Goal: Transaction & Acquisition: Purchase product/service

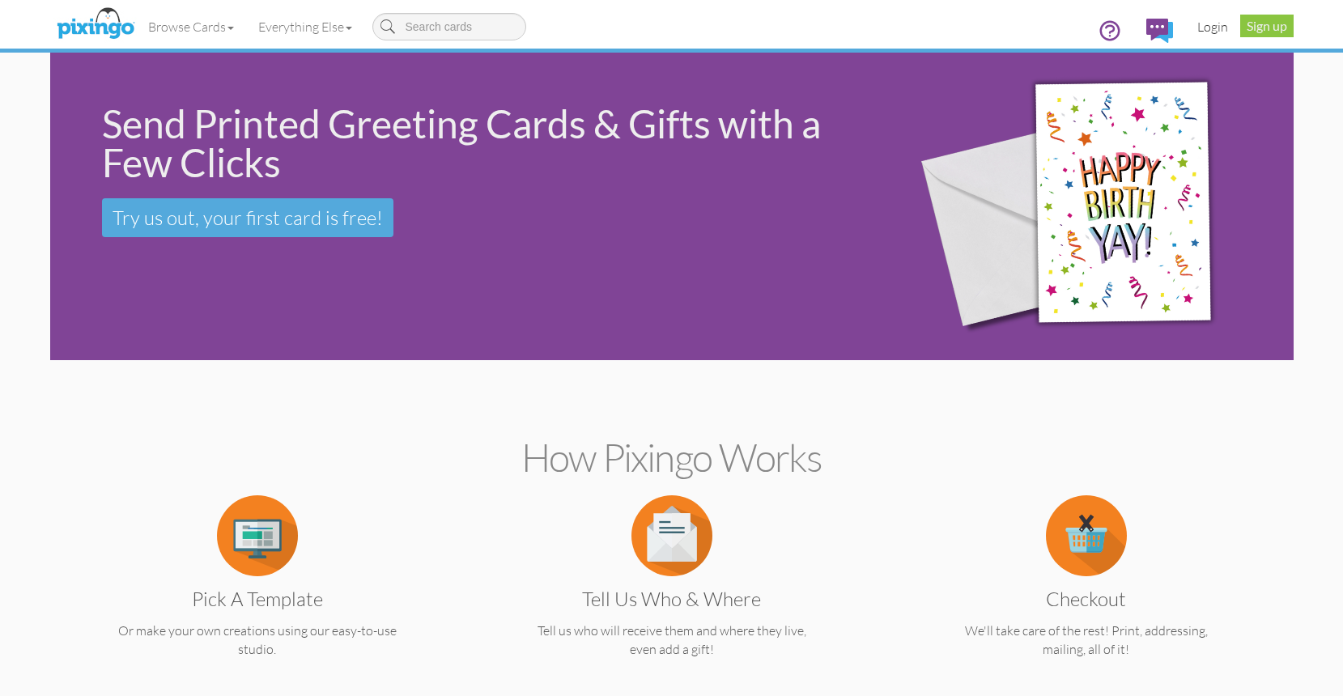
click at [1219, 25] on link "Login" at bounding box center [1212, 26] width 55 height 40
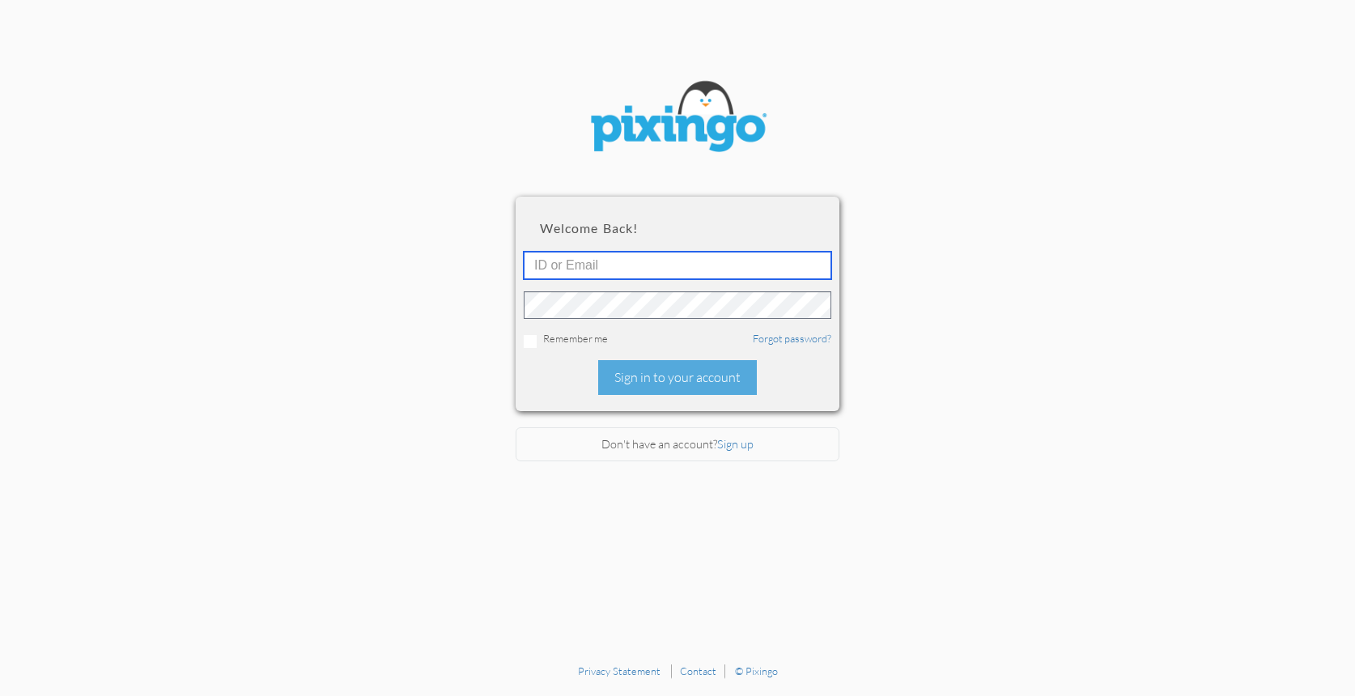
click at [595, 263] on input "text" at bounding box center [678, 266] width 308 height 28
type input "katiekiser@pinksandgreenstravel.com"
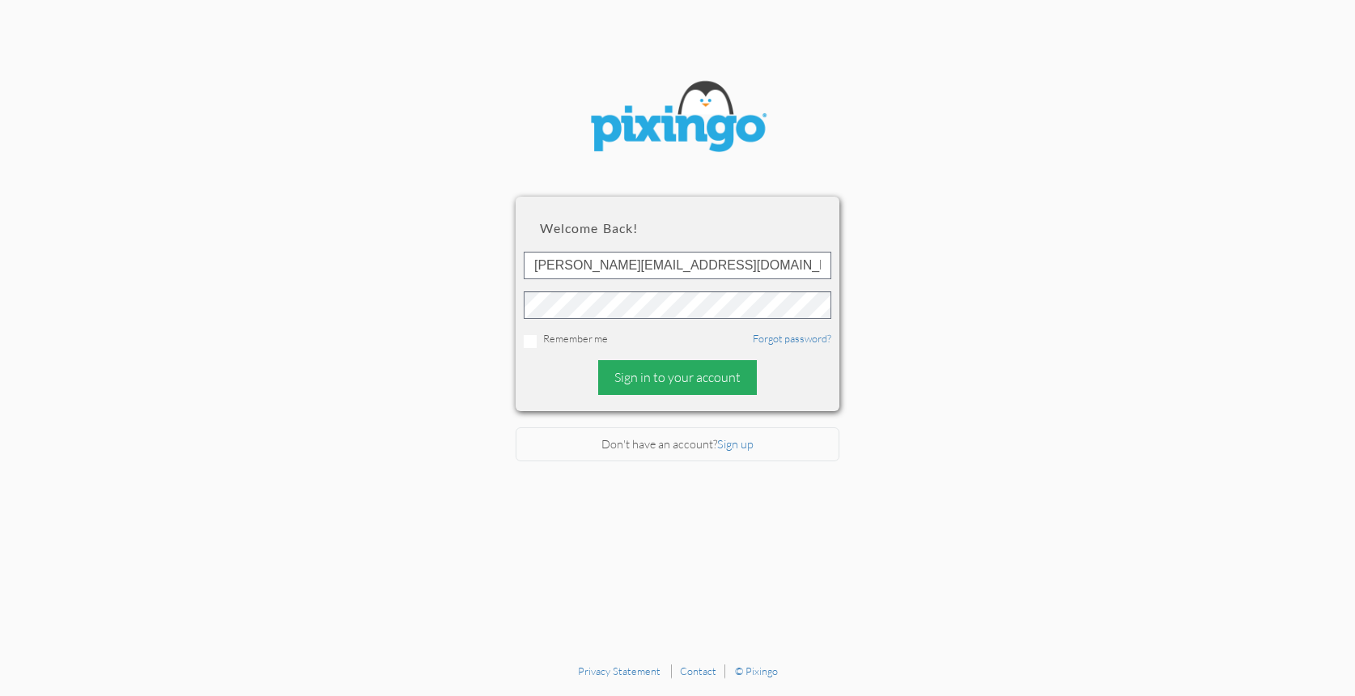
click at [678, 372] on div "Sign in to your account" at bounding box center [677, 377] width 159 height 35
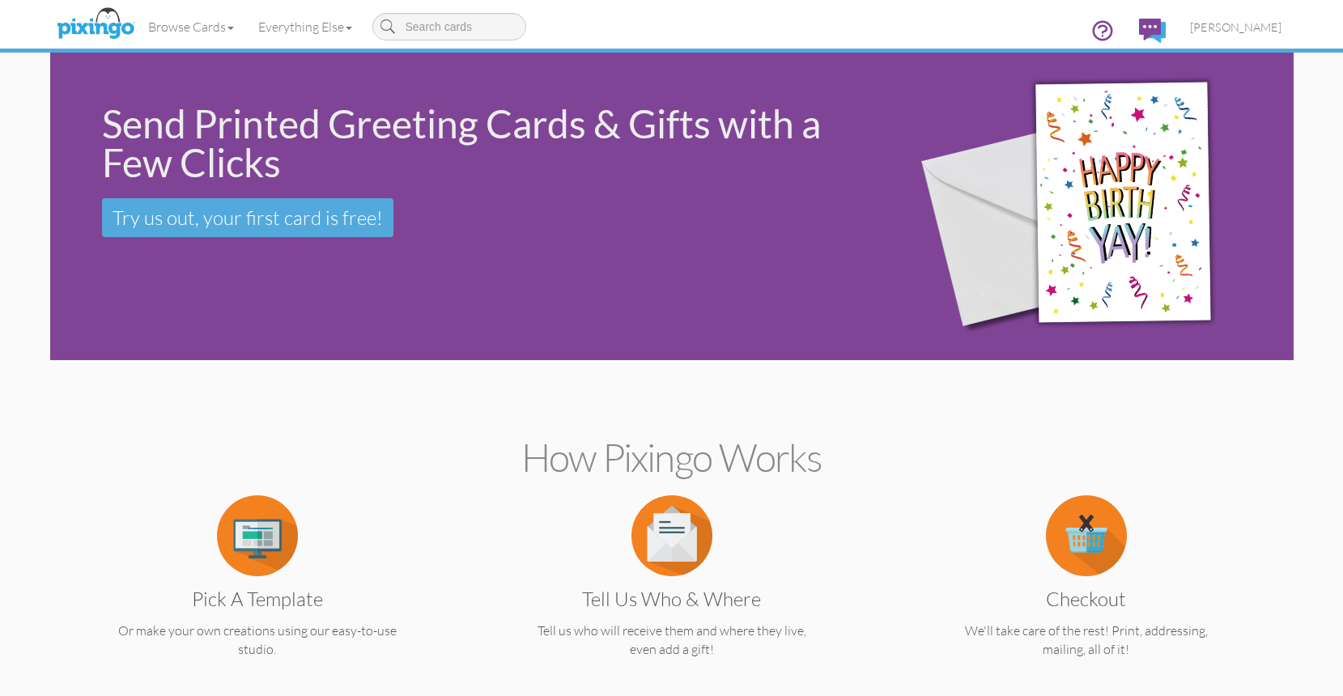
click at [267, 546] on img at bounding box center [257, 535] width 81 height 81
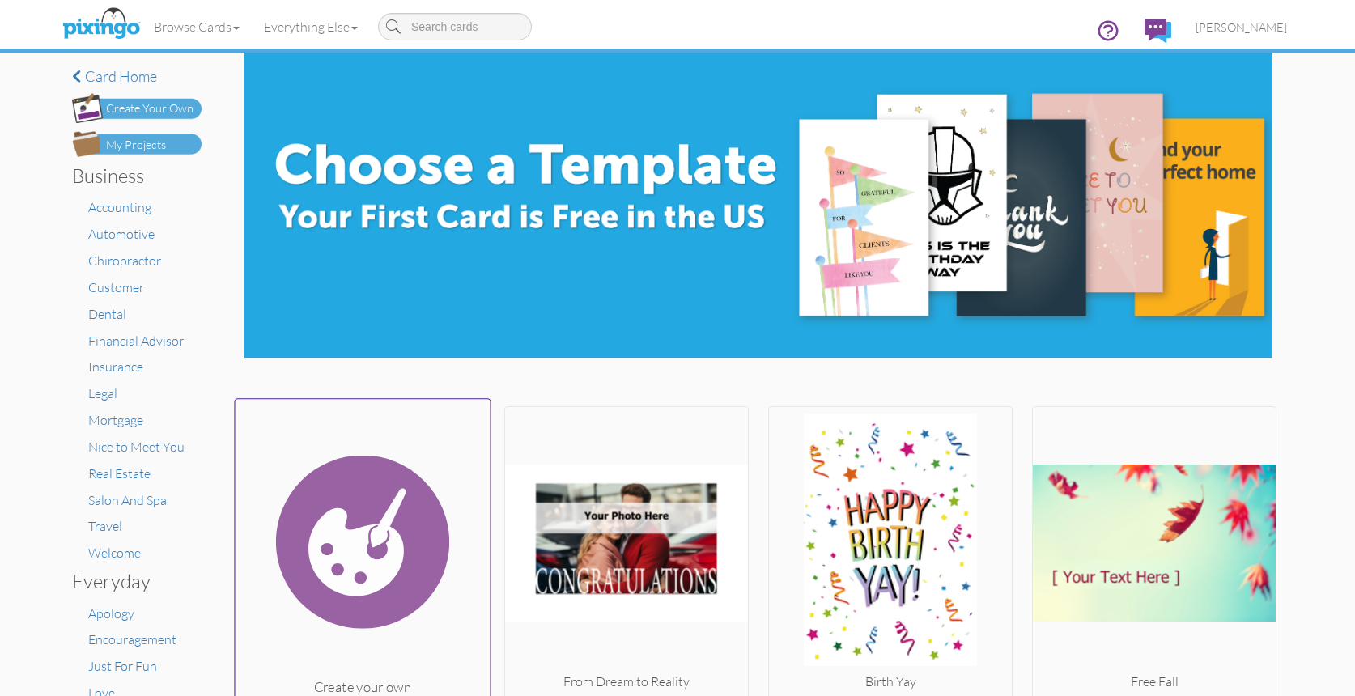
click at [387, 540] on img at bounding box center [363, 542] width 255 height 272
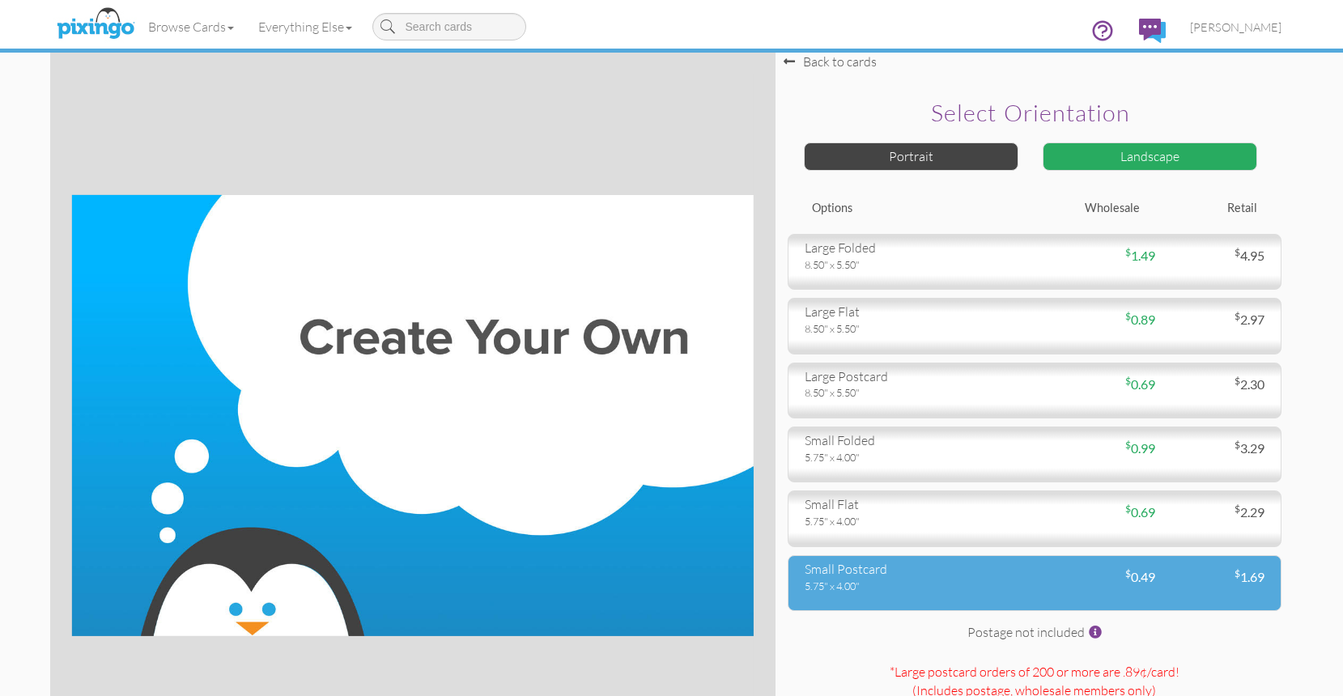
click at [899, 588] on div "5.75" x 4.00"" at bounding box center [914, 586] width 218 height 15
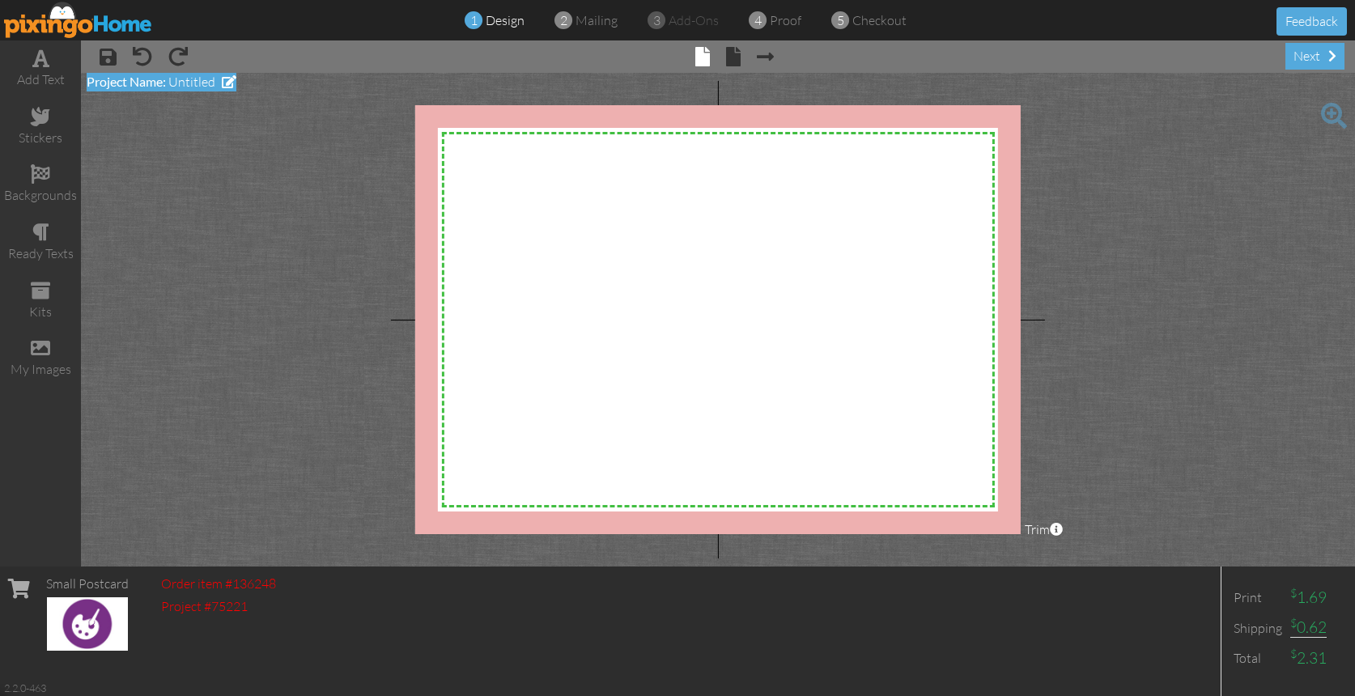
click at [160, 76] on span "Project Name:" at bounding box center [126, 81] width 79 height 15
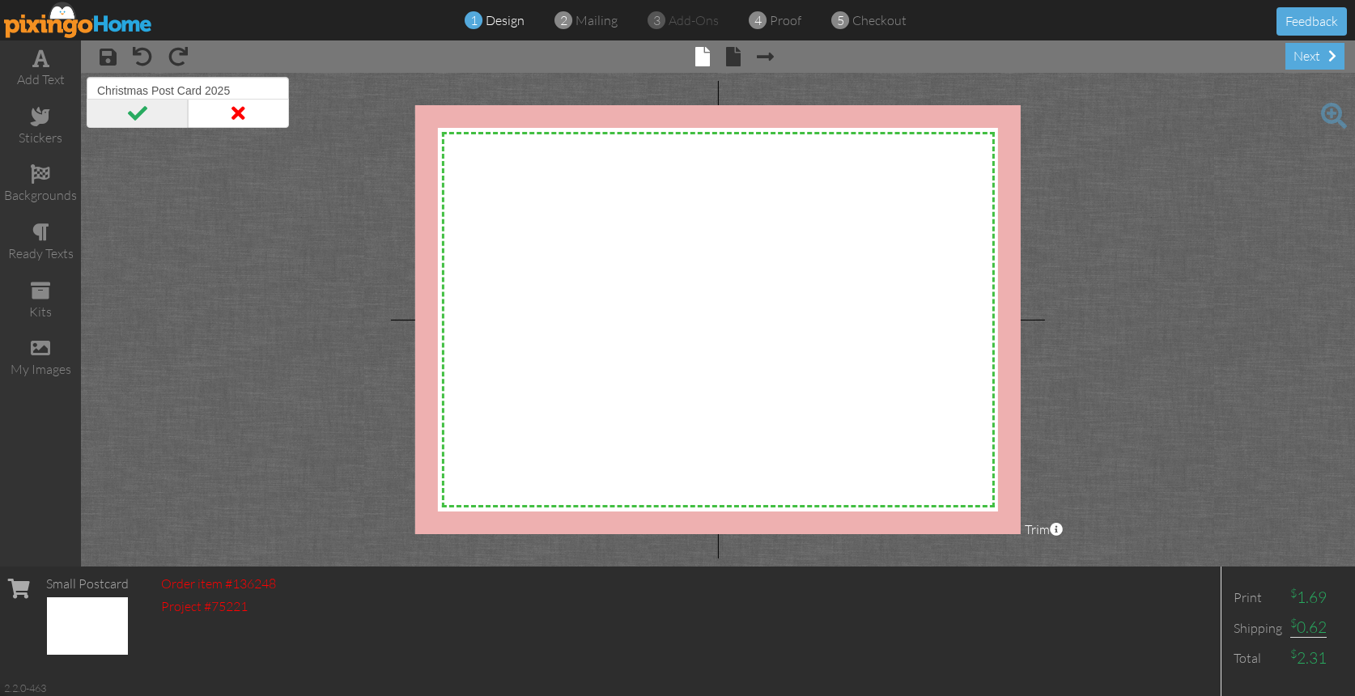
type input "Christmas Post Card 2025"
click at [145, 108] on span at bounding box center [137, 113] width 101 height 29
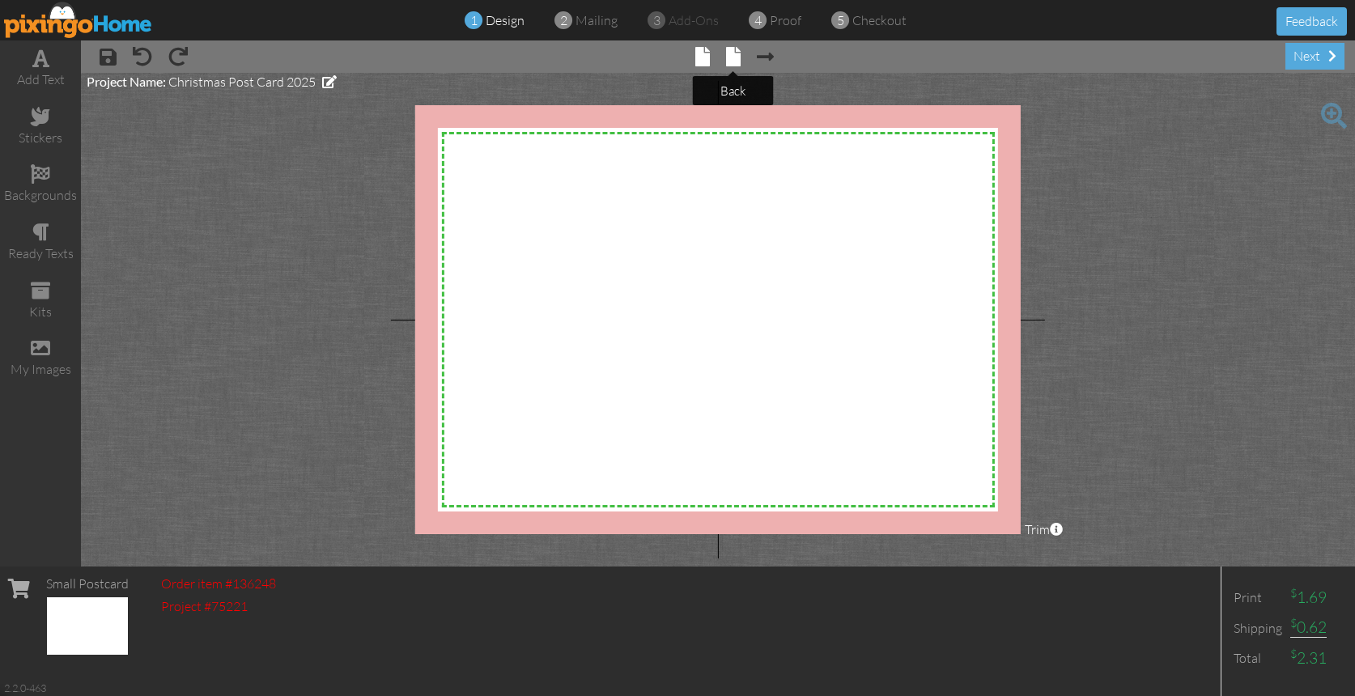
click at [729, 61] on span at bounding box center [733, 56] width 15 height 19
click at [708, 61] on span at bounding box center [703, 56] width 15 height 19
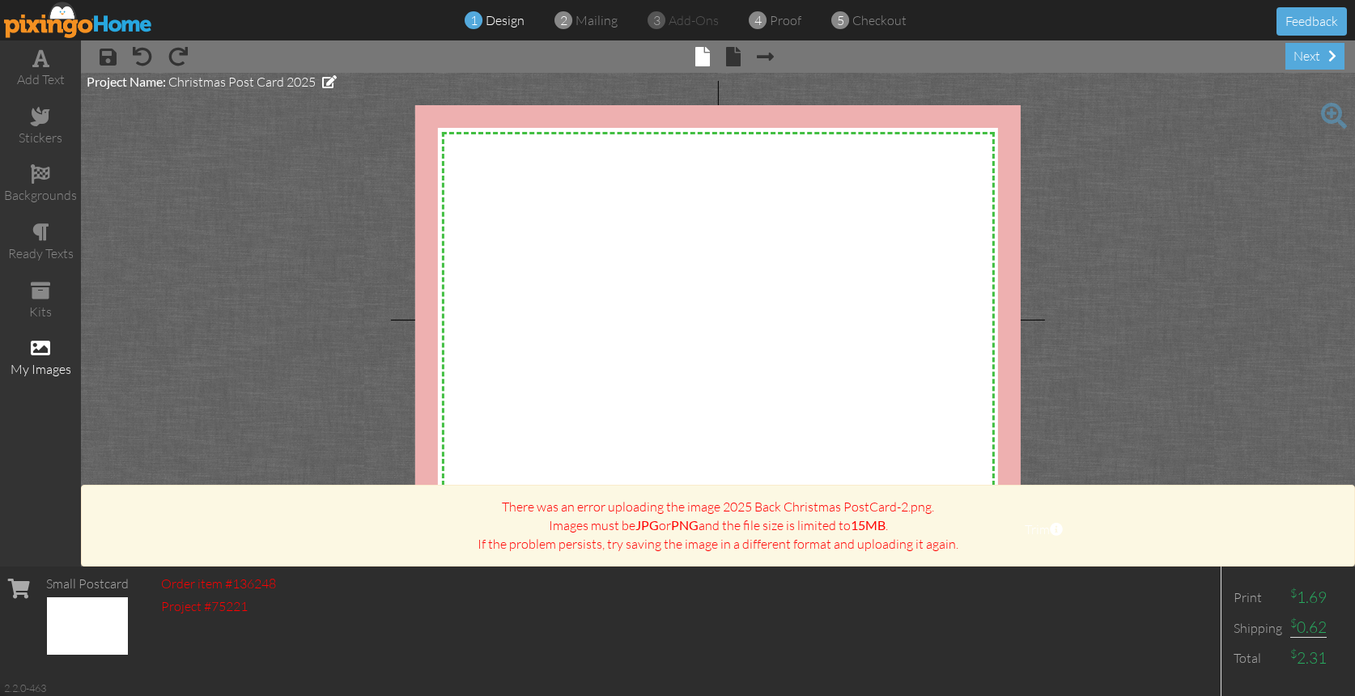
click at [50, 346] on div "my images" at bounding box center [40, 358] width 81 height 57
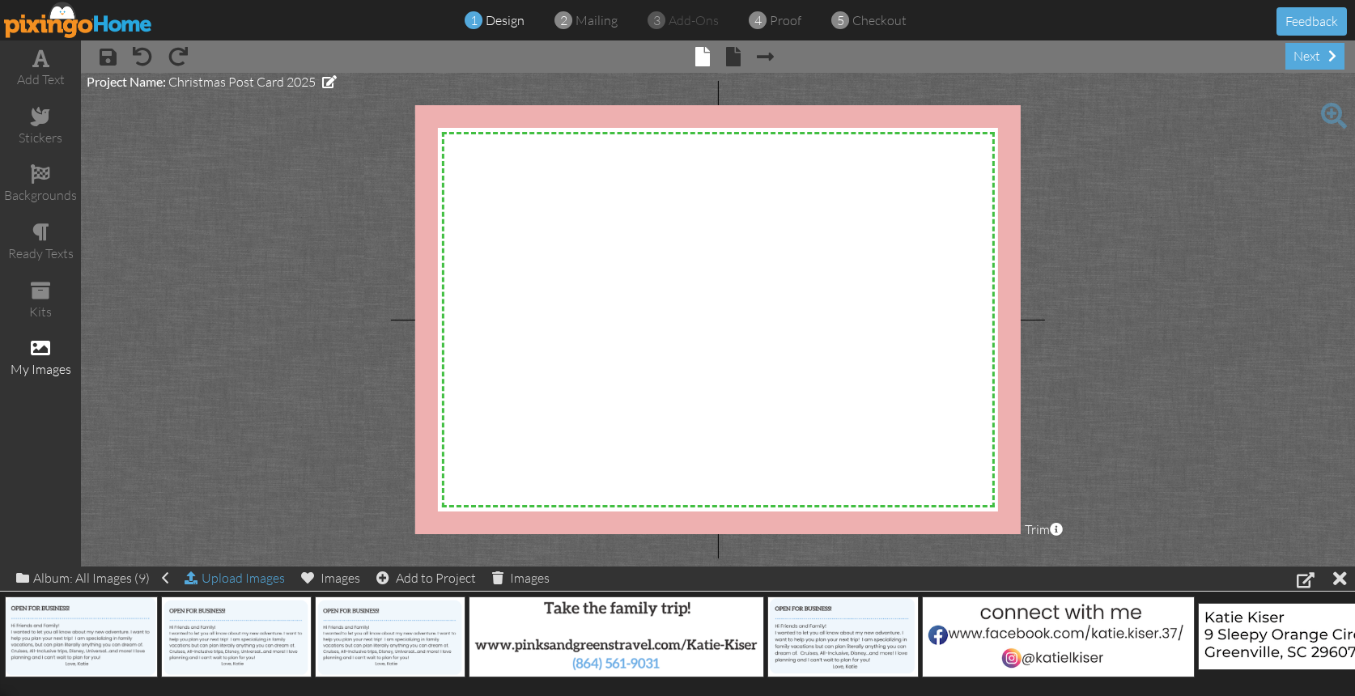
click at [221, 572] on div "Upload Images" at bounding box center [235, 578] width 100 height 23
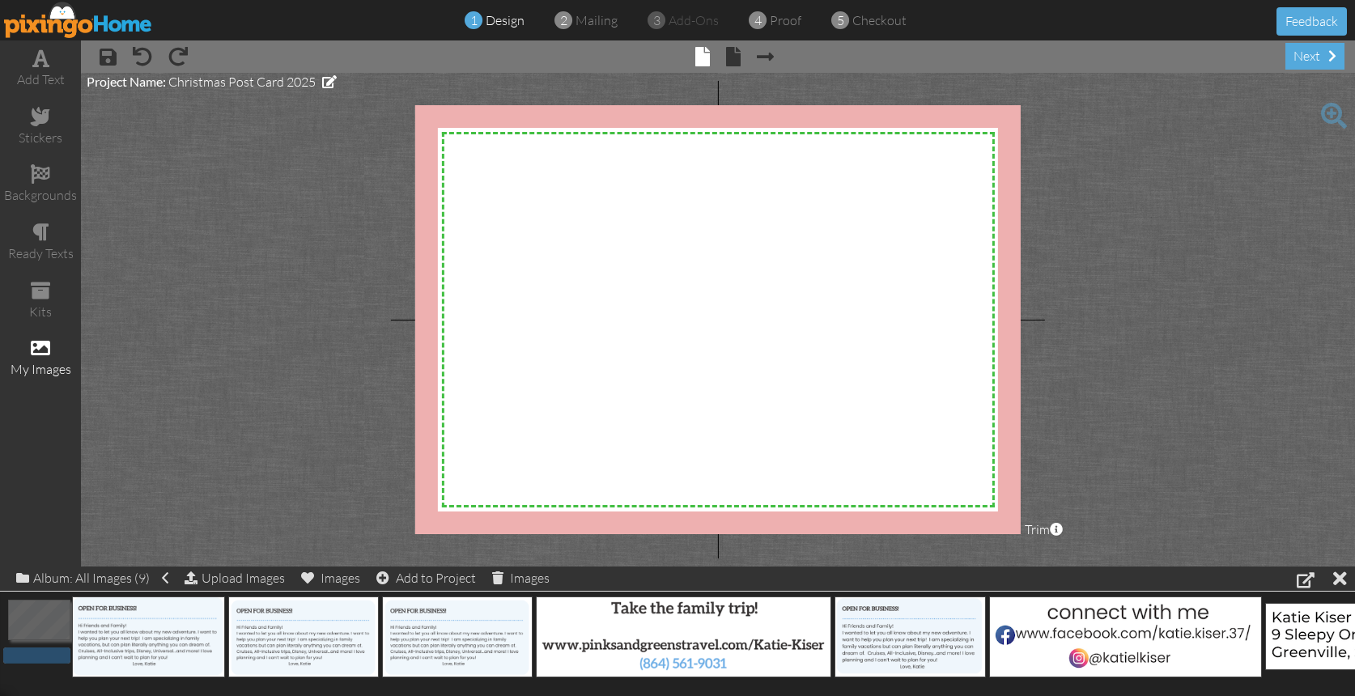
click at [32, 587] on div "Album: All Images (9) Upload Images Images Add to Project Images 0.05 MB" at bounding box center [677, 632] width 1355 height 130
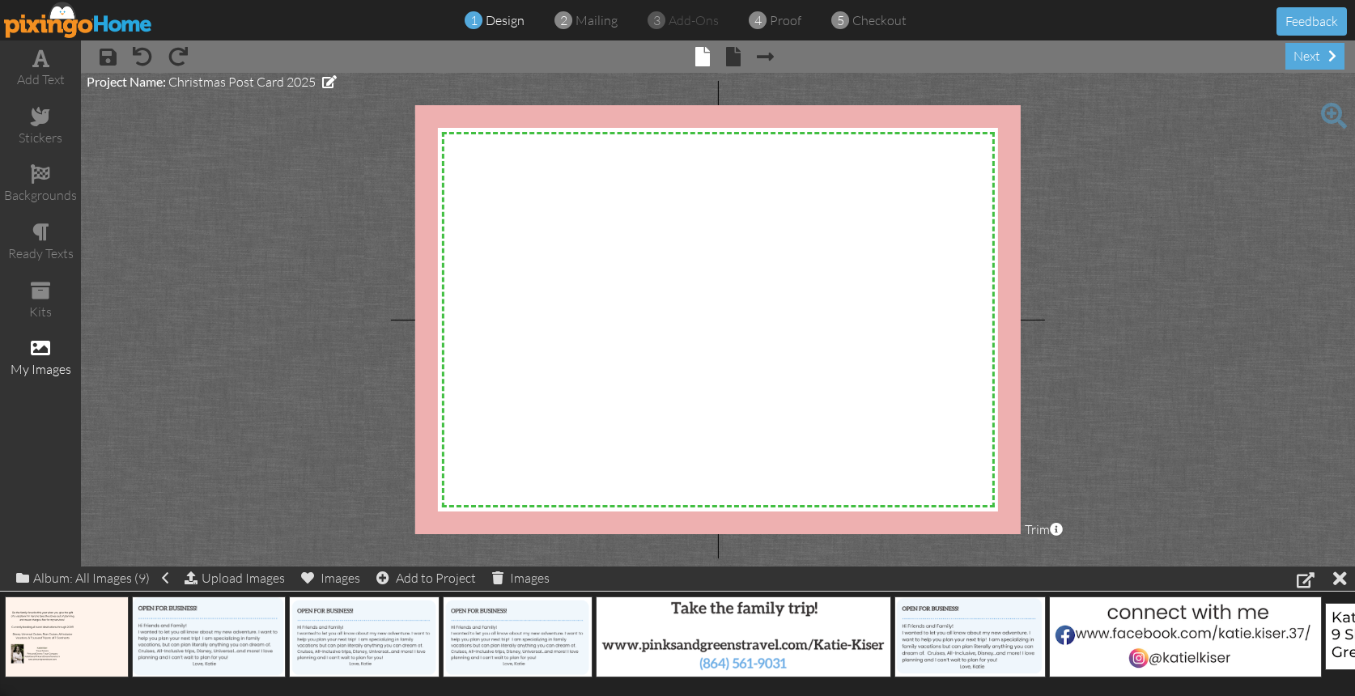
click at [42, 622] on img at bounding box center [67, 637] width 124 height 81
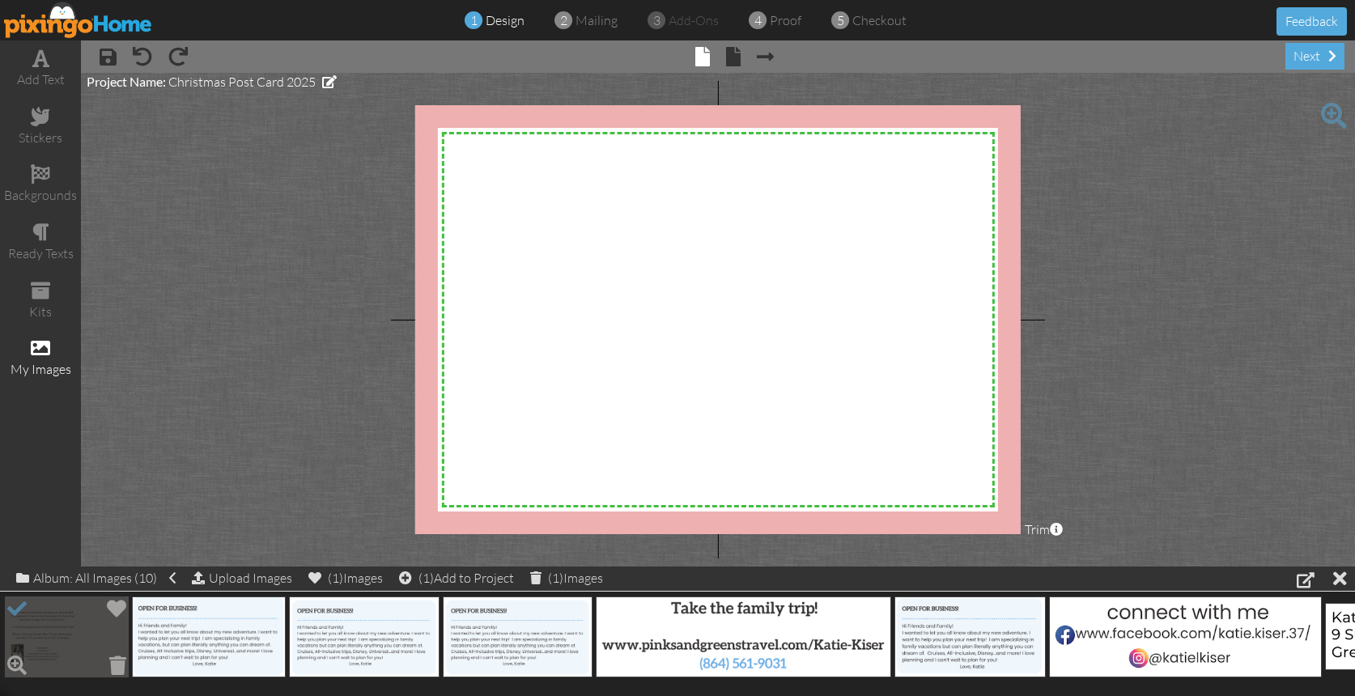
click at [42, 622] on img at bounding box center [67, 637] width 124 height 81
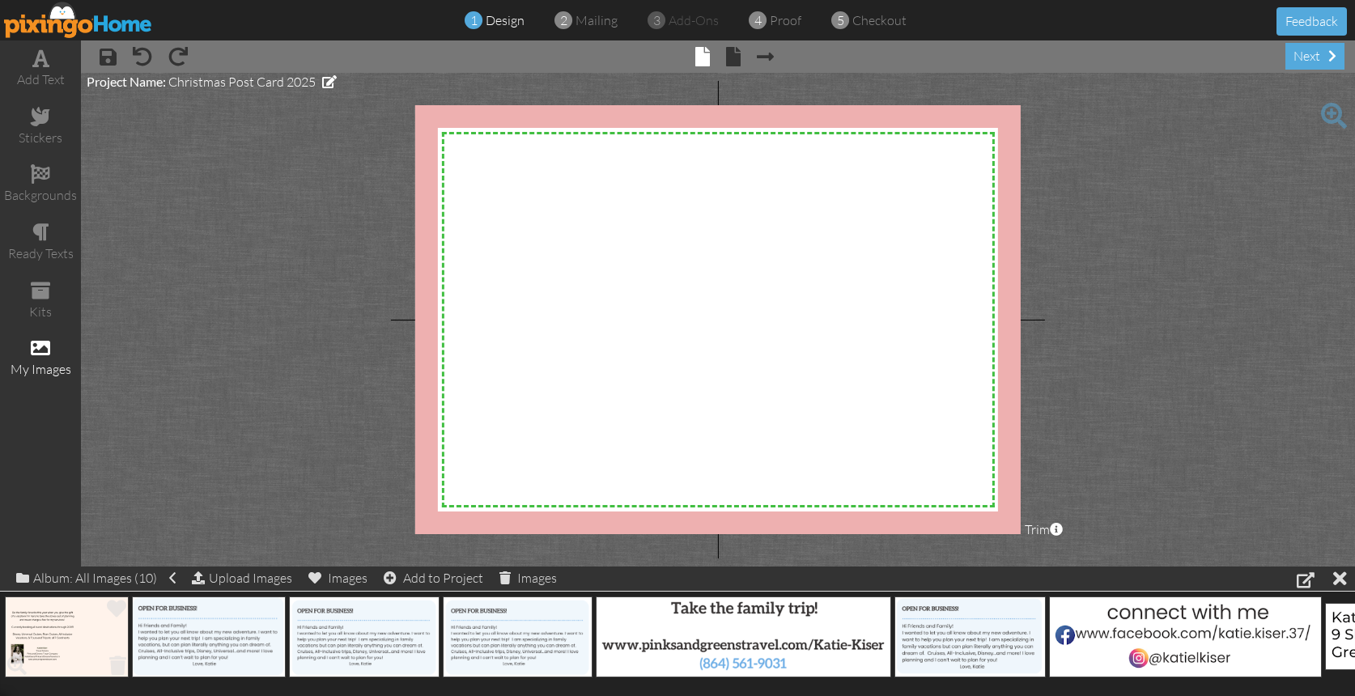
drag, startPoint x: 20, startPoint y: 597, endPoint x: 42, endPoint y: 622, distance: 32.7
click at [42, 622] on img at bounding box center [67, 637] width 124 height 81
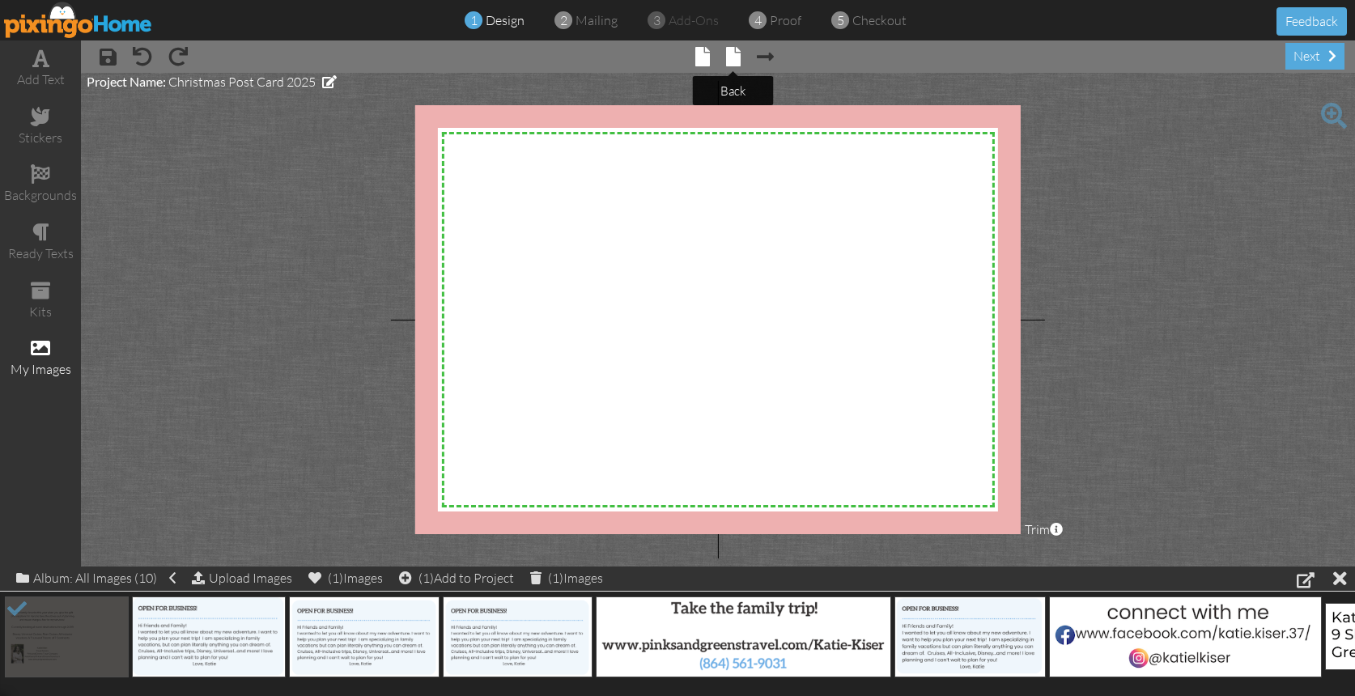
click at [730, 57] on span at bounding box center [733, 56] width 15 height 19
click at [473, 579] on div "(1) Add to Project" at bounding box center [456, 578] width 115 height 23
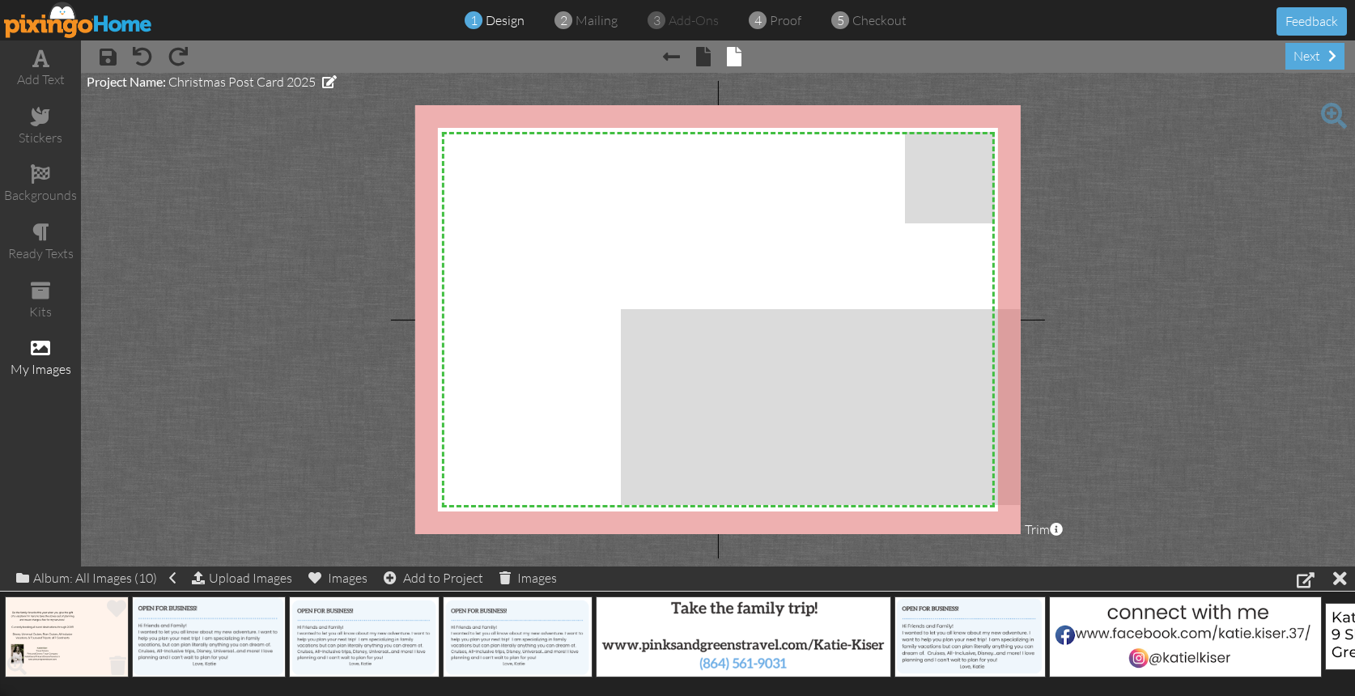
click at [66, 626] on img at bounding box center [67, 637] width 124 height 81
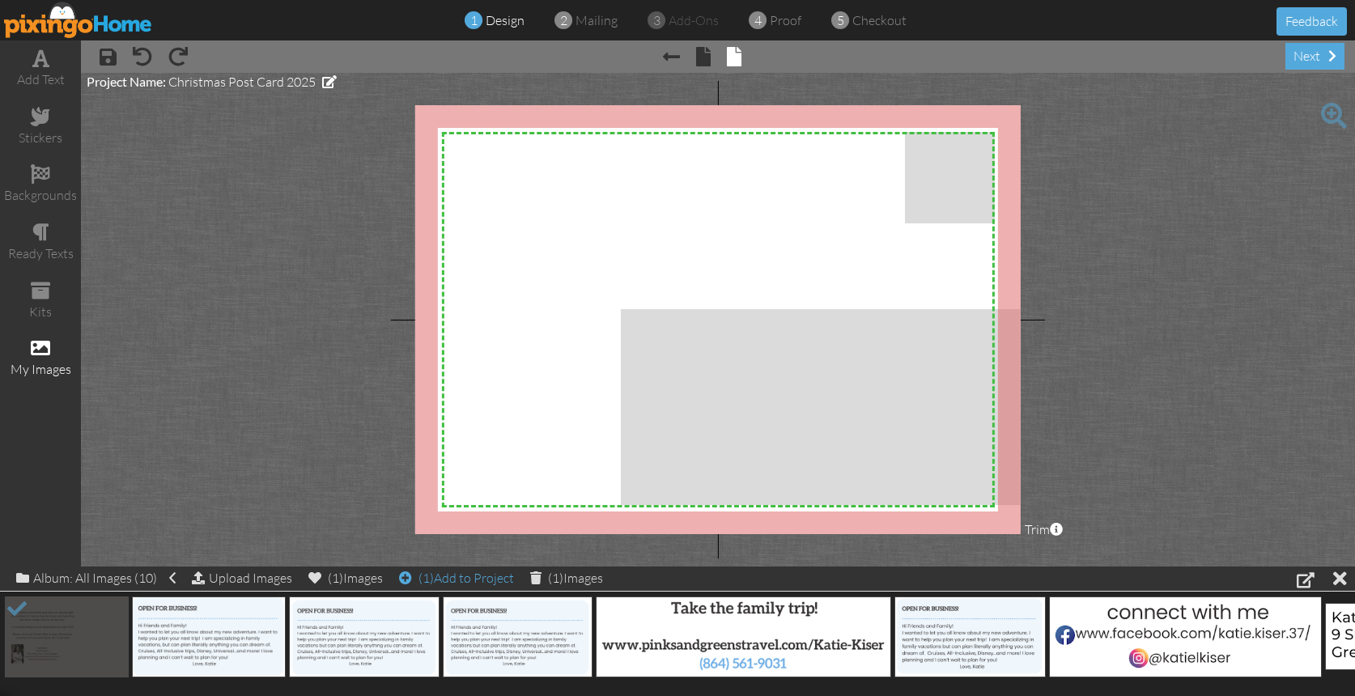
click at [449, 583] on div "(1) Add to Project" at bounding box center [456, 578] width 115 height 23
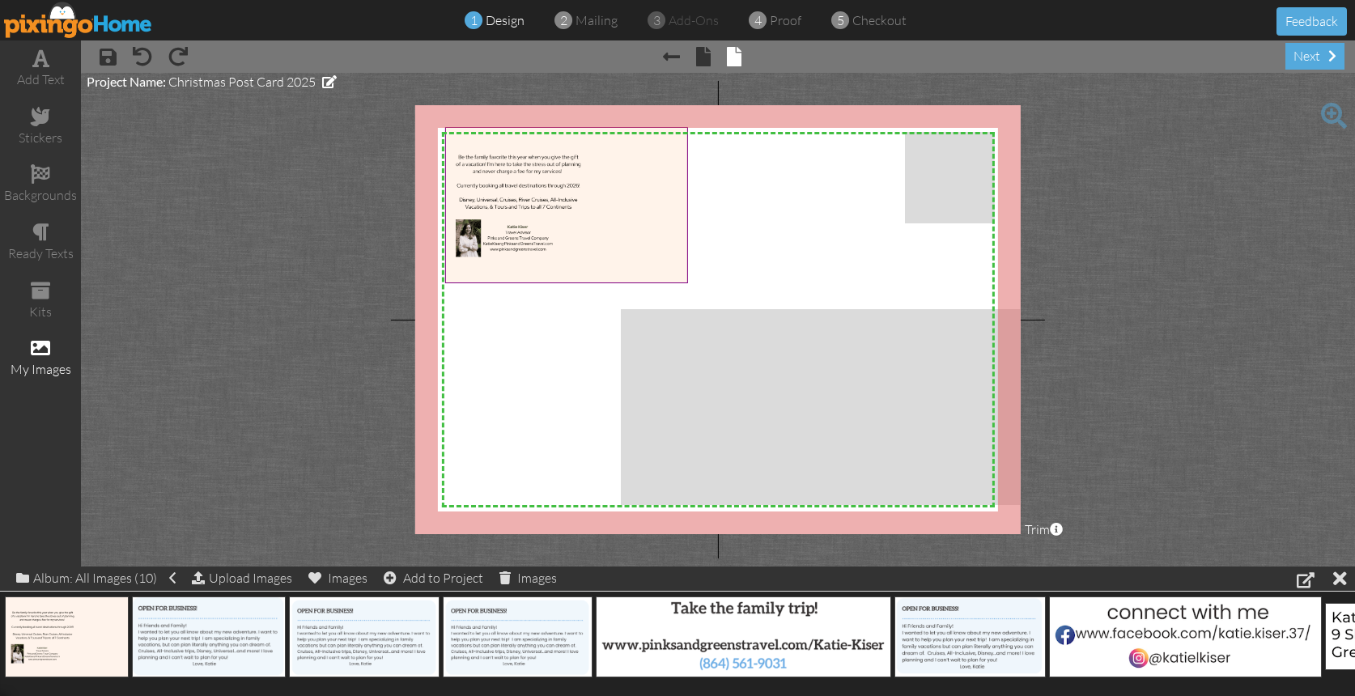
click at [652, 274] on img at bounding box center [566, 205] width 242 height 157
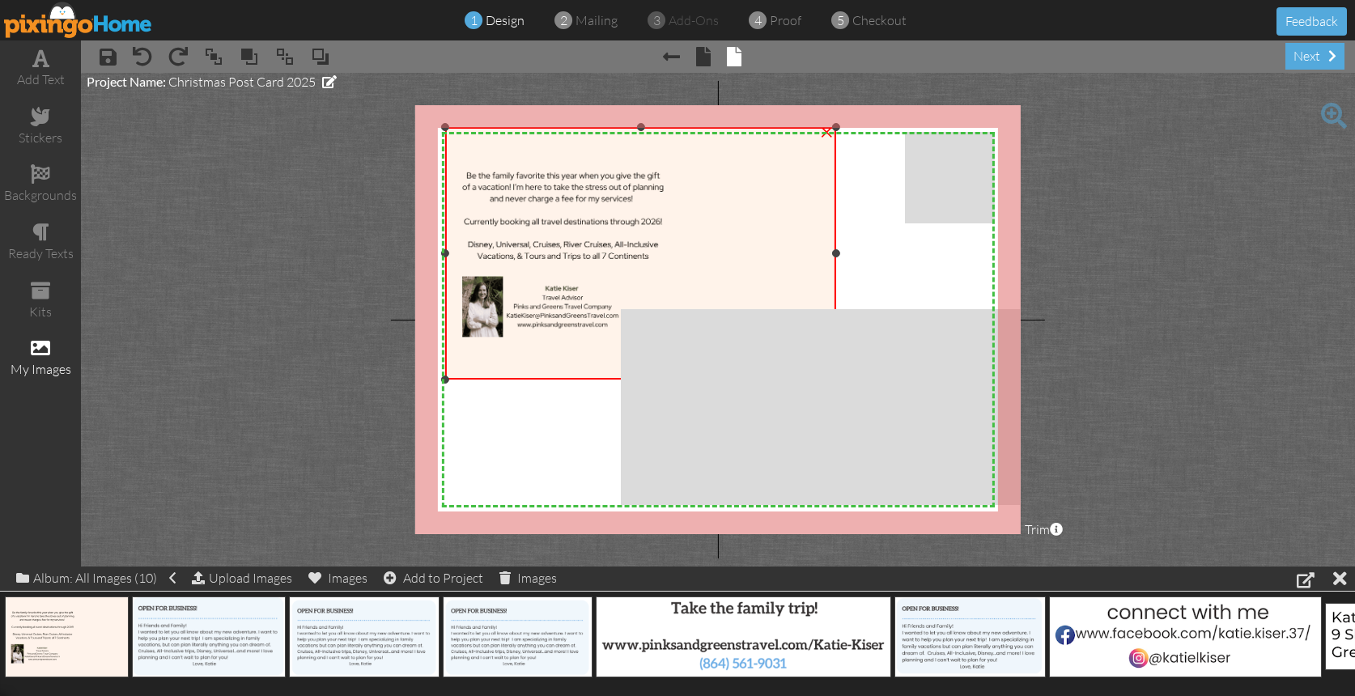
drag, startPoint x: 690, startPoint y: 283, endPoint x: 622, endPoint y: 380, distance: 117.4
click at [622, 380] on div "×" at bounding box center [640, 253] width 391 height 253
click at [706, 53] on span at bounding box center [703, 56] width 15 height 19
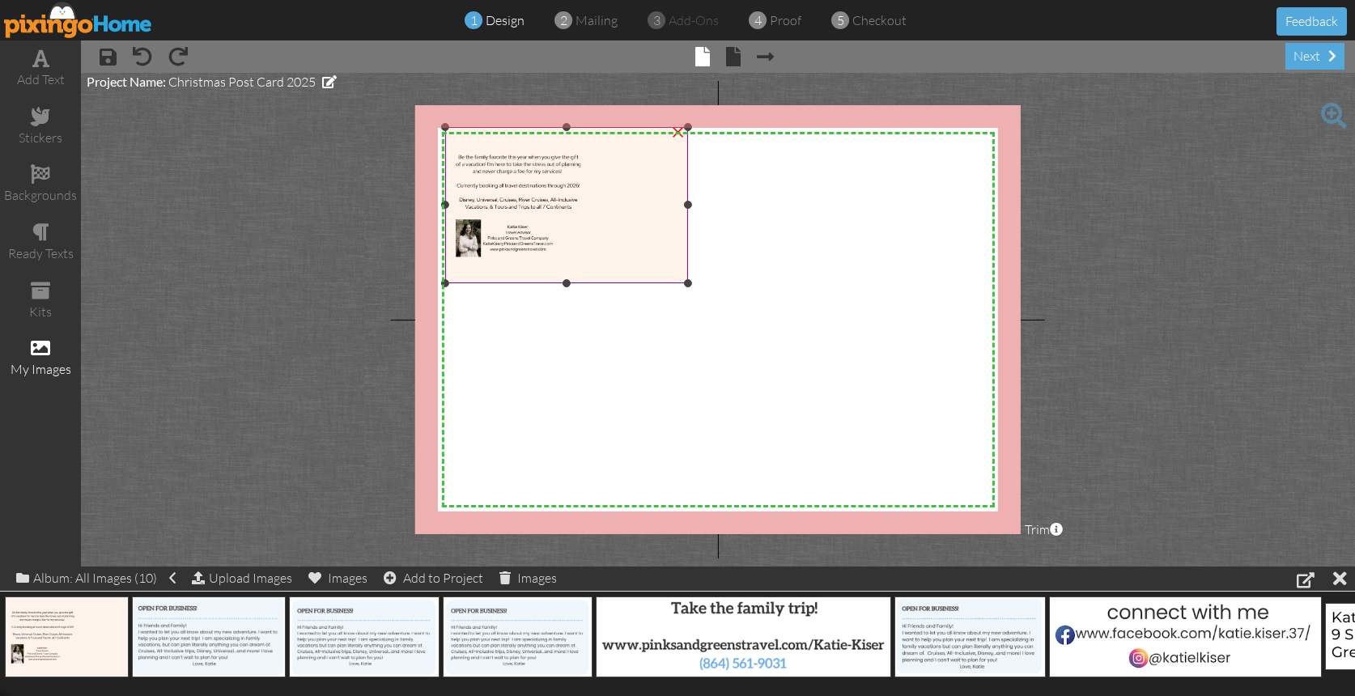
click at [669, 178] on img at bounding box center [566, 205] width 242 height 157
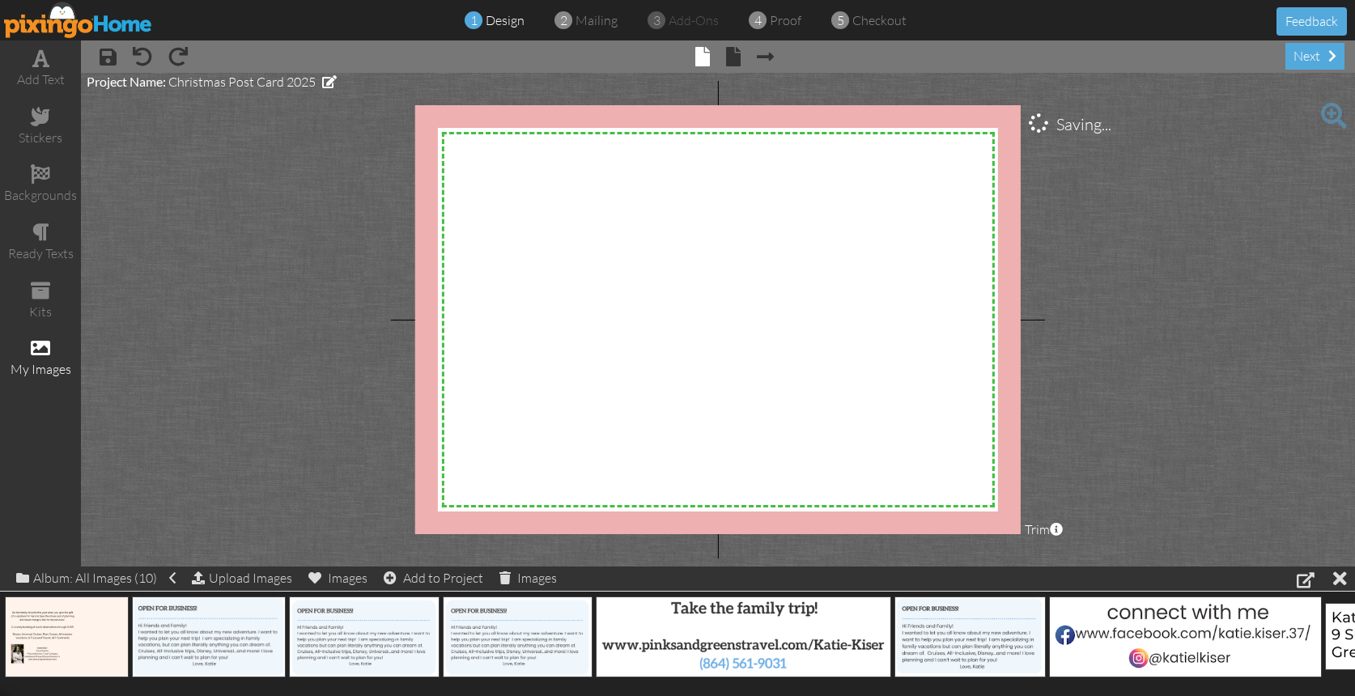
click at [724, 58] on span "× back" at bounding box center [725, 56] width 31 height 26
click at [730, 60] on span at bounding box center [733, 56] width 15 height 19
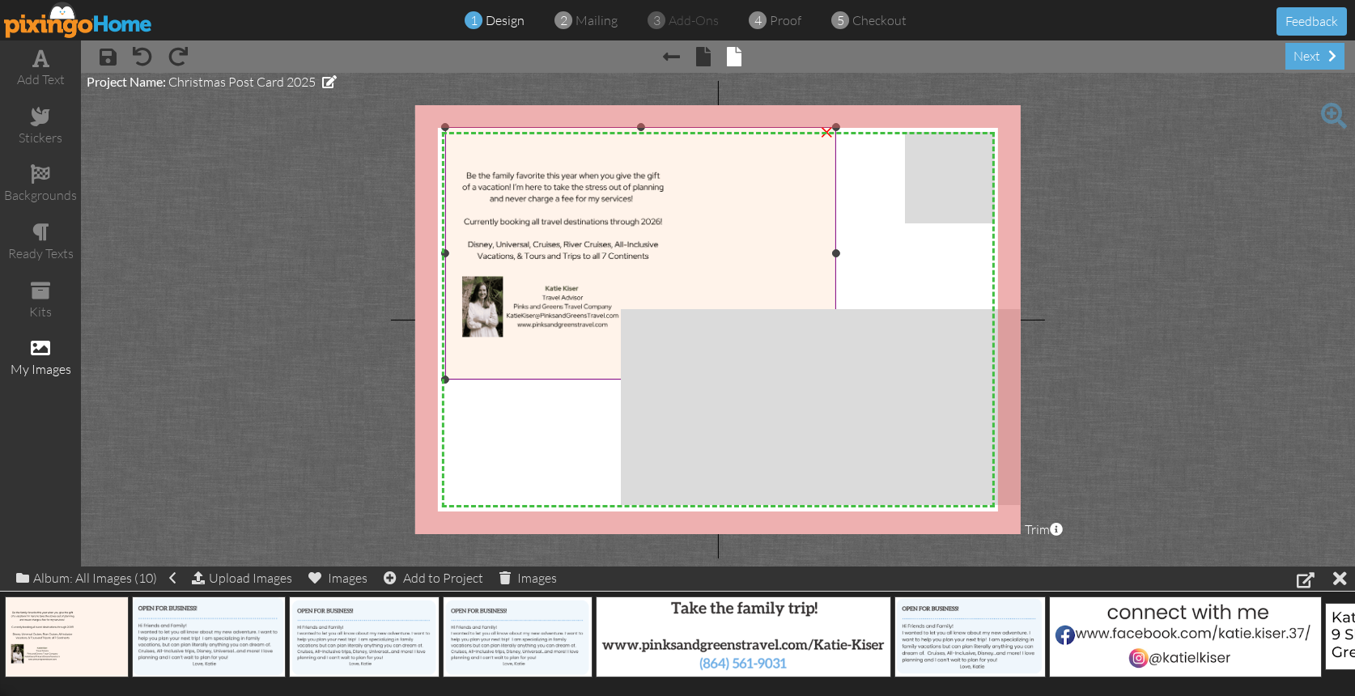
click at [654, 206] on img at bounding box center [640, 253] width 391 height 253
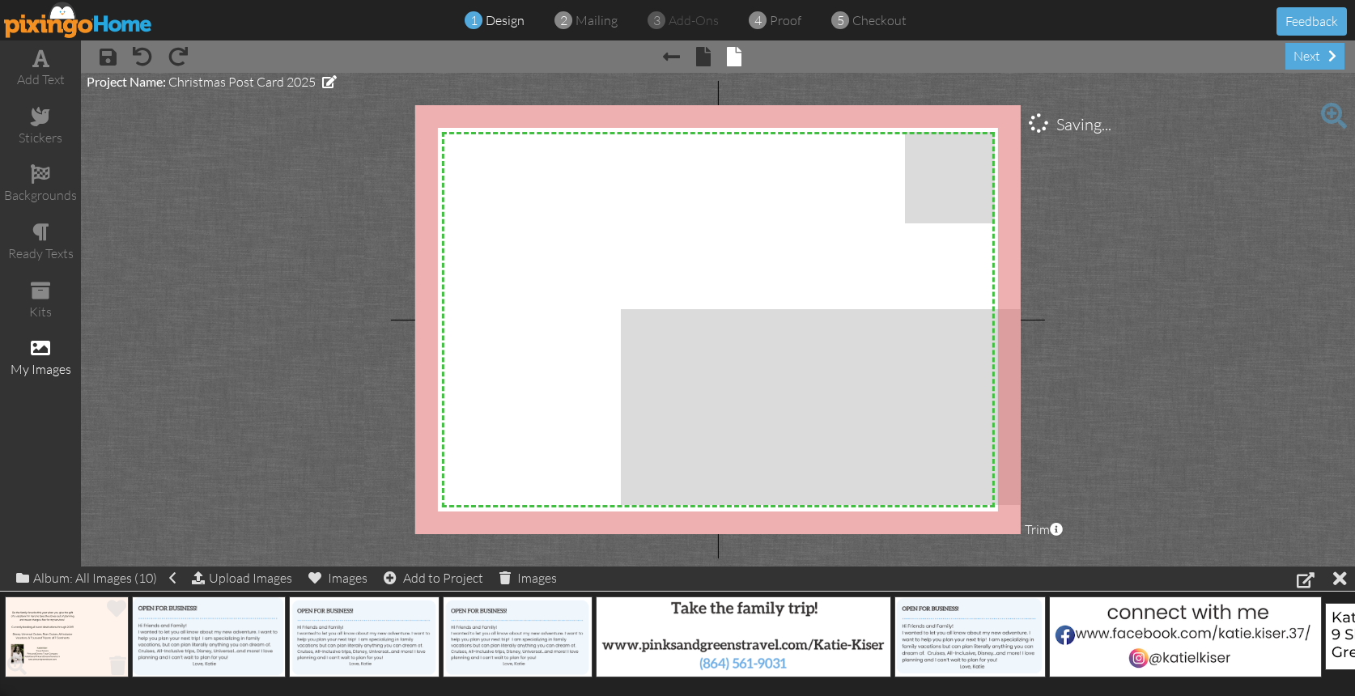
click at [104, 616] on span at bounding box center [117, 609] width 28 height 28
click at [96, 633] on img at bounding box center [67, 637] width 124 height 81
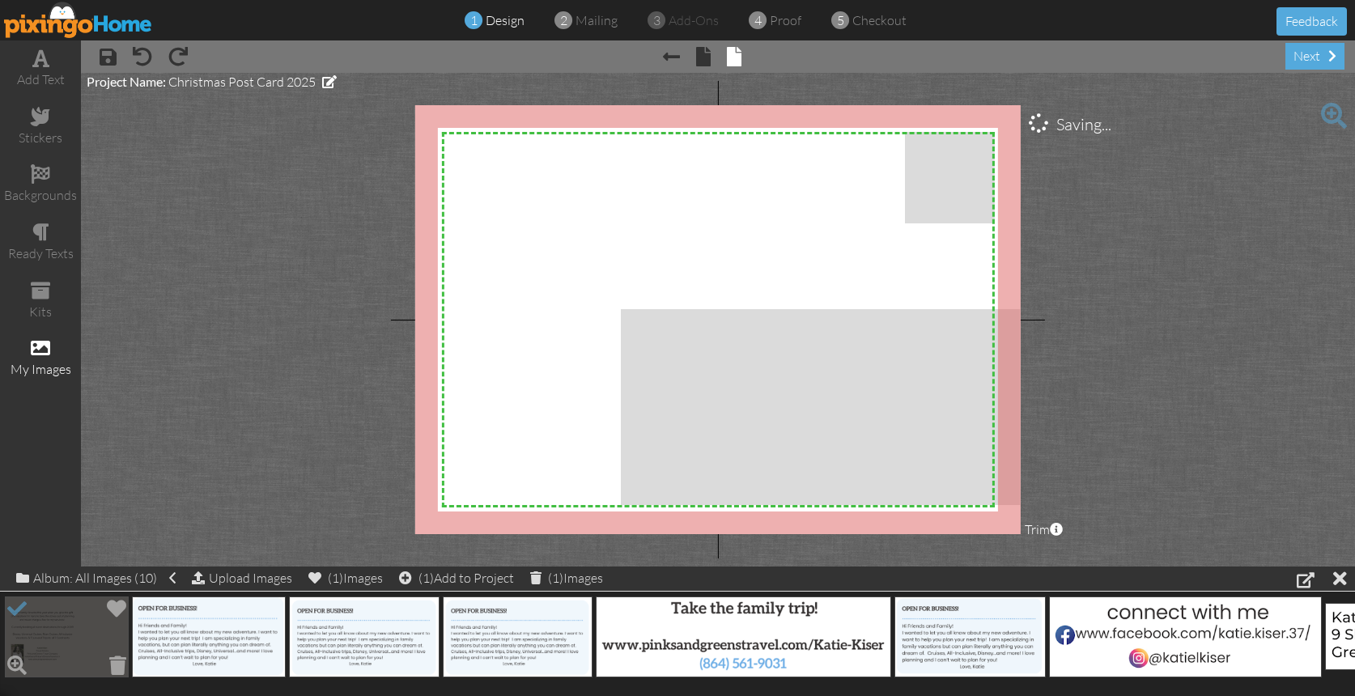
click at [93, 635] on img at bounding box center [67, 637] width 124 height 81
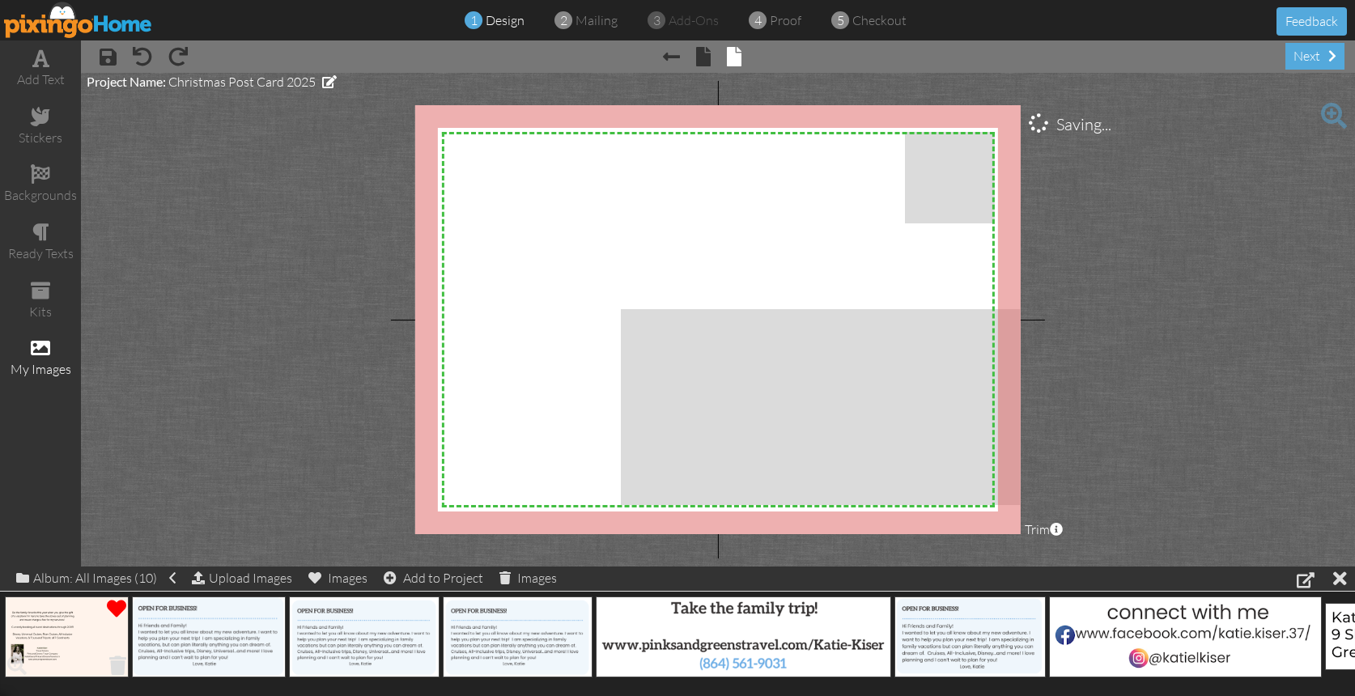
click at [114, 664] on span at bounding box center [117, 666] width 25 height 28
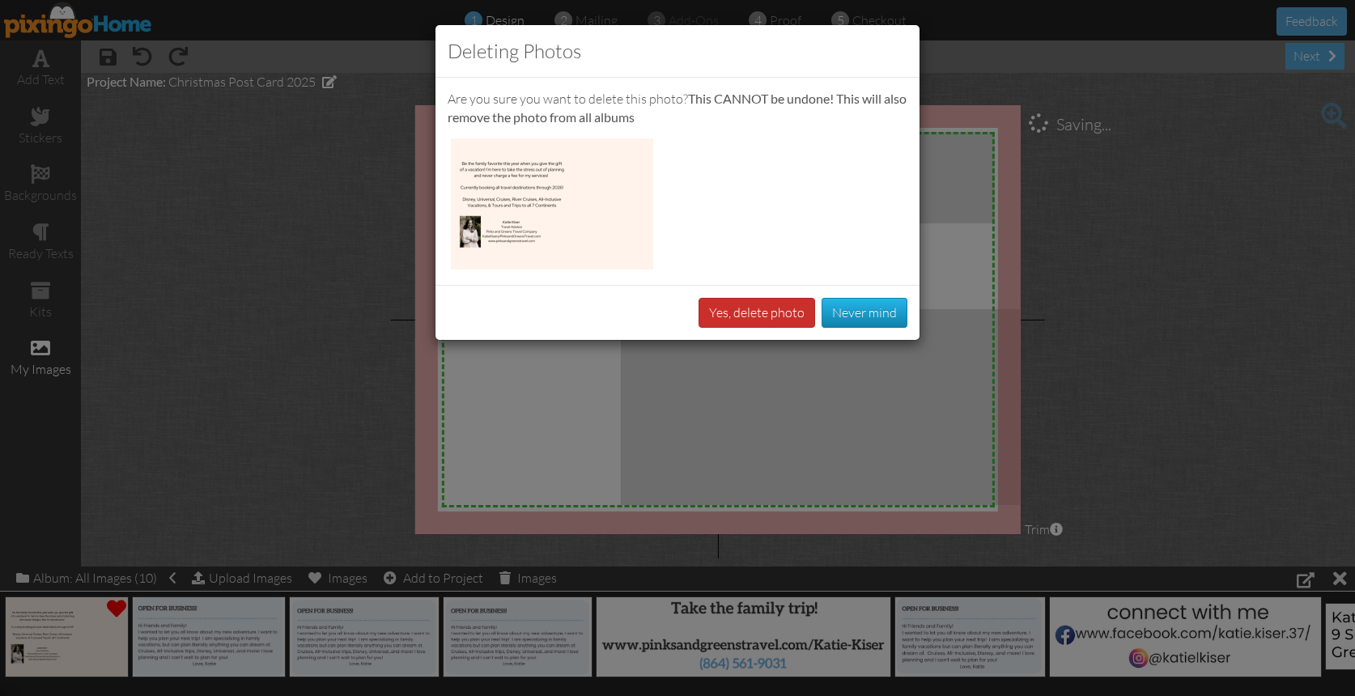
click at [792, 314] on button "Yes, delete photo" at bounding box center [757, 313] width 117 height 30
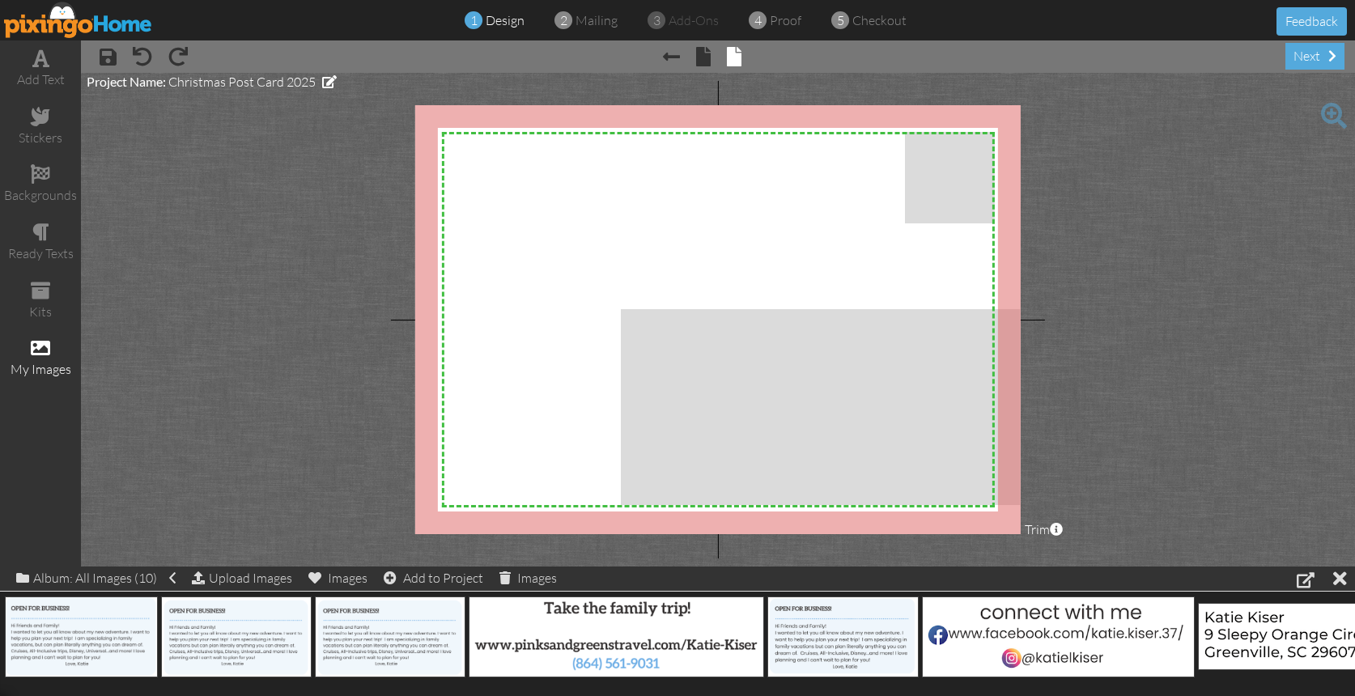
click at [42, 360] on div "my images" at bounding box center [40, 369] width 81 height 19
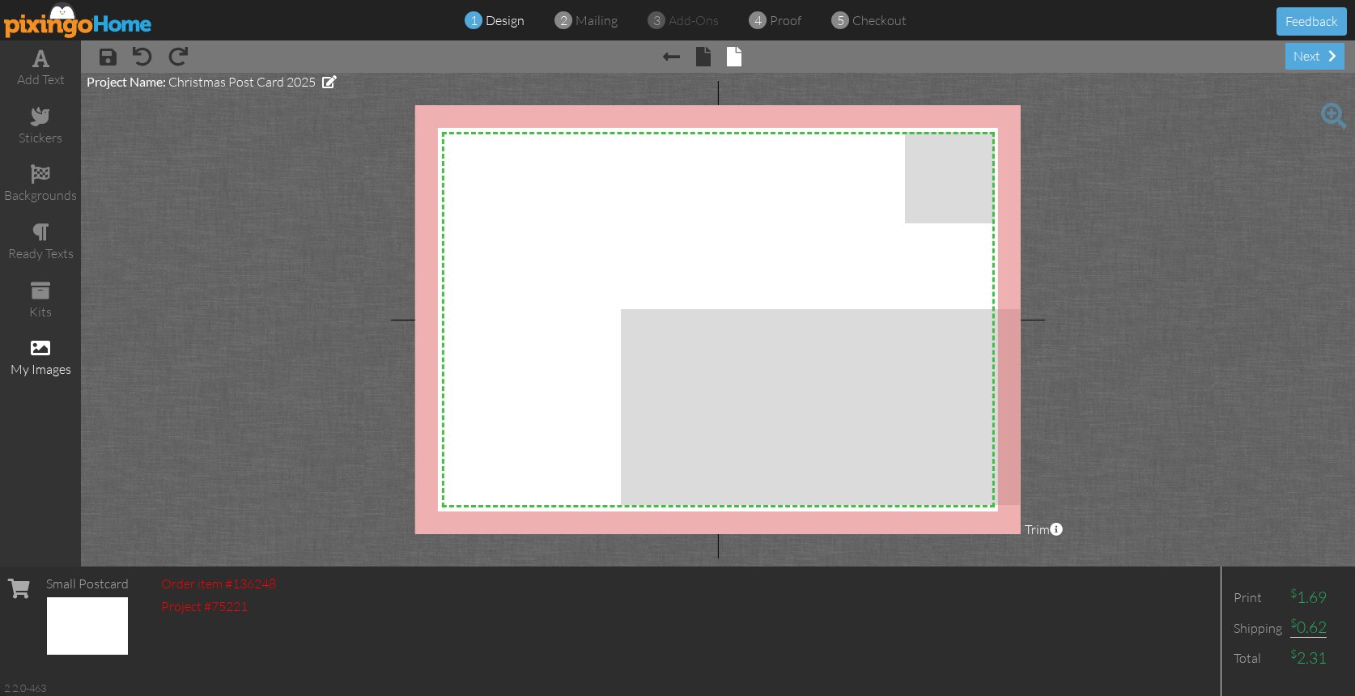
click at [42, 360] on div "my images" at bounding box center [40, 369] width 81 height 19
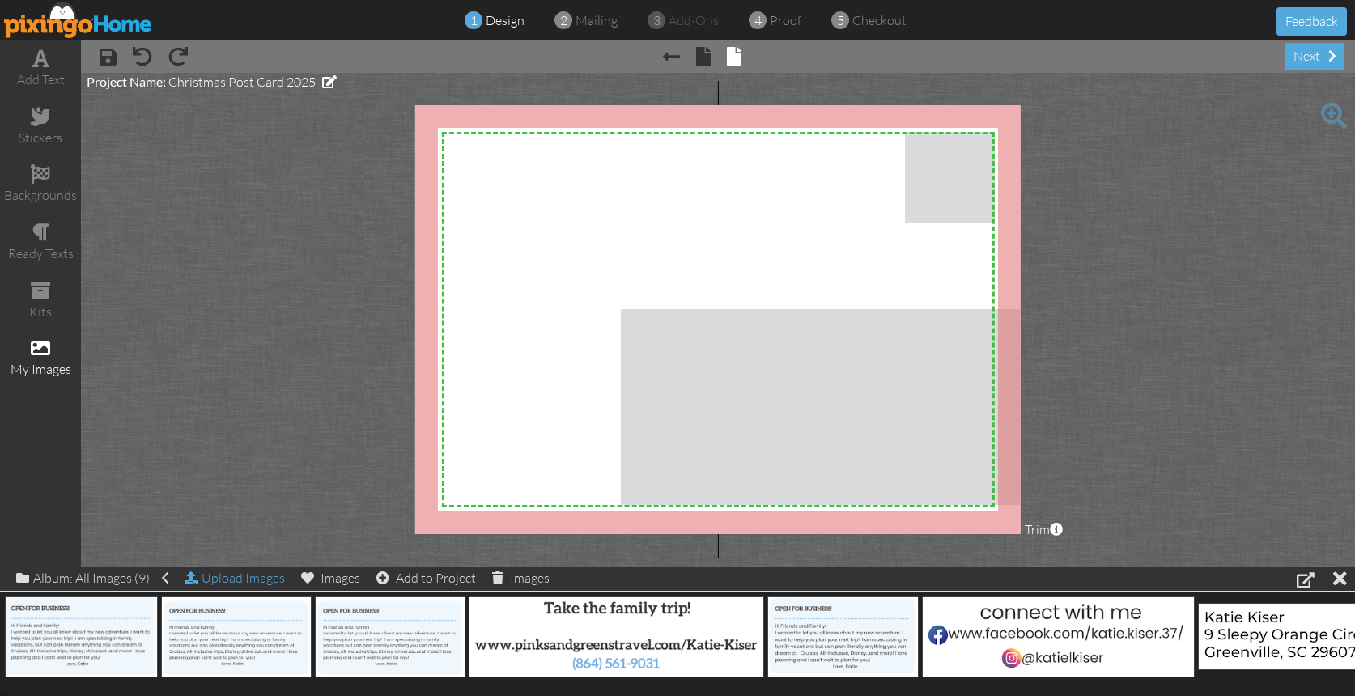
click at [240, 574] on div "Upload Images" at bounding box center [235, 578] width 100 height 23
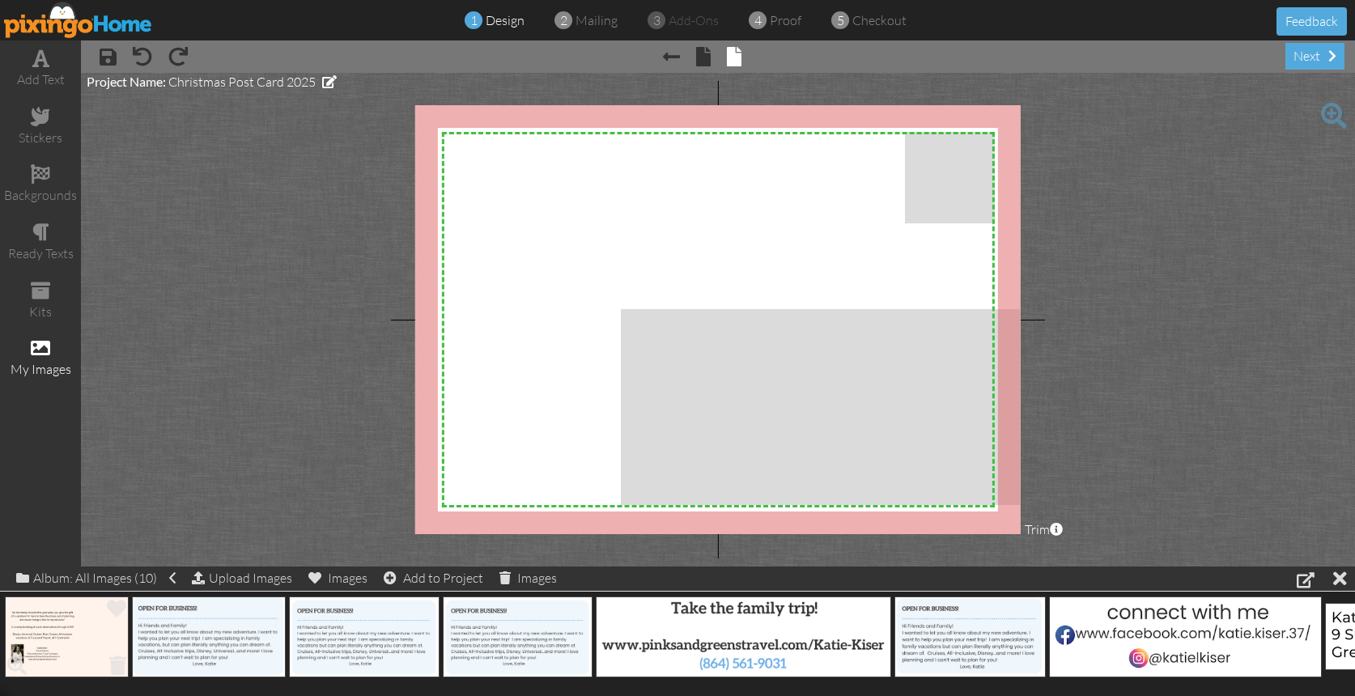
click at [52, 632] on img at bounding box center [67, 637] width 124 height 81
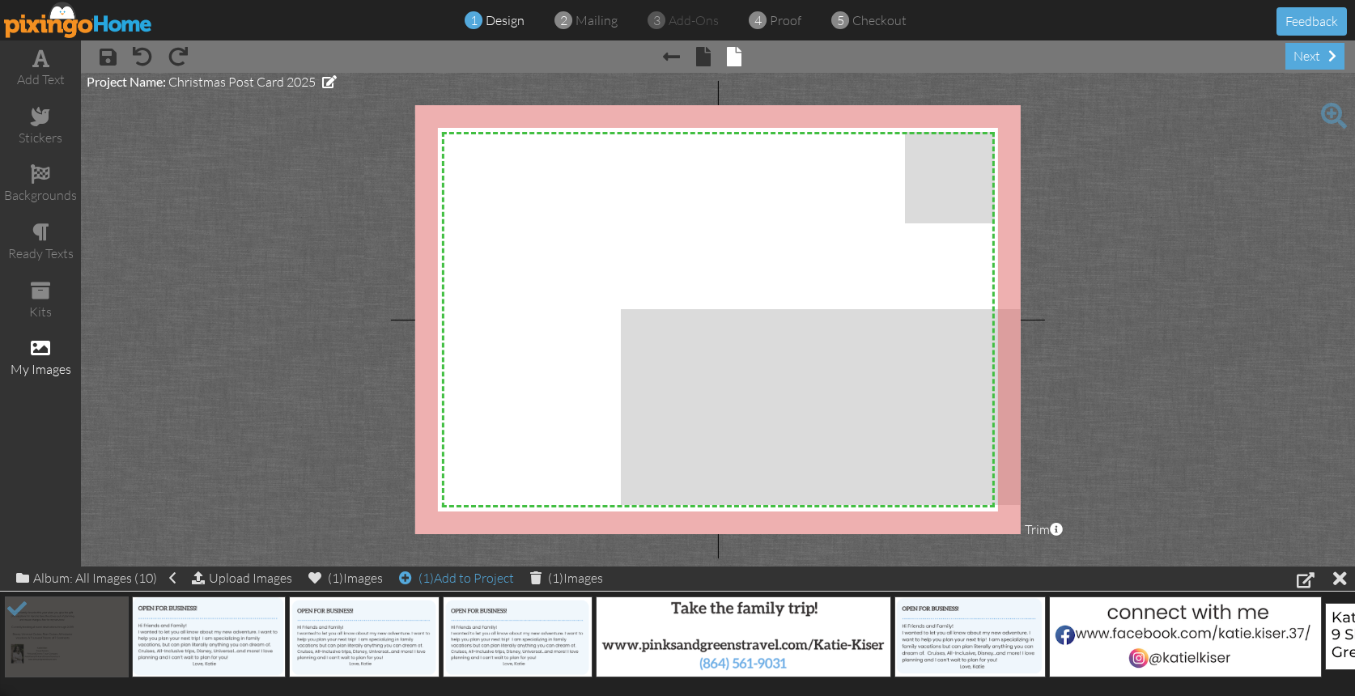
click at [434, 579] on span "(1)" at bounding box center [426, 578] width 15 height 16
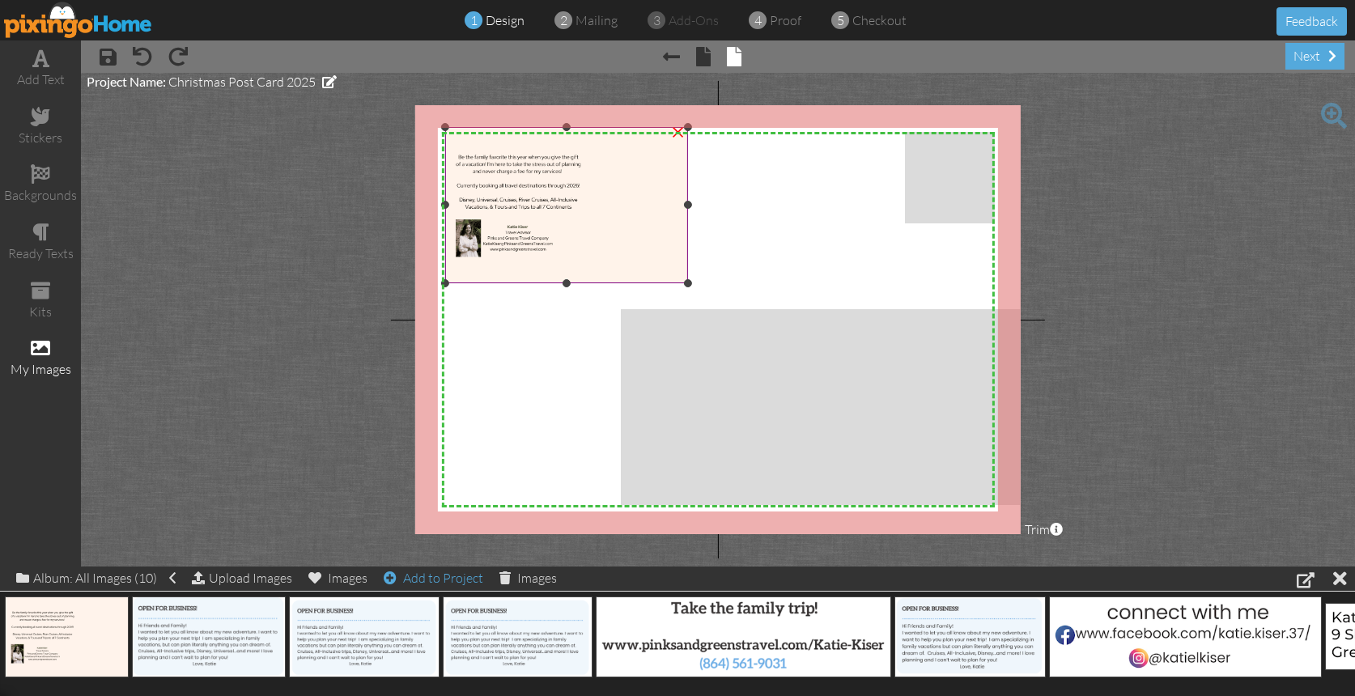
click at [651, 265] on img at bounding box center [566, 205] width 242 height 157
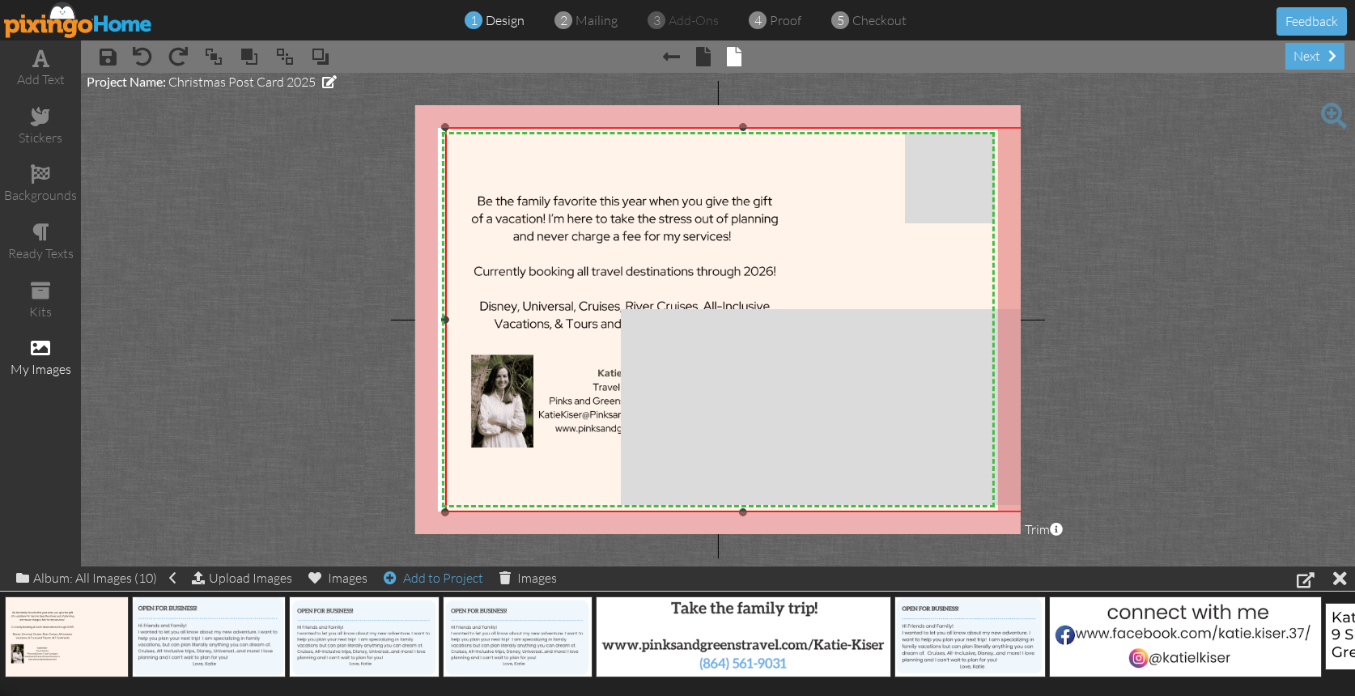
drag, startPoint x: 688, startPoint y: 283, endPoint x: 954, endPoint y: 512, distance: 350.7
click at [954, 512] on div "×" at bounding box center [743, 320] width 596 height 386
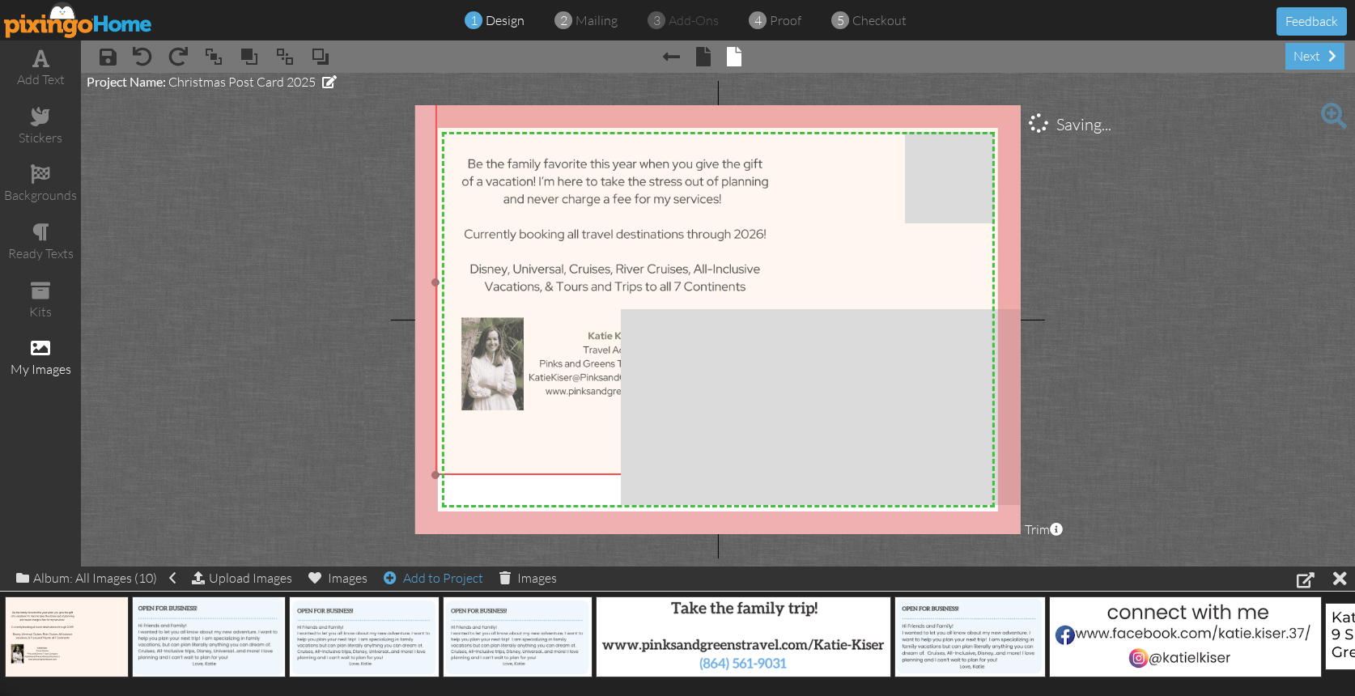
drag, startPoint x: 869, startPoint y: 277, endPoint x: 860, endPoint y: 240, distance: 38.5
click at [860, 240] on img at bounding box center [734, 283] width 596 height 386
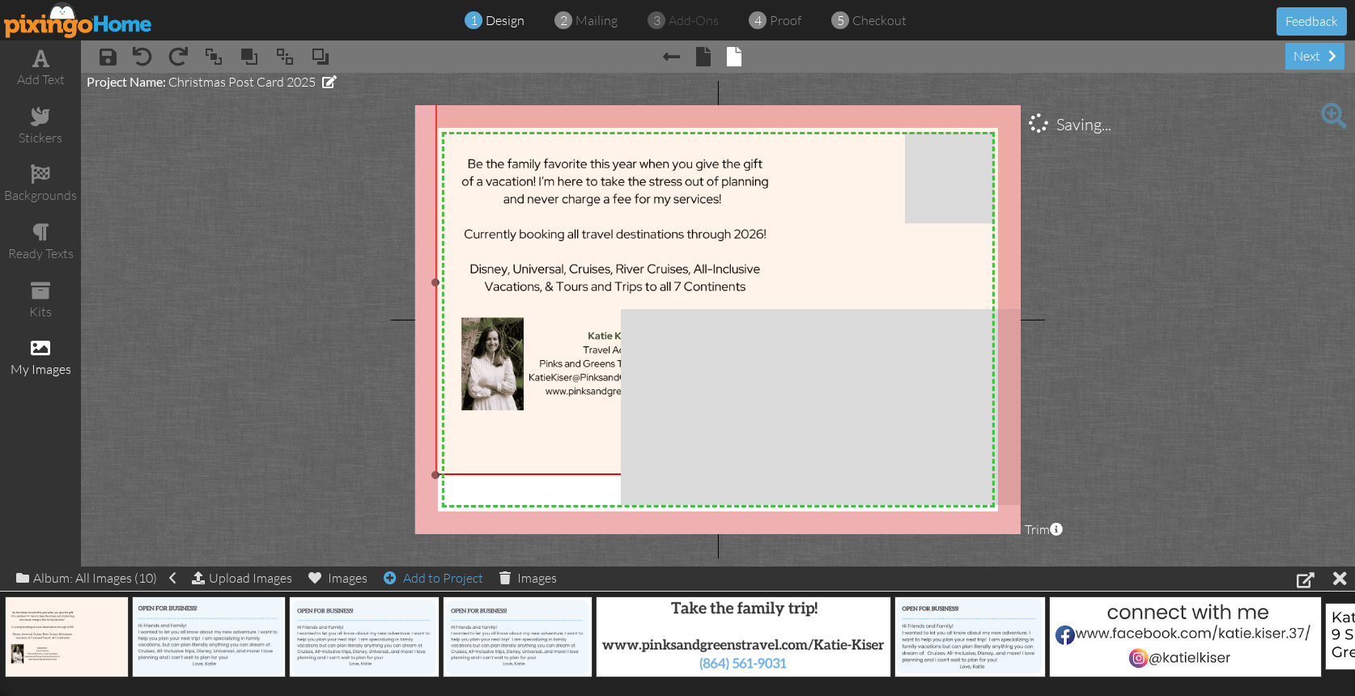
click at [582, 356] on img at bounding box center [734, 283] width 596 height 386
click at [675, 355] on img at bounding box center [734, 283] width 596 height 386
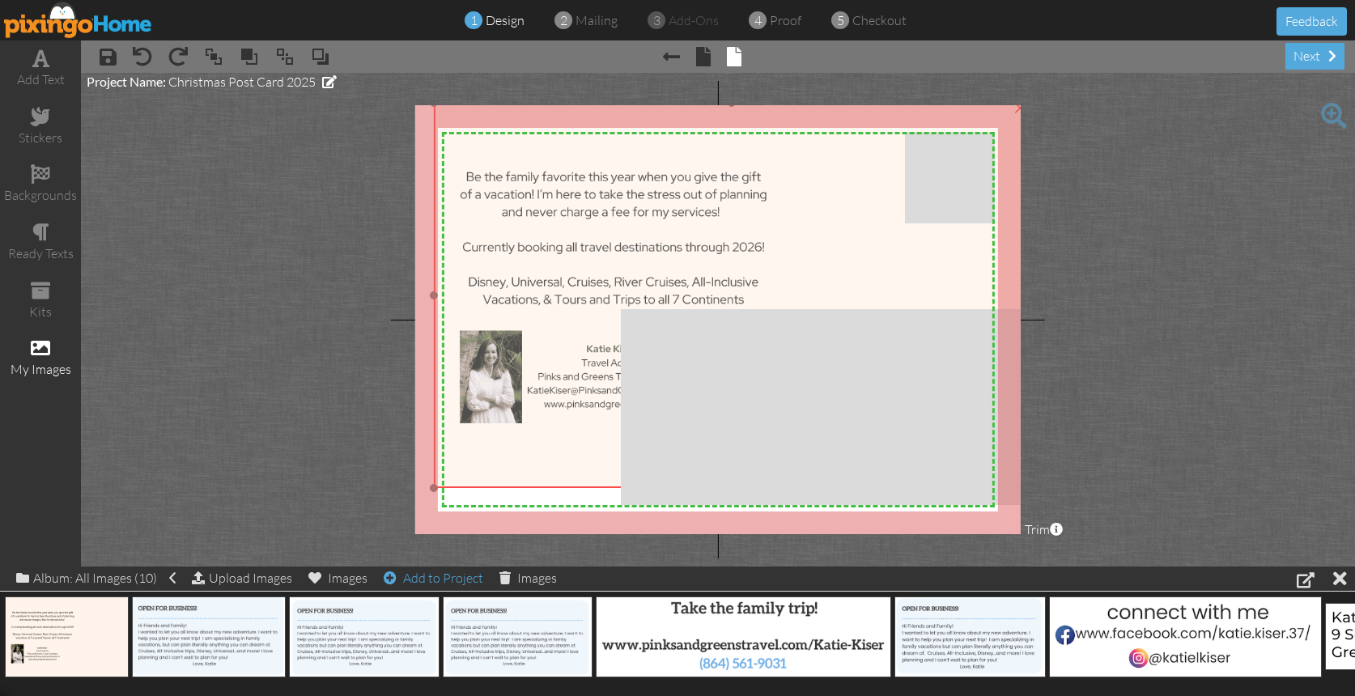
drag, startPoint x: 588, startPoint y: 461, endPoint x: 586, endPoint y: 476, distance: 15.5
click at [586, 475] on img at bounding box center [732, 296] width 596 height 386
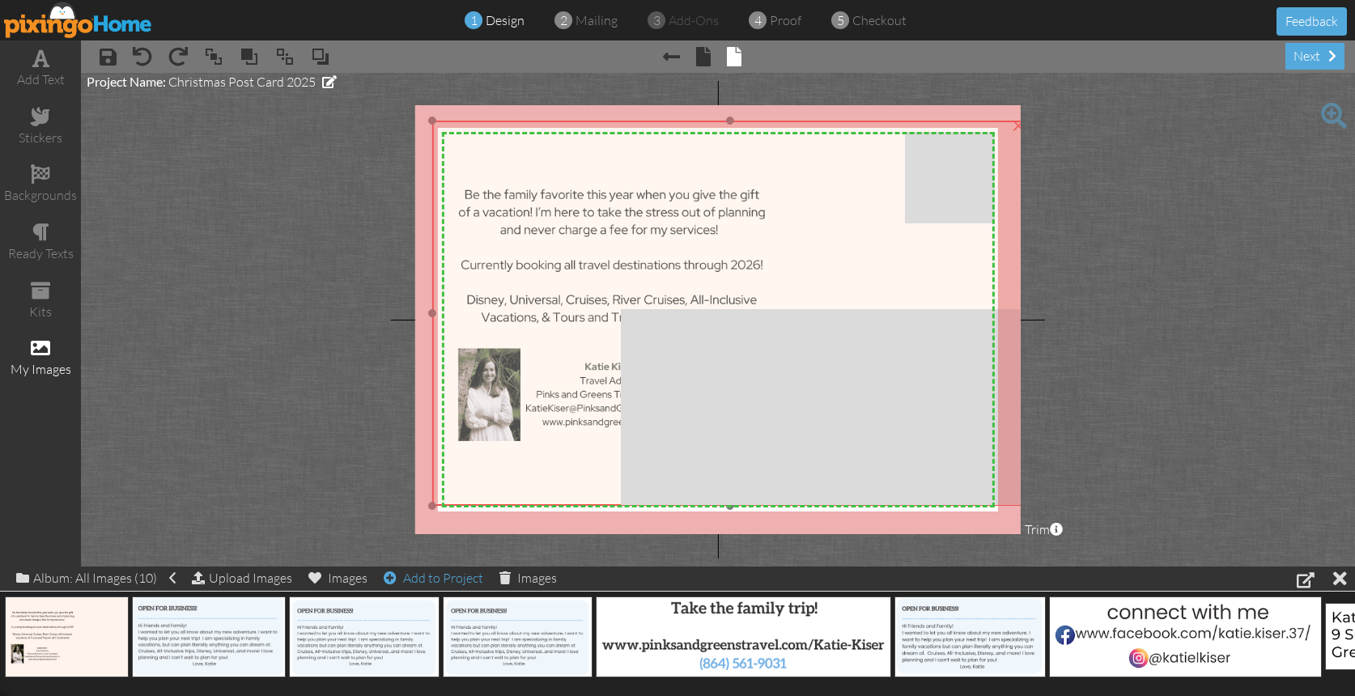
drag, startPoint x: 586, startPoint y: 478, endPoint x: 584, endPoint y: 495, distance: 16.3
click at [584, 495] on img at bounding box center [730, 314] width 596 height 386
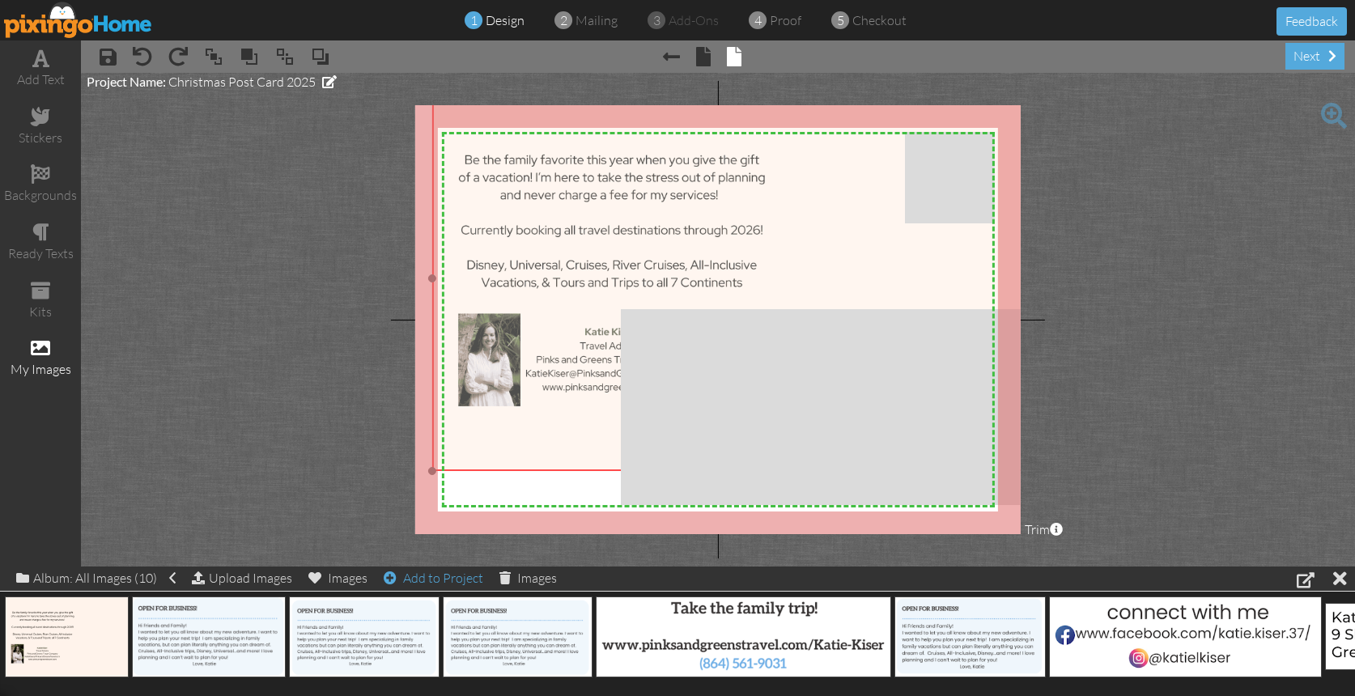
drag, startPoint x: 584, startPoint y: 495, endPoint x: 584, endPoint y: 460, distance: 34.8
click at [584, 460] on img at bounding box center [730, 279] width 596 height 386
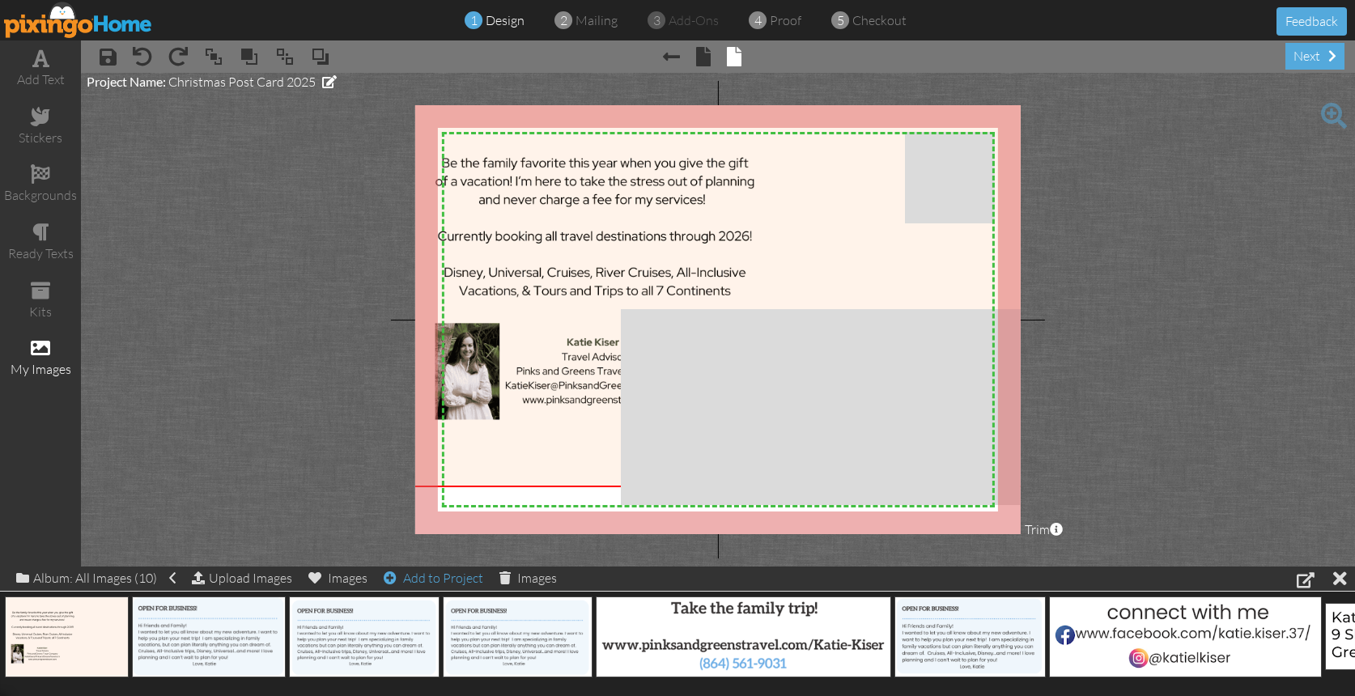
drag, startPoint x: 436, startPoint y: 472, endPoint x: 441, endPoint y: 488, distance: 17.2
click at [441, 488] on div "×" at bounding box center [717, 287] width 621 height 402
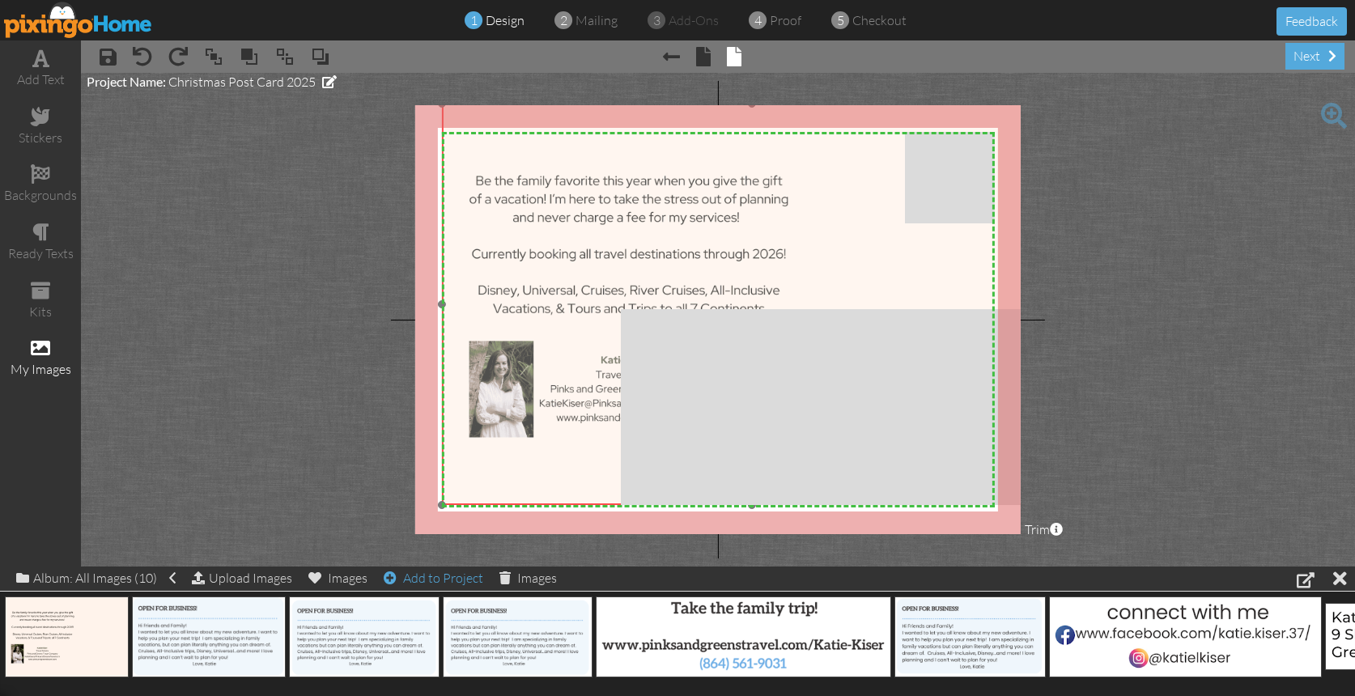
drag, startPoint x: 507, startPoint y: 457, endPoint x: 539, endPoint y: 474, distance: 37.0
click at [539, 474] on img at bounding box center [751, 305] width 621 height 402
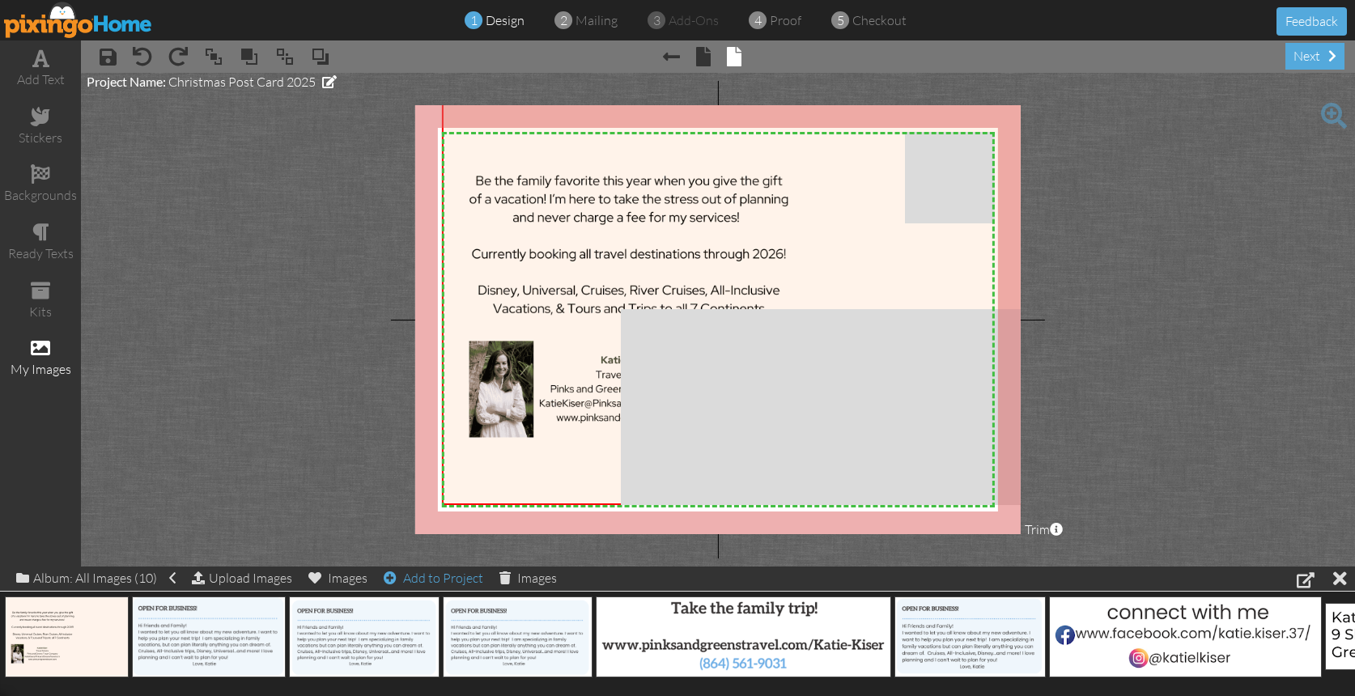
click at [496, 23] on span "design" at bounding box center [505, 20] width 39 height 16
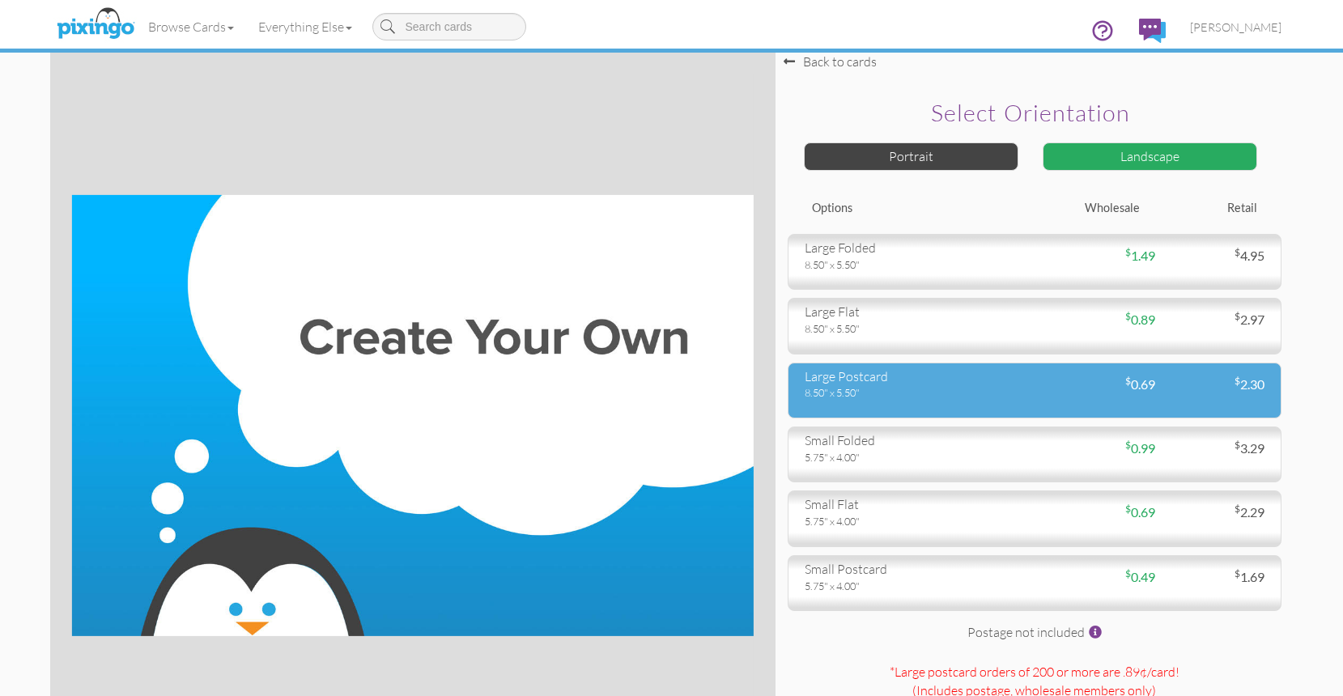
click at [904, 404] on div "large postcard 8.50" x 5.50" $ 0.69 $ 2.30" at bounding box center [1035, 391] width 494 height 56
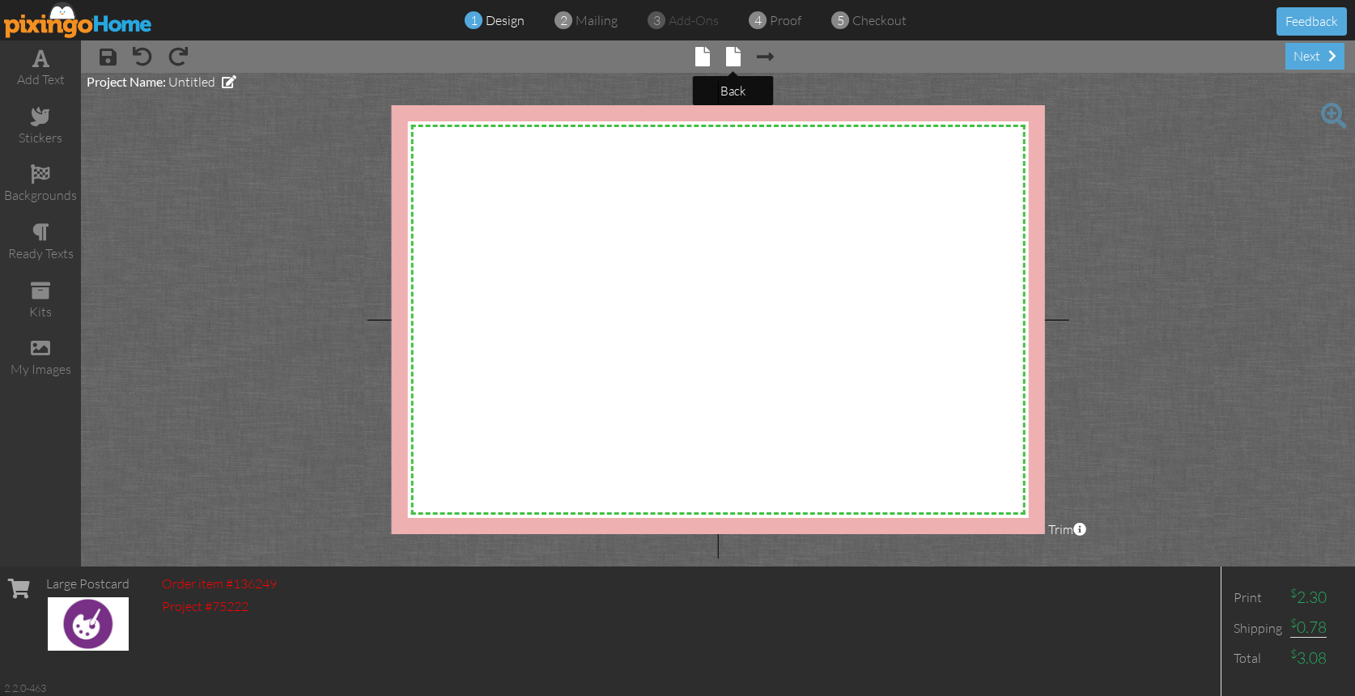
click at [737, 59] on span at bounding box center [733, 56] width 15 height 19
click at [49, 340] on span at bounding box center [40, 347] width 19 height 19
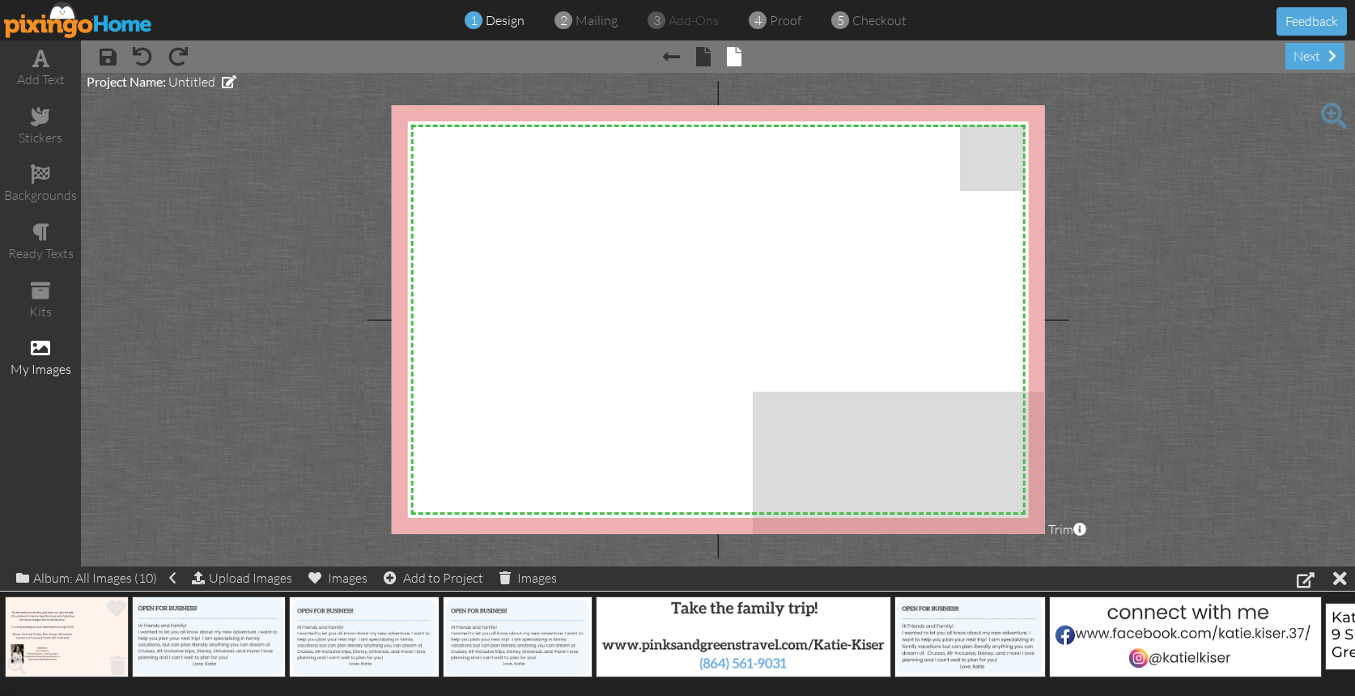
click at [69, 641] on img at bounding box center [67, 637] width 124 height 81
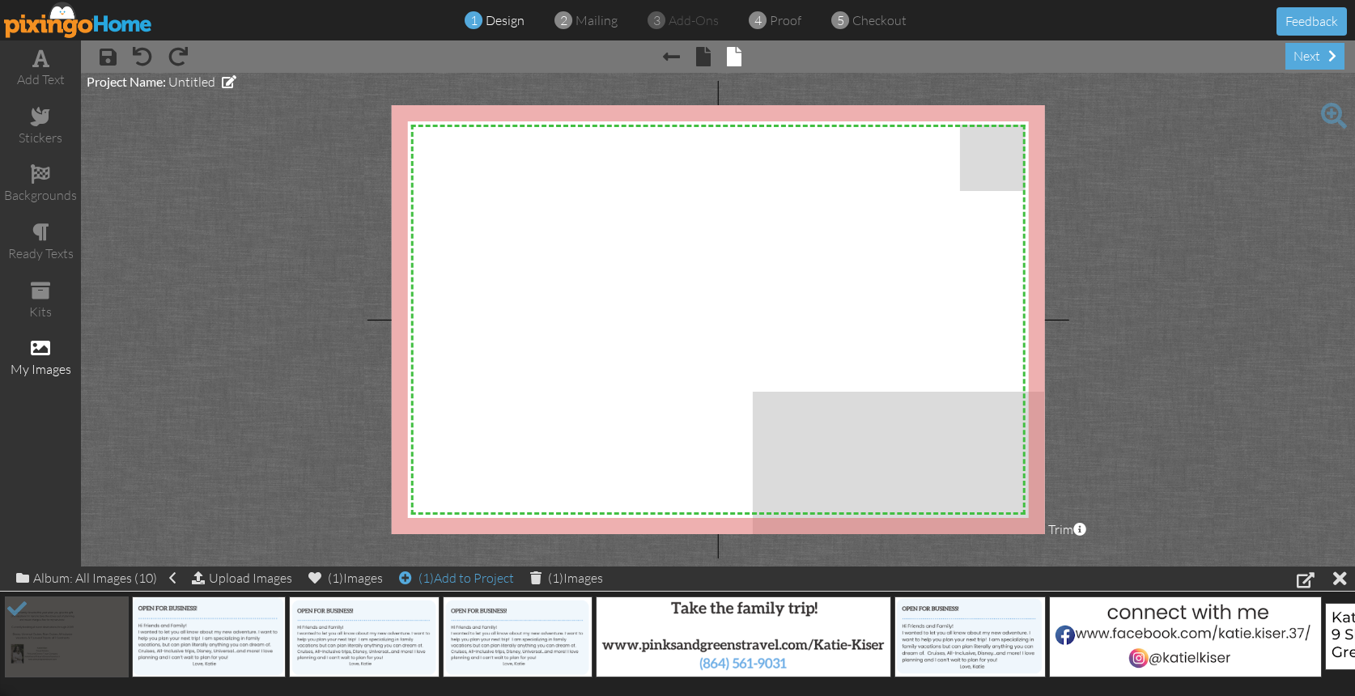
click at [470, 582] on div "(1) Add to Project" at bounding box center [456, 578] width 115 height 23
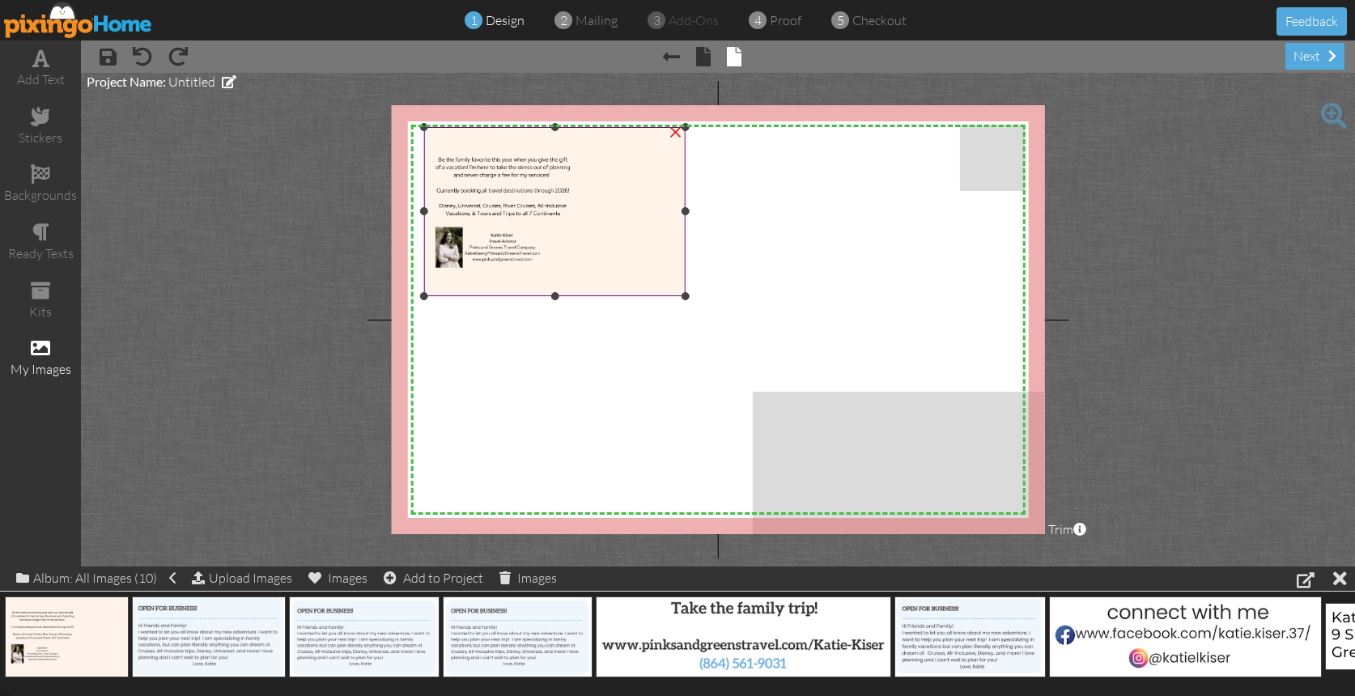
click at [629, 252] on img at bounding box center [554, 211] width 261 height 169
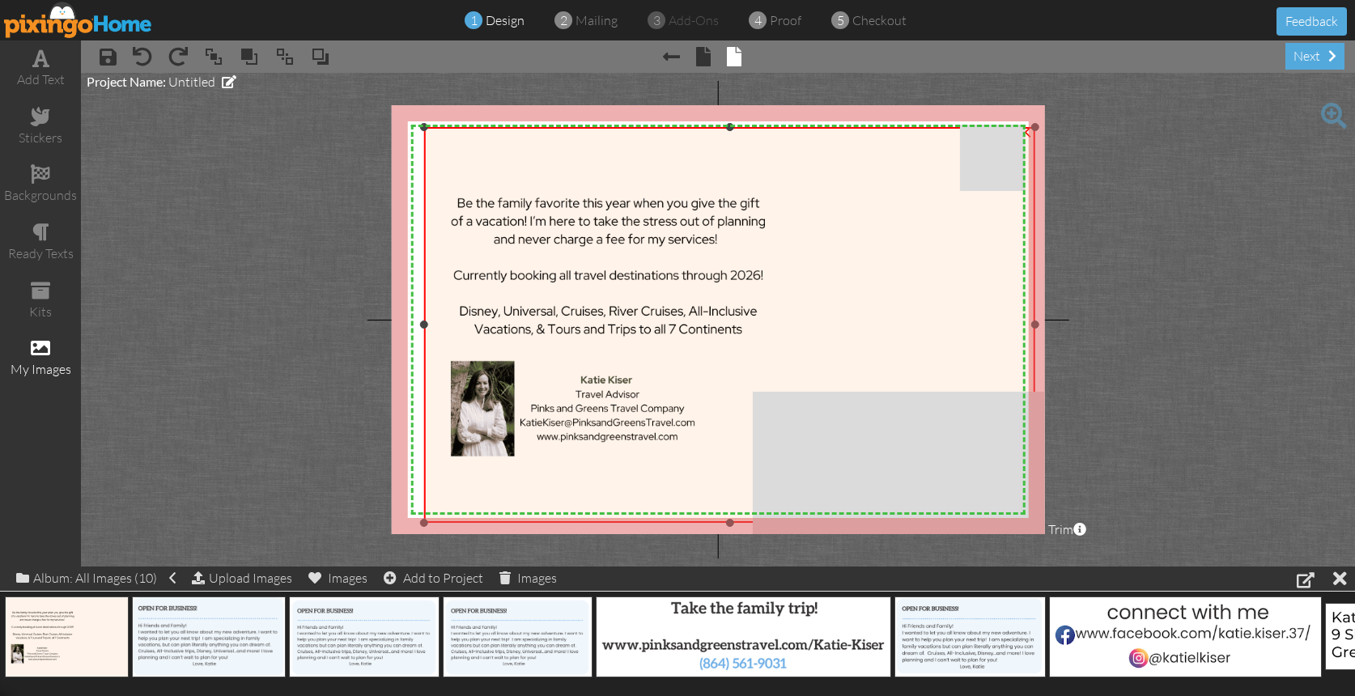
drag, startPoint x: 683, startPoint y: 293, endPoint x: 887, endPoint y: 519, distance: 304.3
click at [887, 519] on div "×" at bounding box center [729, 325] width 611 height 396
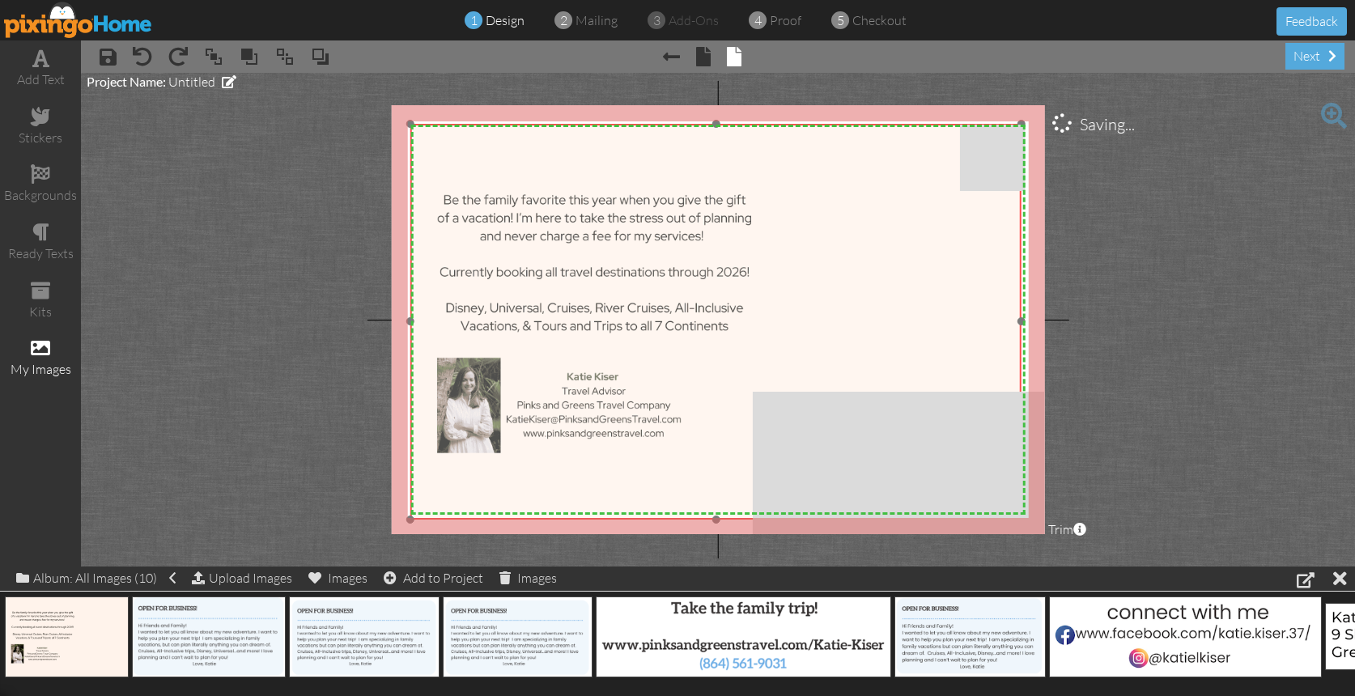
drag, startPoint x: 784, startPoint y: 355, endPoint x: 775, endPoint y: 356, distance: 8.1
click at [775, 356] on img at bounding box center [715, 322] width 611 height 396
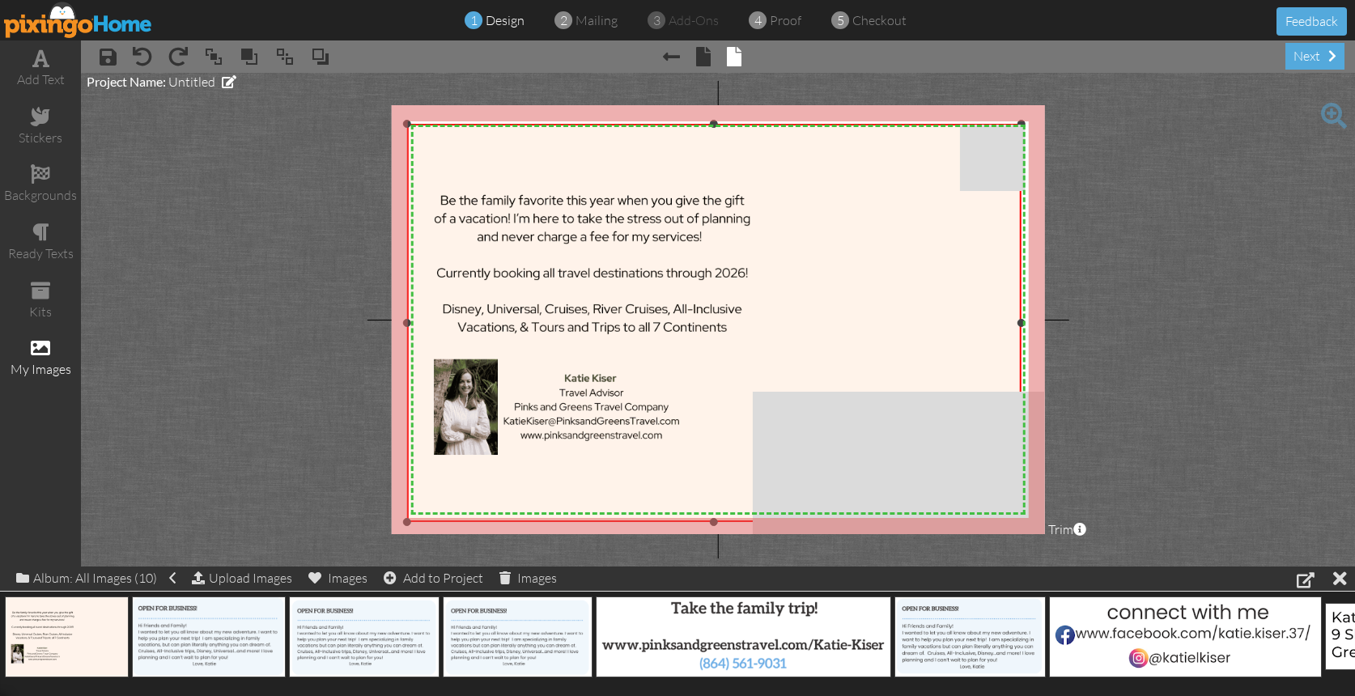
click at [408, 524] on div at bounding box center [406, 522] width 8 height 8
click at [1072, 533] on span "Trim" at bounding box center [1067, 530] width 38 height 19
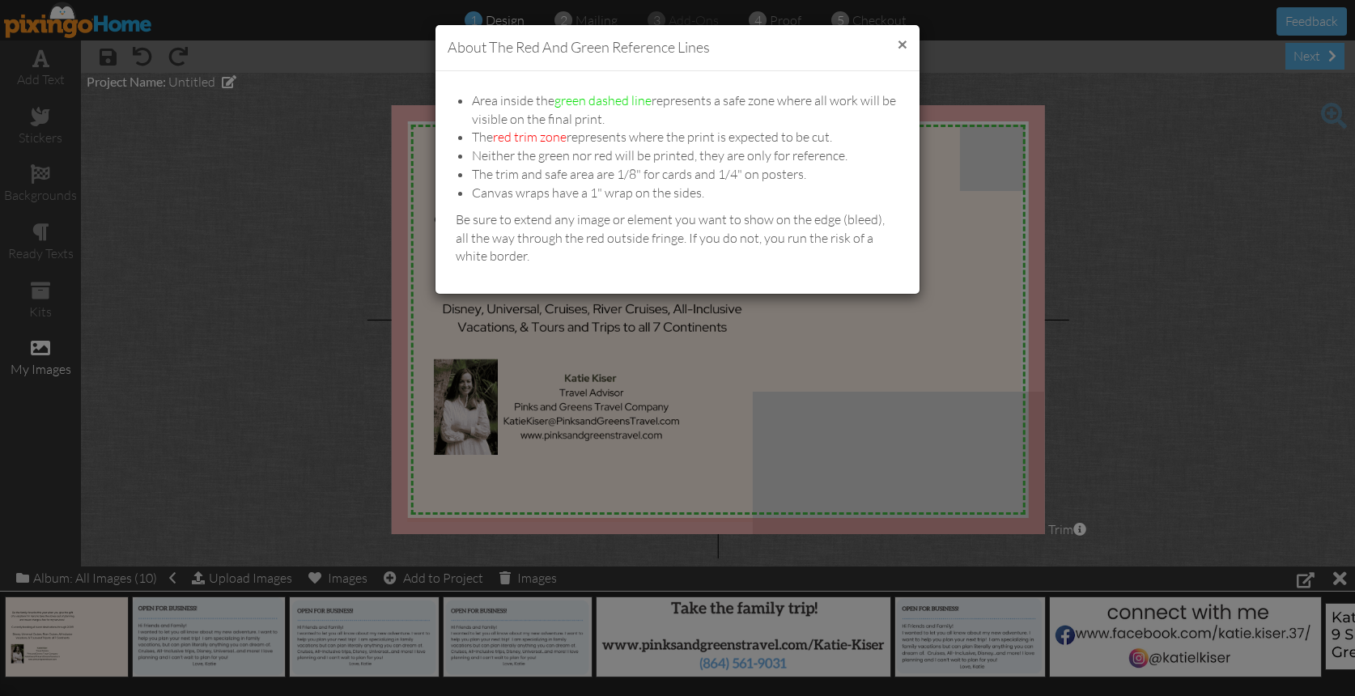
click at [901, 41] on button "×" at bounding box center [903, 44] width 10 height 17
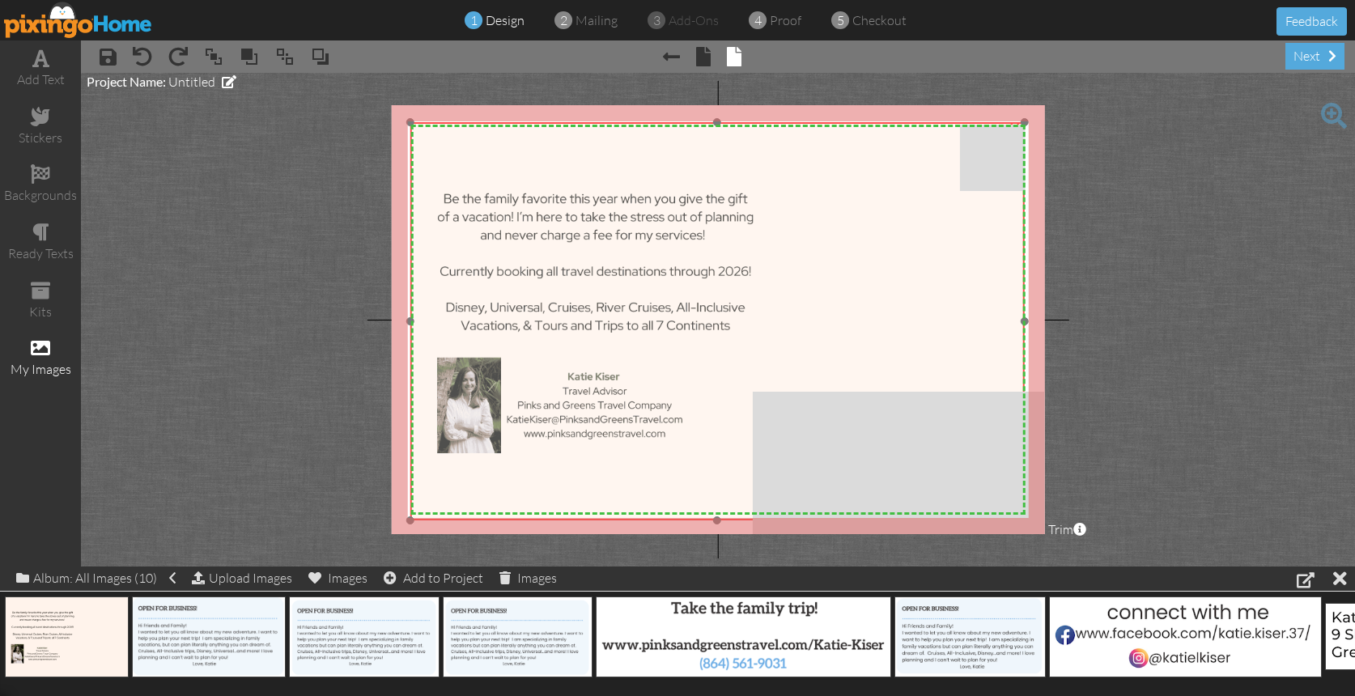
click at [966, 163] on img at bounding box center [717, 321] width 614 height 398
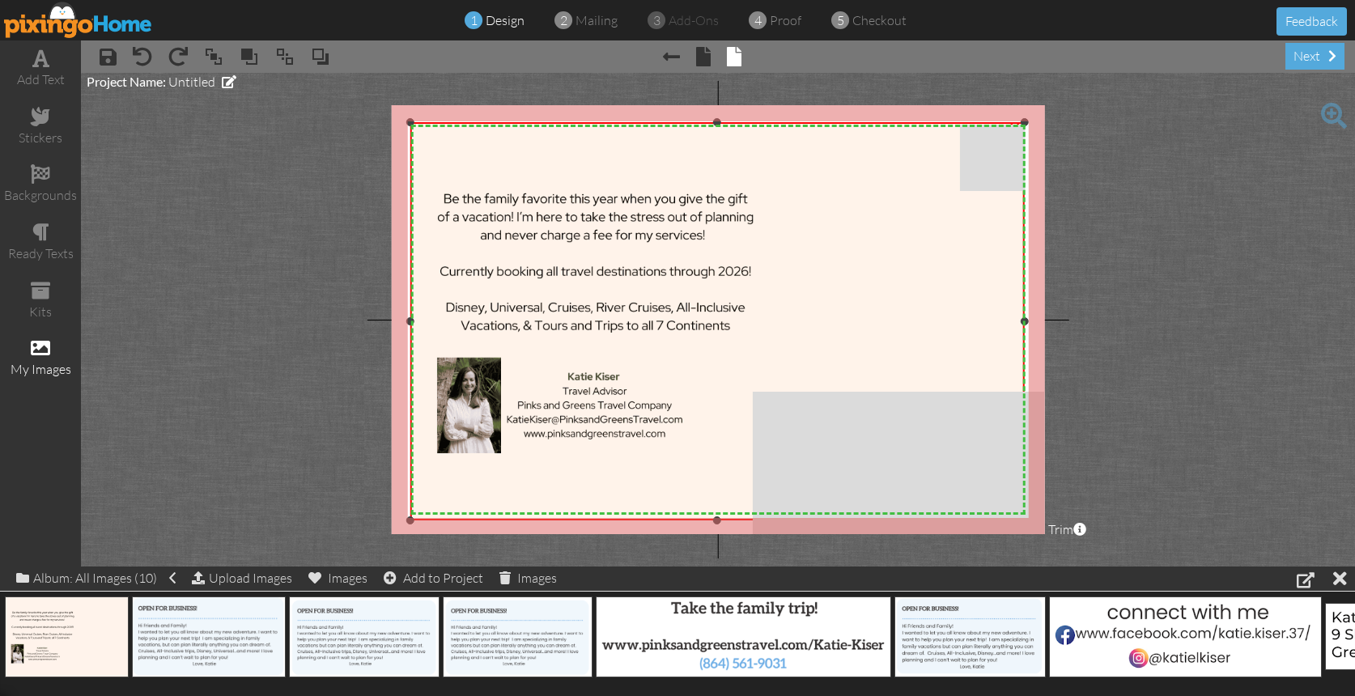
click at [1001, 126] on img at bounding box center [717, 321] width 614 height 398
click at [1030, 117] on div at bounding box center [1028, 120] width 8 height 8
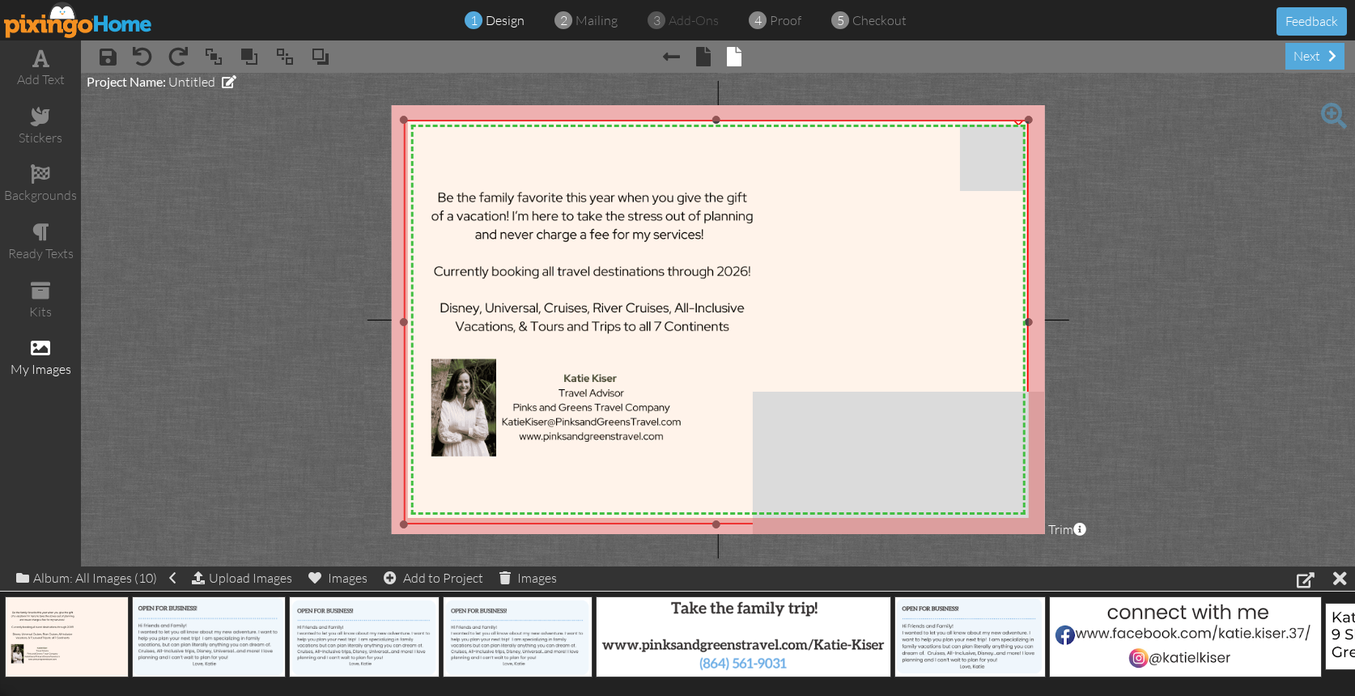
click at [408, 525] on div "×" at bounding box center [716, 322] width 625 height 405
click at [412, 524] on div "×" at bounding box center [716, 322] width 623 height 404
click at [1101, 258] on project-studio-wrapper "X X X X X X X X X X X X X X X X X X X X X X X X X X X X X X X X X X X X X X X X…" at bounding box center [718, 320] width 1274 height 494
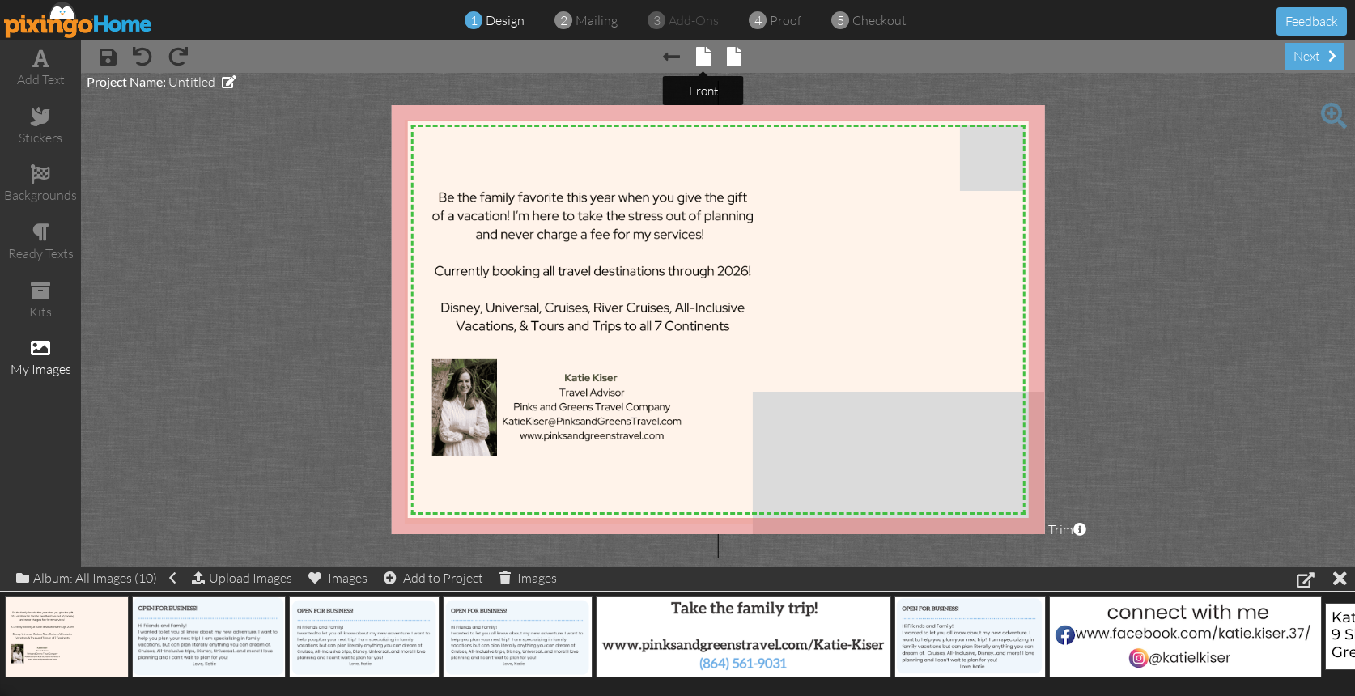
click at [700, 57] on span at bounding box center [703, 56] width 15 height 19
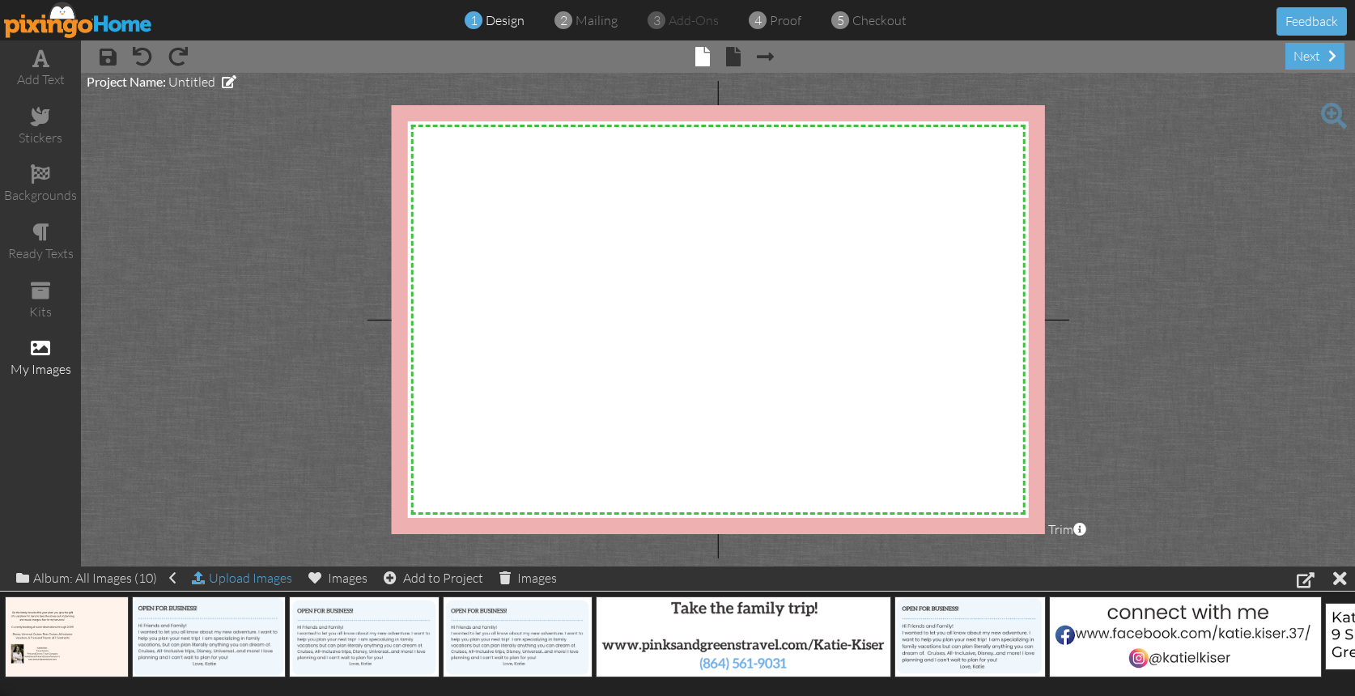
click at [205, 579] on span at bounding box center [198, 578] width 13 height 13
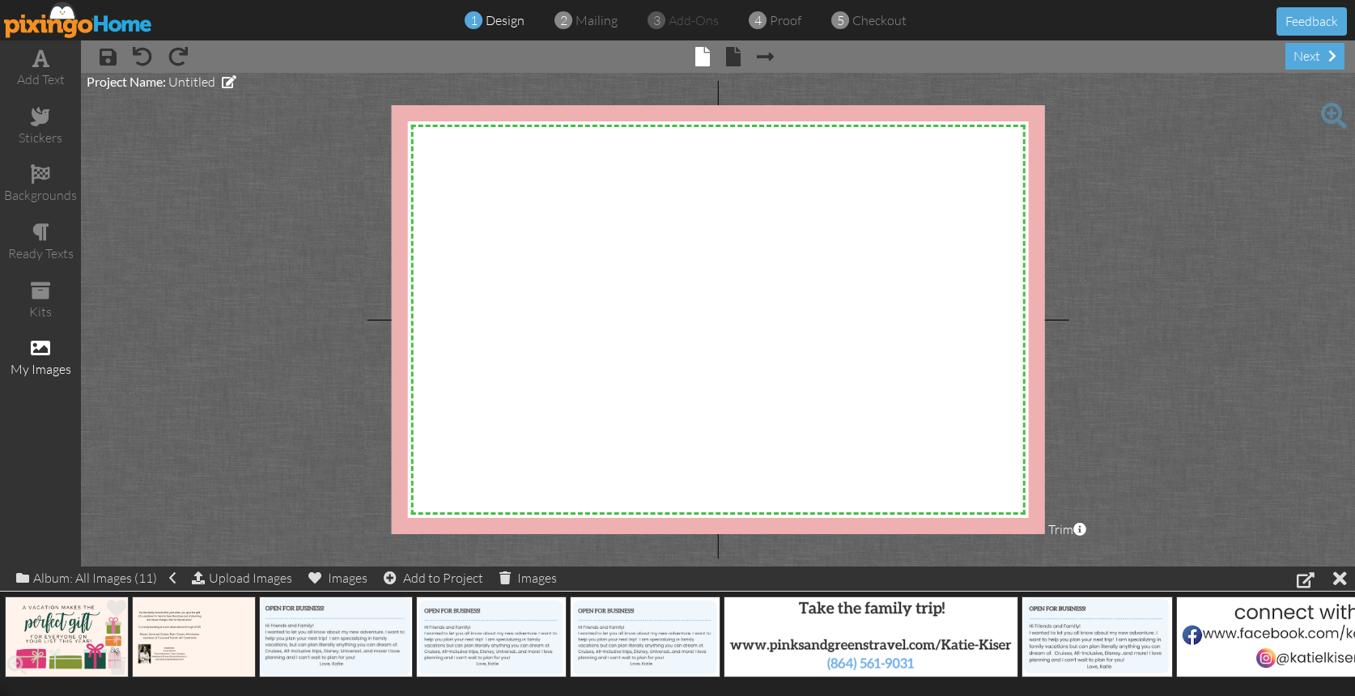
click at [69, 631] on img at bounding box center [67, 637] width 124 height 81
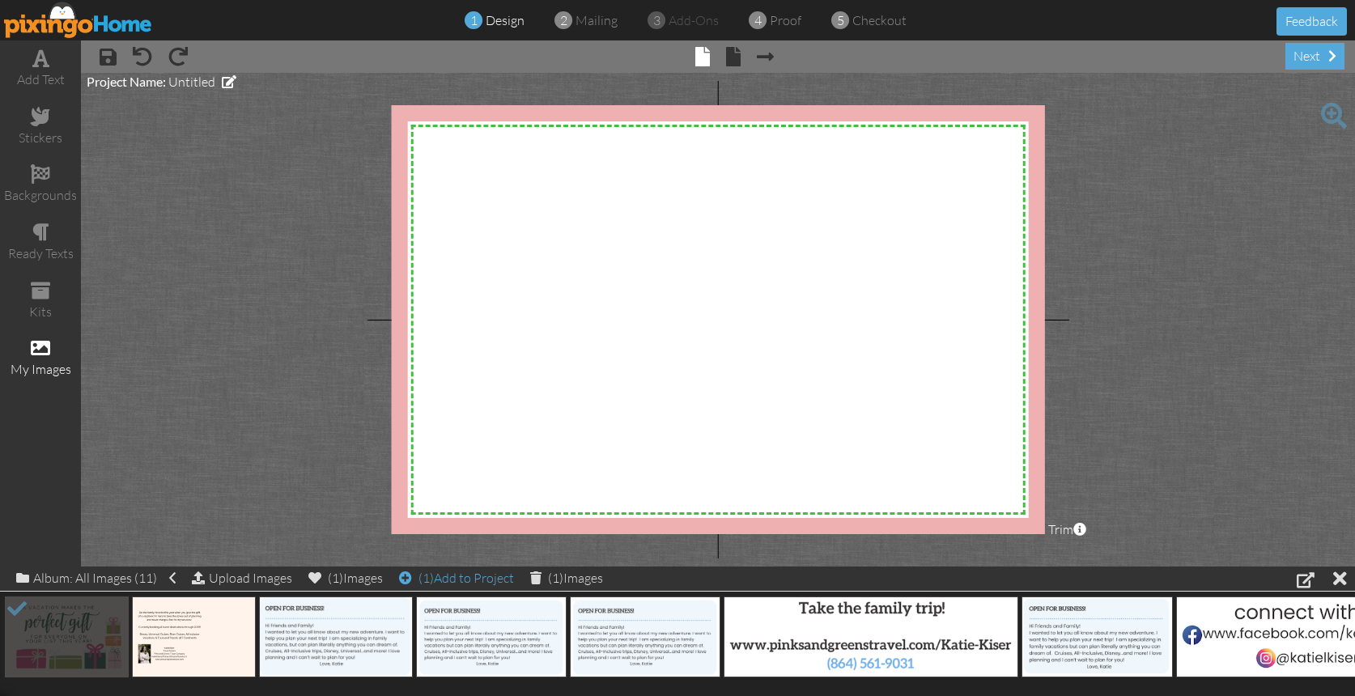
click at [448, 579] on div "(1) Add to Project" at bounding box center [456, 578] width 115 height 23
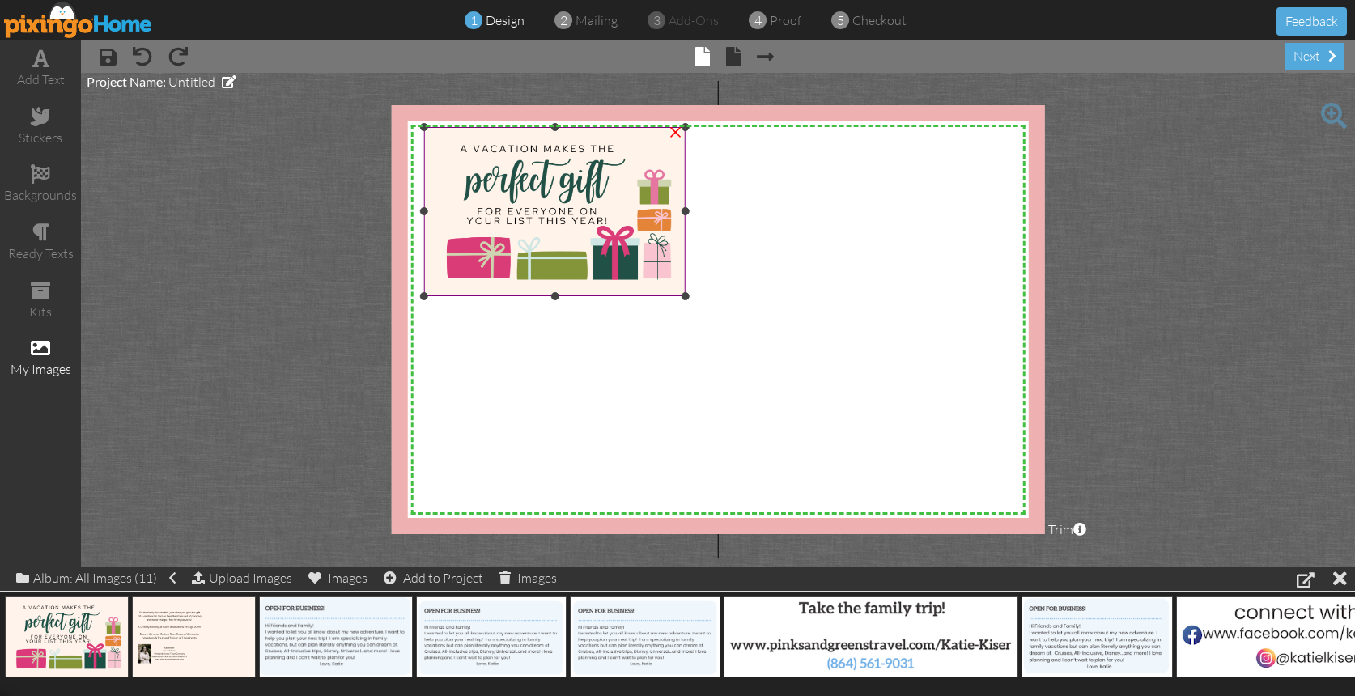
click at [589, 275] on img at bounding box center [554, 211] width 261 height 169
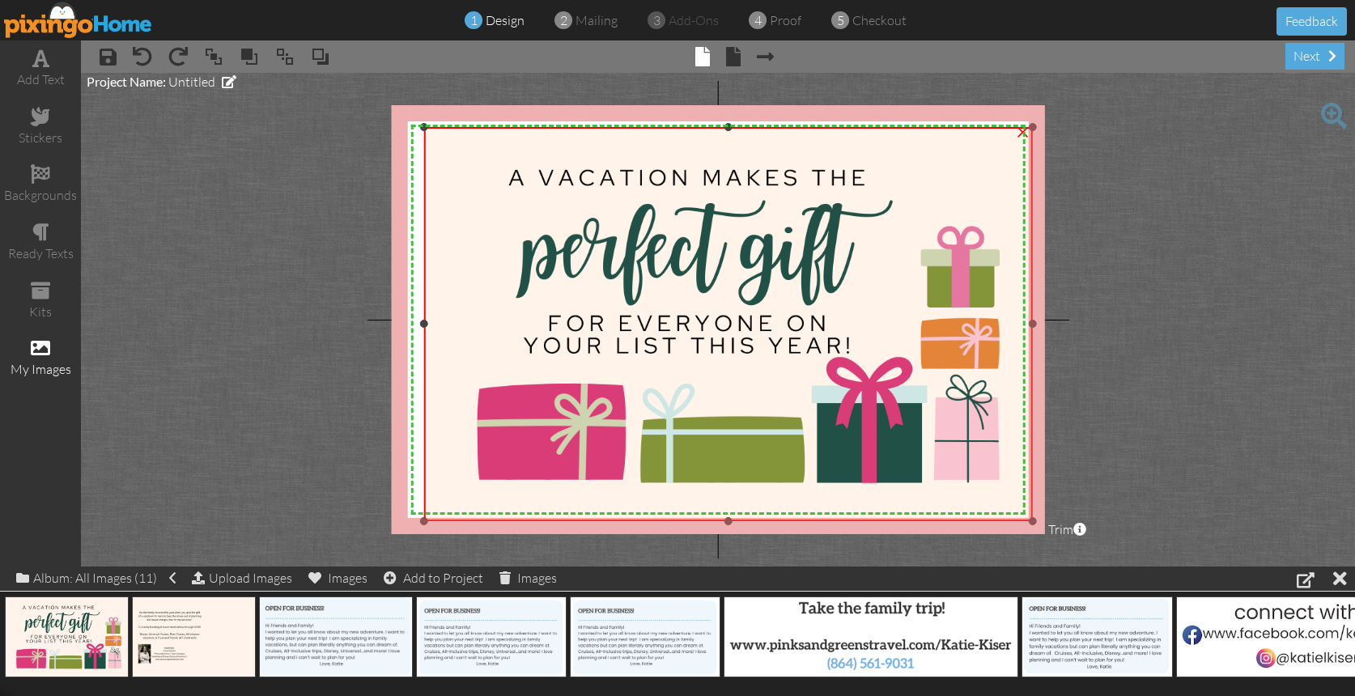
drag, startPoint x: 686, startPoint y: 292, endPoint x: 920, endPoint y: 445, distance: 280.2
click at [1023, 517] on div "×" at bounding box center [728, 324] width 609 height 394
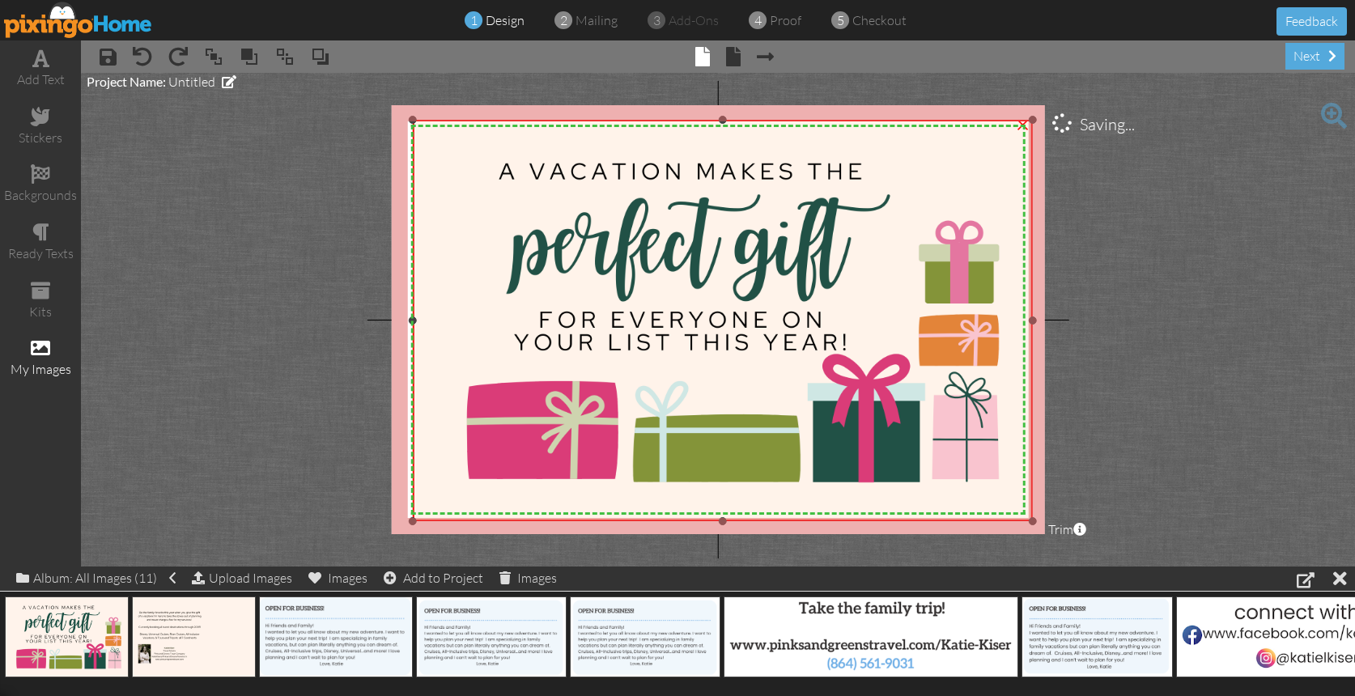
drag, startPoint x: 419, startPoint y: 128, endPoint x: 372, endPoint y: 121, distance: 48.2
click at [372, 121] on project-studio-wrapper "X X X X X X X X X X X X X X X X X X X X X X X X X X X X X X X X X X X X X X X X…" at bounding box center [718, 320] width 1274 height 494
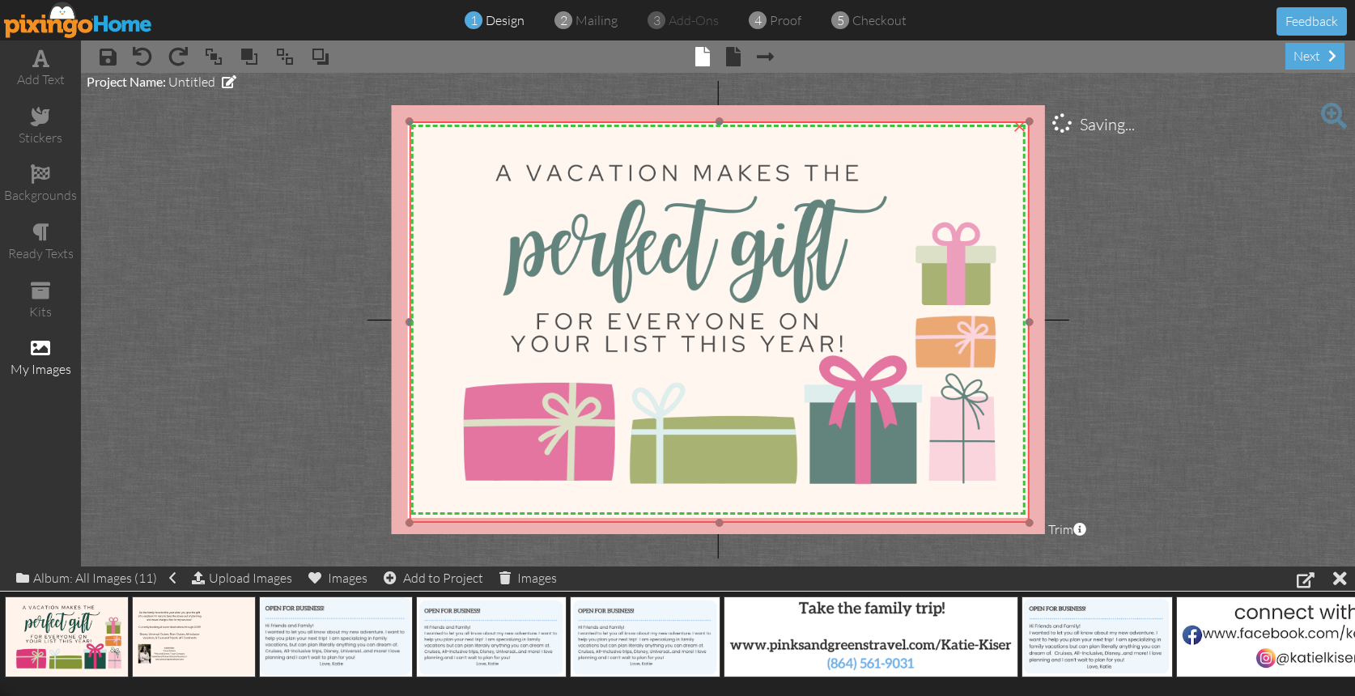
click at [491, 162] on img at bounding box center [719, 322] width 619 height 402
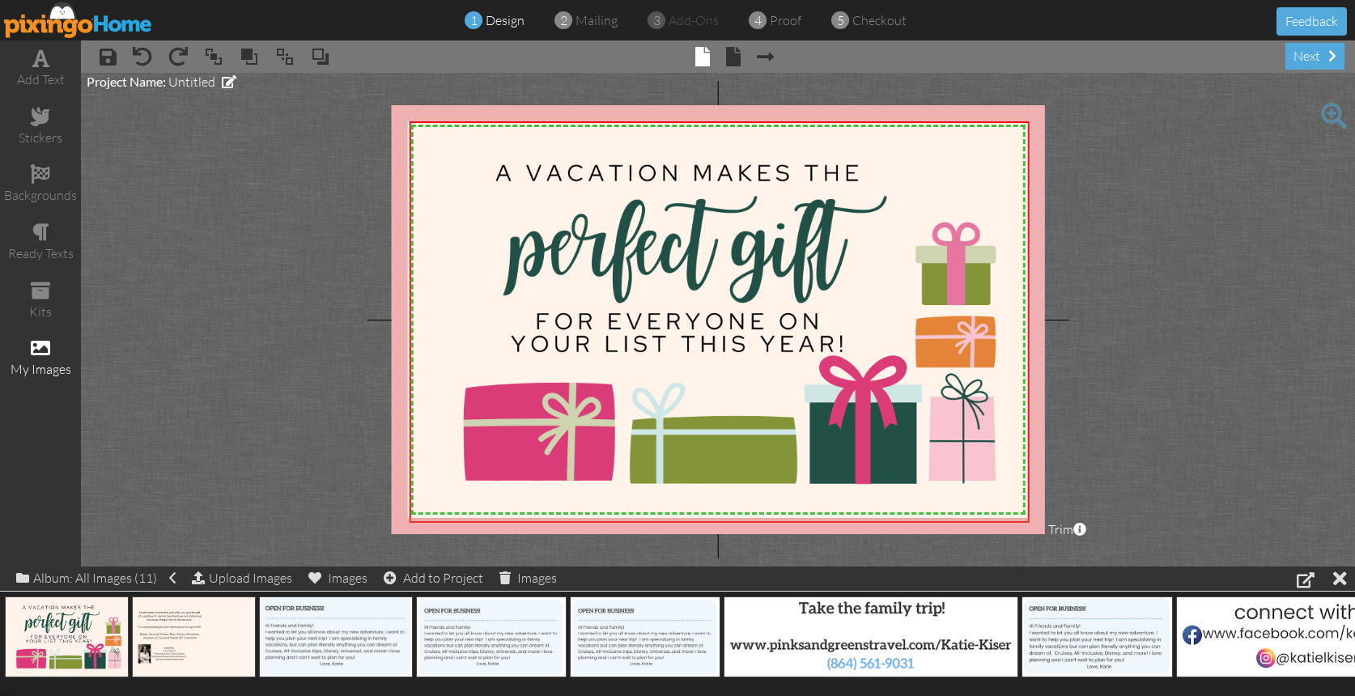
click at [1130, 203] on project-studio-wrapper "X X X X X X X X X X X X X X X X X X X X X X X X X X X X X X X X X X X X X X X X…" at bounding box center [718, 320] width 1274 height 494
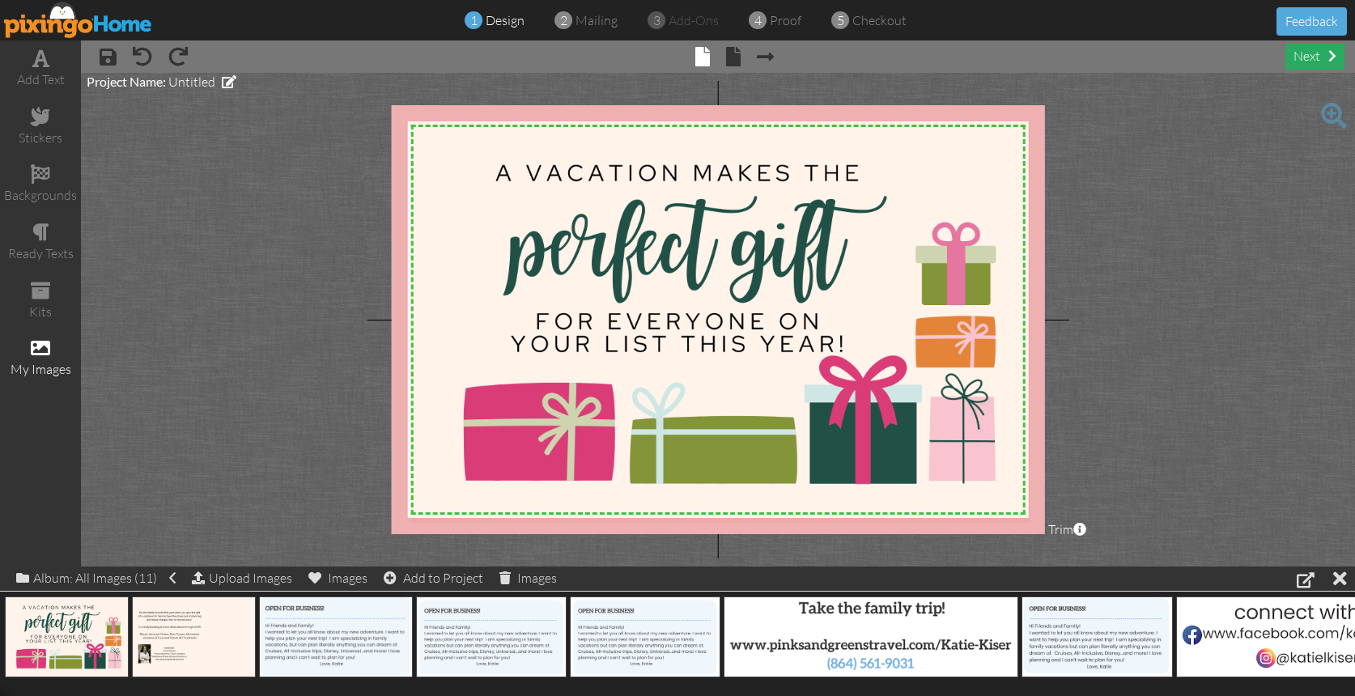
click at [1300, 61] on div "next" at bounding box center [1314, 56] width 59 height 27
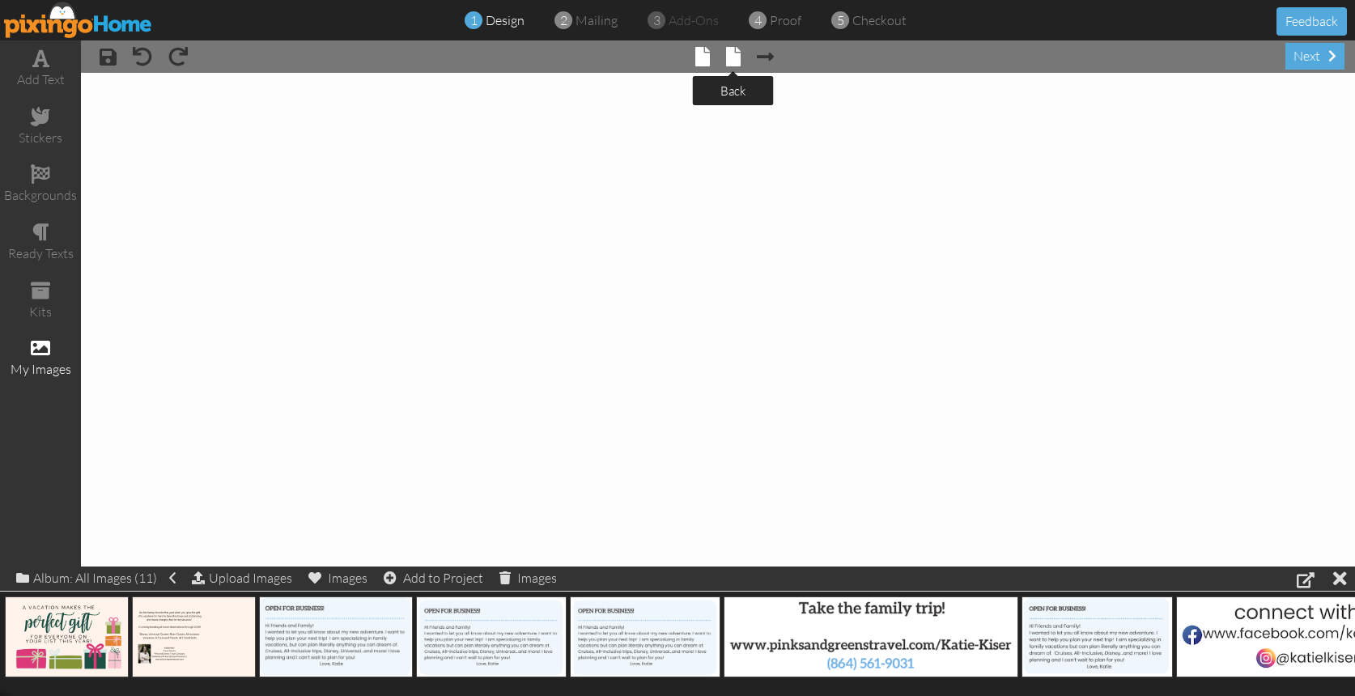
click at [729, 61] on span at bounding box center [733, 56] width 15 height 19
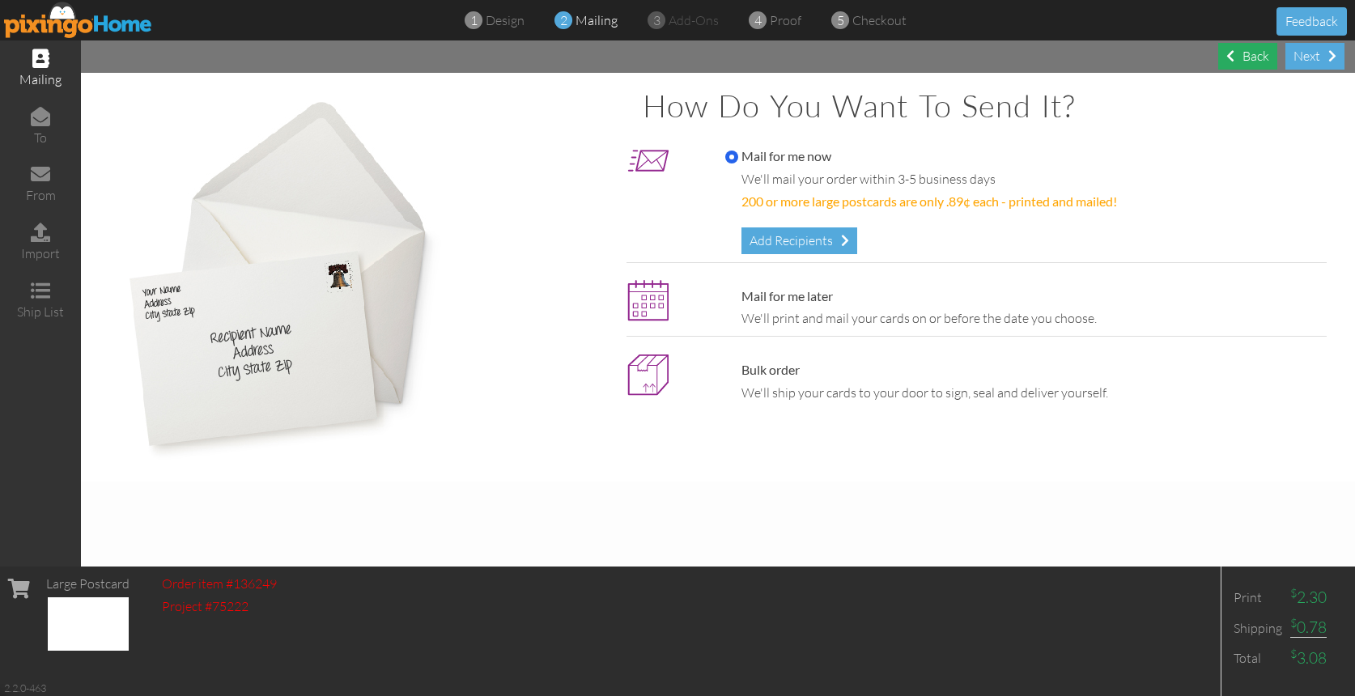
click at [1253, 54] on div "Back" at bounding box center [1247, 56] width 59 height 27
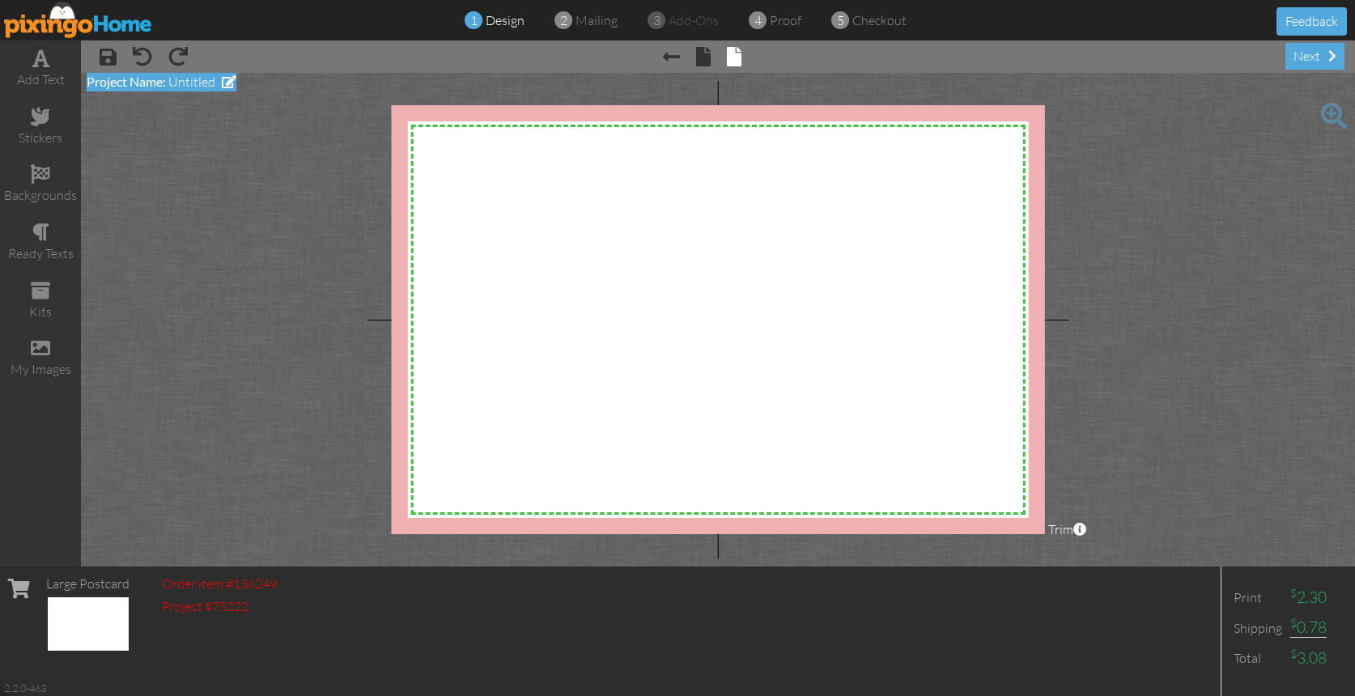
click at [151, 90] on div "Project Name: Untitled" at bounding box center [162, 82] width 150 height 19
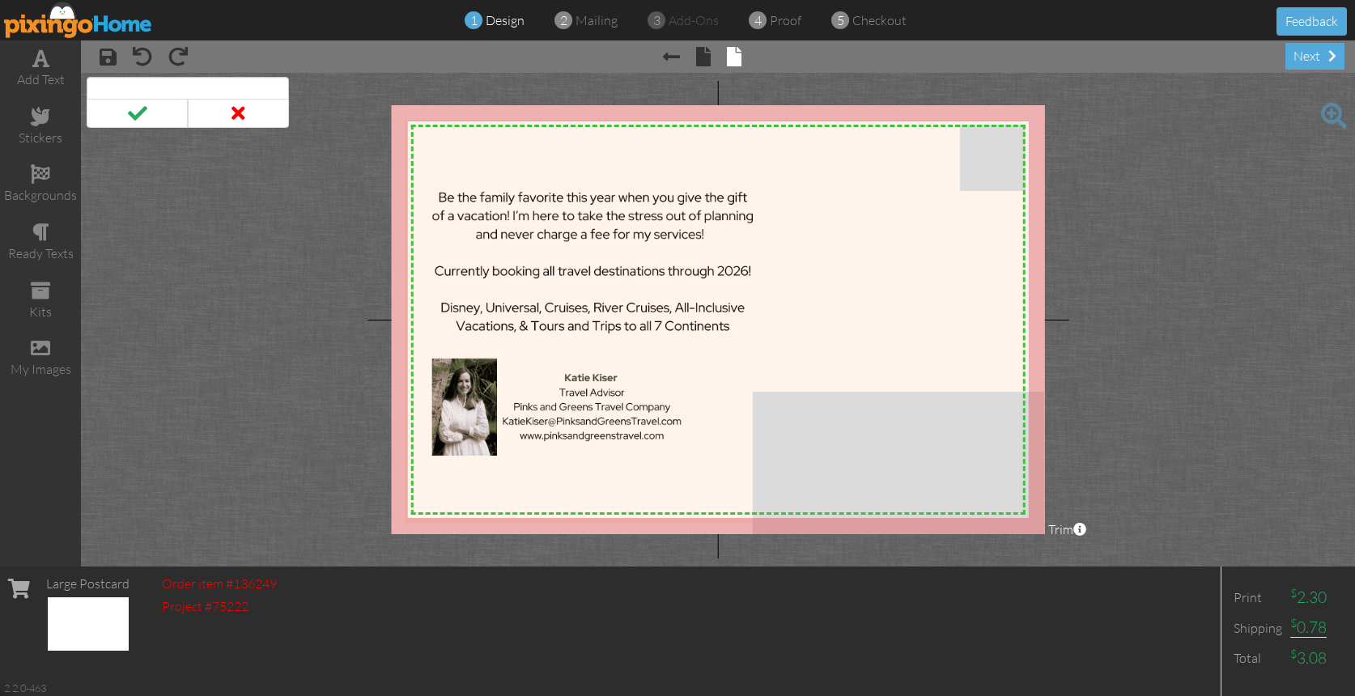
click at [155, 87] on input at bounding box center [188, 91] width 202 height 28
type input "Christmas Postcard 2025"
click at [127, 117] on span at bounding box center [137, 113] width 101 height 29
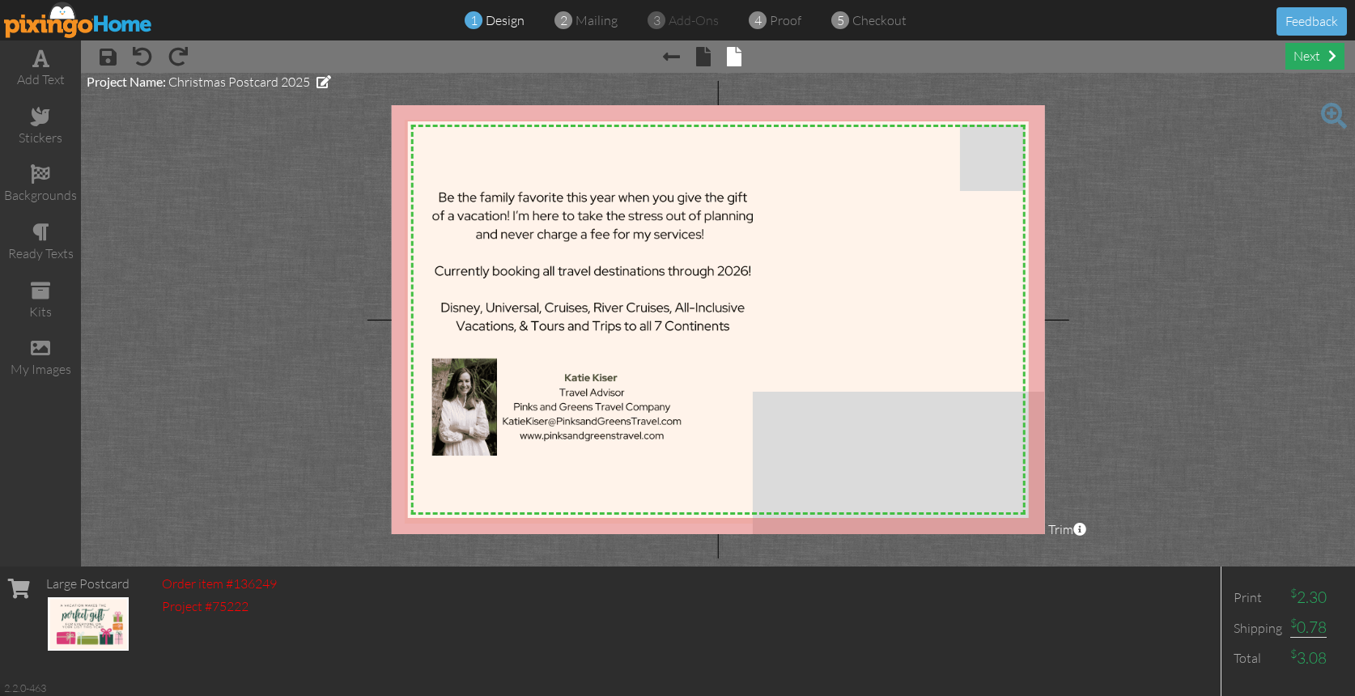
click at [1315, 62] on div "next" at bounding box center [1314, 56] width 59 height 27
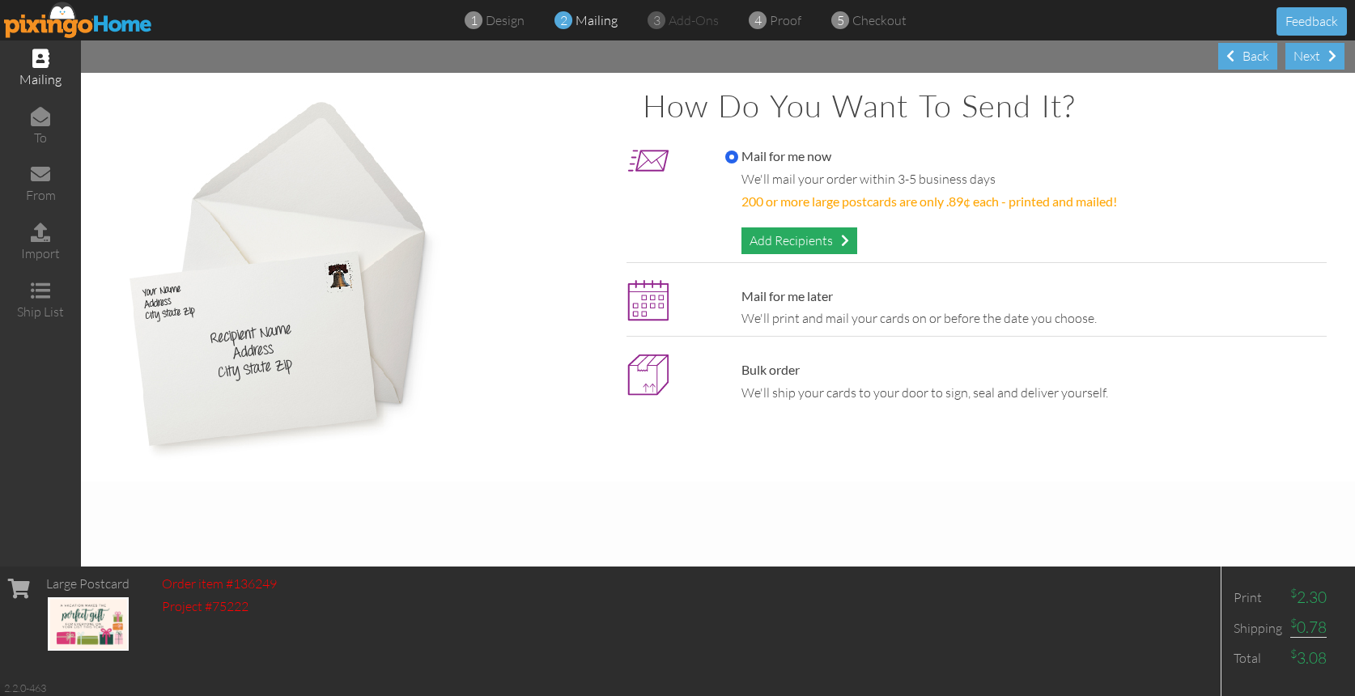
click at [777, 239] on div "Add Recipients" at bounding box center [799, 240] width 116 height 27
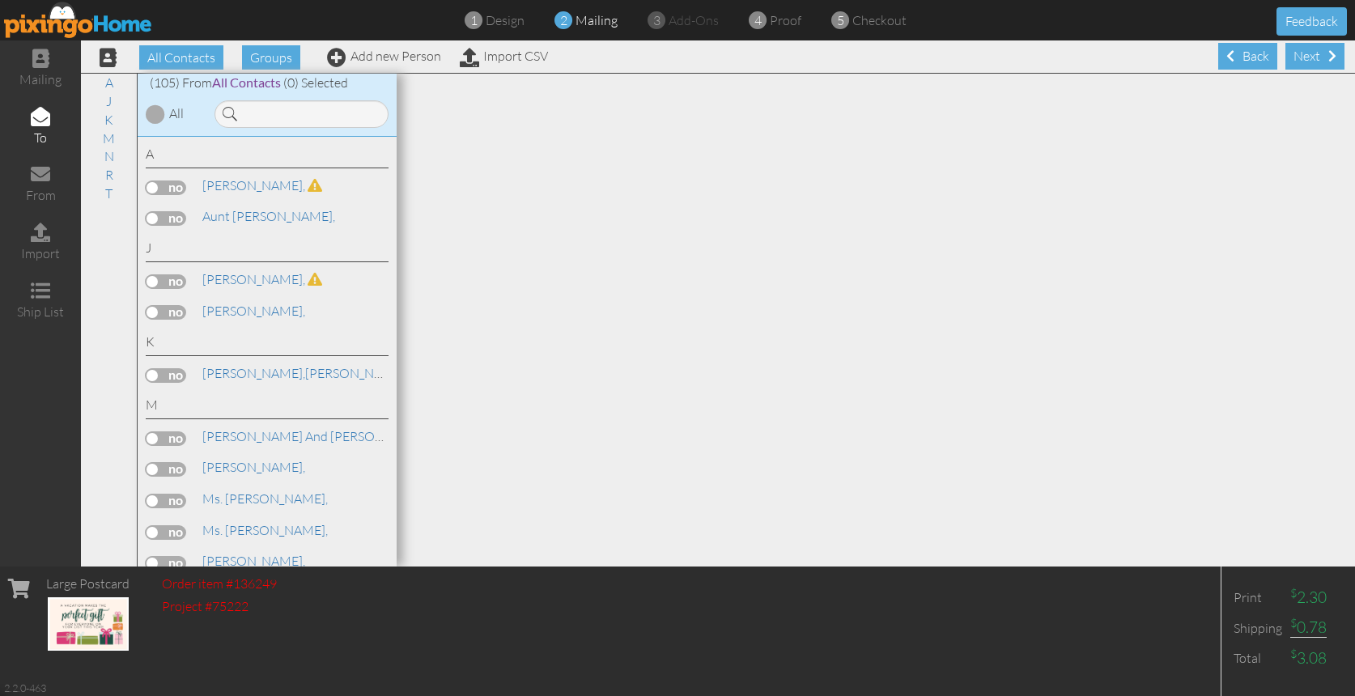
click at [168, 185] on label at bounding box center [166, 188] width 40 height 15
click at [0, 0] on input "checkbox" at bounding box center [0, 0] width 0 height 0
click at [162, 183] on label at bounding box center [166, 188] width 40 height 15
click at [0, 0] on input "checkbox" at bounding box center [0, 0] width 0 height 0
click at [308, 277] on span at bounding box center [315, 279] width 15 height 13
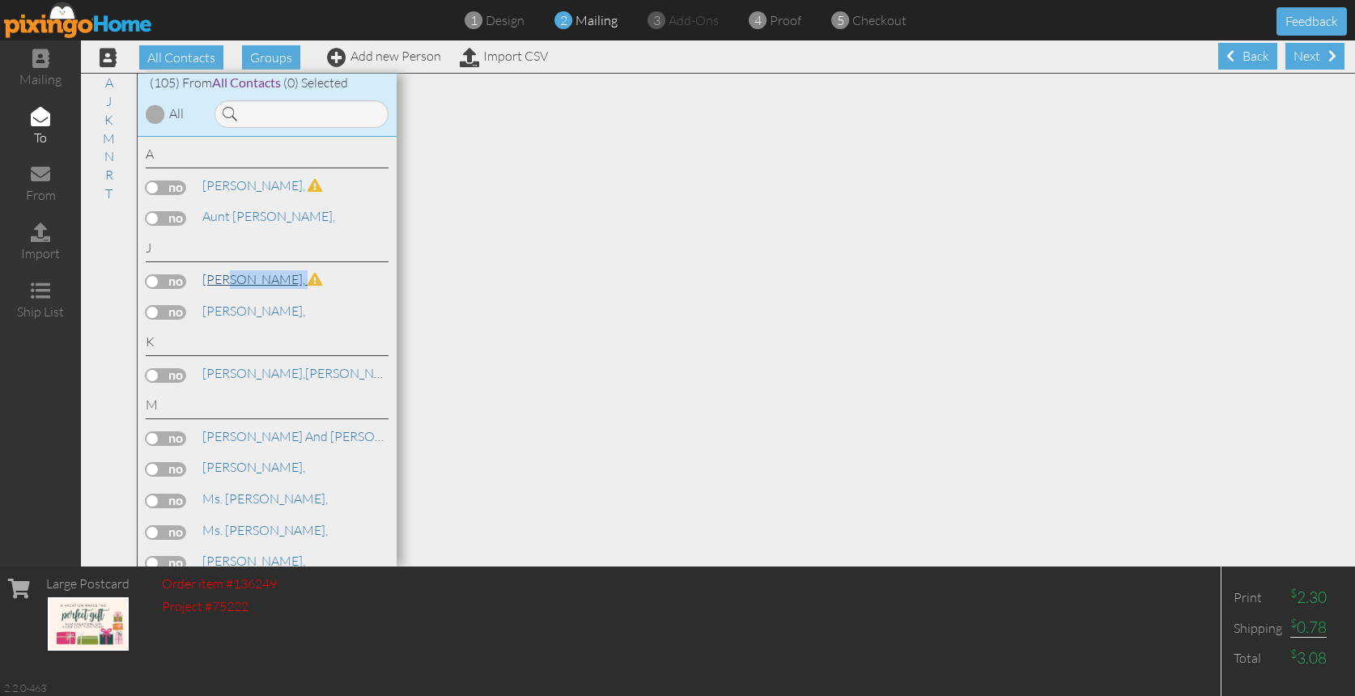
drag, startPoint x: 281, startPoint y: 281, endPoint x: 228, endPoint y: 282, distance: 52.6
click at [229, 281] on link "[PERSON_NAME]," at bounding box center [262, 279] width 123 height 19
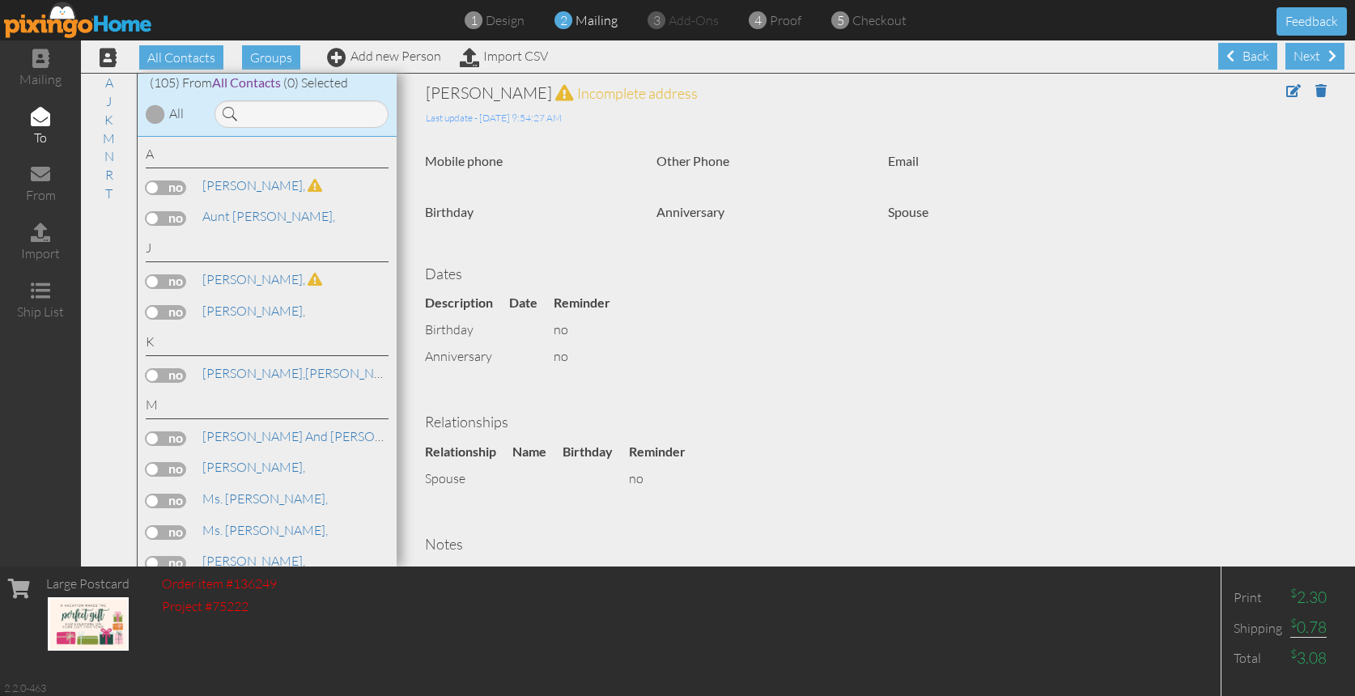
click at [297, 288] on div "A Andrea, Aunt Bev Rainey, J" at bounding box center [267, 352] width 259 height 431
click at [28, 62] on div "mailing" at bounding box center [40, 68] width 81 height 57
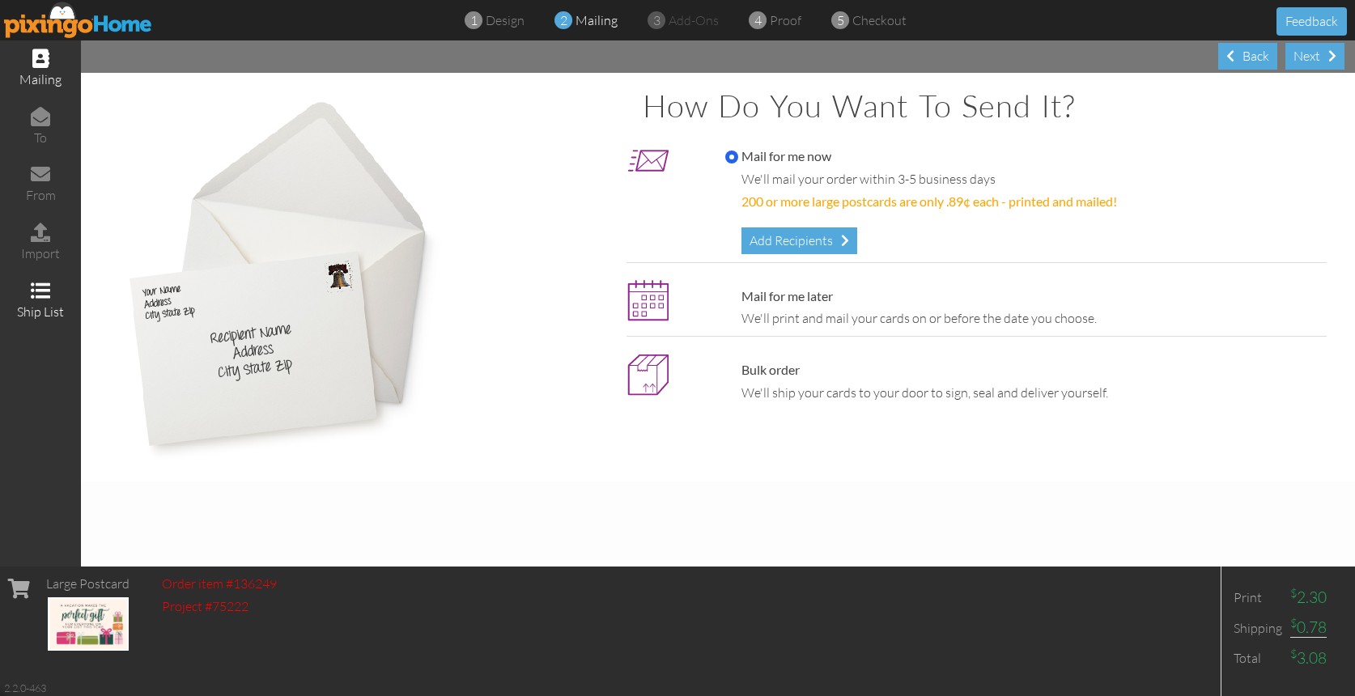
click at [42, 306] on div "ship list" at bounding box center [40, 312] width 81 height 19
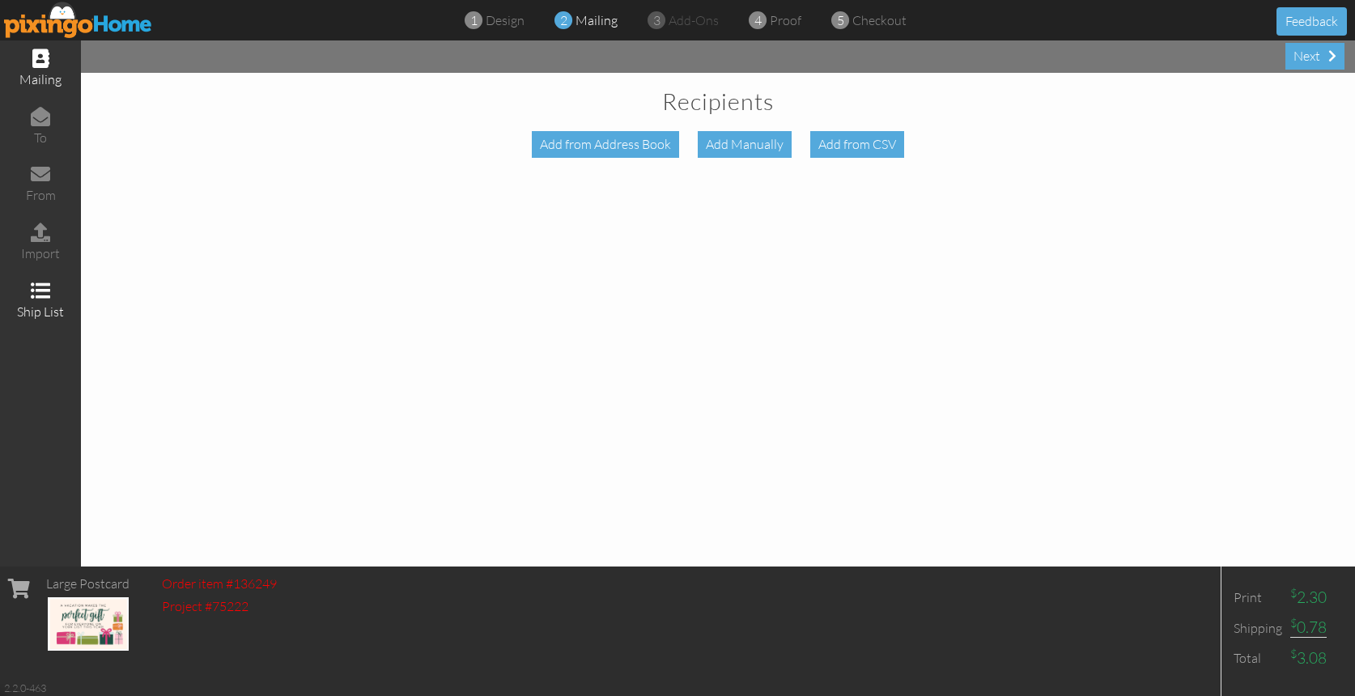
click at [39, 68] on div "mailing" at bounding box center [40, 68] width 81 height 57
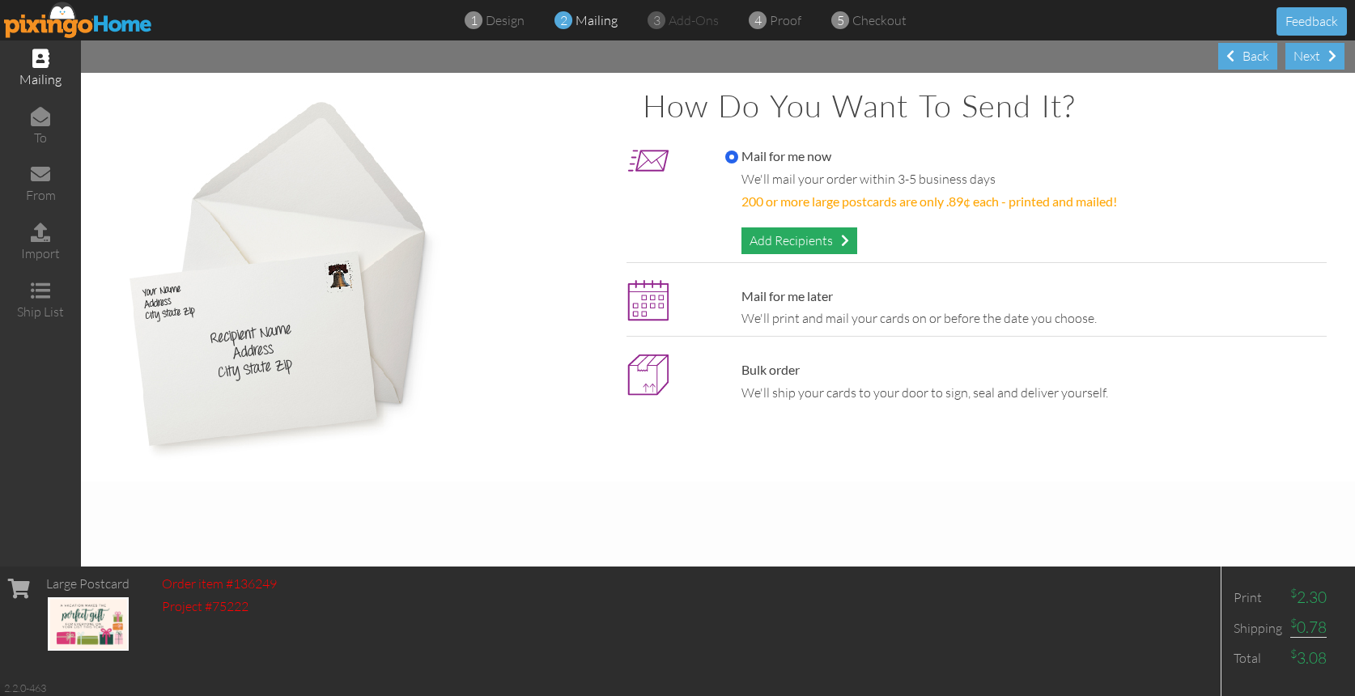
click at [818, 240] on div "Add Recipients" at bounding box center [799, 240] width 116 height 27
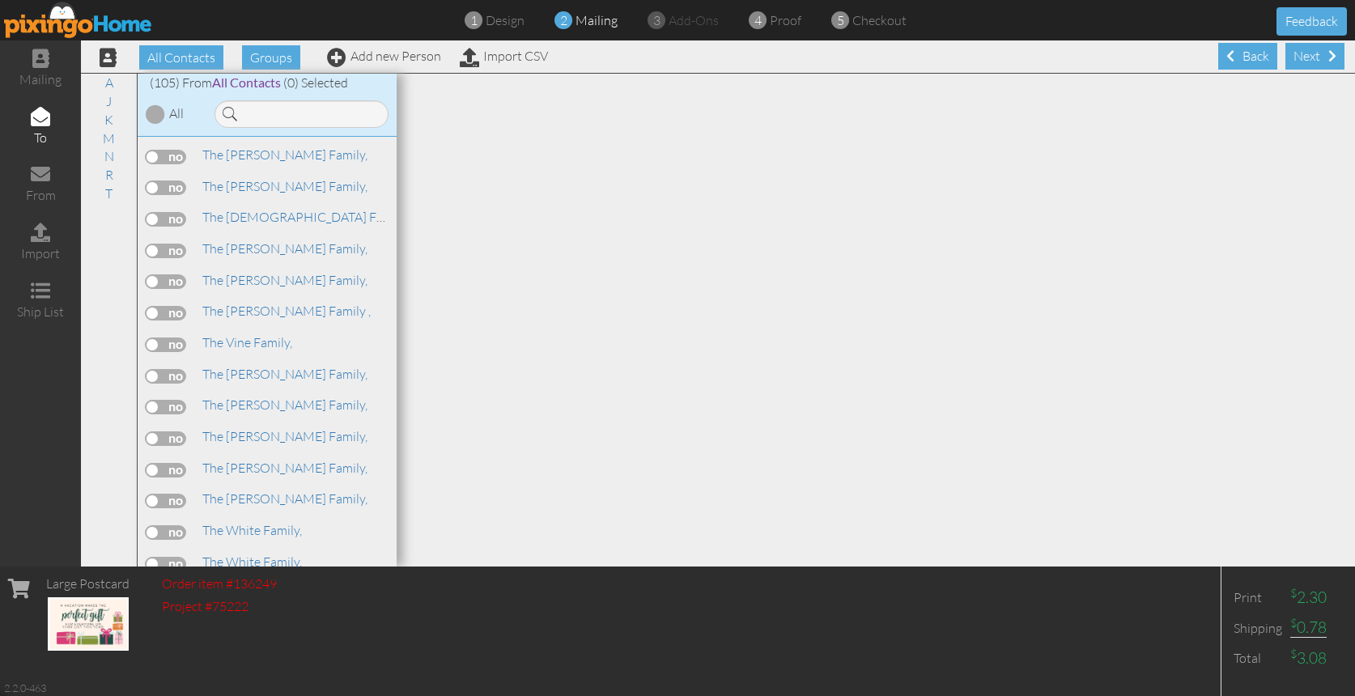
scroll to position [2938, 0]
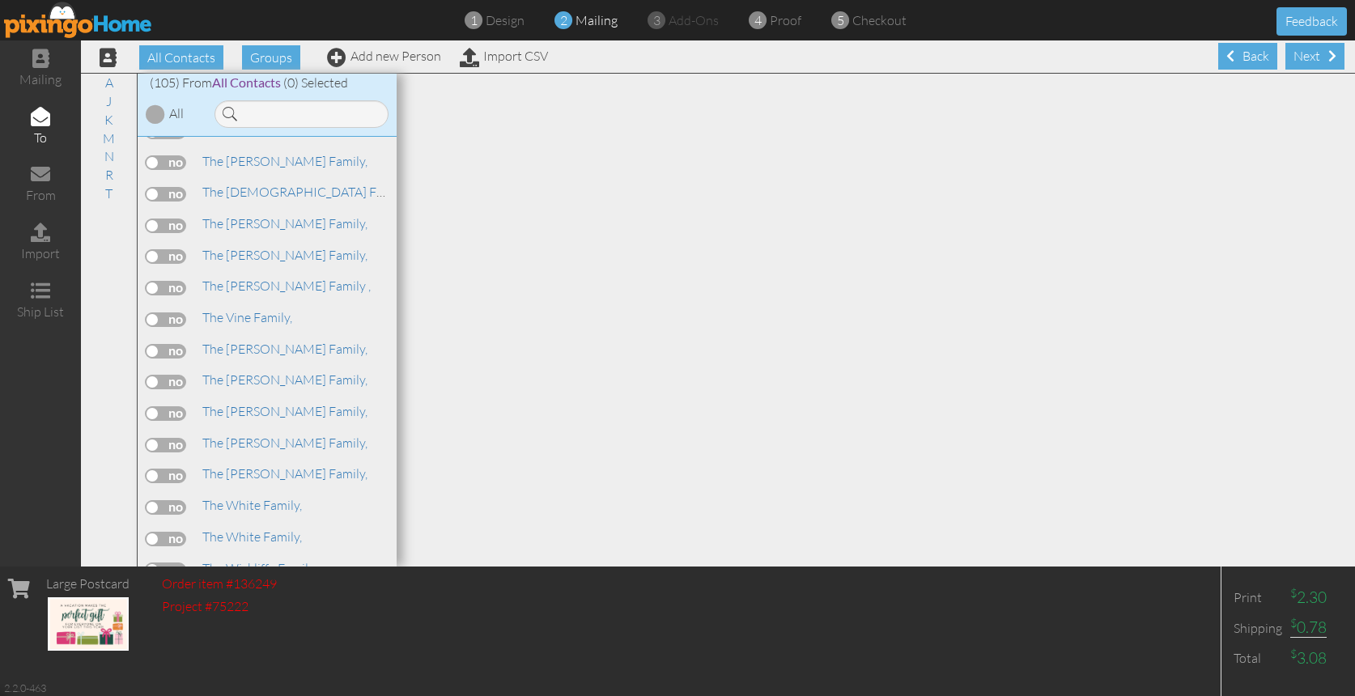
click at [370, 656] on span at bounding box center [377, 662] width 15 height 13
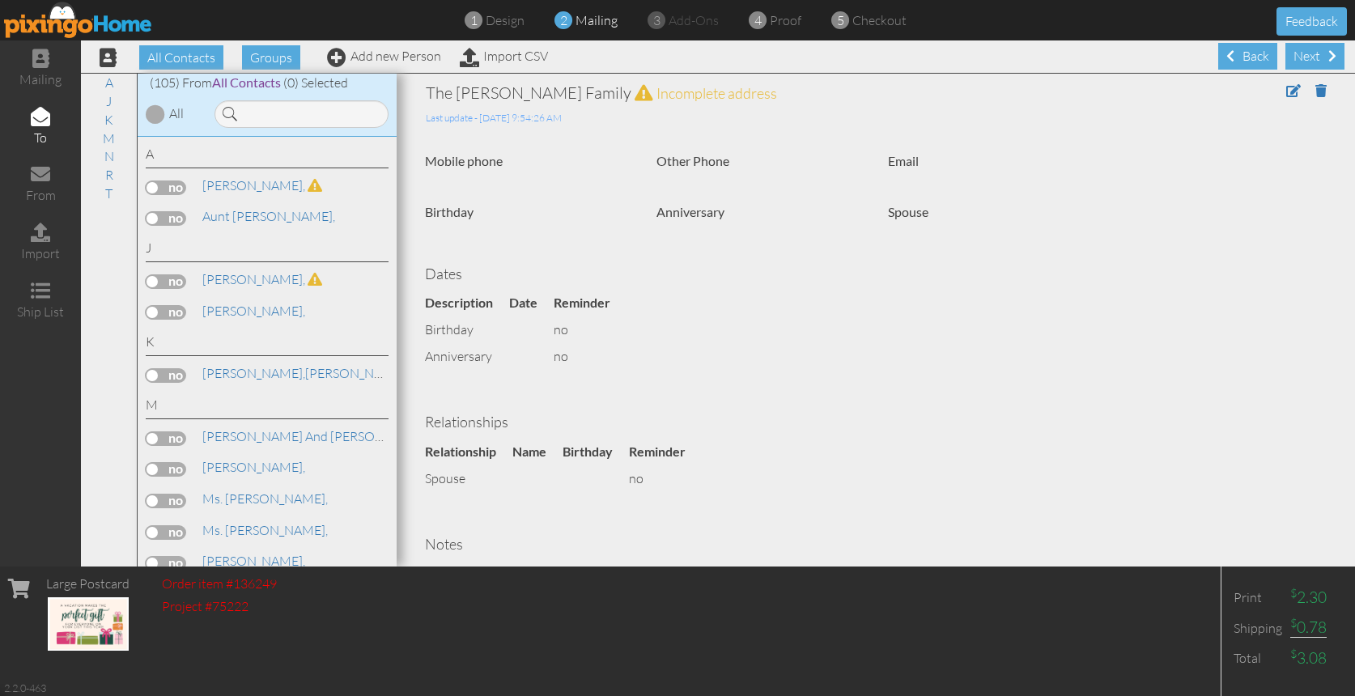
click at [178, 215] on label at bounding box center [166, 218] width 40 height 15
click at [0, 0] on input "checkbox" at bounding box center [0, 0] width 0 height 0
click at [159, 215] on label at bounding box center [166, 218] width 40 height 15
click at [0, 0] on input "checkbox" at bounding box center [0, 0] width 0 height 0
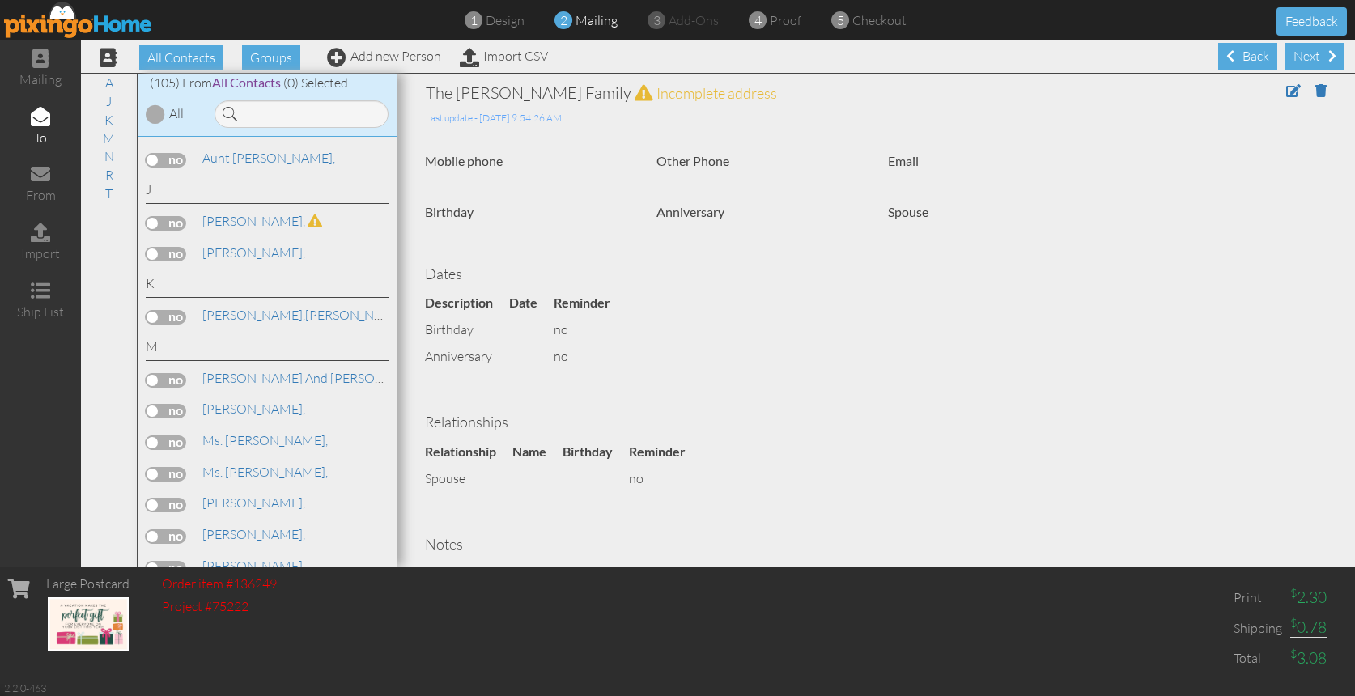
scroll to position [62, 0]
click at [174, 370] on label at bounding box center [166, 377] width 40 height 15
click at [0, 0] on input "checkbox" at bounding box center [0, 0] width 0 height 0
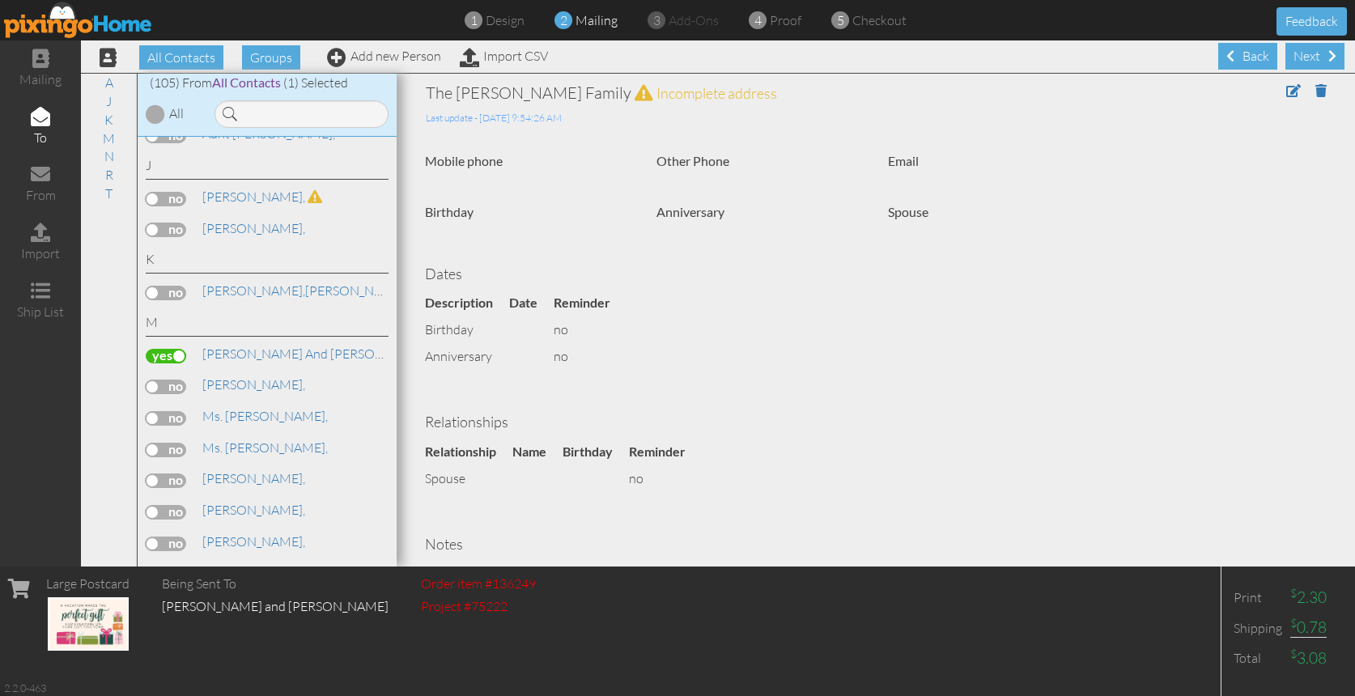
scroll to position [104, 0]
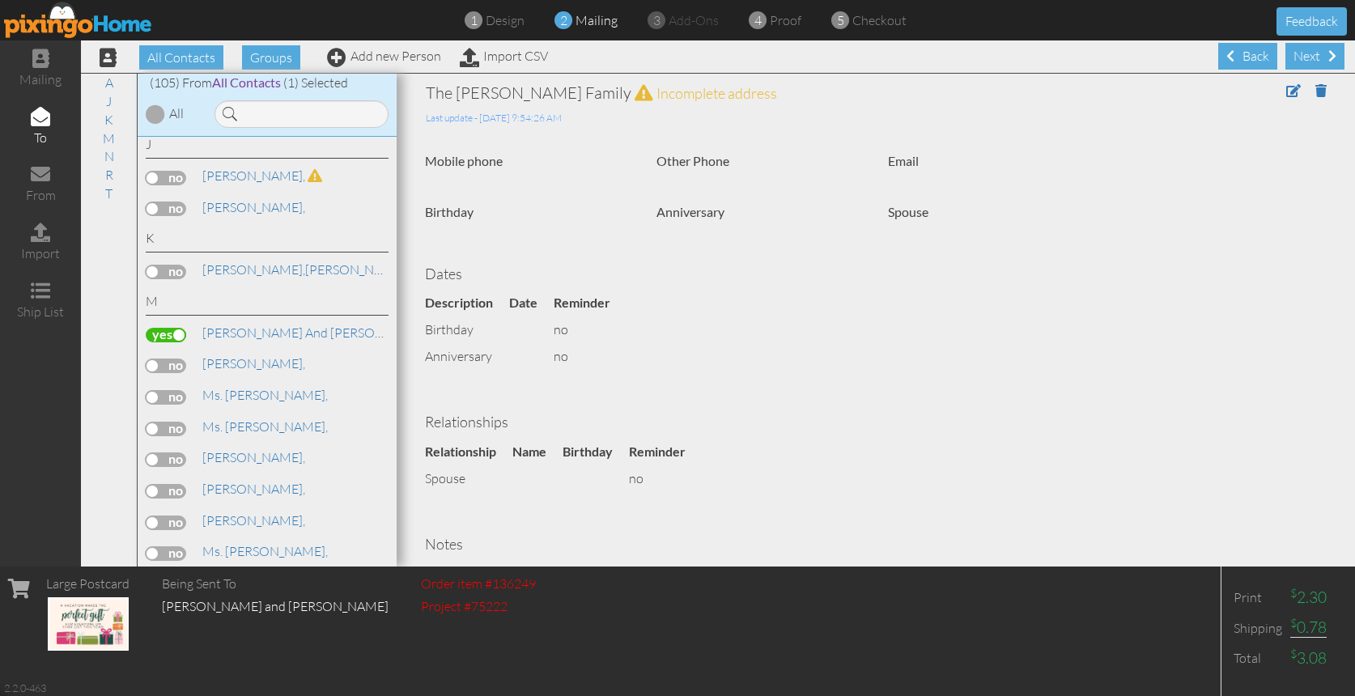
click at [175, 359] on label at bounding box center [166, 366] width 40 height 15
click at [0, 0] on input "checkbox" at bounding box center [0, 0] width 0 height 0
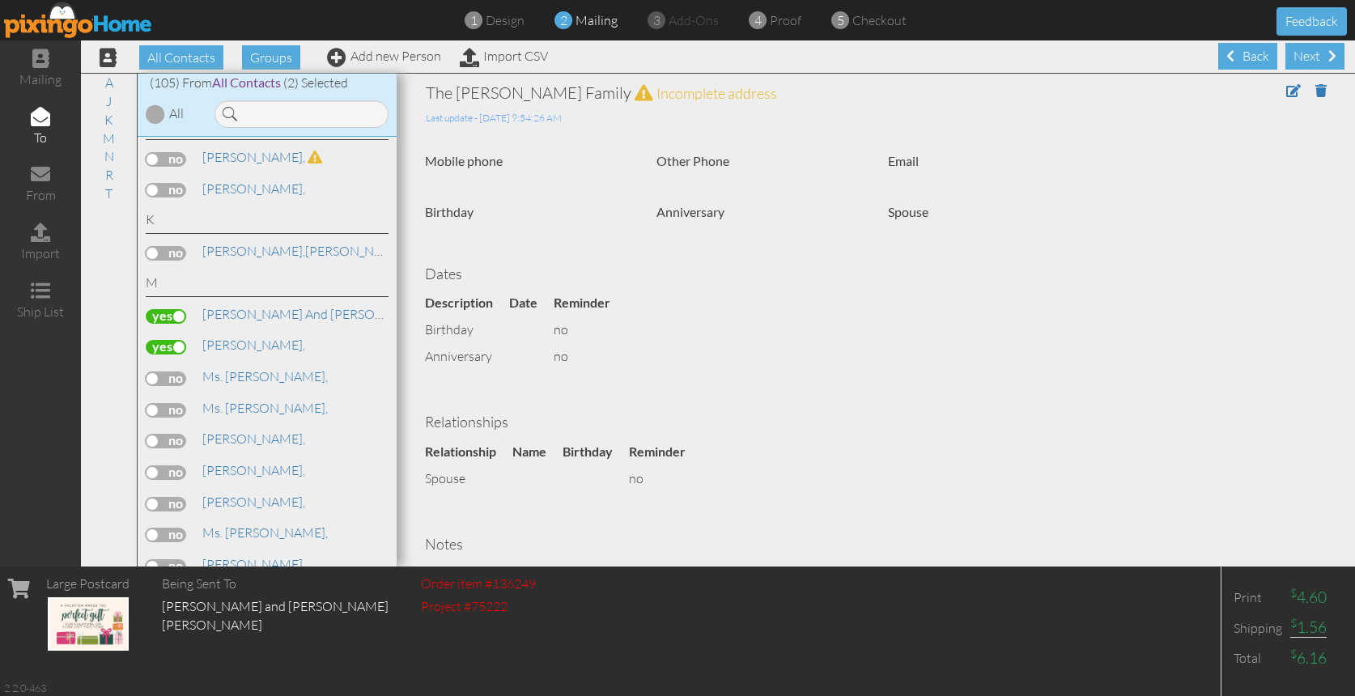
scroll to position [159, 0]
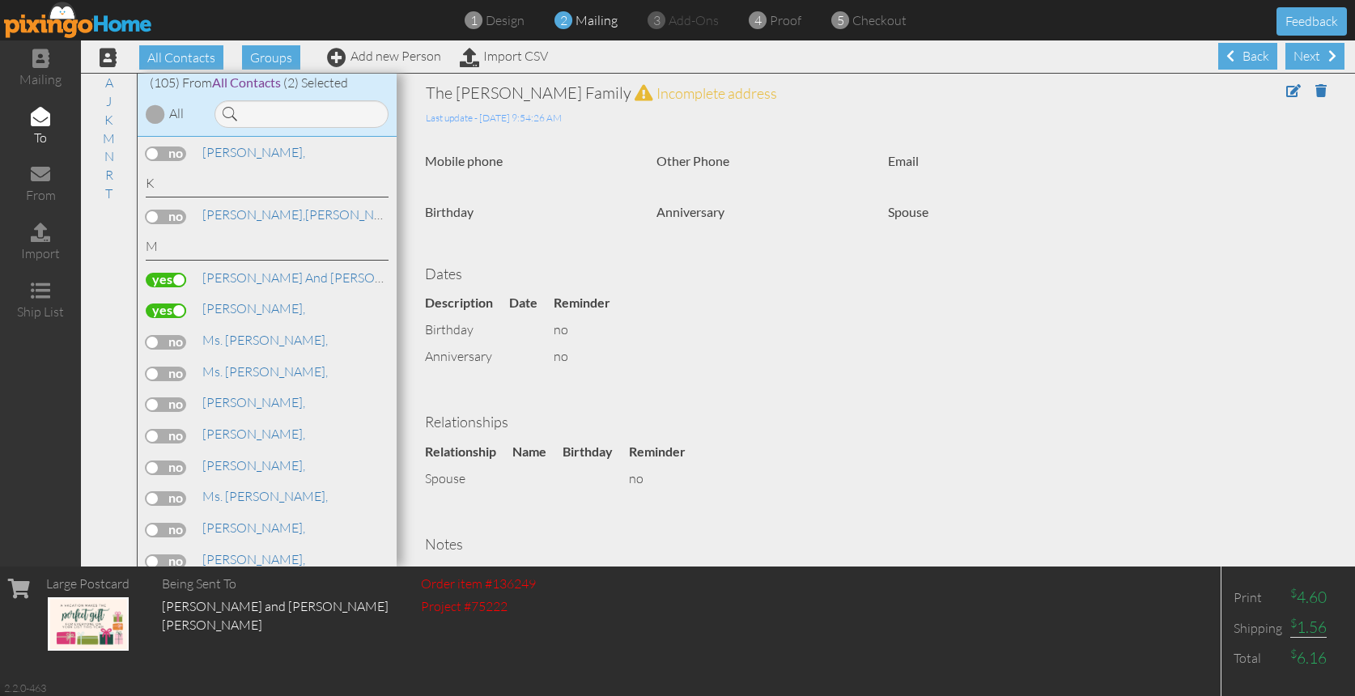
click at [173, 367] on label at bounding box center [166, 374] width 40 height 15
click at [0, 0] on input "checkbox" at bounding box center [0, 0] width 0 height 0
click at [175, 335] on label at bounding box center [166, 342] width 40 height 15
click at [0, 0] on input "checkbox" at bounding box center [0, 0] width 0 height 0
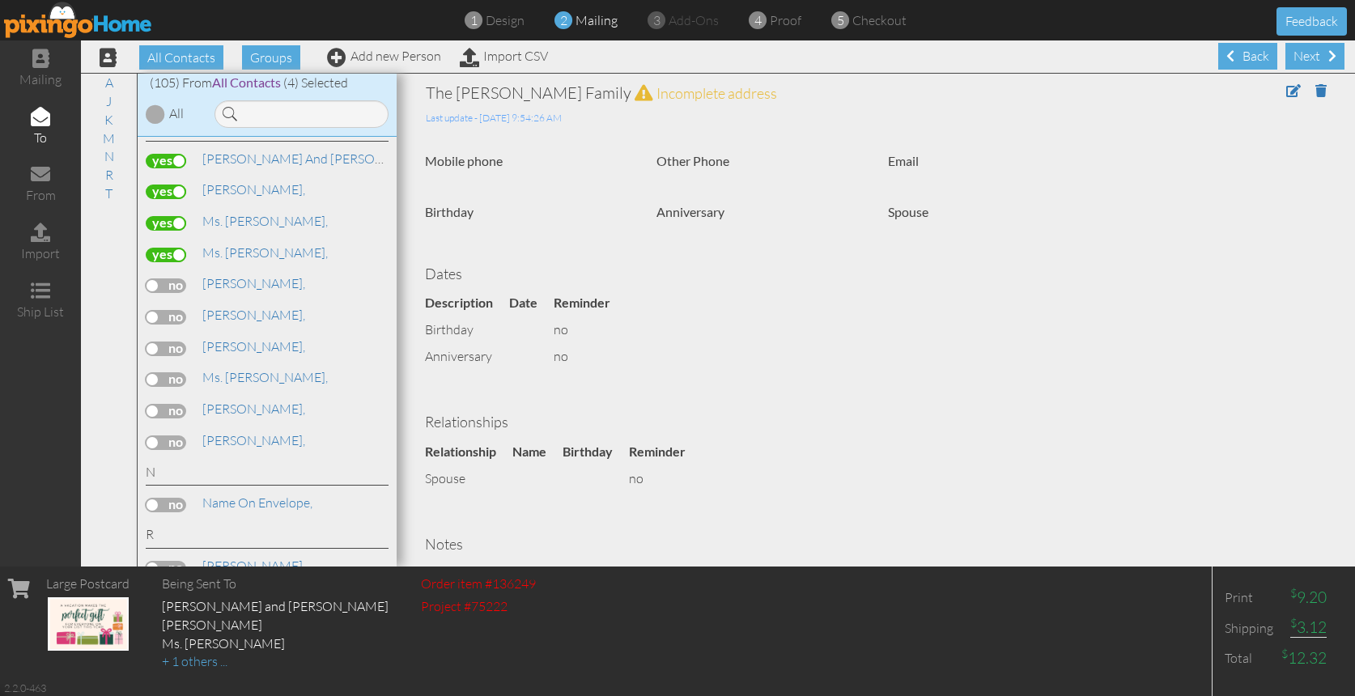
scroll to position [361, 0]
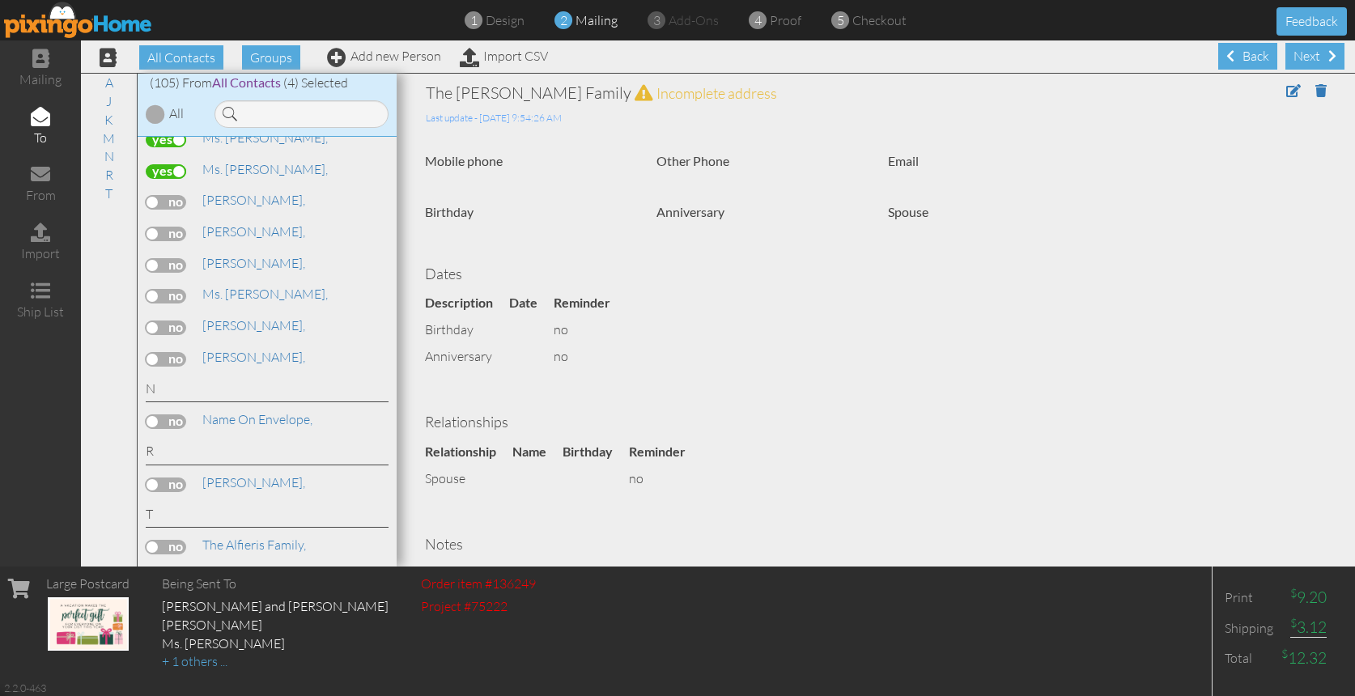
click at [173, 195] on label at bounding box center [166, 202] width 40 height 15
click at [0, 0] on input "checkbox" at bounding box center [0, 0] width 0 height 0
click at [174, 227] on label at bounding box center [166, 234] width 40 height 15
click at [0, 0] on input "checkbox" at bounding box center [0, 0] width 0 height 0
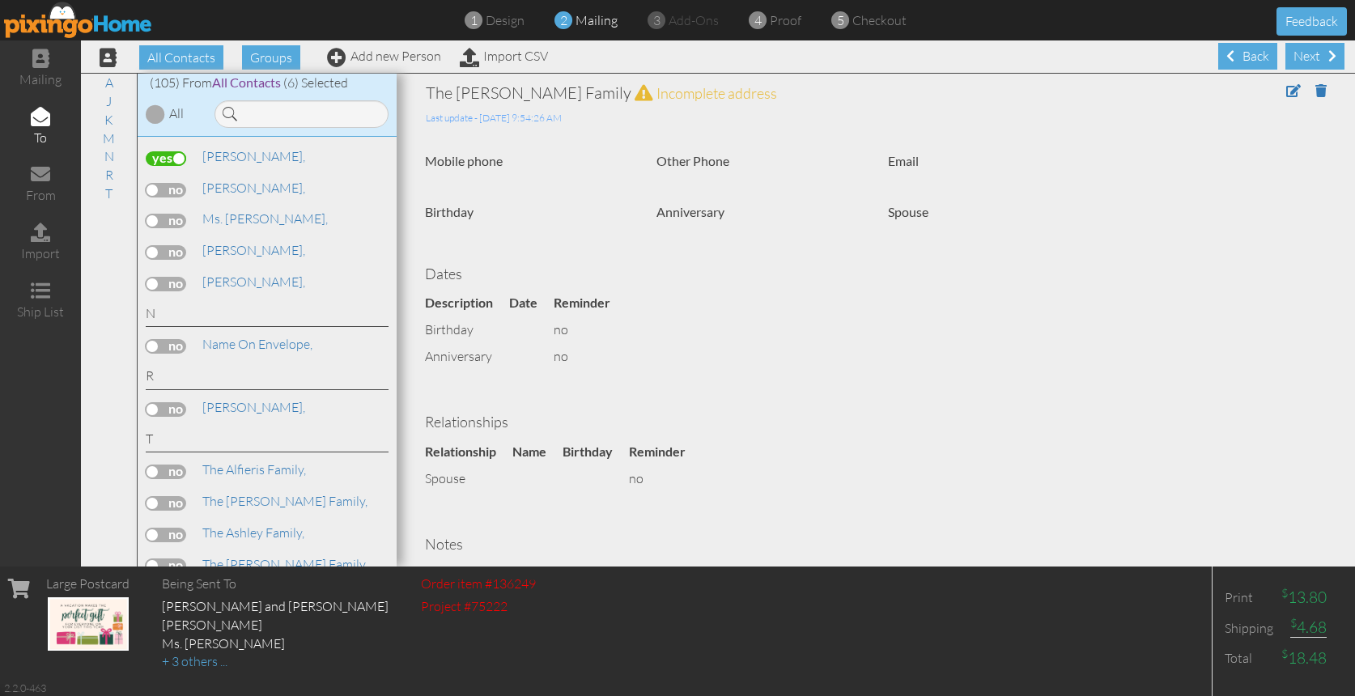
scroll to position [487, 0]
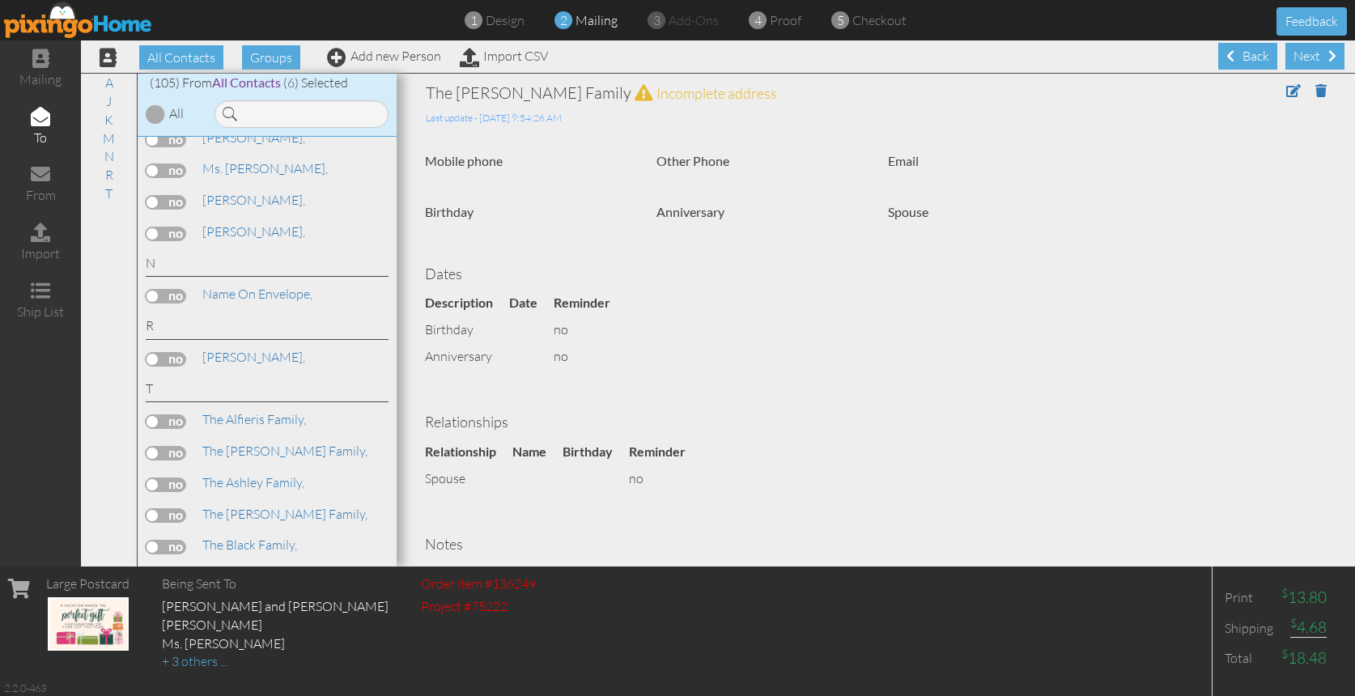
click at [172, 414] on label at bounding box center [166, 421] width 40 height 15
click at [0, 0] on input "checkbox" at bounding box center [0, 0] width 0 height 0
click at [172, 446] on label at bounding box center [166, 453] width 40 height 15
click at [0, 0] on input "checkbox" at bounding box center [0, 0] width 0 height 0
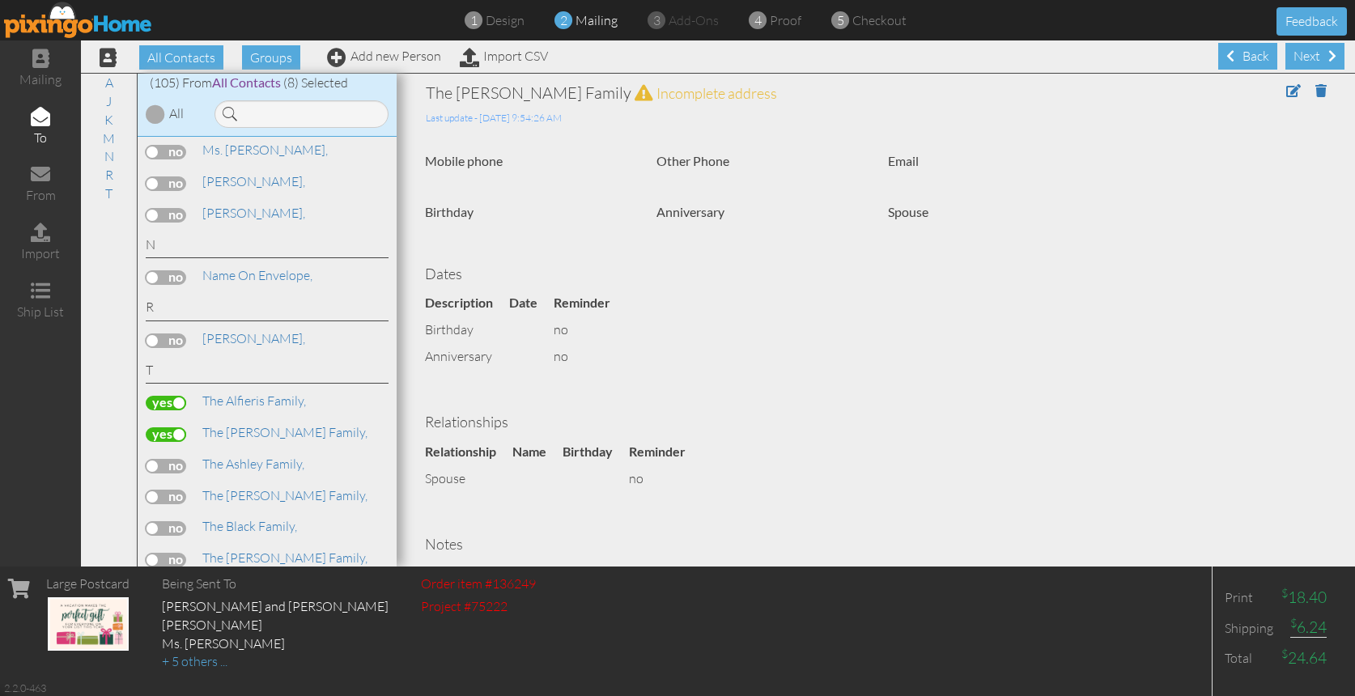
scroll to position [542, 0]
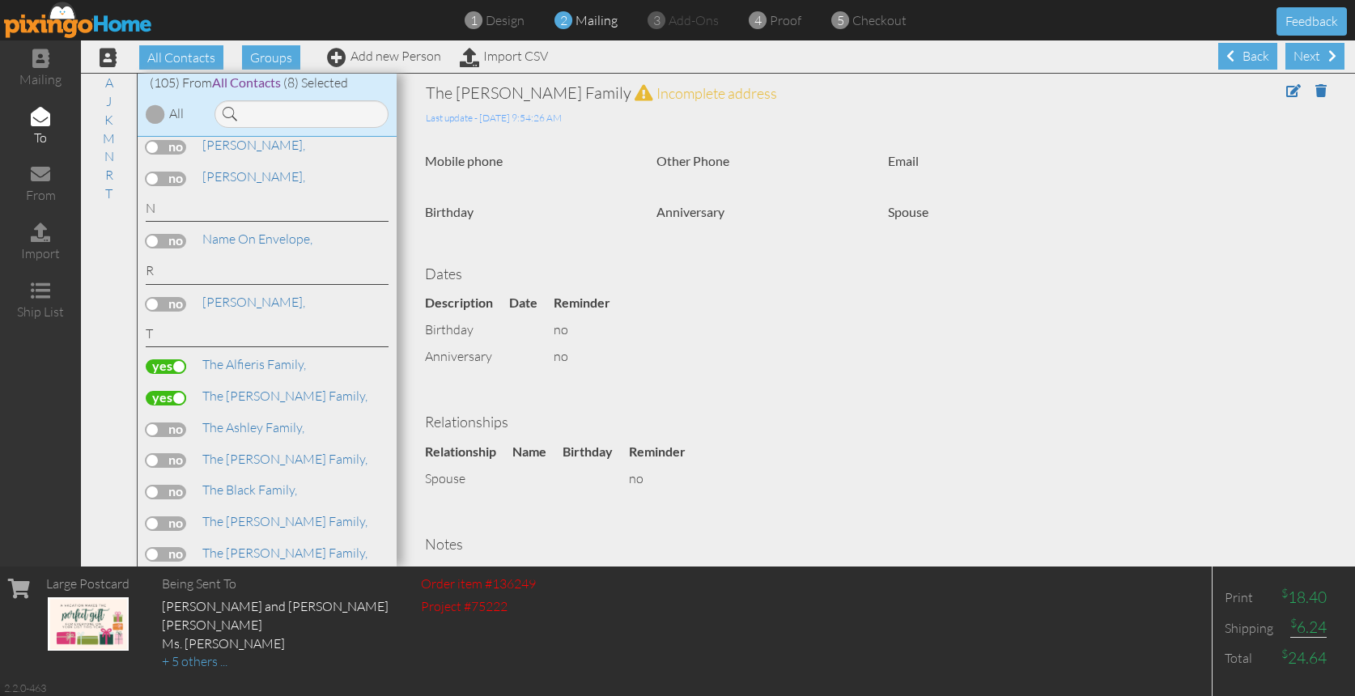
click at [171, 485] on label at bounding box center [166, 492] width 40 height 15
click at [0, 0] on input "checkbox" at bounding box center [0, 0] width 0 height 0
click at [172, 516] on label at bounding box center [166, 523] width 40 height 15
click at [0, 0] on input "checkbox" at bounding box center [0, 0] width 0 height 0
click at [175, 547] on label at bounding box center [166, 554] width 40 height 15
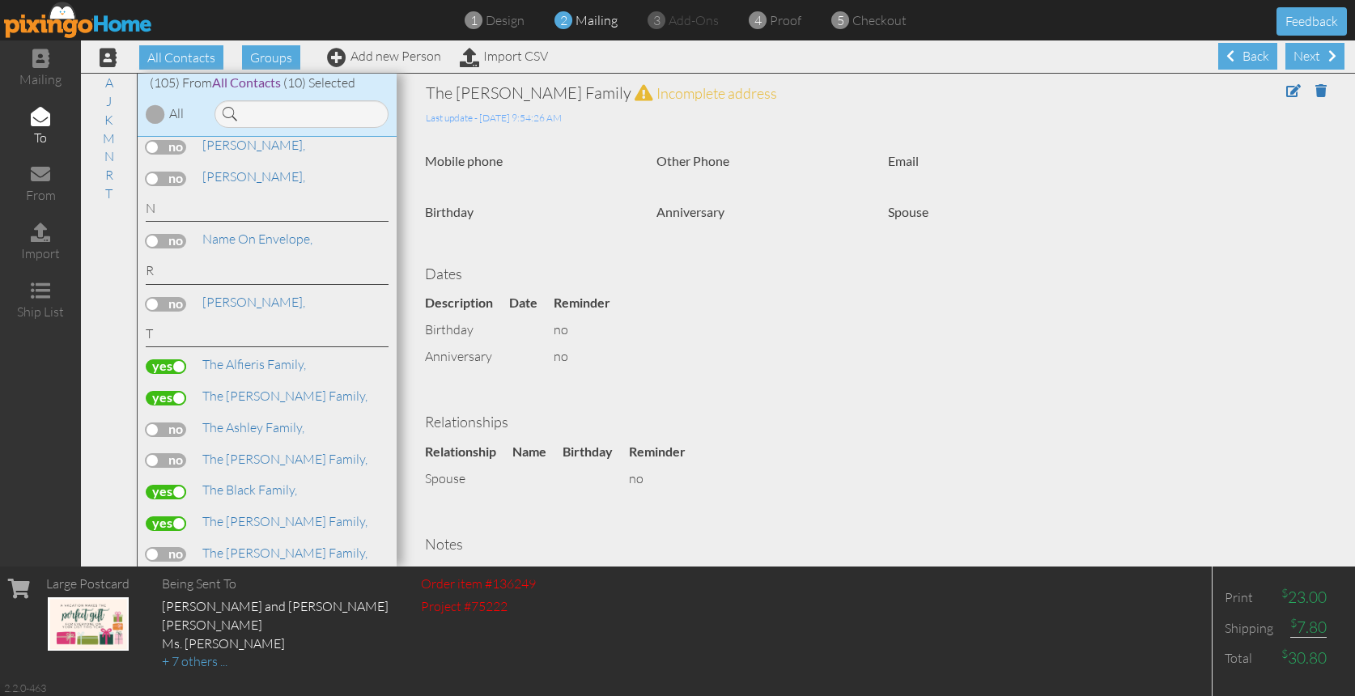
click at [0, 0] on input "checkbox" at bounding box center [0, 0] width 0 height 0
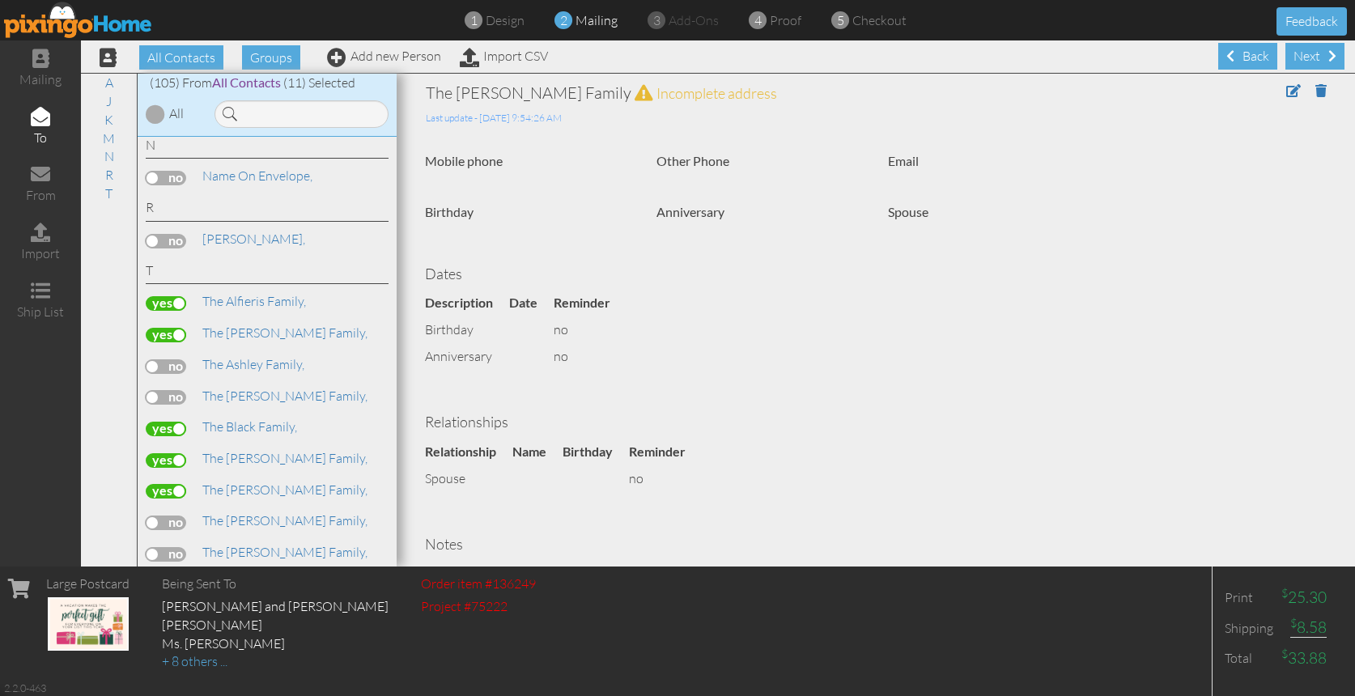
scroll to position [608, 0]
click at [174, 512] on label at bounding box center [166, 519] width 40 height 15
click at [0, 0] on input "checkbox" at bounding box center [0, 0] width 0 height 0
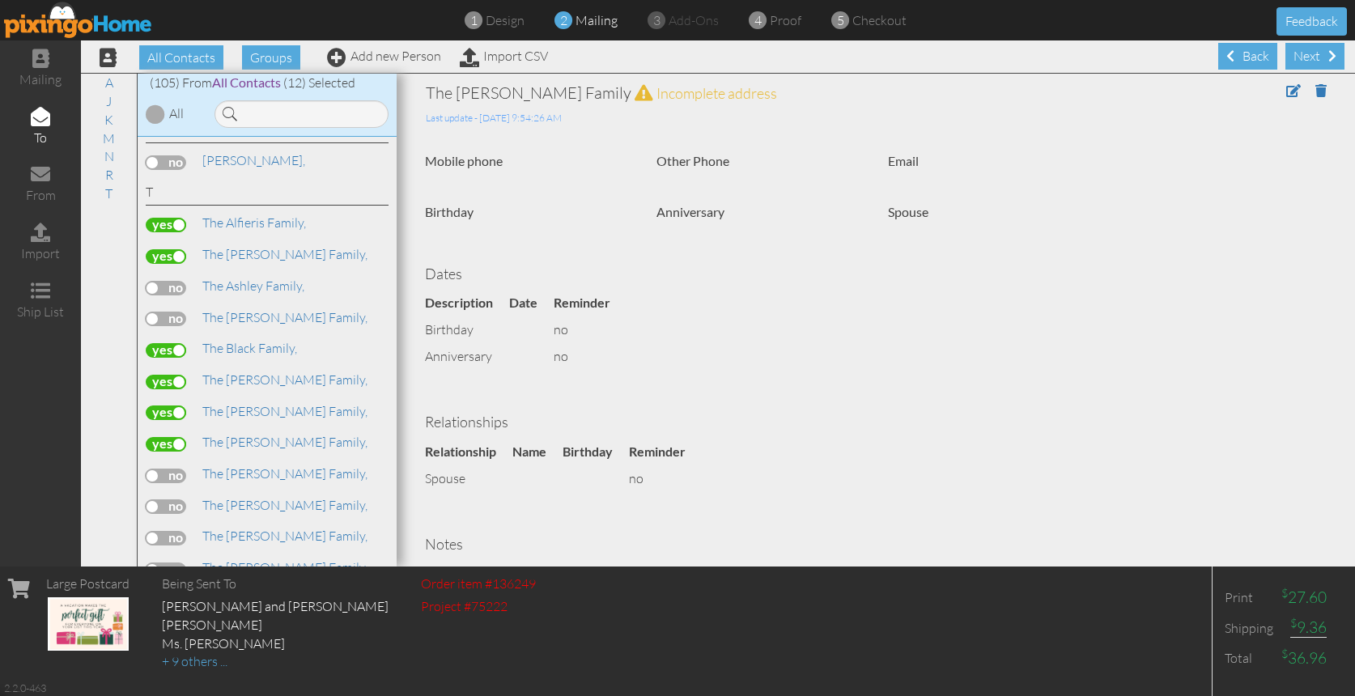
scroll to position [714, 0]
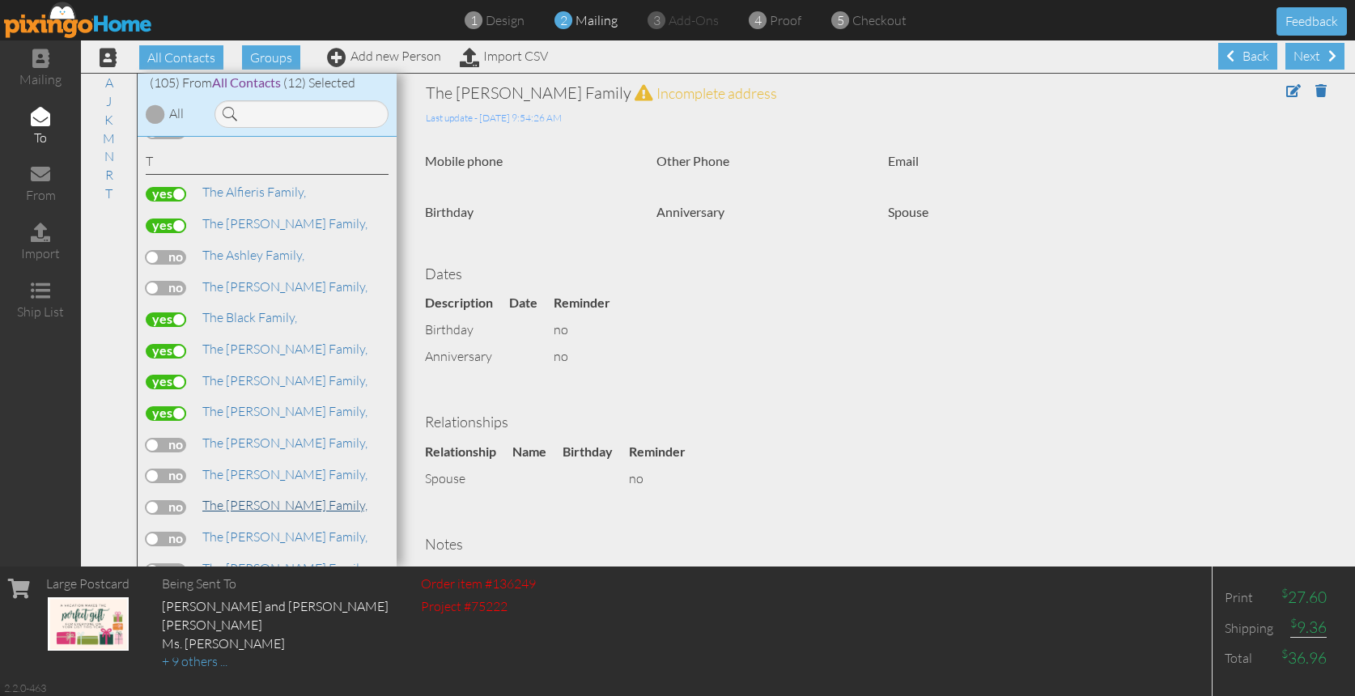
click at [261, 497] on span "The [PERSON_NAME] Family," at bounding box center [284, 505] width 165 height 16
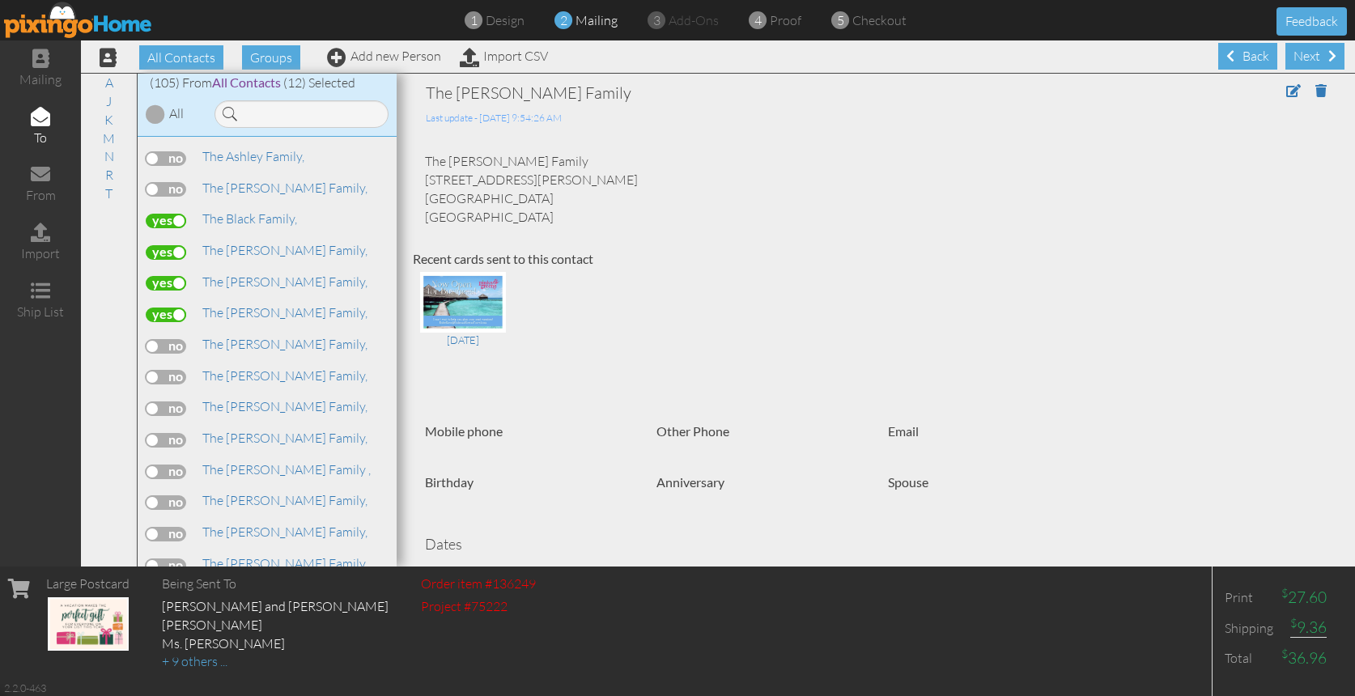
scroll to position [830, 0]
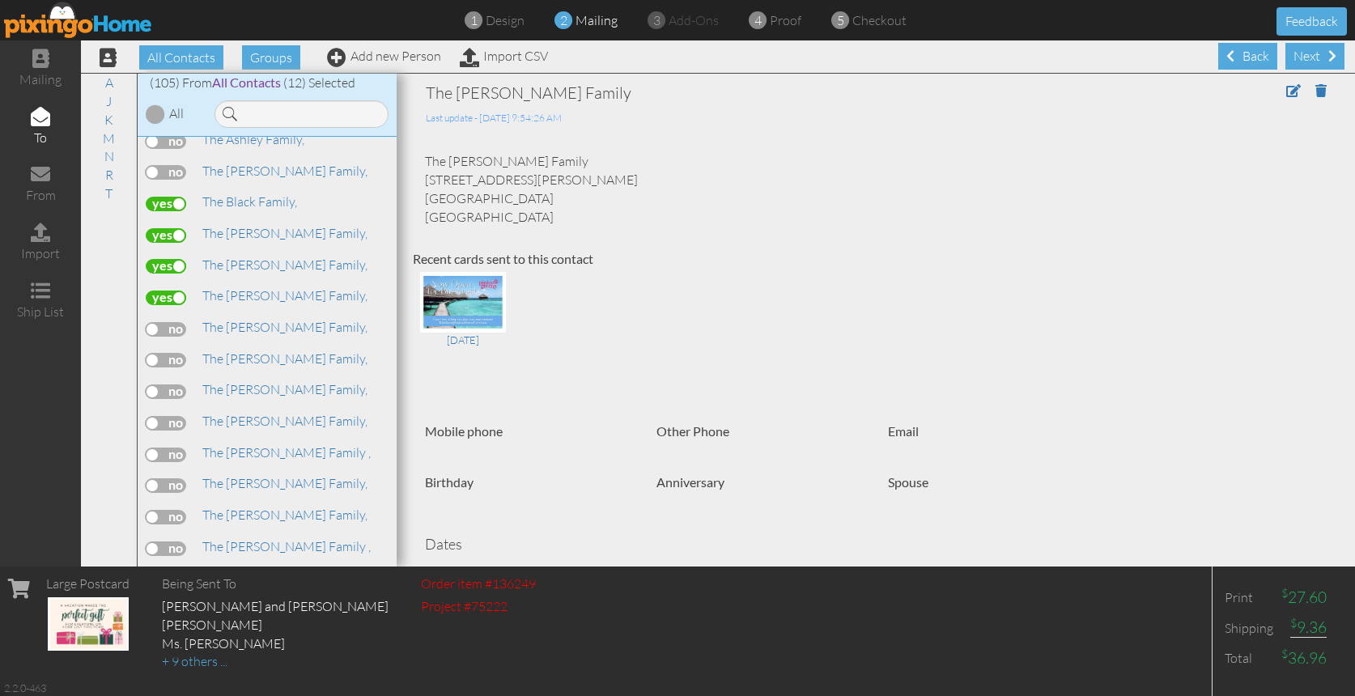
click at [173, 542] on label at bounding box center [166, 549] width 40 height 15
click at [0, 0] on input "checkbox" at bounding box center [0, 0] width 0 height 0
click at [236, 538] on span "The [PERSON_NAME] Family ," at bounding box center [286, 546] width 168 height 16
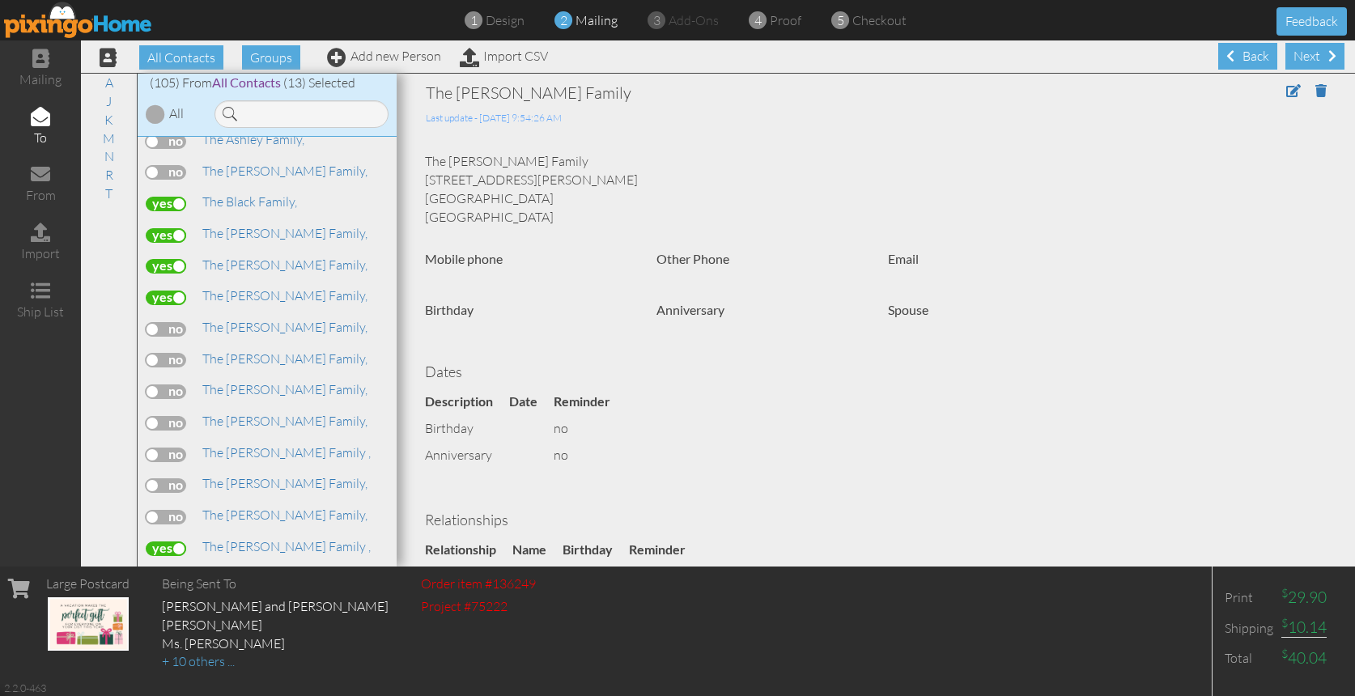
click at [158, 542] on label at bounding box center [166, 549] width 40 height 15
click at [0, 0] on input "checkbox" at bounding box center [0, 0] width 0 height 0
click at [238, 507] on span "The [PERSON_NAME] Family," at bounding box center [284, 515] width 165 height 16
click at [178, 510] on label at bounding box center [166, 517] width 40 height 15
click at [0, 0] on input "checkbox" at bounding box center [0, 0] width 0 height 0
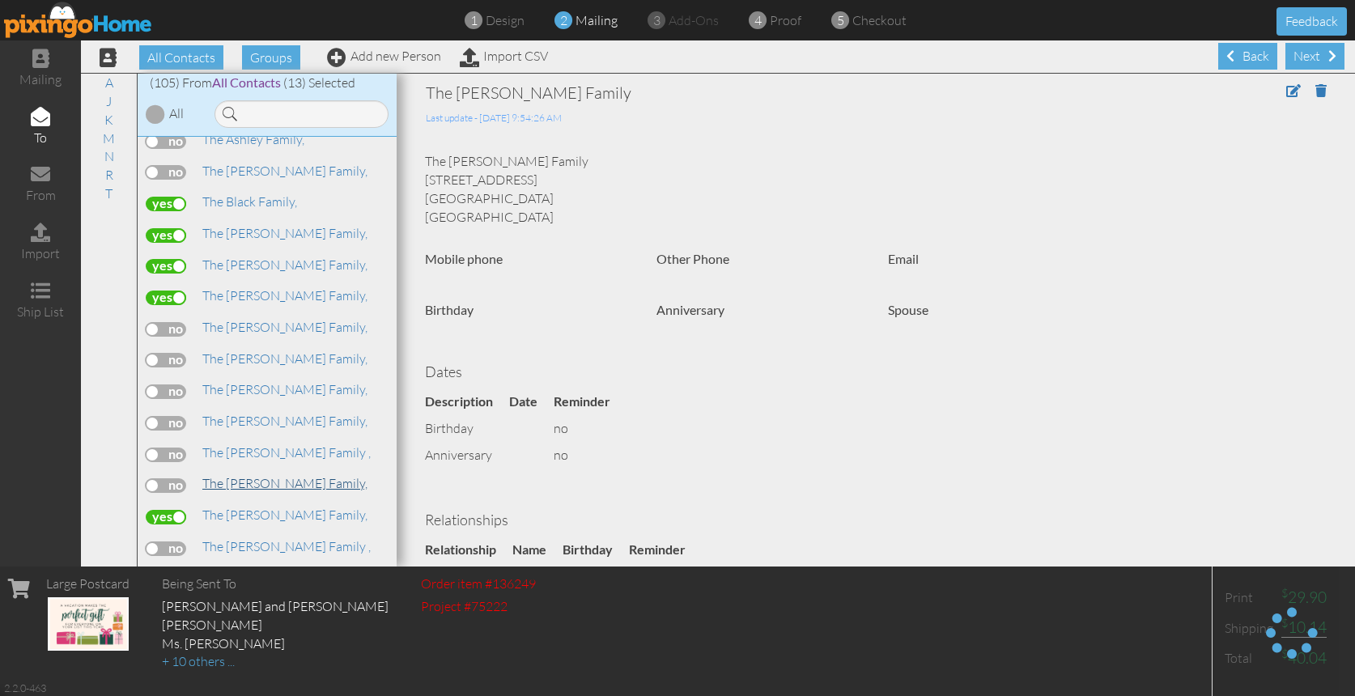
click at [235, 475] on span "The [PERSON_NAME] Family," at bounding box center [284, 483] width 165 height 16
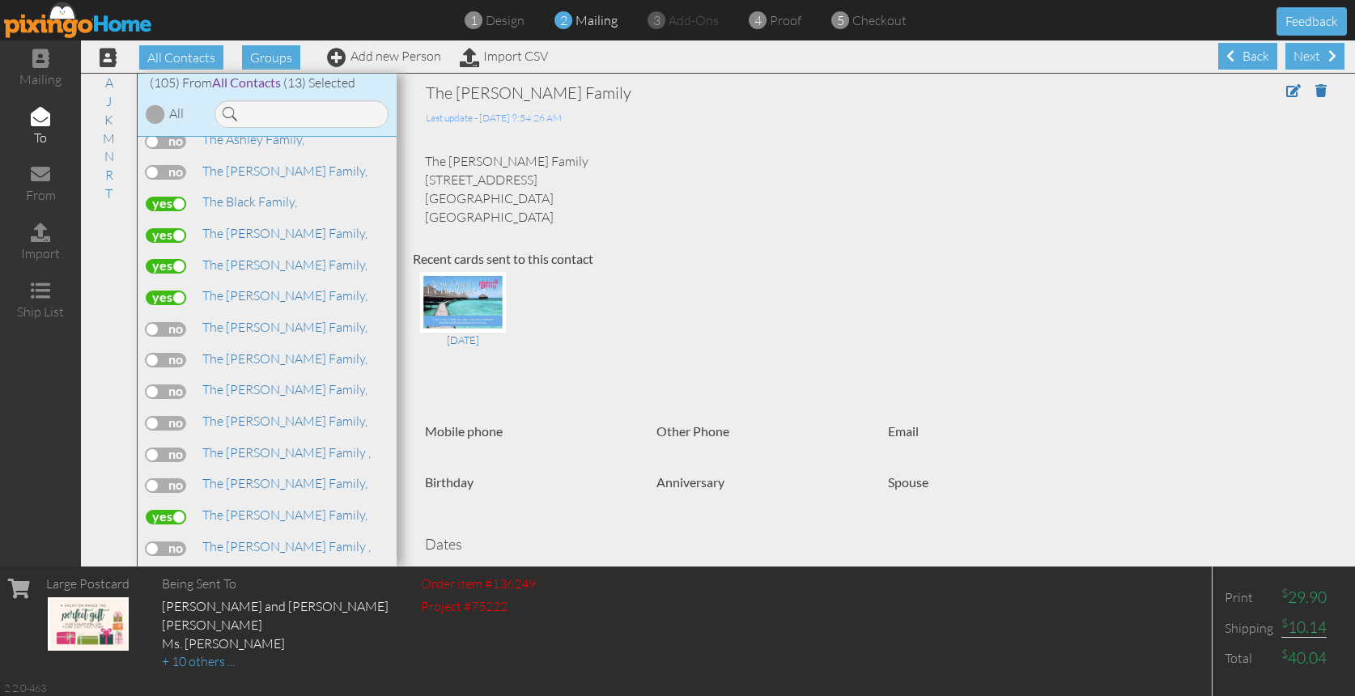
click at [176, 478] on label at bounding box center [166, 485] width 40 height 15
click at [0, 0] on input "checkbox" at bounding box center [0, 0] width 0 height 0
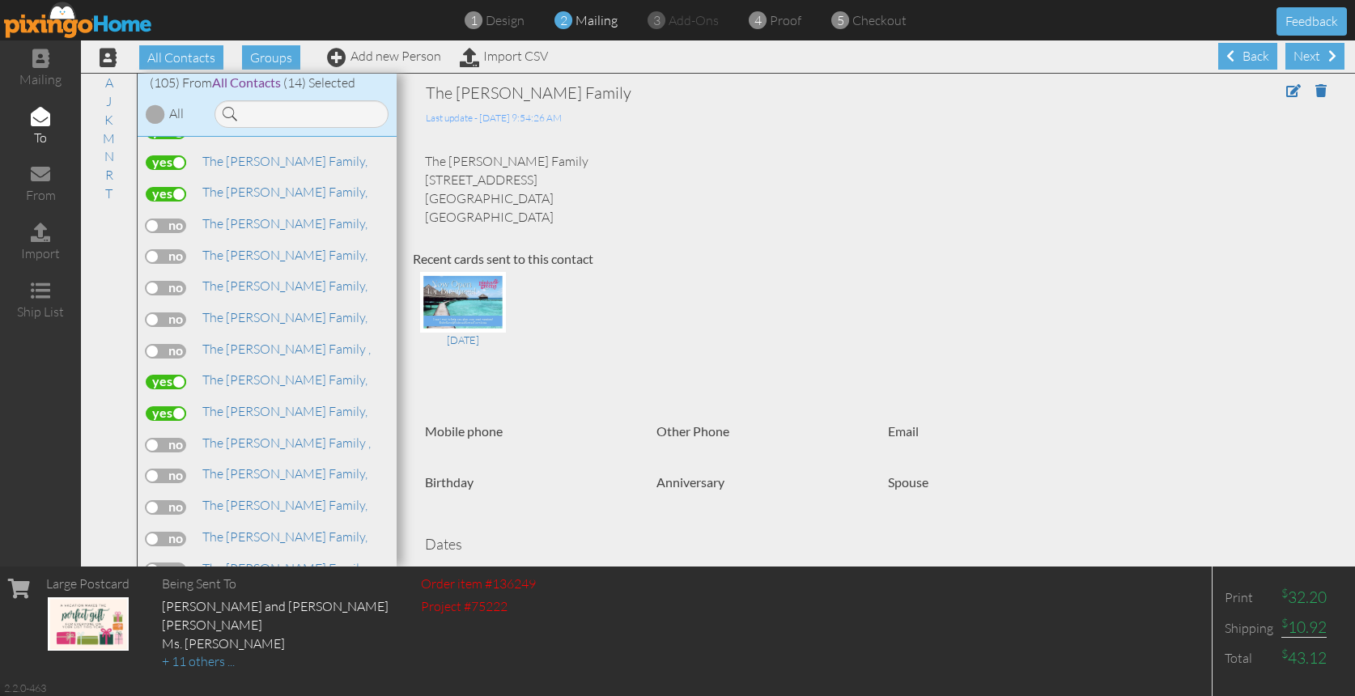
scroll to position [937, 0]
click at [231, 525] on span "The [PERSON_NAME] Family," at bounding box center [284, 533] width 165 height 16
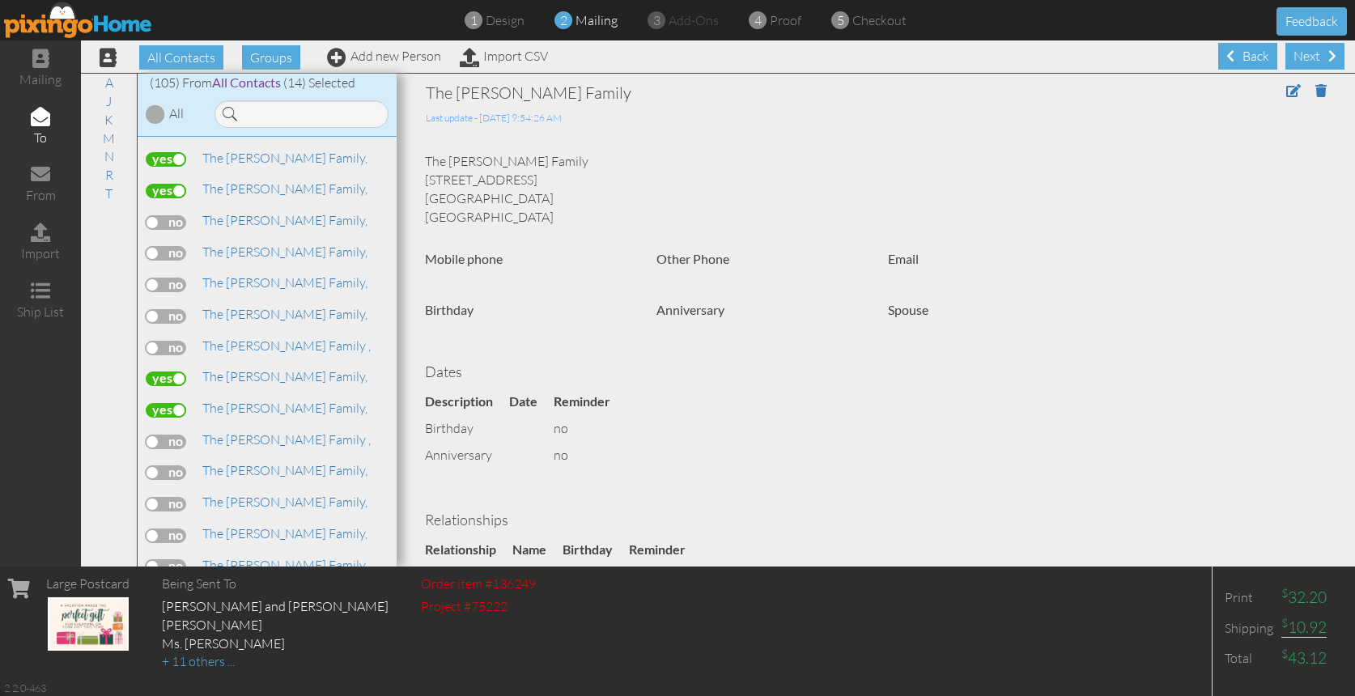
click at [175, 529] on label at bounding box center [166, 536] width 40 height 15
click at [0, 0] on input "checkbox" at bounding box center [0, 0] width 0 height 0
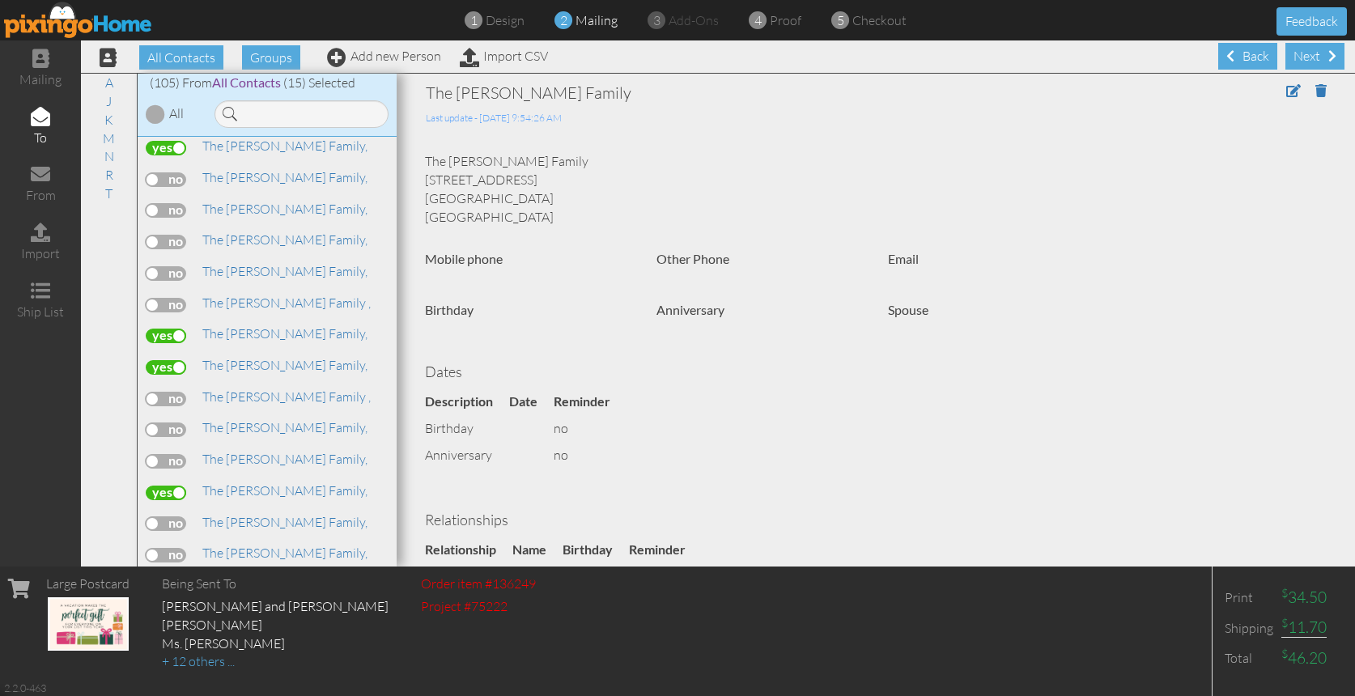
scroll to position [983, 0]
click at [255, 573] on span "The Future Holland Family," at bounding box center [277, 581] width 150 height 16
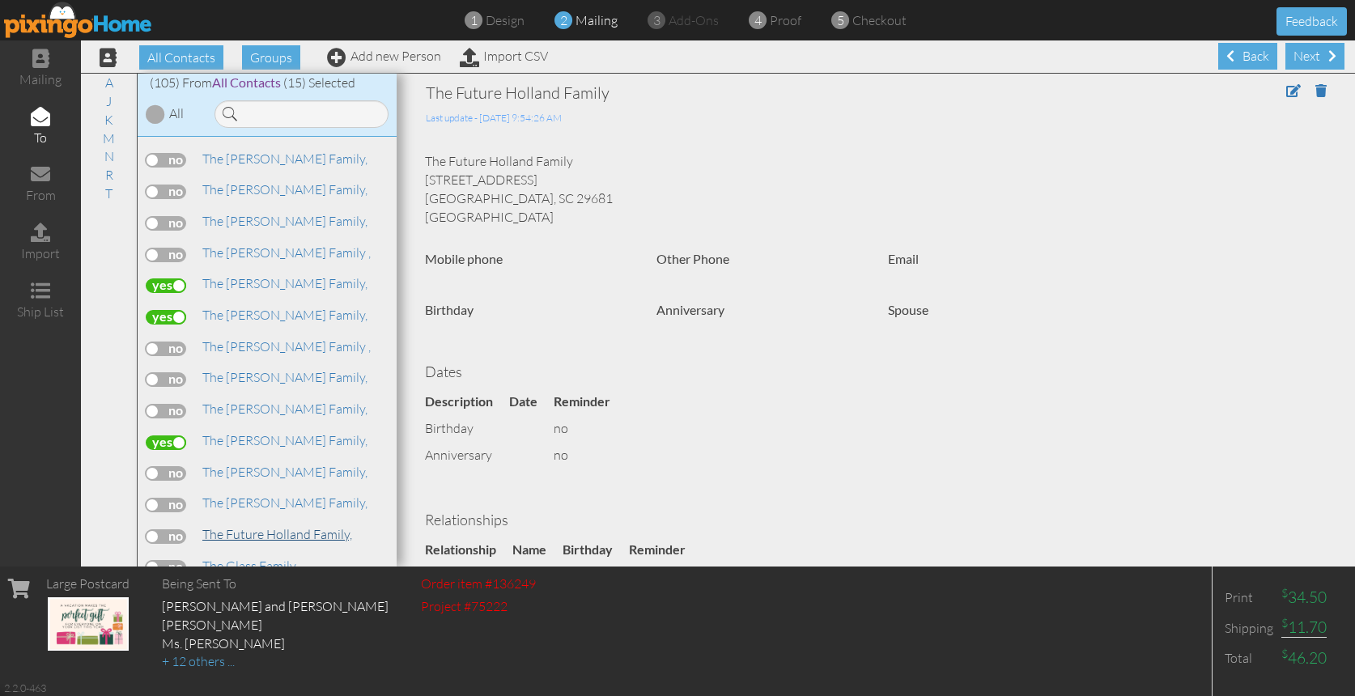
scroll to position [1033, 0]
click at [171, 557] on label at bounding box center [166, 564] width 40 height 15
click at [0, 0] on input "checkbox" at bounding box center [0, 0] width 0 height 0
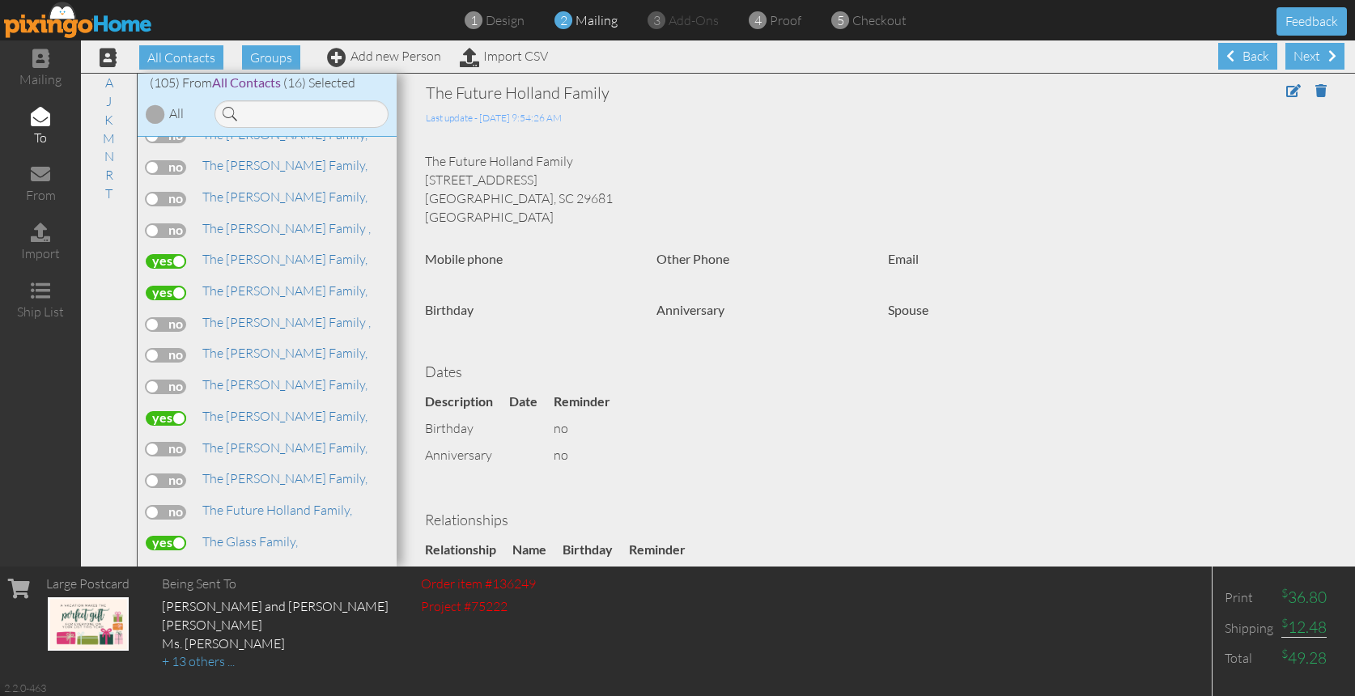
click at [178, 567] on label at bounding box center [166, 574] width 40 height 15
click at [0, 0] on input "checkbox" at bounding box center [0, 0] width 0 height 0
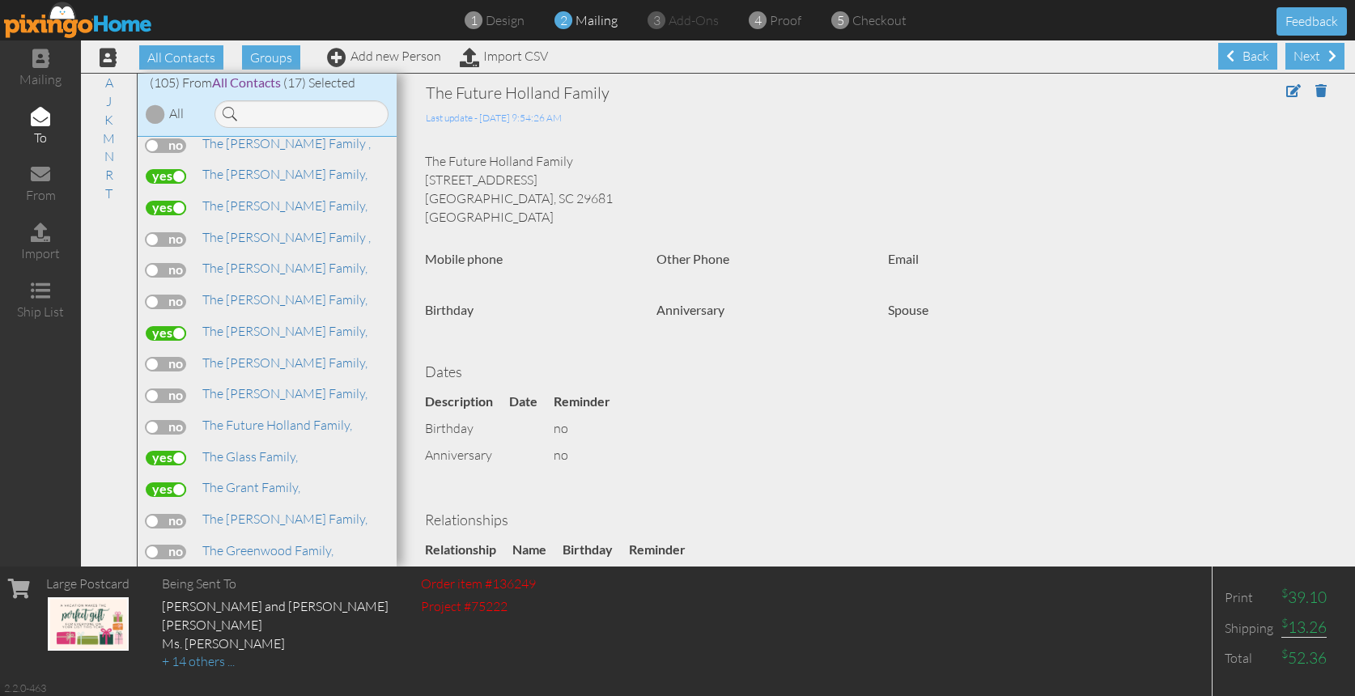
scroll to position [1154, 0]
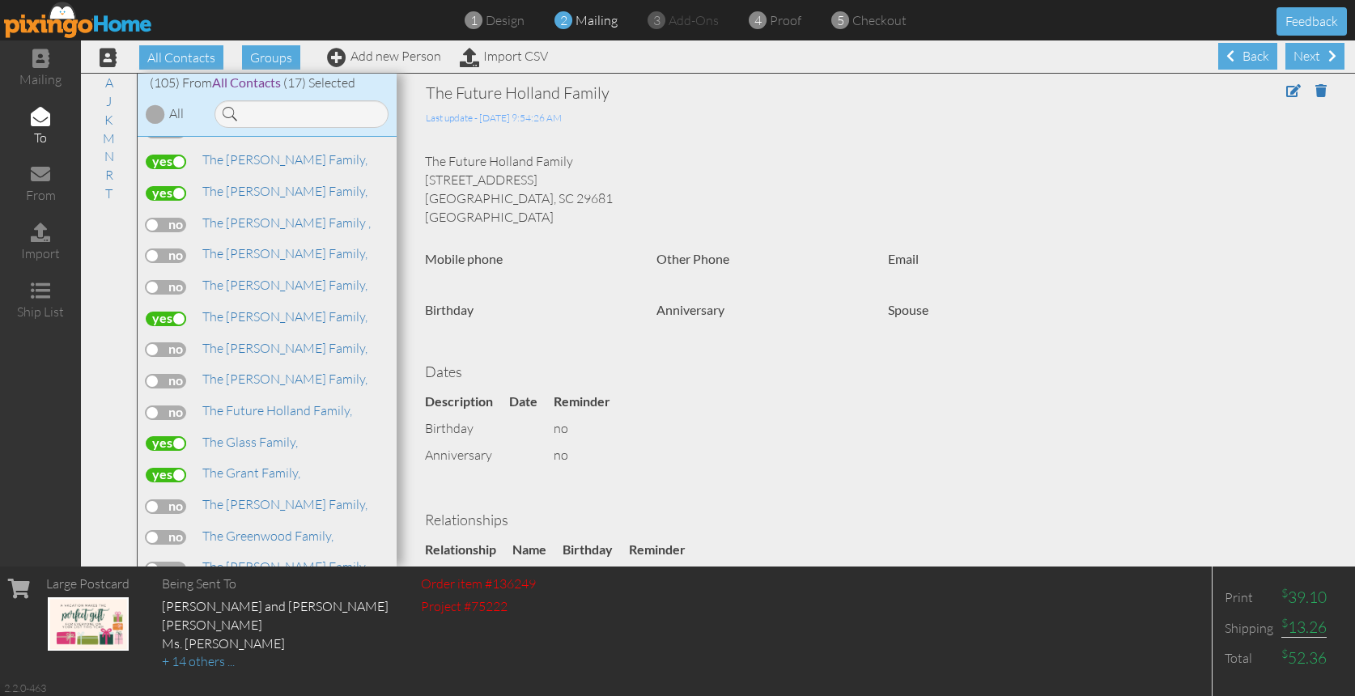
click at [176, 562] on label at bounding box center [166, 569] width 40 height 15
click at [0, 0] on input "checkbox" at bounding box center [0, 0] width 0 height 0
click at [179, 530] on label at bounding box center [166, 537] width 40 height 15
click at [0, 0] on input "checkbox" at bounding box center [0, 0] width 0 height 0
click at [179, 530] on label at bounding box center [166, 537] width 40 height 15
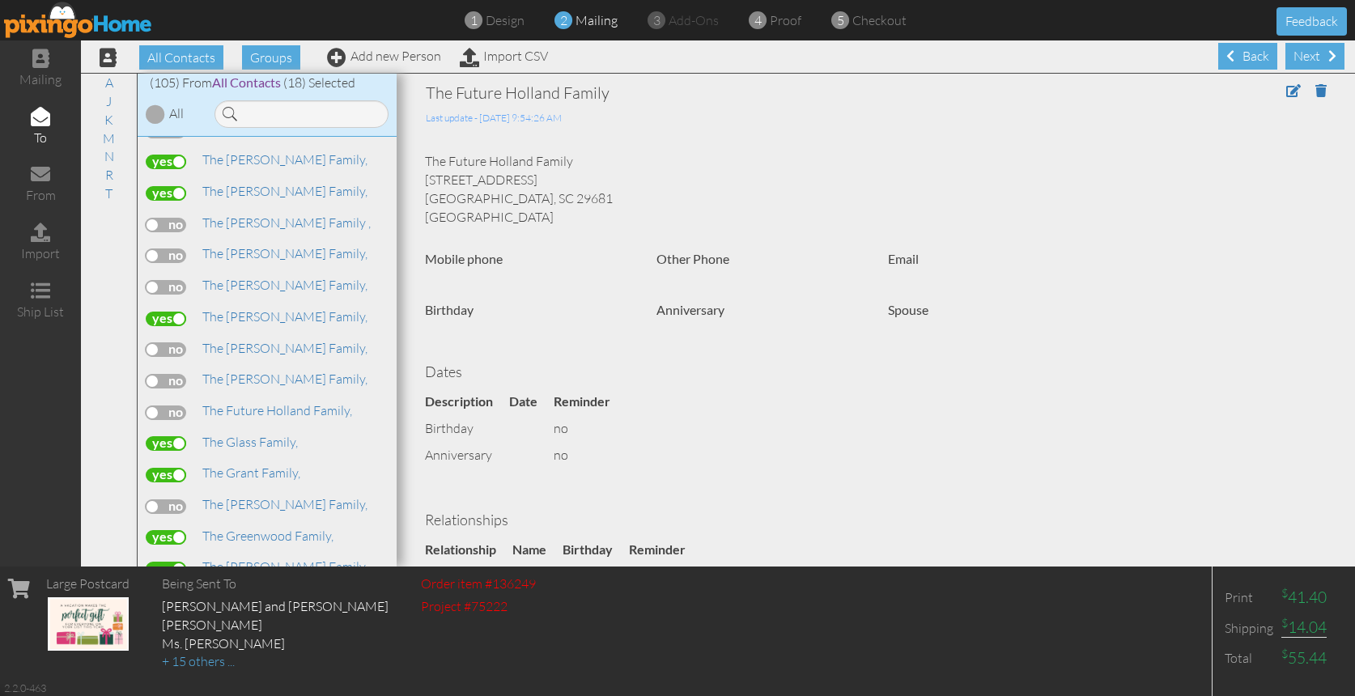
click at [0, 0] on input "checkbox" at bounding box center [0, 0] width 0 height 0
click at [151, 562] on label at bounding box center [166, 569] width 40 height 15
click at [0, 0] on input "checkbox" at bounding box center [0, 0] width 0 height 0
click at [161, 562] on label at bounding box center [166, 569] width 40 height 15
click at [0, 0] on input "checkbox" at bounding box center [0, 0] width 0 height 0
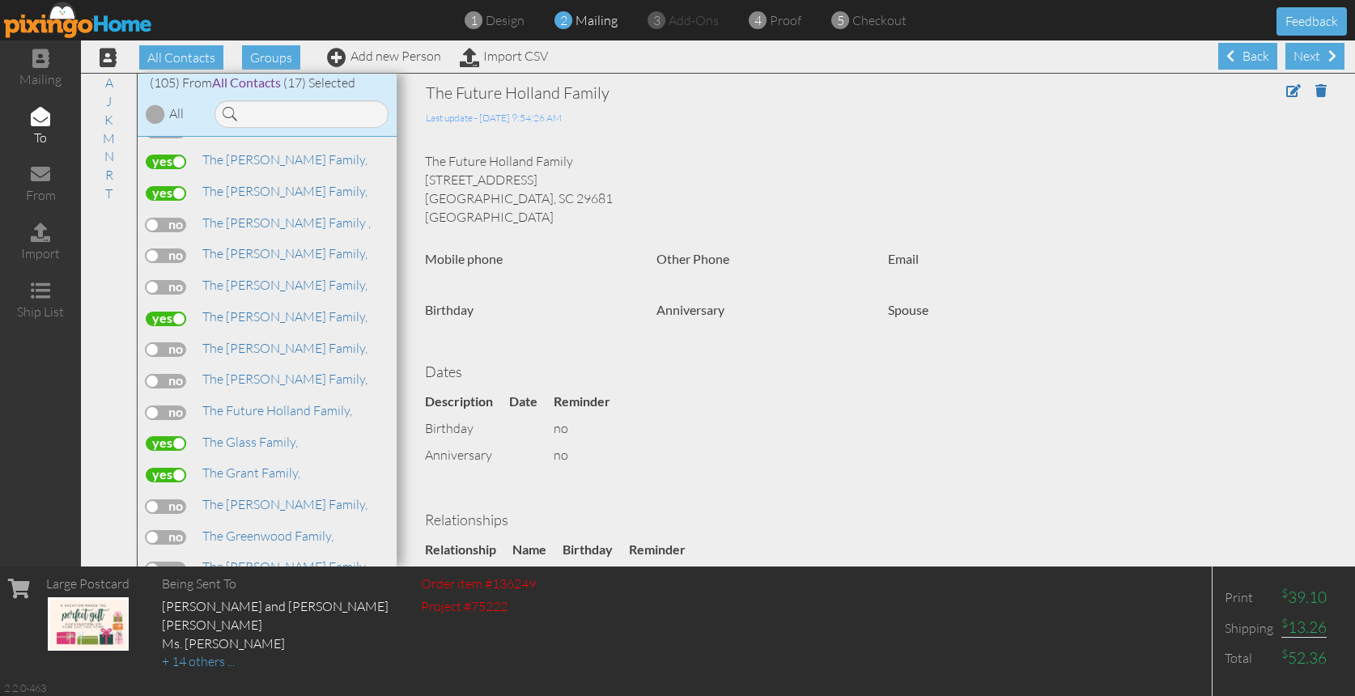
click at [173, 527] on div "The Greenwood Family," at bounding box center [267, 538] width 243 height 23
click at [176, 530] on label at bounding box center [166, 537] width 40 height 15
click at [0, 0] on input "checkbox" at bounding box center [0, 0] width 0 height 0
click at [176, 593] on label at bounding box center [166, 600] width 40 height 15
click at [0, 0] on input "checkbox" at bounding box center [0, 0] width 0 height 0
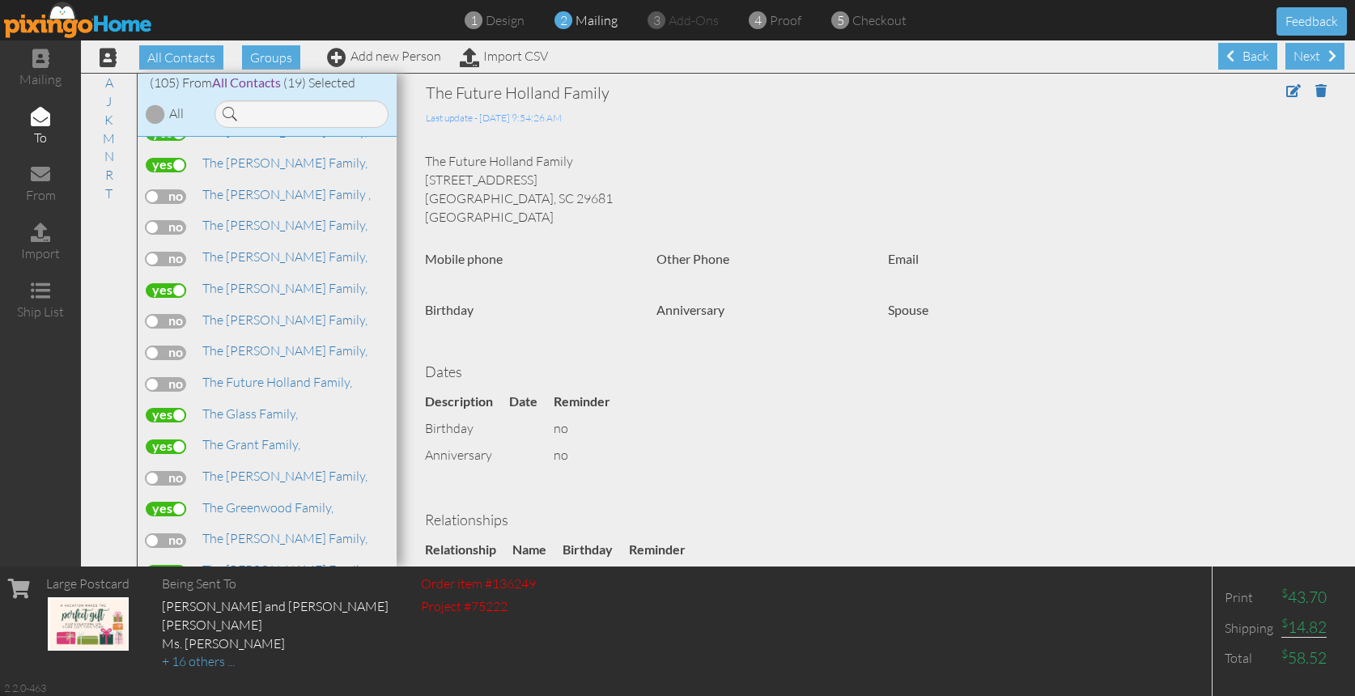
click at [182, 597] on label at bounding box center [166, 604] width 40 height 15
click at [0, 0] on input "checkbox" at bounding box center [0, 0] width 0 height 0
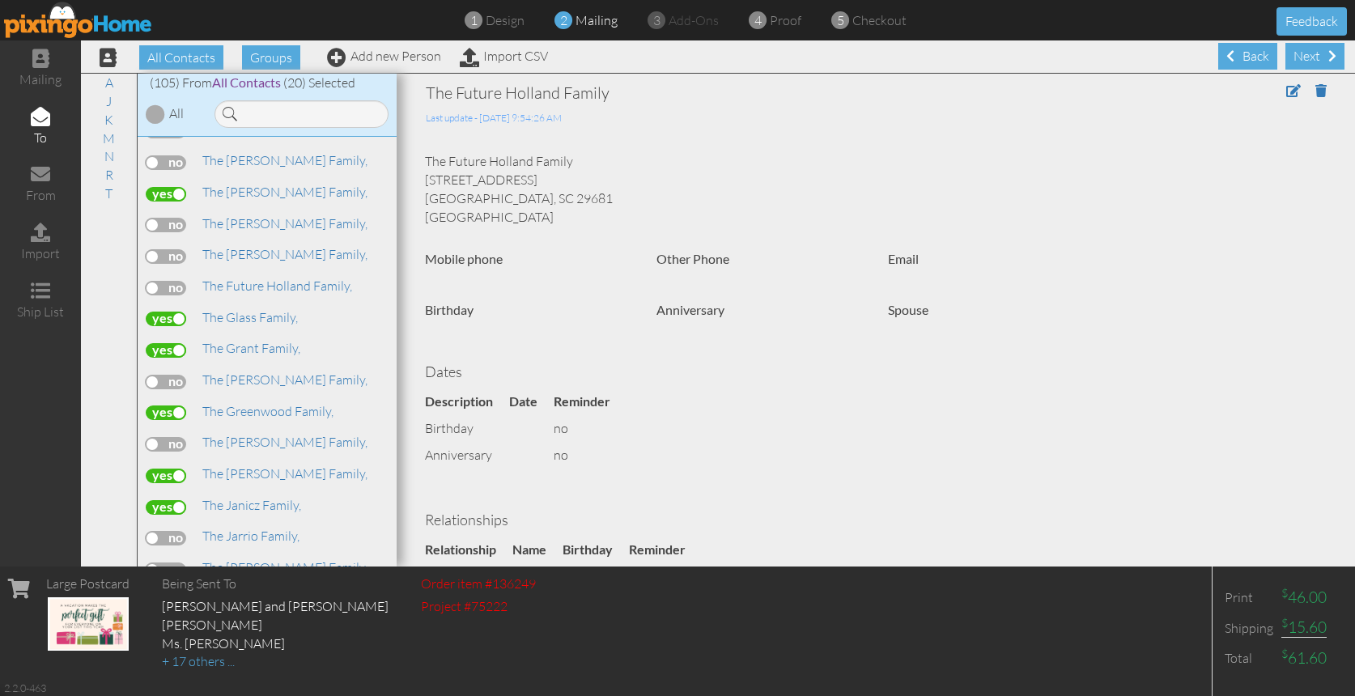
scroll to position [1281, 0]
click at [176, 528] on label at bounding box center [166, 535] width 40 height 15
click at [0, 0] on input "checkbox" at bounding box center [0, 0] width 0 height 0
click at [151, 528] on label at bounding box center [166, 535] width 40 height 15
click at [0, 0] on input "checkbox" at bounding box center [0, 0] width 0 height 0
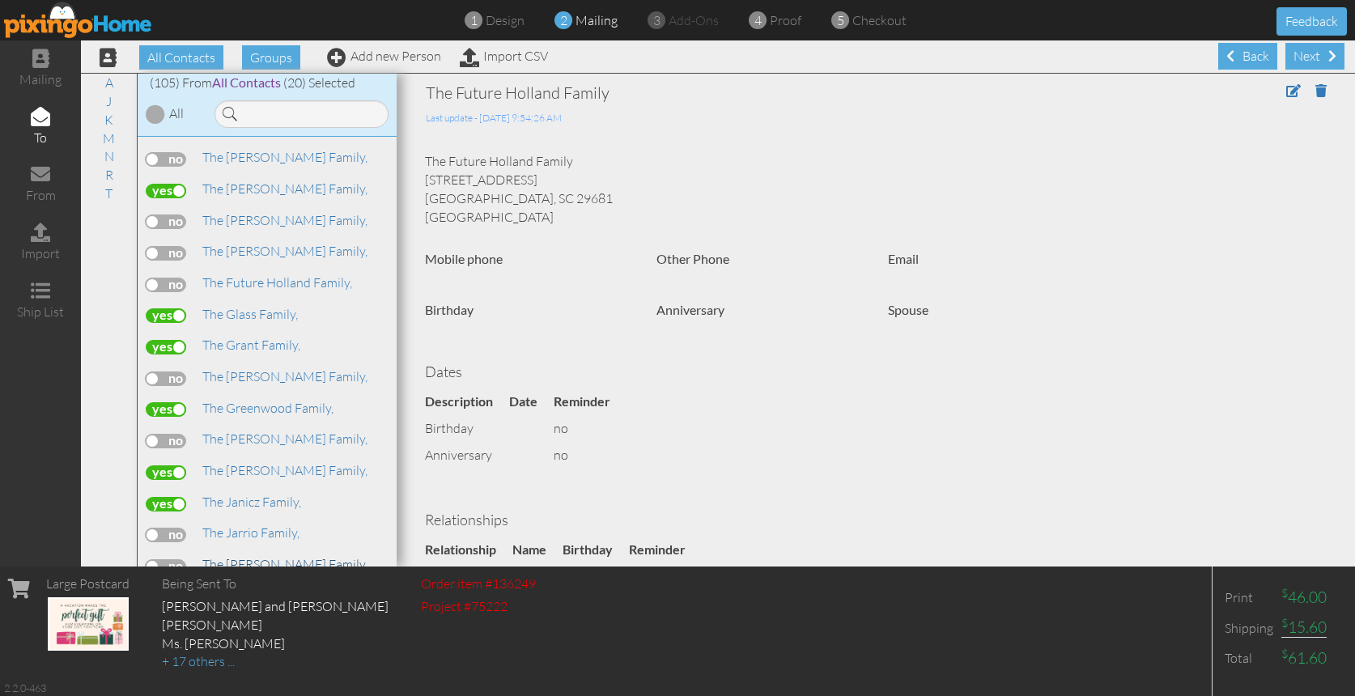
click at [281, 556] on span "The [PERSON_NAME] Family," at bounding box center [284, 564] width 165 height 16
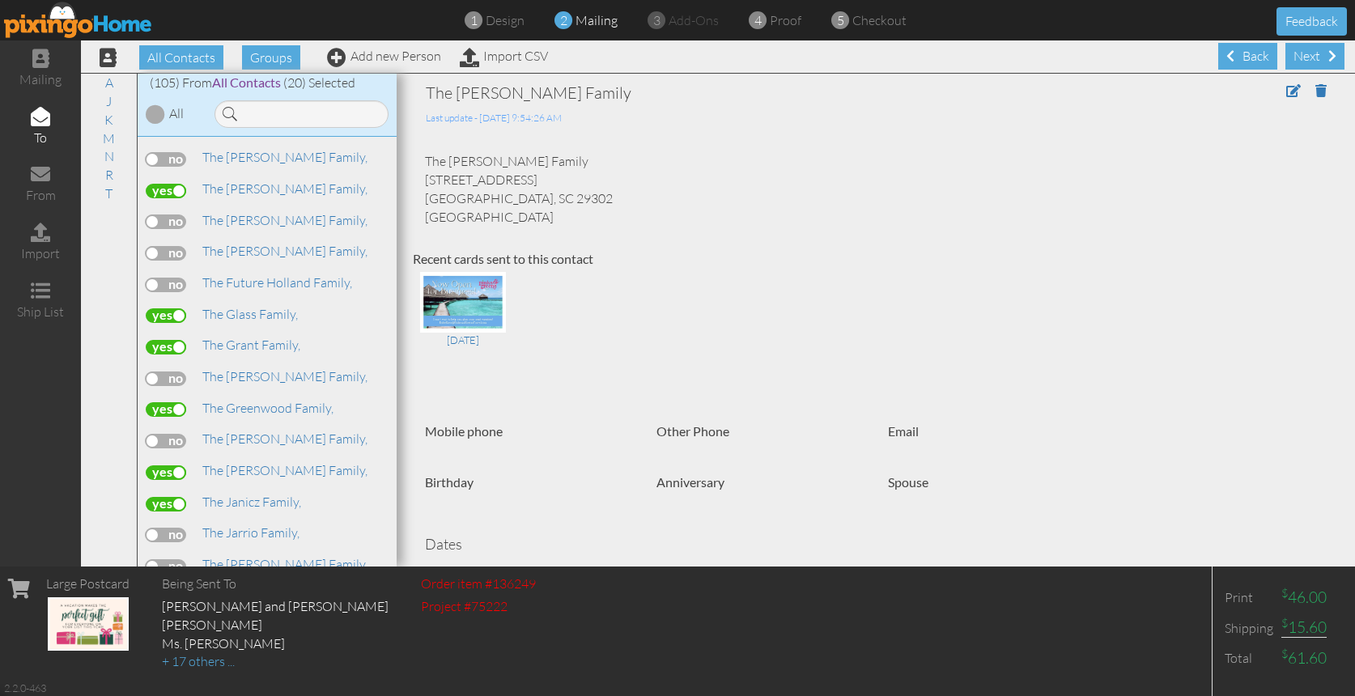
click at [263, 588] on span "The [PERSON_NAME] Family," at bounding box center [284, 596] width 165 height 16
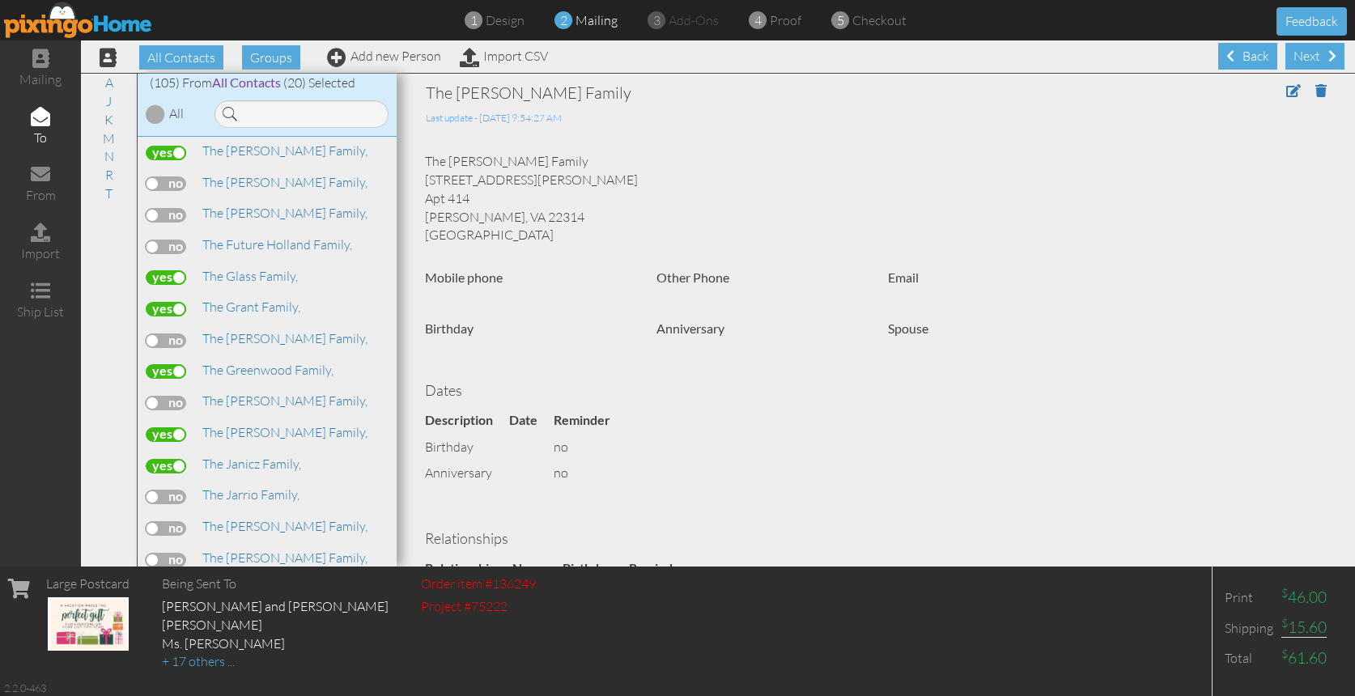
scroll to position [1345, 0]
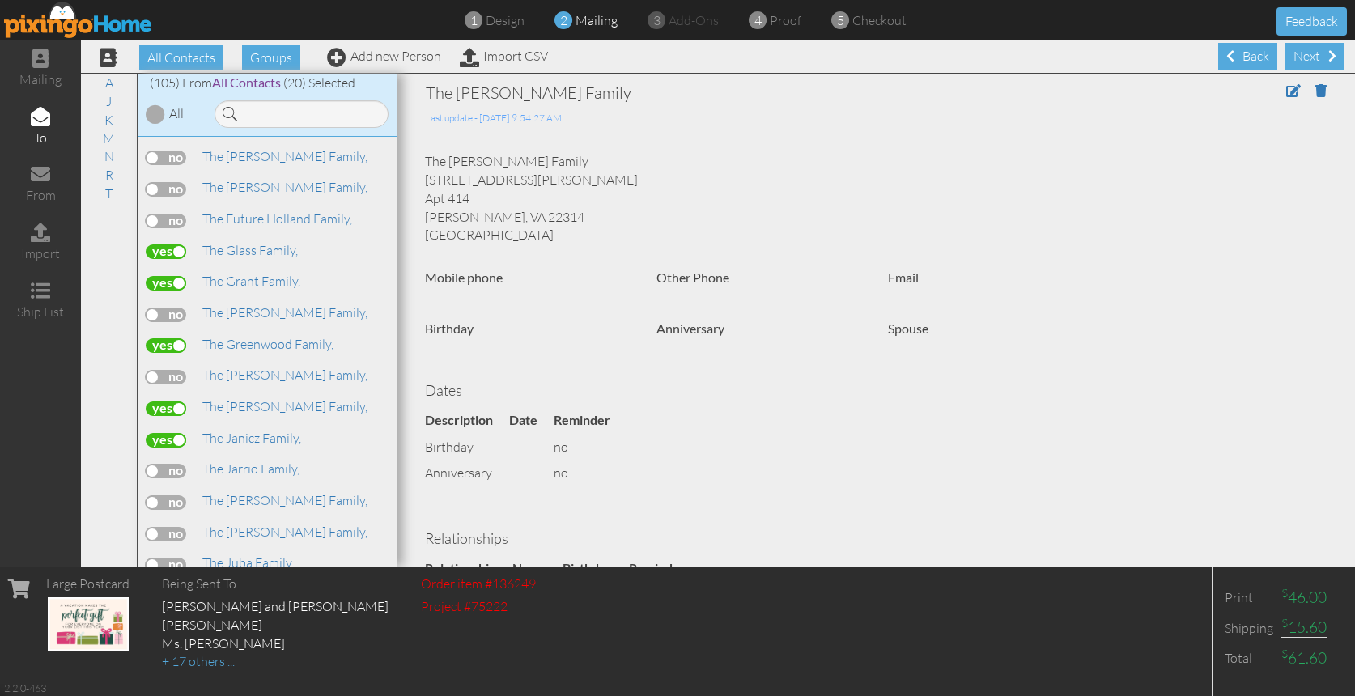
click at [174, 558] on label at bounding box center [166, 565] width 40 height 15
click at [0, 0] on input "checkbox" at bounding box center [0, 0] width 0 height 0
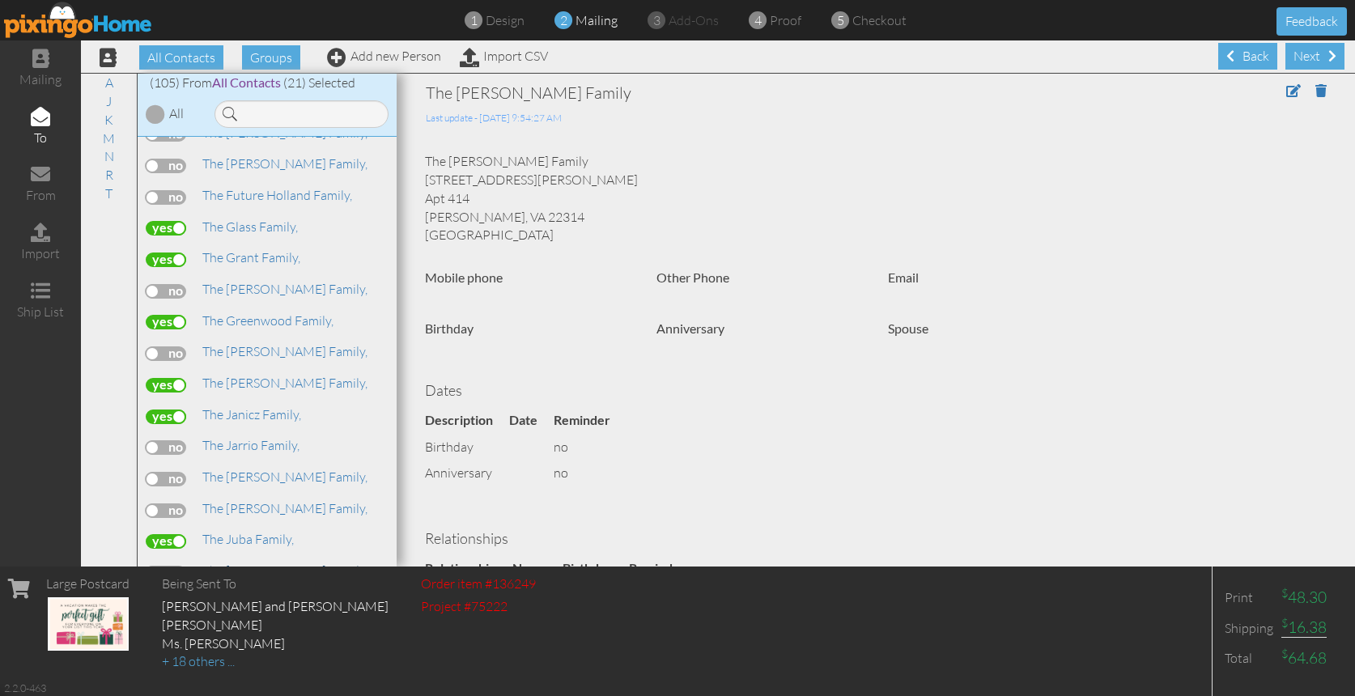
scroll to position [1414, 0]
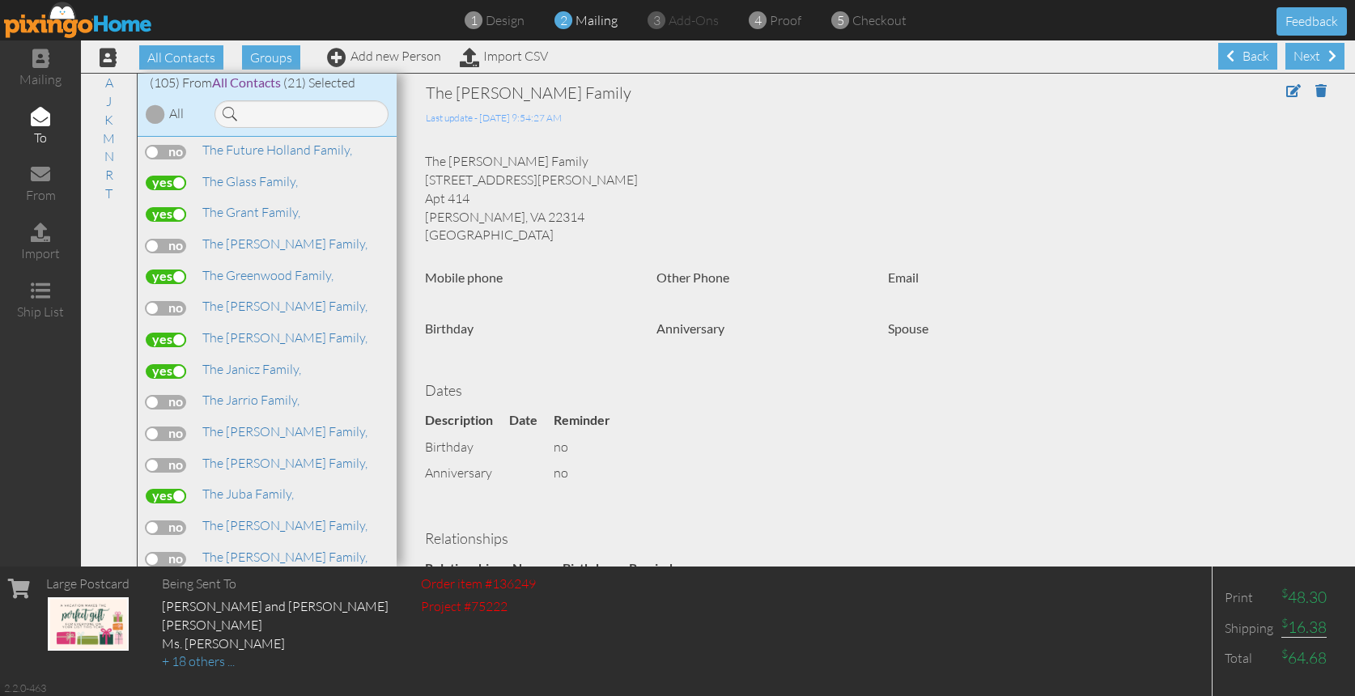
click at [174, 552] on label at bounding box center [166, 559] width 40 height 15
click at [0, 0] on input "checkbox" at bounding box center [0, 0] width 0 height 0
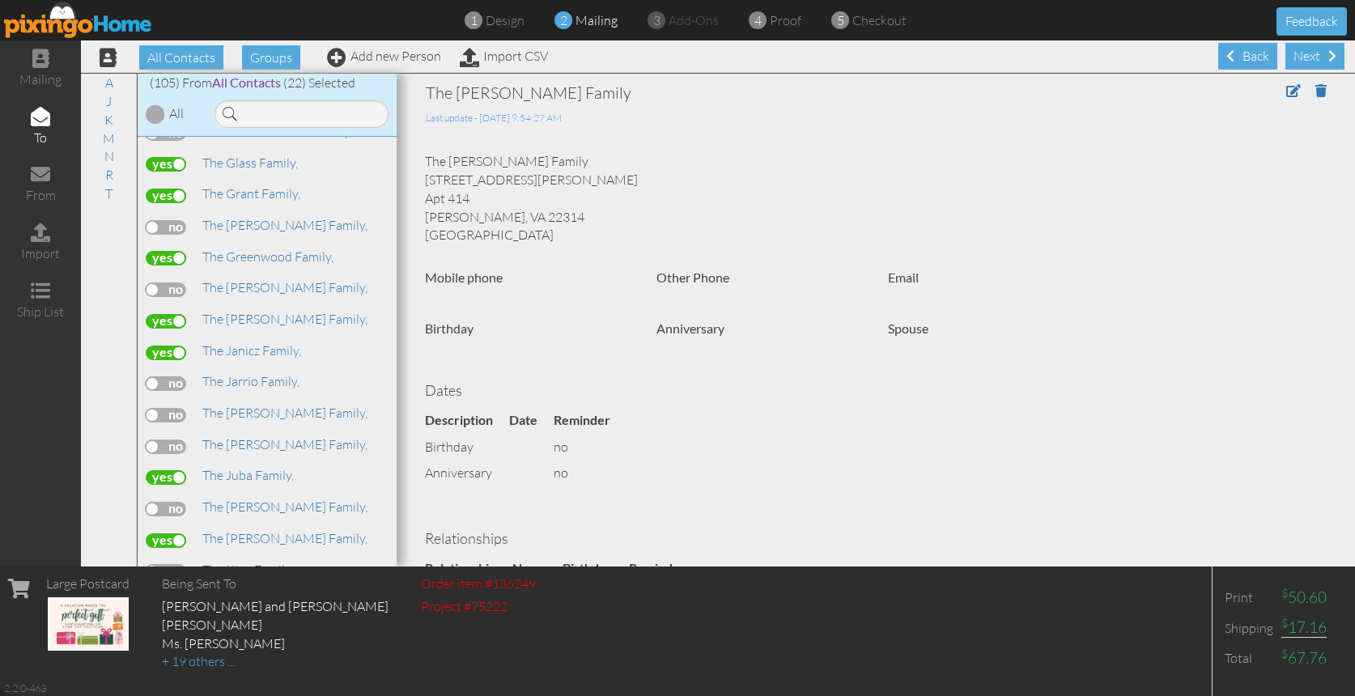
scroll to position [1464, 0]
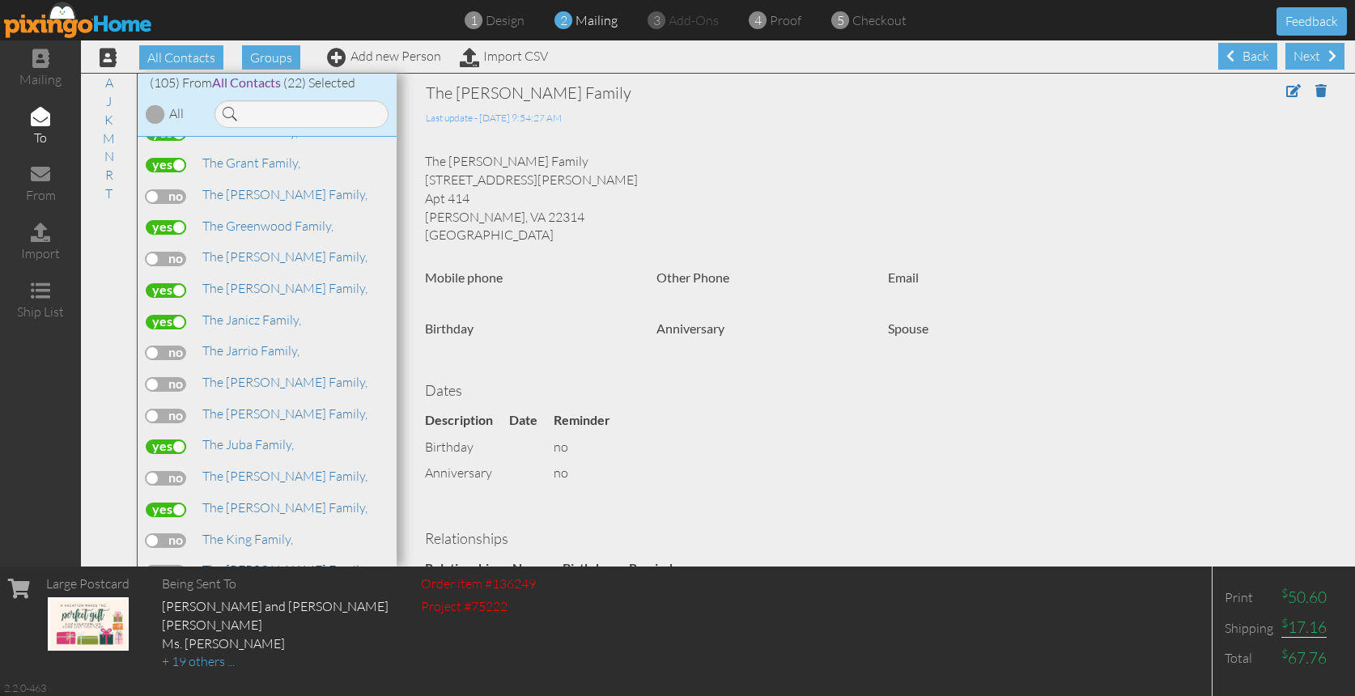
click at [228, 562] on span "The [PERSON_NAME] Family," at bounding box center [284, 570] width 165 height 16
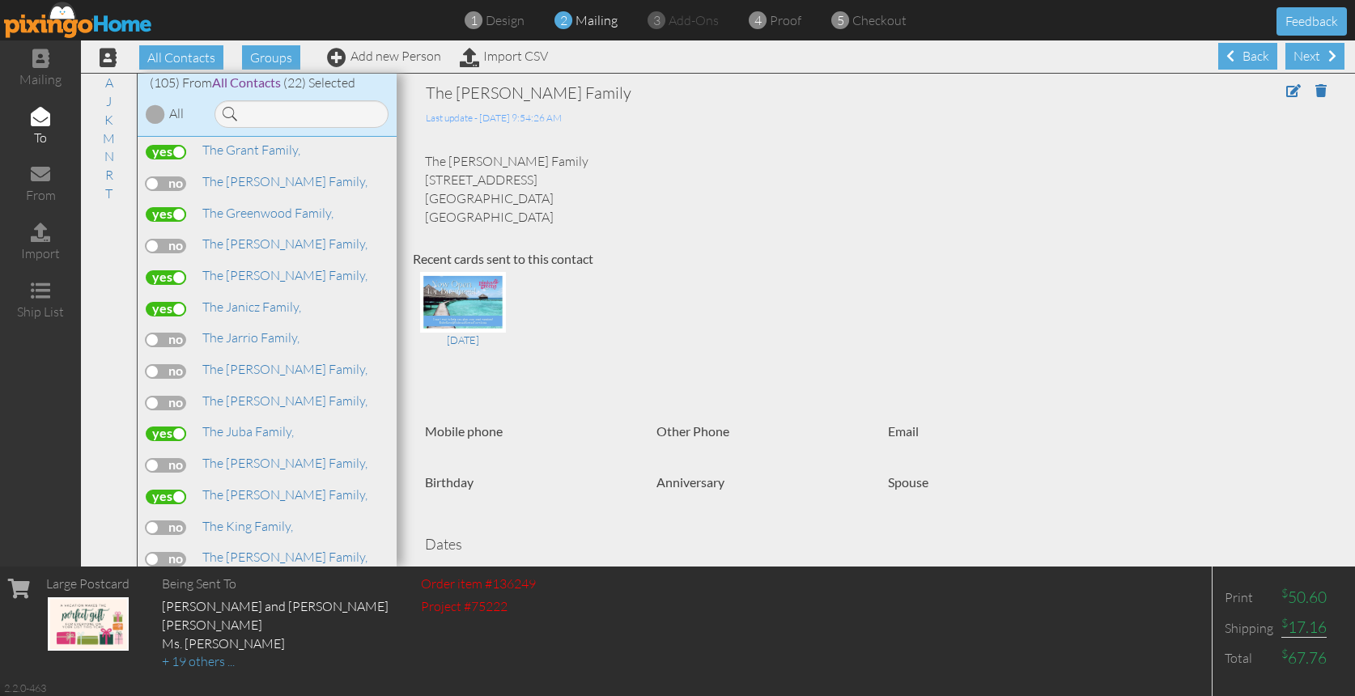
scroll to position [1500, 0]
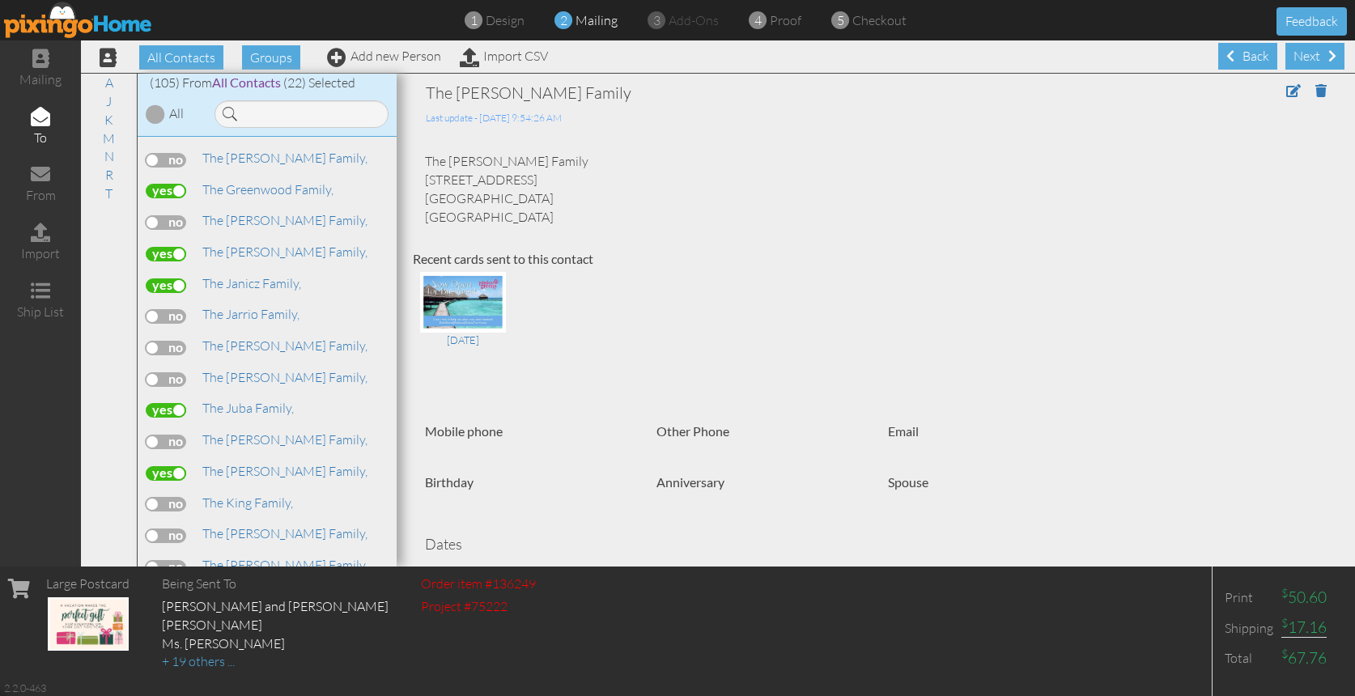
click at [178, 560] on label at bounding box center [166, 567] width 40 height 15
click at [0, 0] on input "checkbox" at bounding box center [0, 0] width 0 height 0
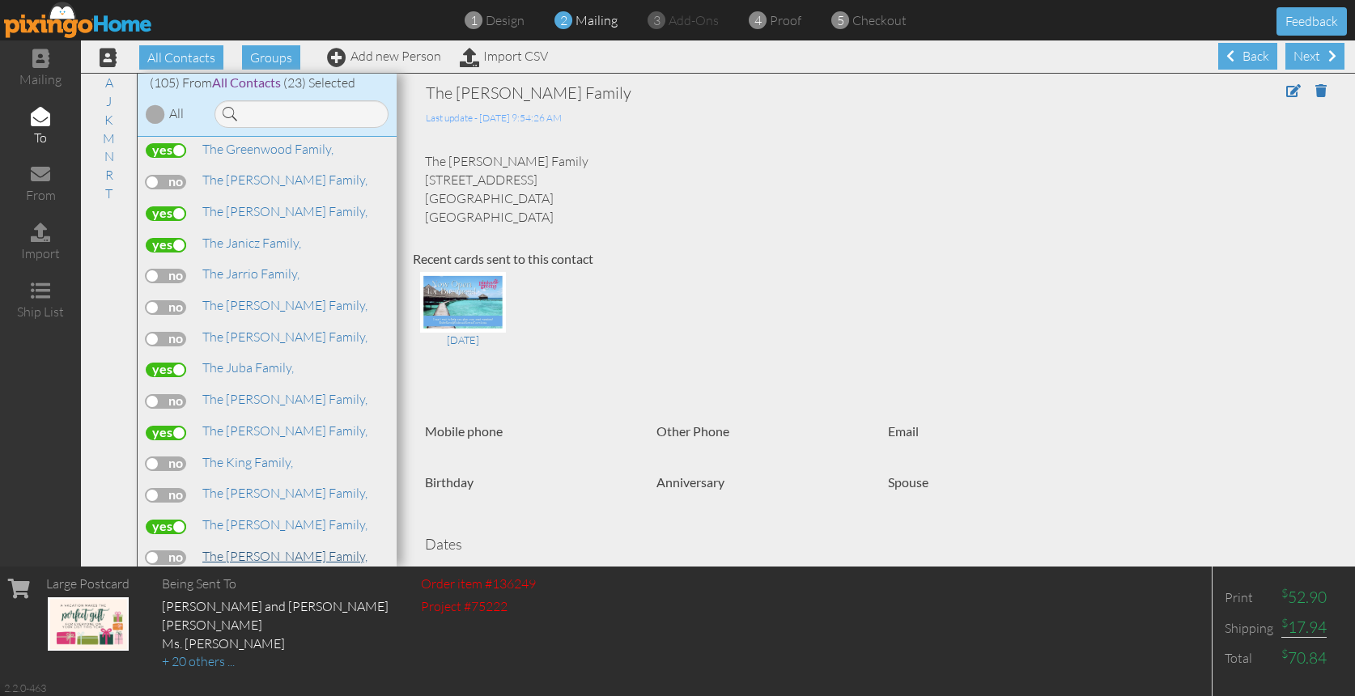
scroll to position [1544, 0]
click at [173, 547] on label at bounding box center [166, 554] width 40 height 15
click at [0, 0] on input "checkbox" at bounding box center [0, 0] width 0 height 0
click at [177, 579] on label at bounding box center [166, 586] width 40 height 15
click at [0, 0] on input "checkbox" at bounding box center [0, 0] width 0 height 0
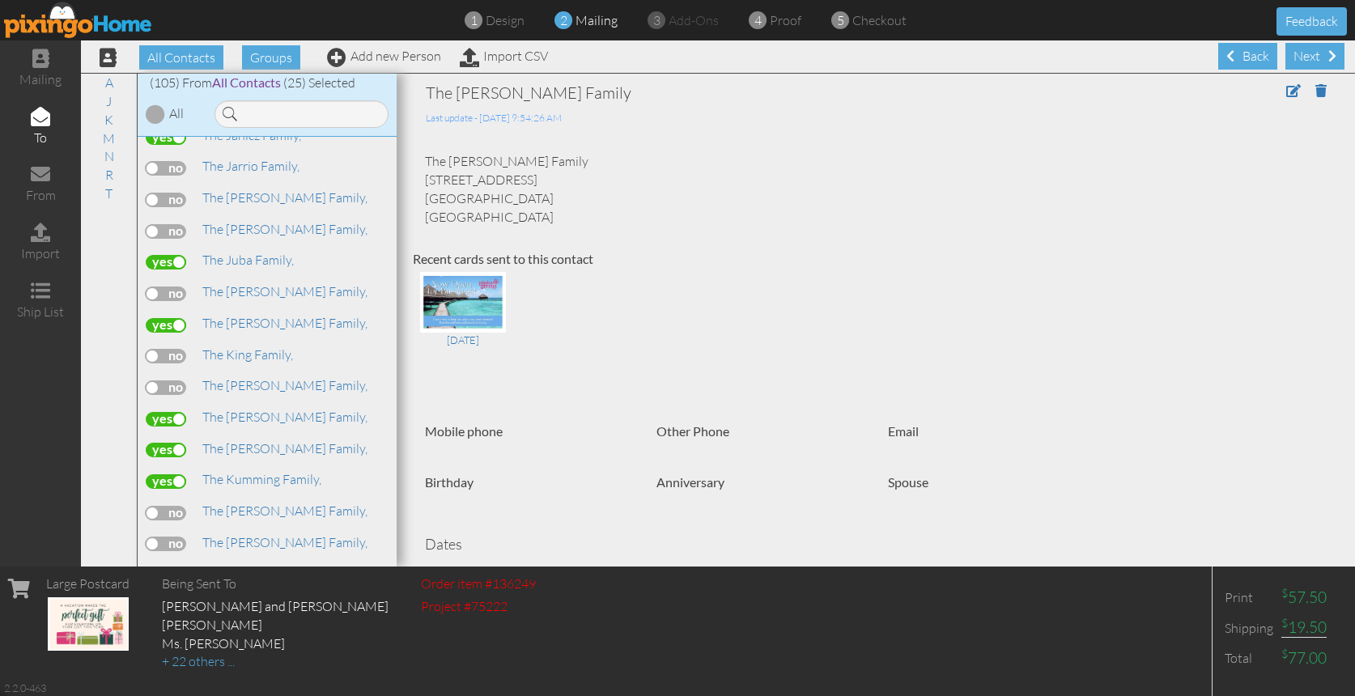
scroll to position [1664, 0]
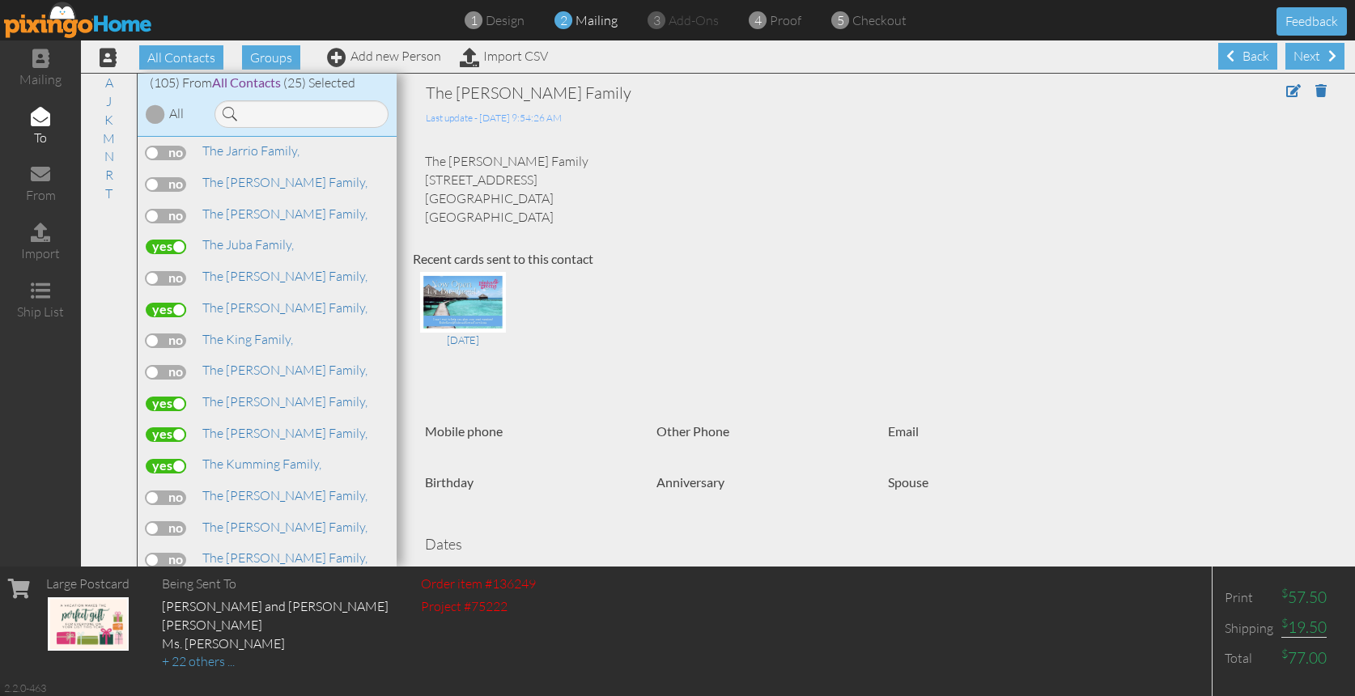
click at [219, 581] on span "The [PERSON_NAME] Family," at bounding box center [284, 589] width 165 height 16
click at [172, 584] on label at bounding box center [166, 591] width 40 height 15
click at [0, 0] on input "checkbox" at bounding box center [0, 0] width 0 height 0
click at [232, 613] on span "The [PERSON_NAME] Family," at bounding box center [284, 621] width 165 height 16
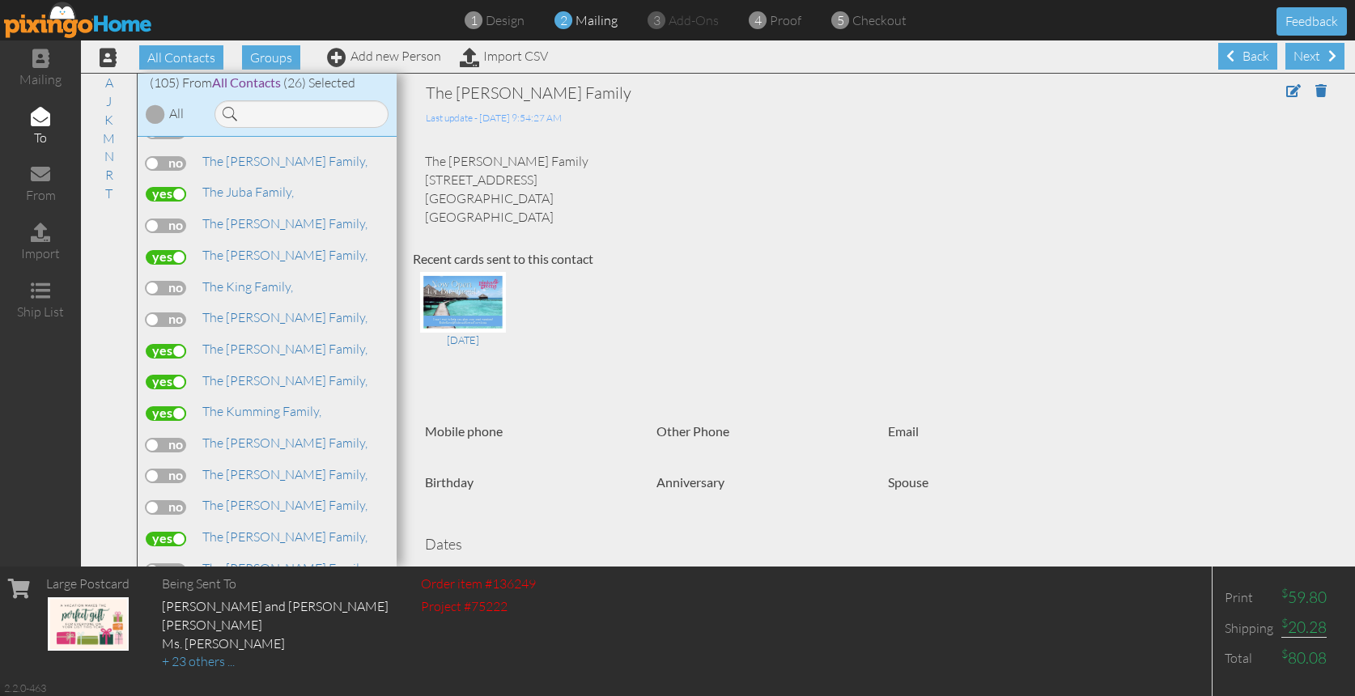
scroll to position [1756, 0]
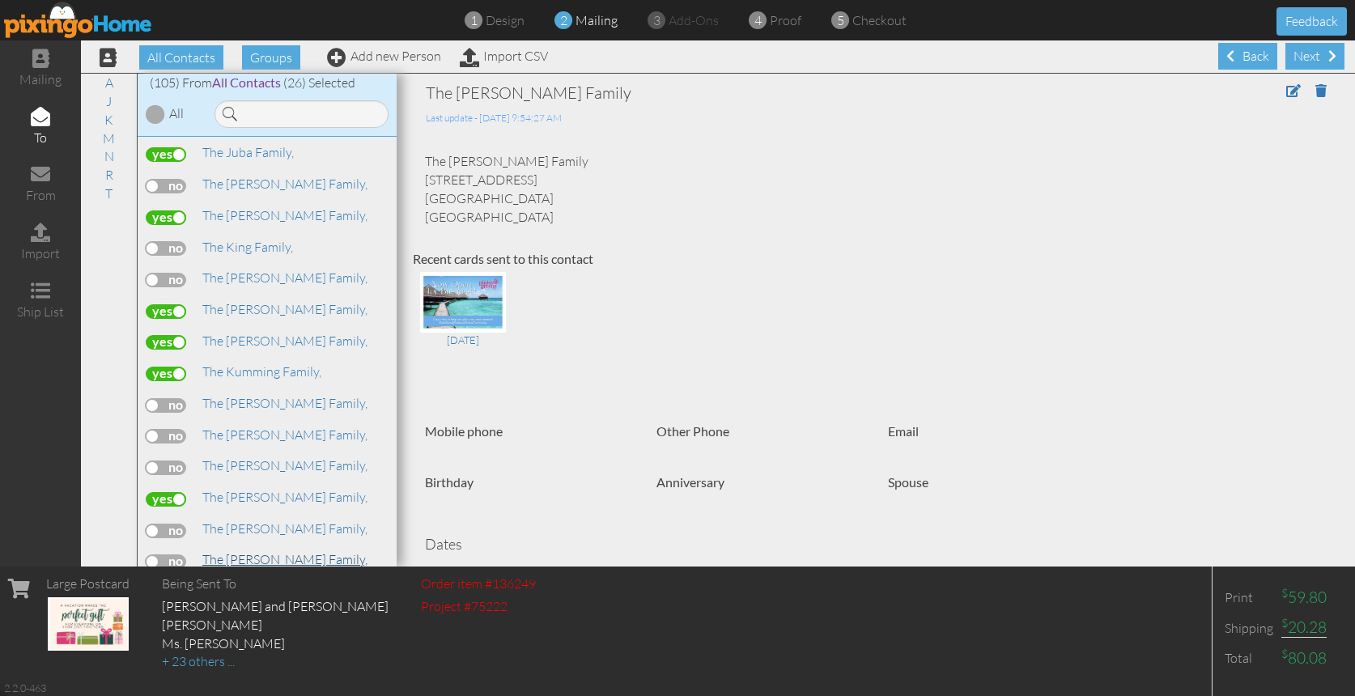
click at [231, 551] on span "The [PERSON_NAME] Family," at bounding box center [284, 559] width 165 height 16
click at [229, 583] on span "The Limehouse Family," at bounding box center [264, 591] width 125 height 16
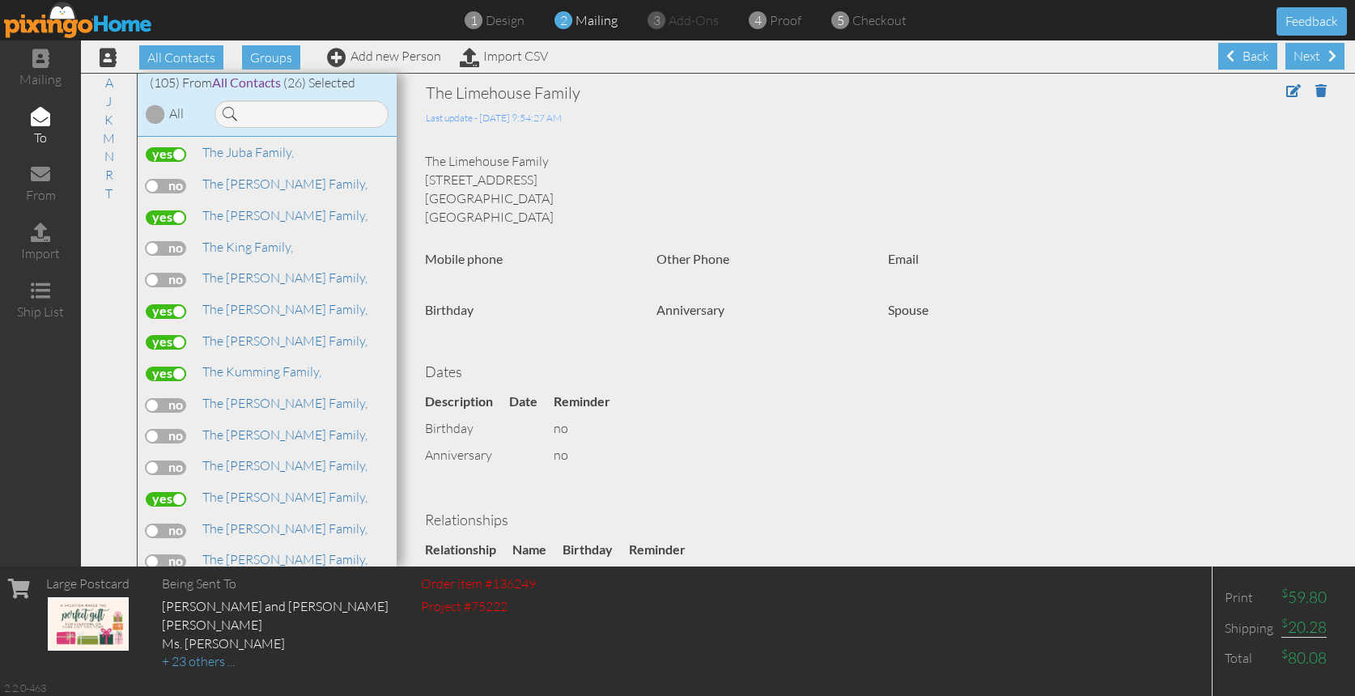
click at [170, 586] on label at bounding box center [166, 593] width 40 height 15
click at [0, 0] on input "checkbox" at bounding box center [0, 0] width 0 height 0
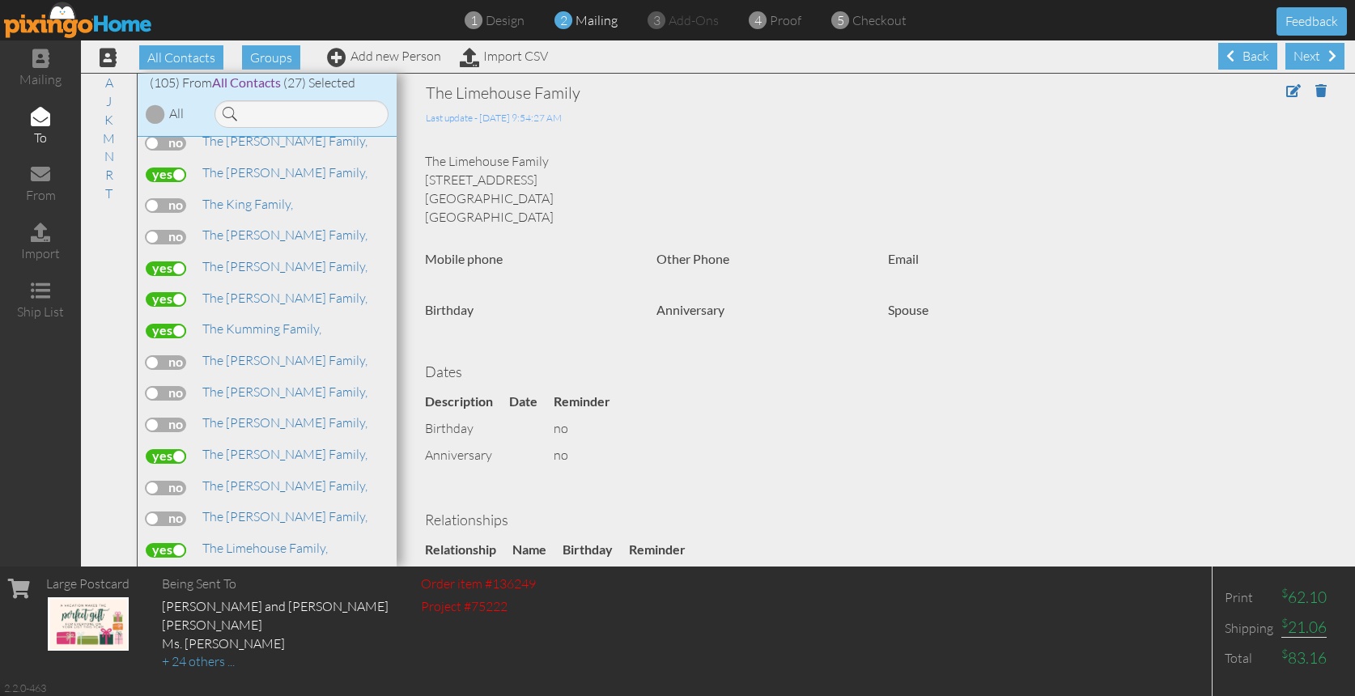
scroll to position [1832, 0]
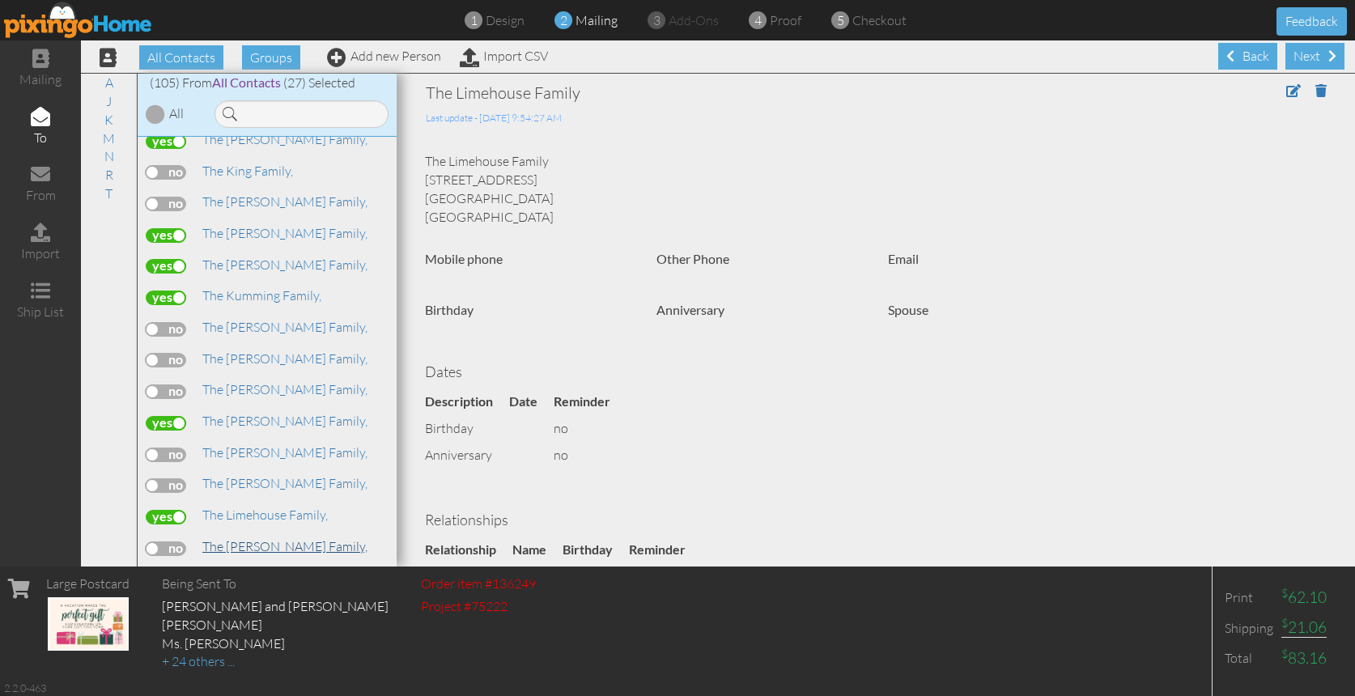
click at [224, 538] on span "The [PERSON_NAME] Family," at bounding box center [284, 546] width 165 height 16
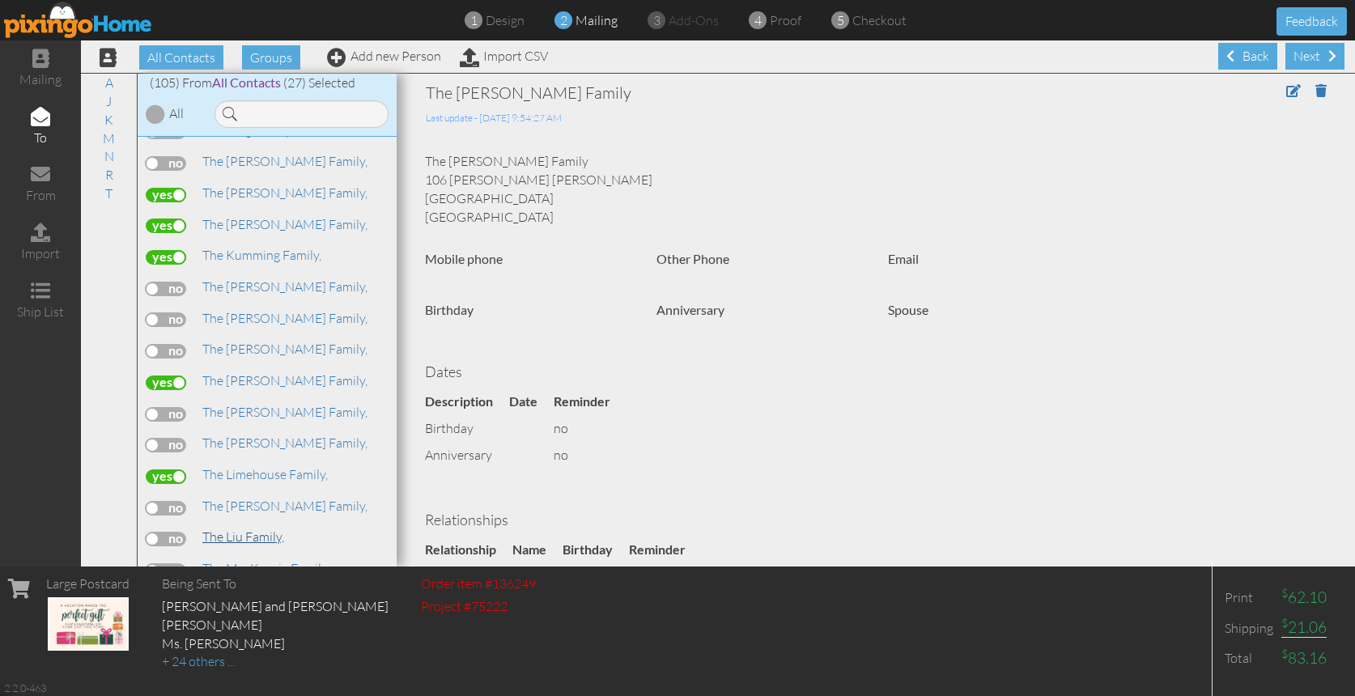
scroll to position [1896, 0]
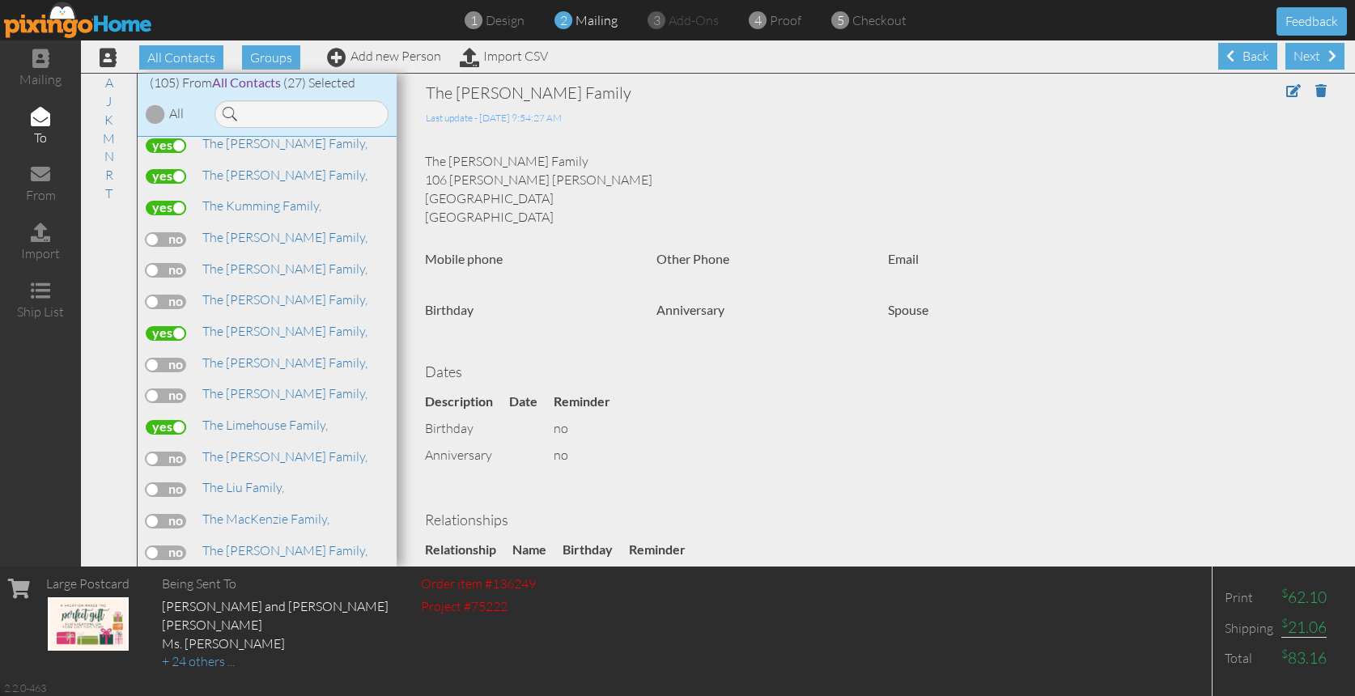
click at [223, 574] on span "The [PERSON_NAME] Family," at bounding box center [284, 582] width 165 height 16
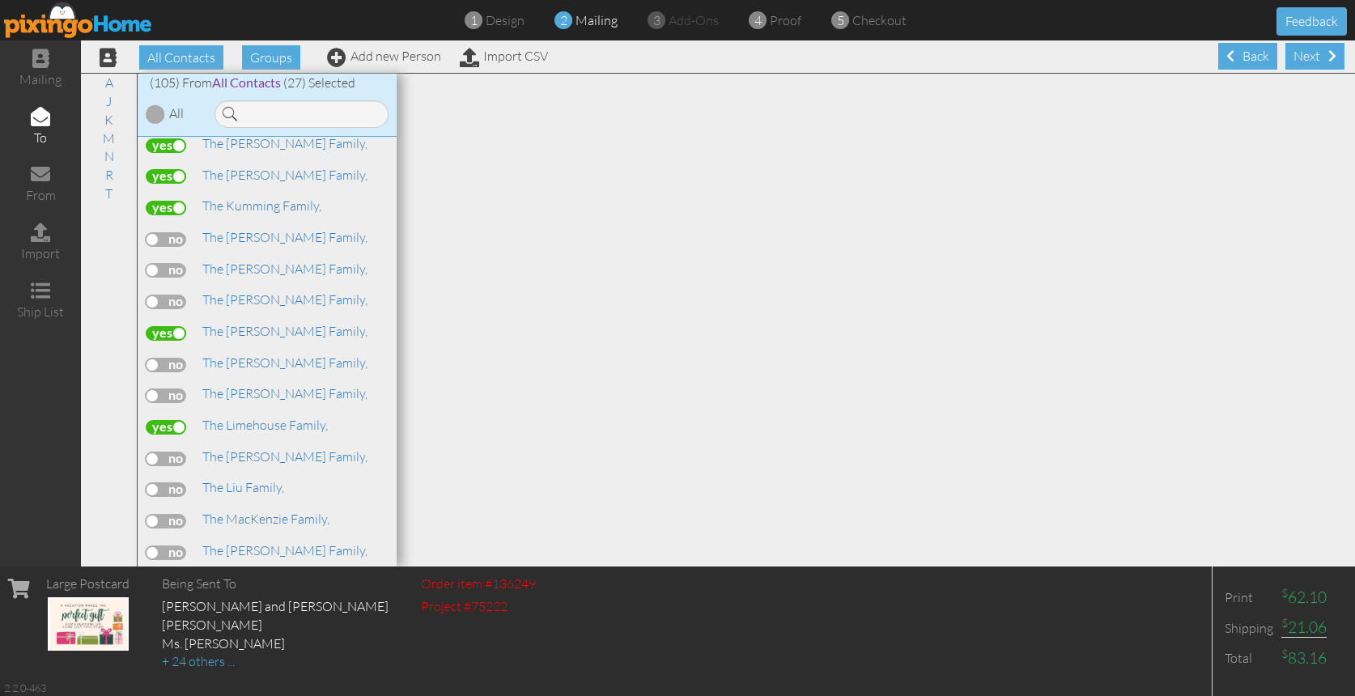
scroll to position [2043, 0]
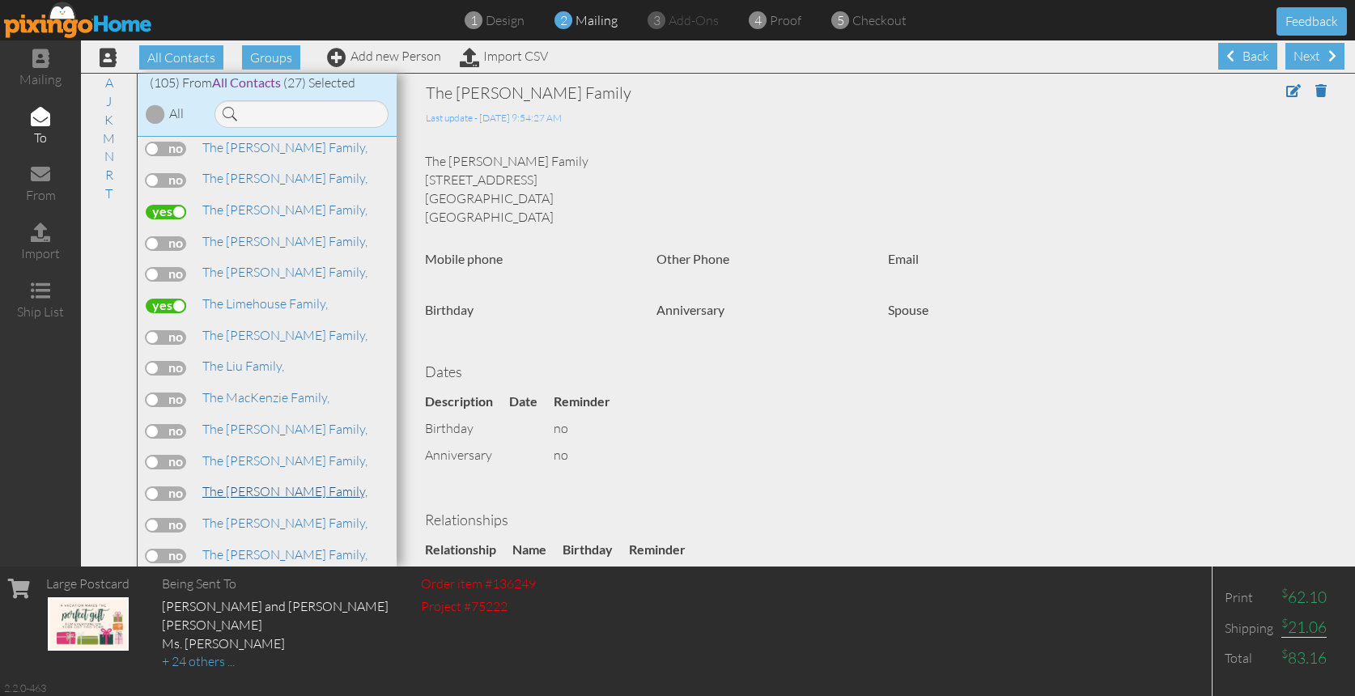
click at [249, 483] on span "The [PERSON_NAME] Family," at bounding box center [284, 491] width 165 height 16
click at [174, 549] on label at bounding box center [166, 556] width 40 height 15
click at [0, 0] on input "checkbox" at bounding box center [0, 0] width 0 height 0
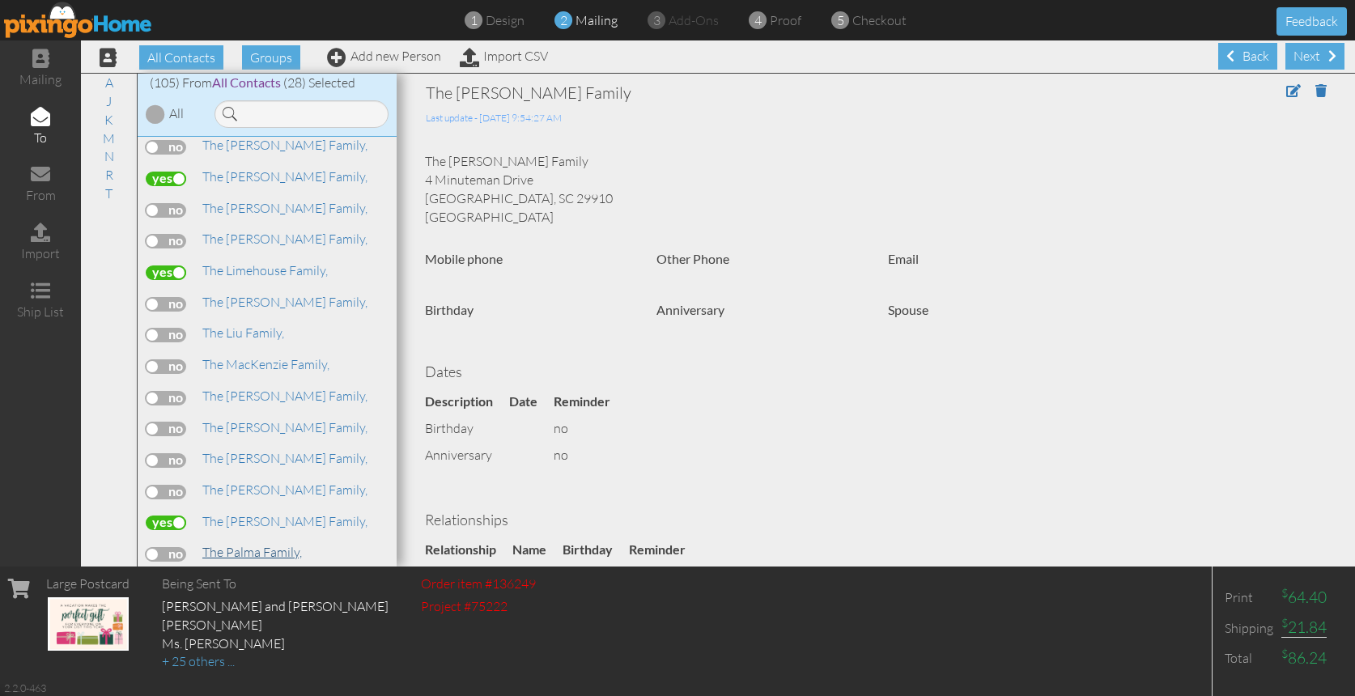
scroll to position [2080, 0]
click at [172, 576] on label at bounding box center [166, 583] width 40 height 15
click at [0, 0] on input "checkbox" at bounding box center [0, 0] width 0 height 0
click at [253, 575] on span "The [PERSON_NAME] Family," at bounding box center [284, 583] width 165 height 16
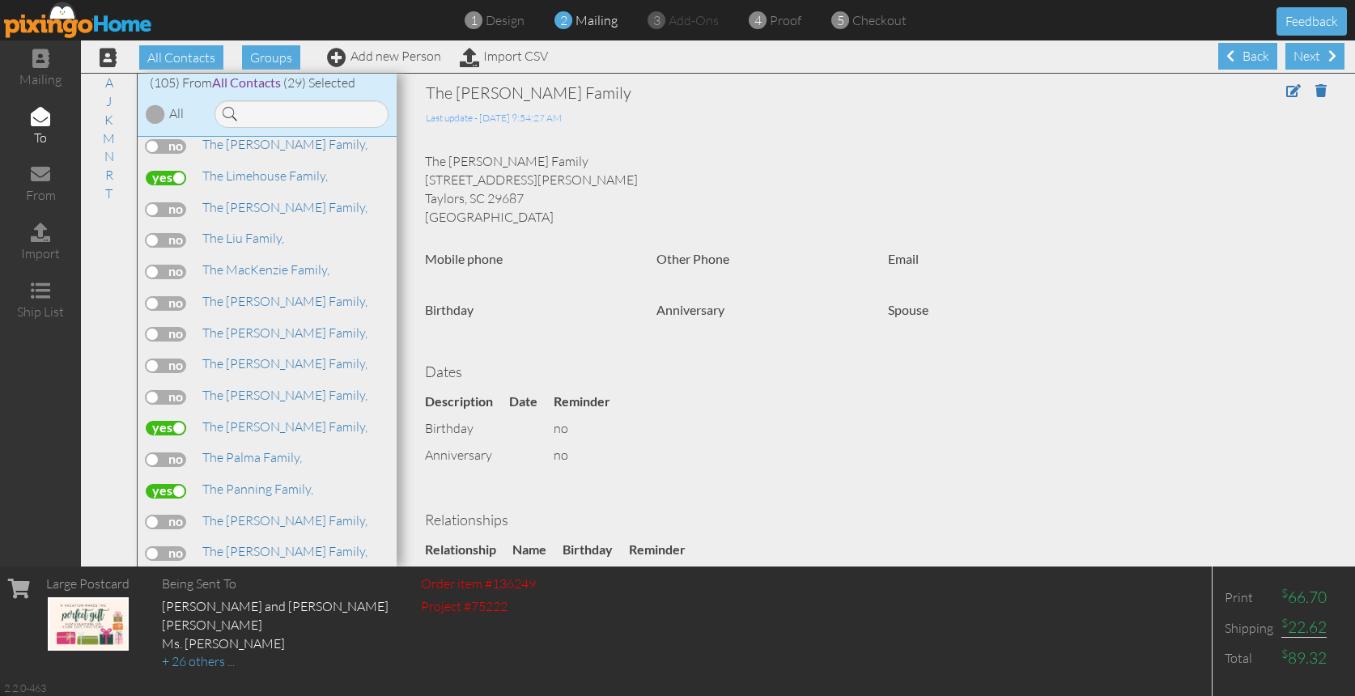
click at [248, 606] on span "The [PERSON_NAME] Family," at bounding box center [284, 614] width 165 height 16
click at [251, 637] on span "The [PERSON_NAME] Family," at bounding box center [284, 645] width 165 height 16
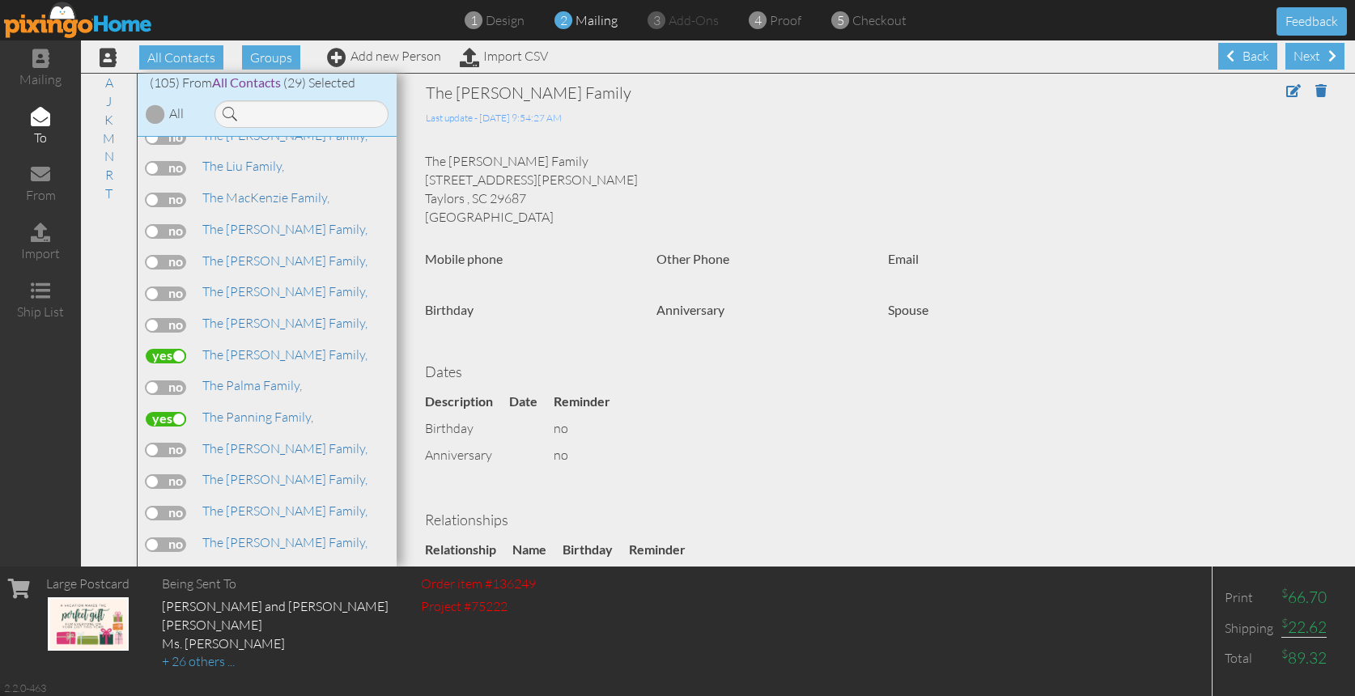
scroll to position [2276, 0]
click at [239, 563] on span "The [PERSON_NAME] Family," at bounding box center [284, 571] width 165 height 16
click at [178, 567] on label at bounding box center [166, 574] width 40 height 15
click at [0, 0] on input "checkbox" at bounding box center [0, 0] width 0 height 0
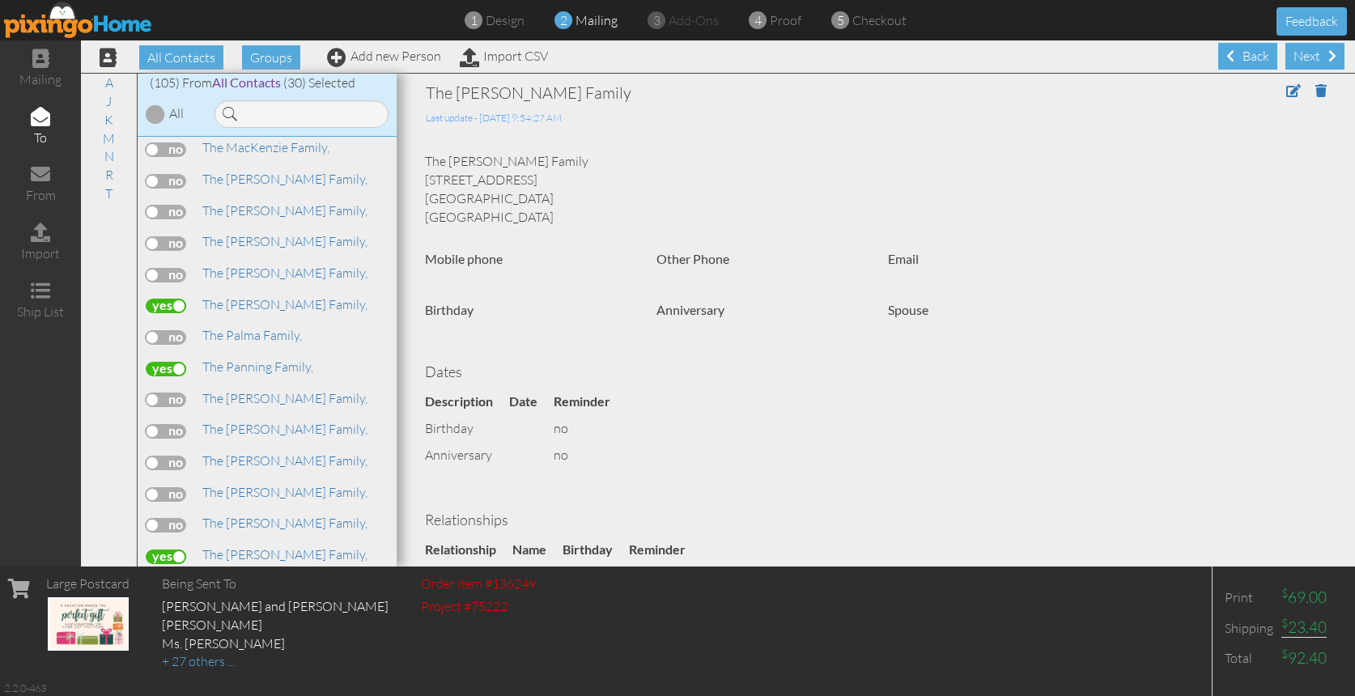
click at [233, 609] on span "The [PERSON_NAME] Family," at bounding box center [284, 617] width 165 height 16
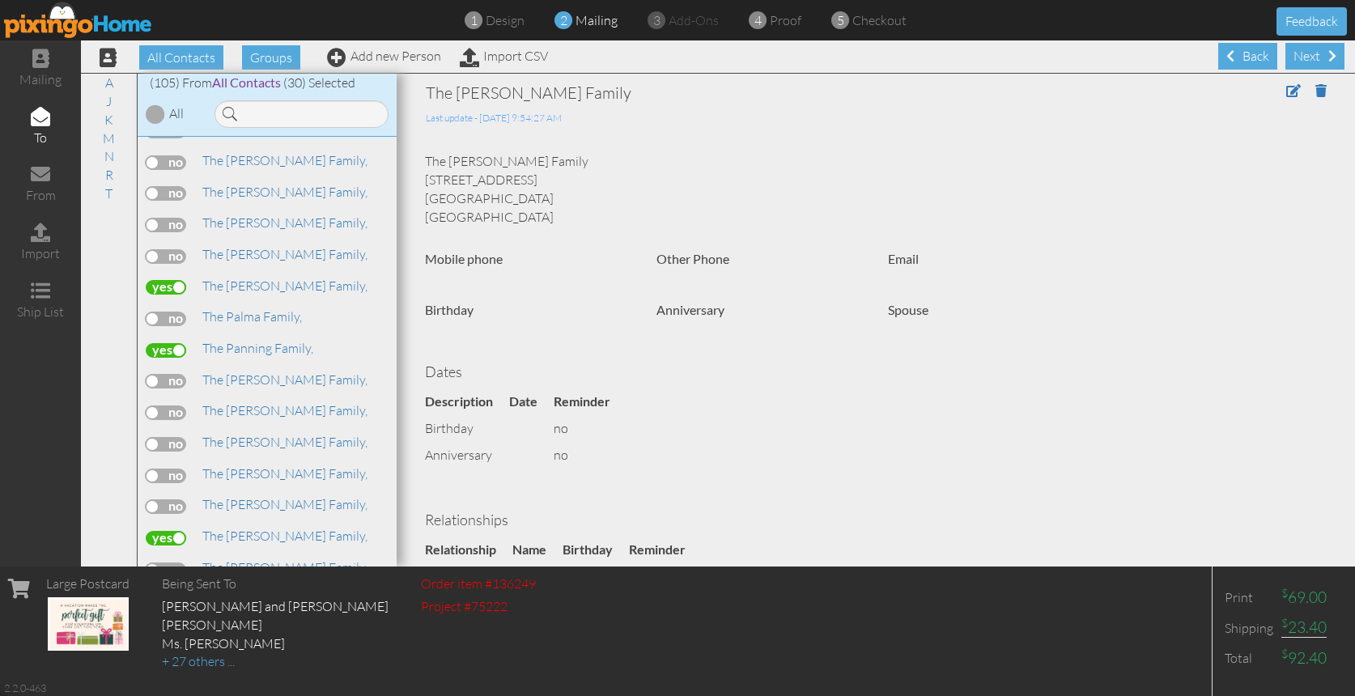
scroll to position [2335, 0]
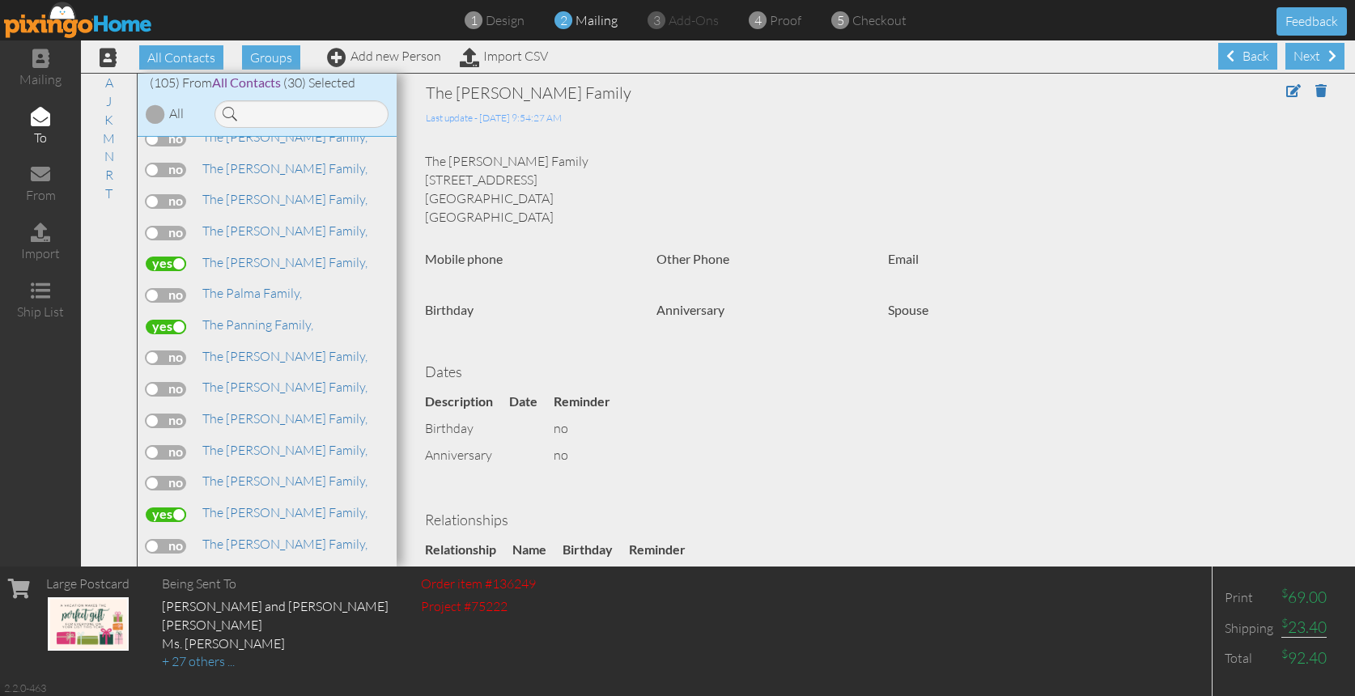
click at [176, 633] on label at bounding box center [166, 640] width 40 height 15
click at [0, 0] on input "checkbox" at bounding box center [0, 0] width 0 height 0
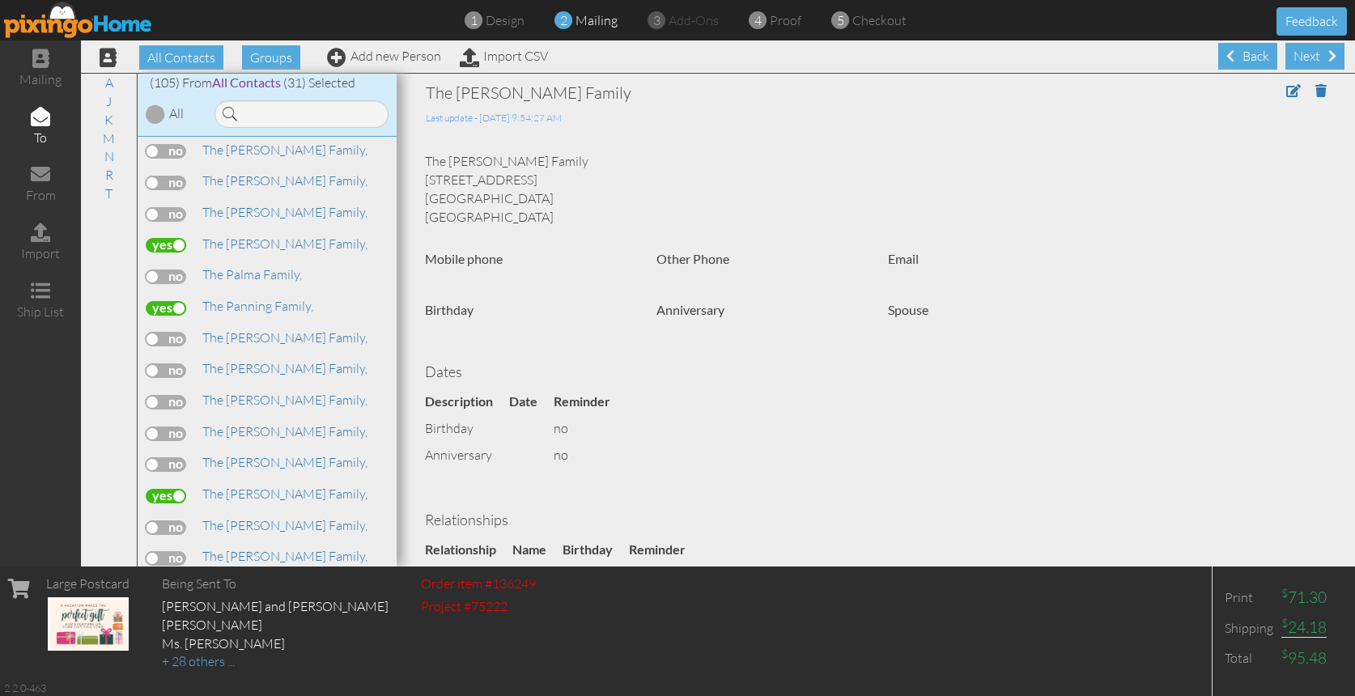
click at [265, 643] on span "The [PERSON_NAME] Family," at bounding box center [284, 651] width 165 height 16
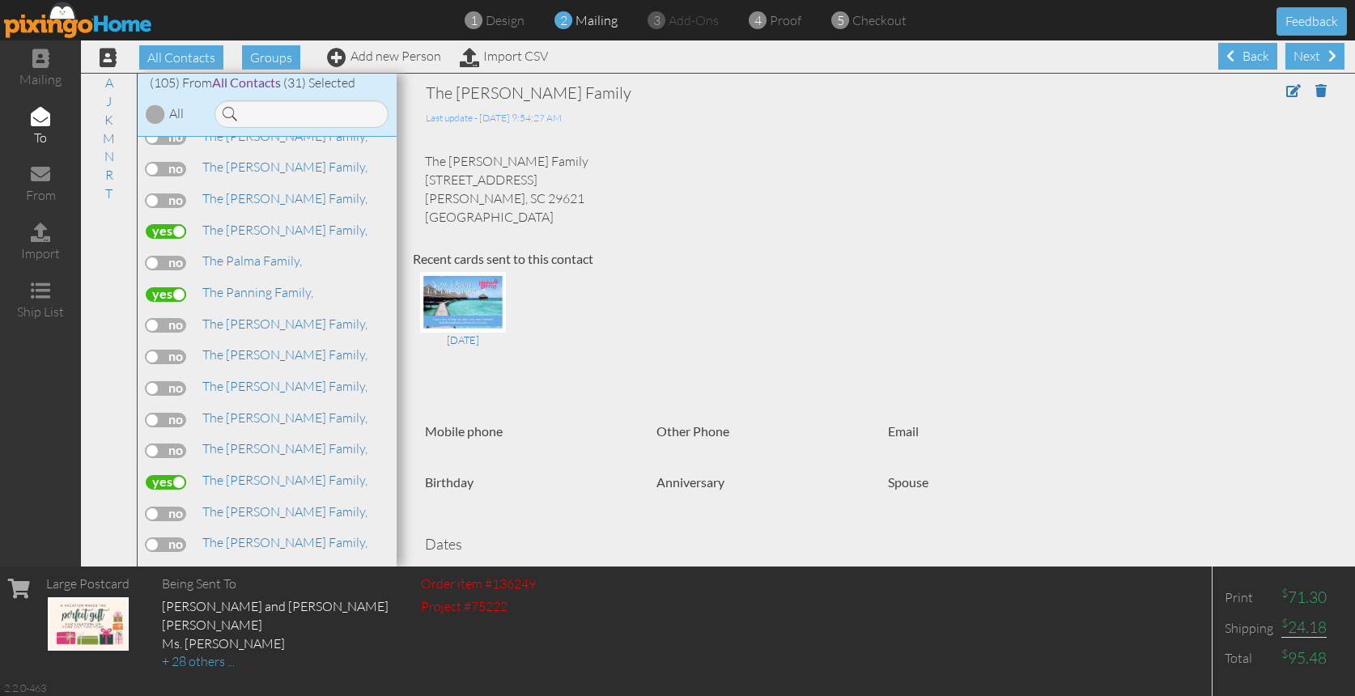
scroll to position [2371, 0]
click at [264, 656] on span "The [PERSON_NAME] Family," at bounding box center [284, 664] width 165 height 16
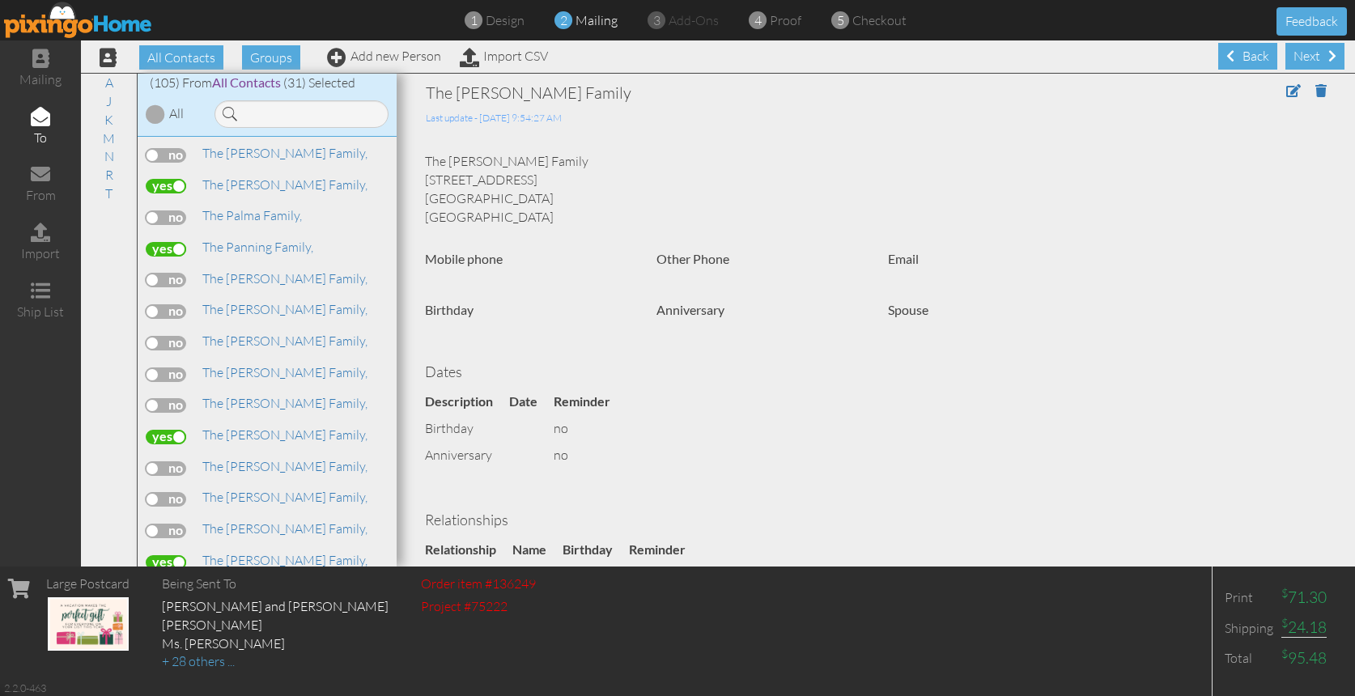
scroll to position [2416, 0]
click at [260, 643] on span "The [PERSON_NAME] Family," at bounding box center [284, 651] width 165 height 16
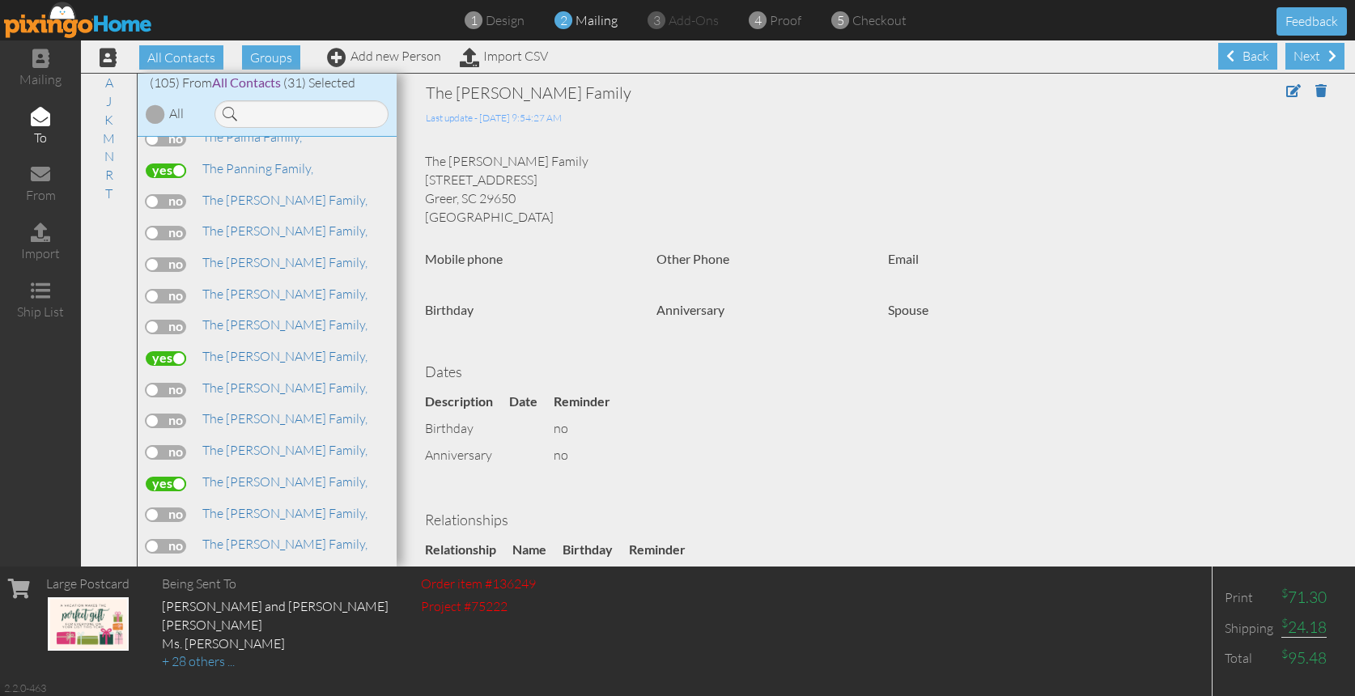
scroll to position [2531, 0]
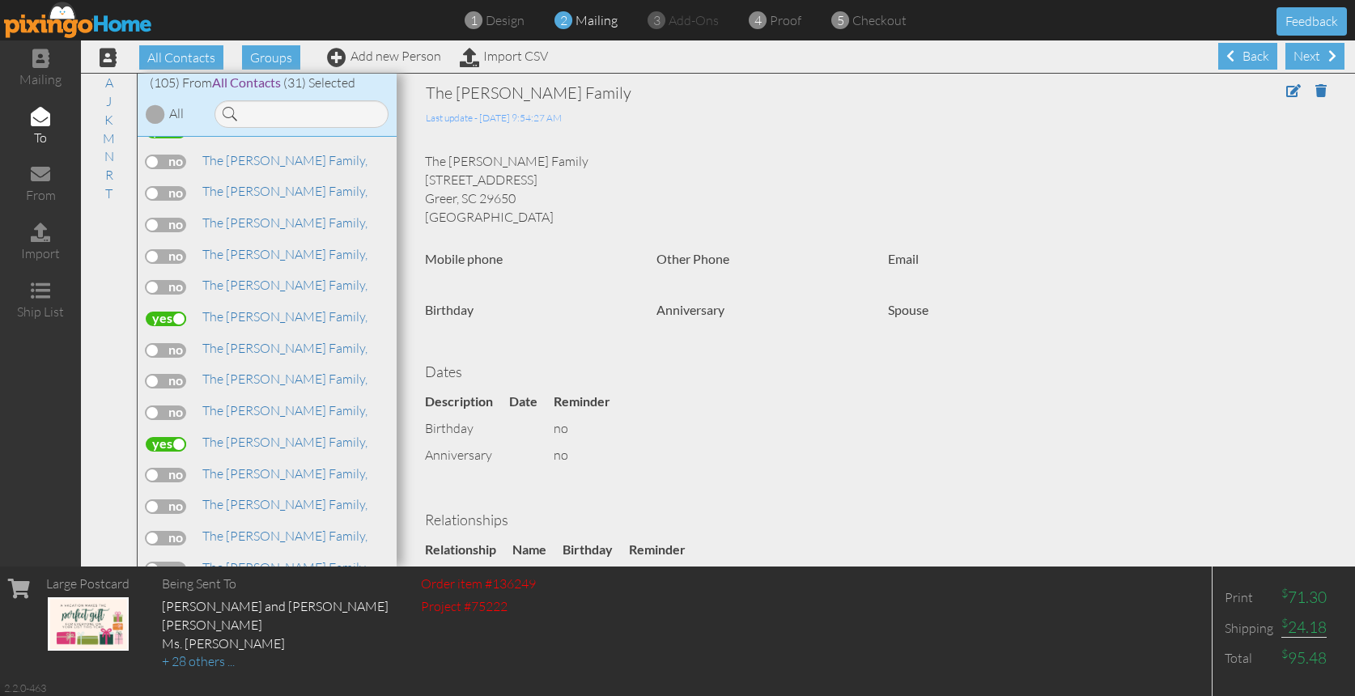
click at [175, 625] on label at bounding box center [166, 632] width 40 height 15
click at [0, 0] on input "checkbox" at bounding box center [0, 0] width 0 height 0
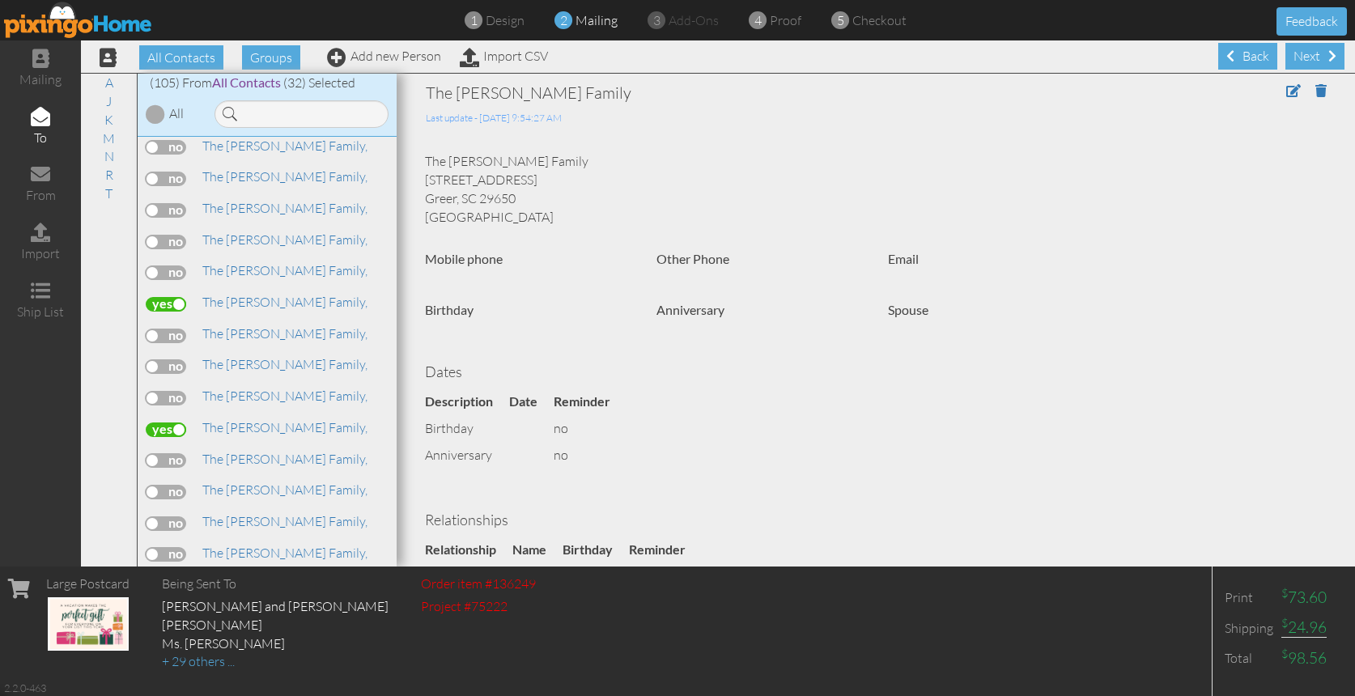
scroll to position [2549, 0]
click at [230, 635] on span "The [PERSON_NAME] Family," at bounding box center [284, 643] width 165 height 16
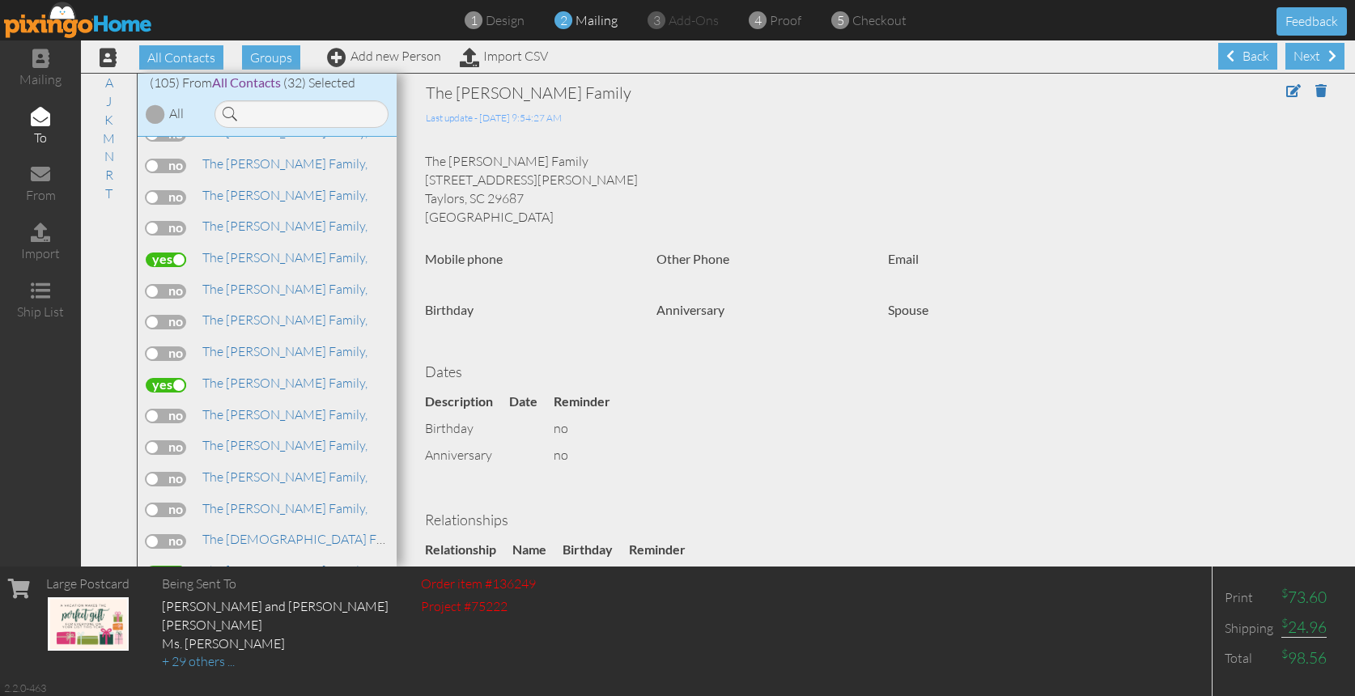
scroll to position [2611, 0]
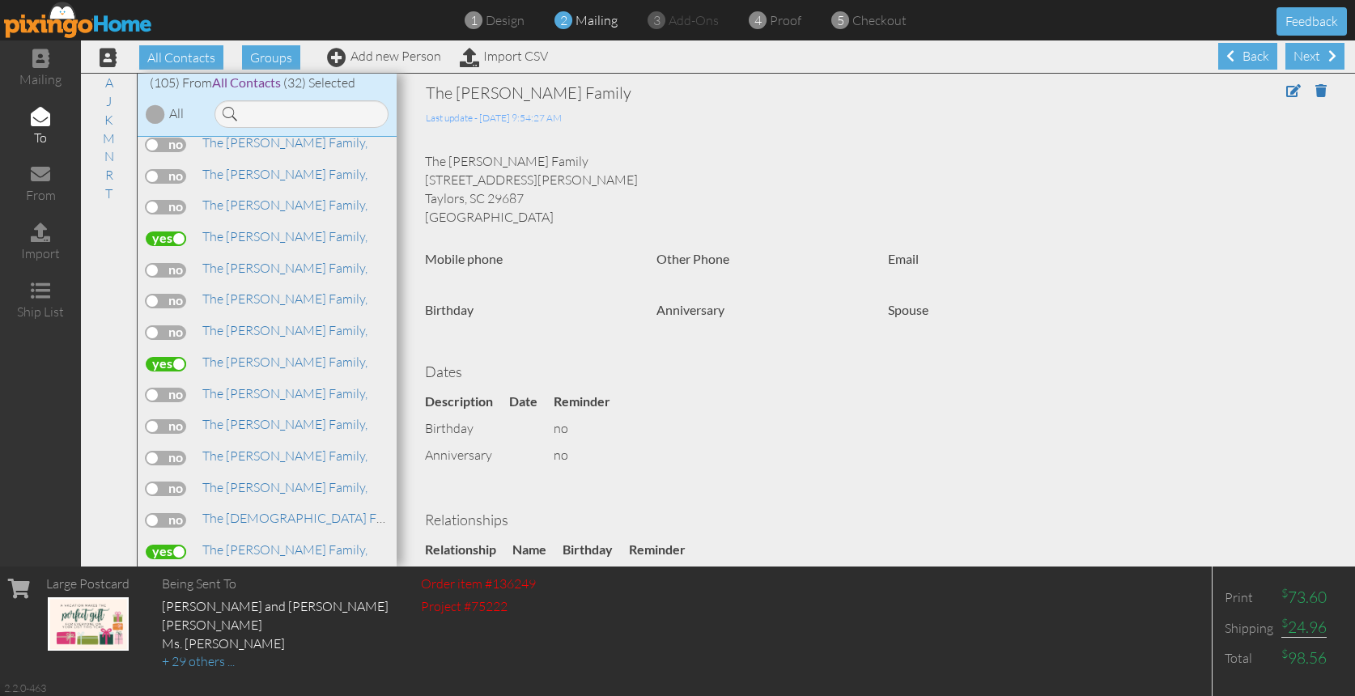
click at [172, 607] on label at bounding box center [166, 614] width 40 height 15
click at [0, 0] on input "checkbox" at bounding box center [0, 0] width 0 height 0
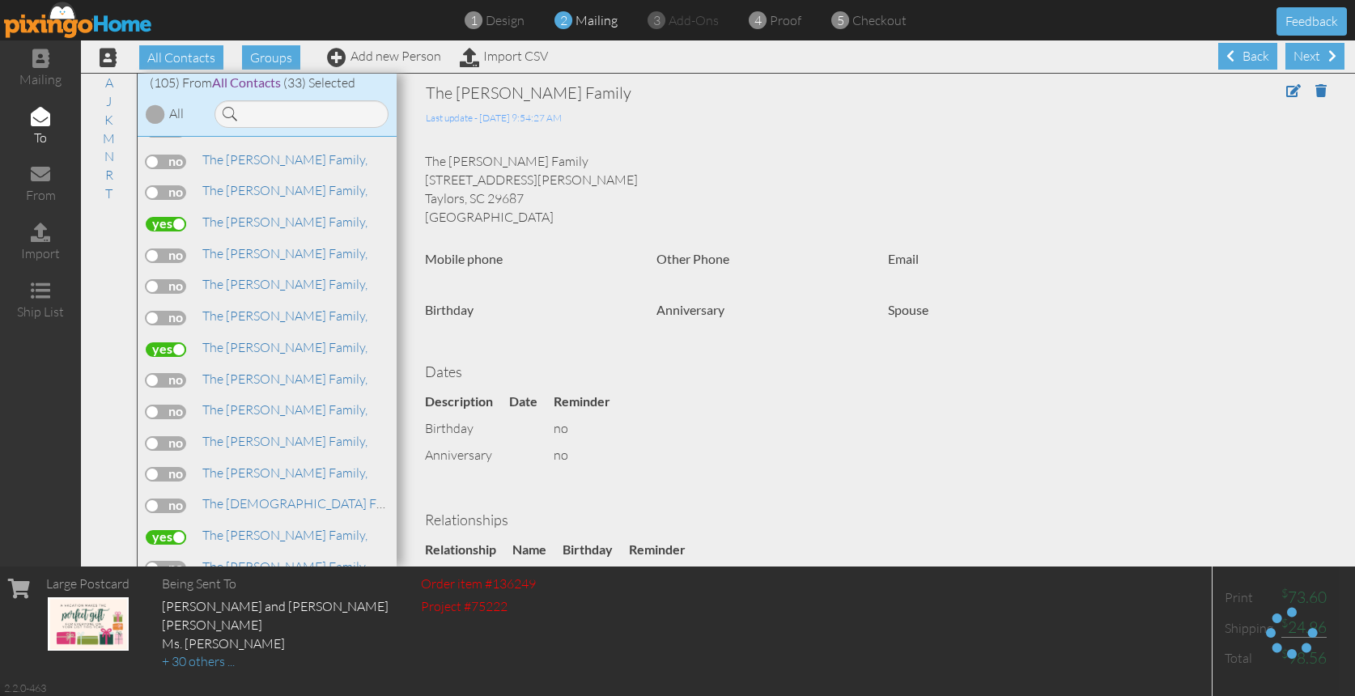
scroll to position [2657, 0]
click at [171, 593] on label at bounding box center [166, 600] width 40 height 15
click at [0, 0] on input "checkbox" at bounding box center [0, 0] width 0 height 0
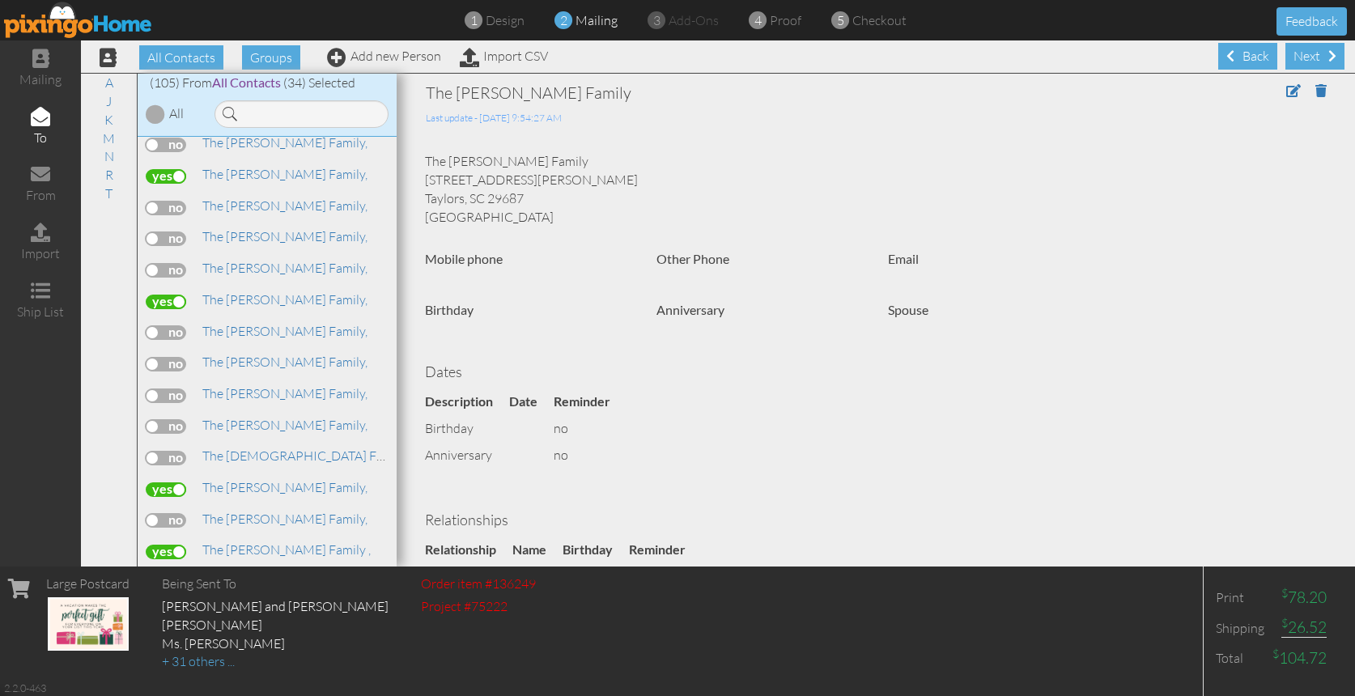
click at [181, 608] on label at bounding box center [166, 615] width 40 height 15
click at [0, 0] on input "checkbox" at bounding box center [0, 0] width 0 height 0
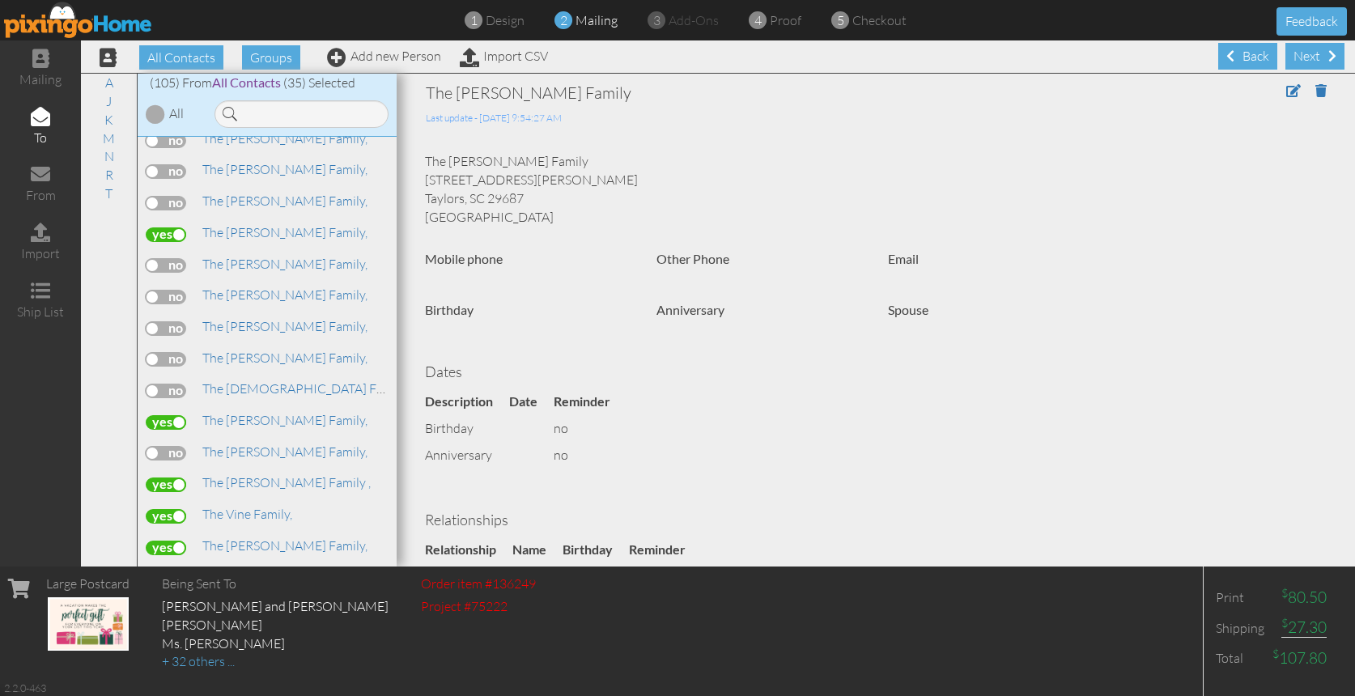
scroll to position [2769, 0]
click at [272, 634] on span "The [PERSON_NAME] Family," at bounding box center [284, 642] width 165 height 16
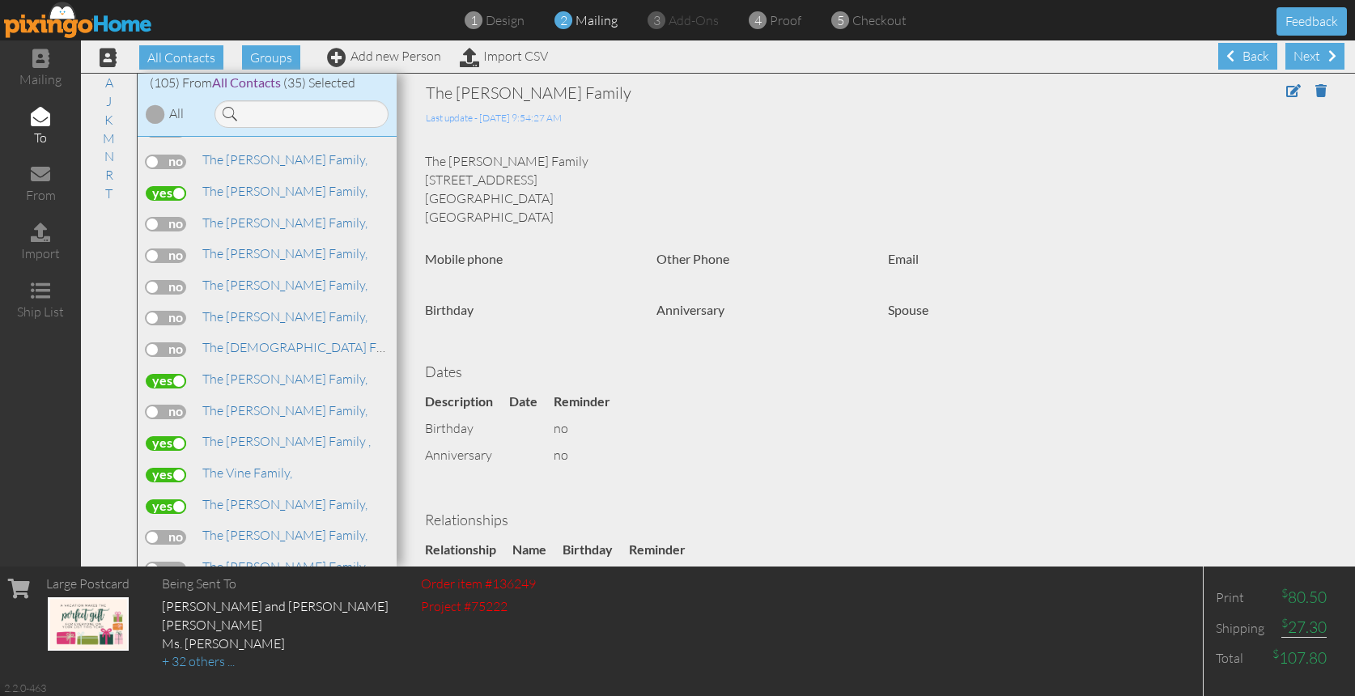
click at [271, 652] on span "The White Family," at bounding box center [252, 660] width 100 height 16
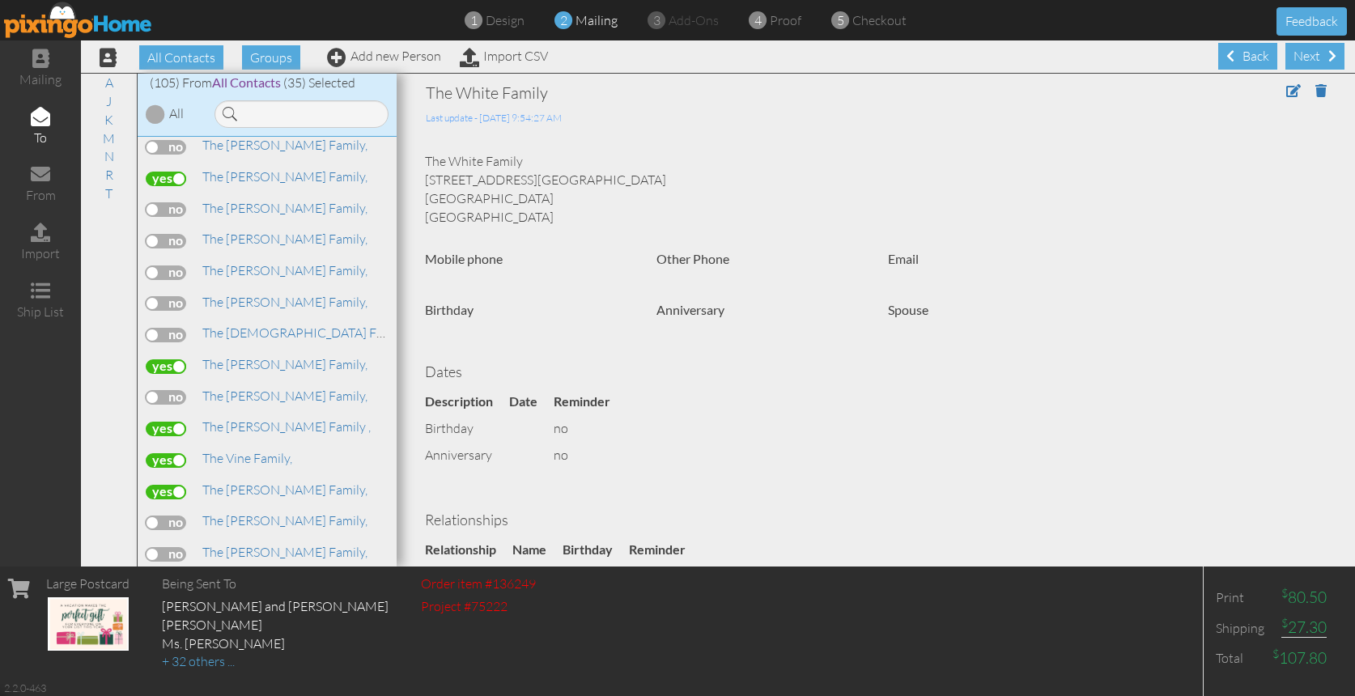
click at [270, 525] on div "A Andrea, Aunt Bev Rainey, J" at bounding box center [267, 352] width 259 height 431
click at [270, 669] on span "The White Family," at bounding box center [252, 677] width 100 height 16
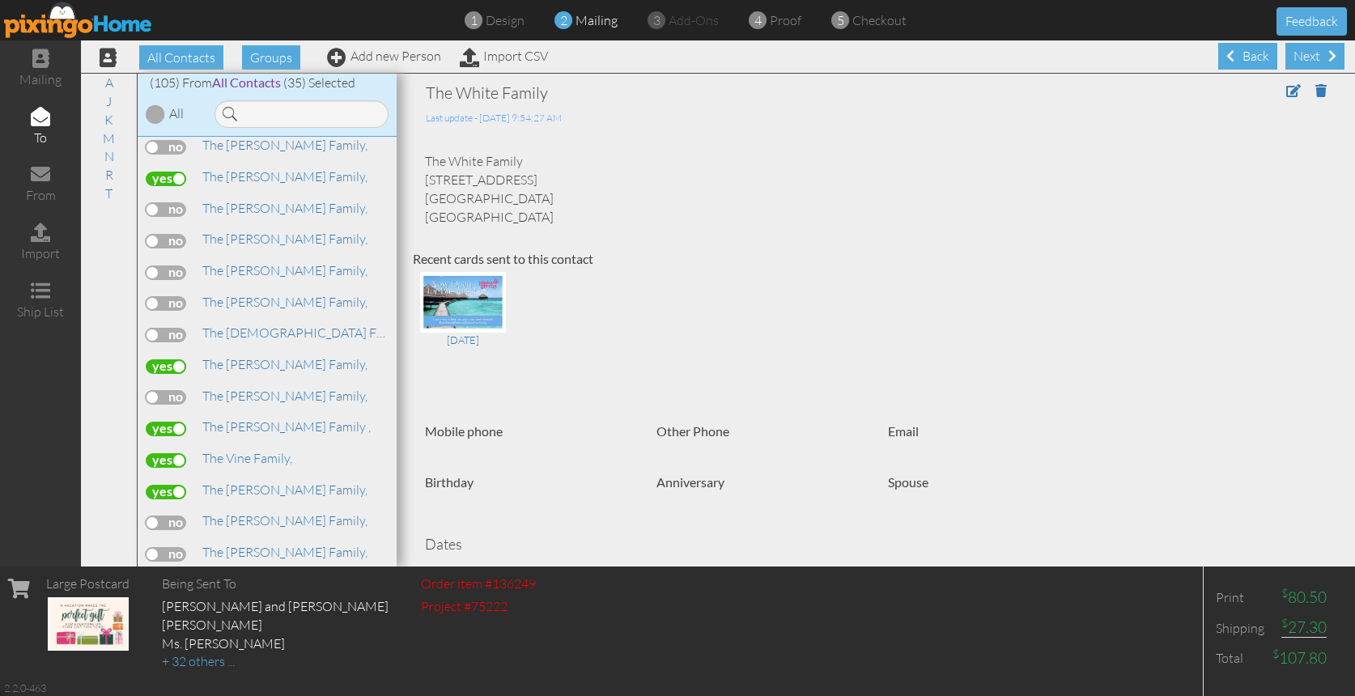
click at [176, 673] on label at bounding box center [166, 680] width 40 height 15
click at [0, 0] on input "checkbox" at bounding box center [0, 0] width 0 height 0
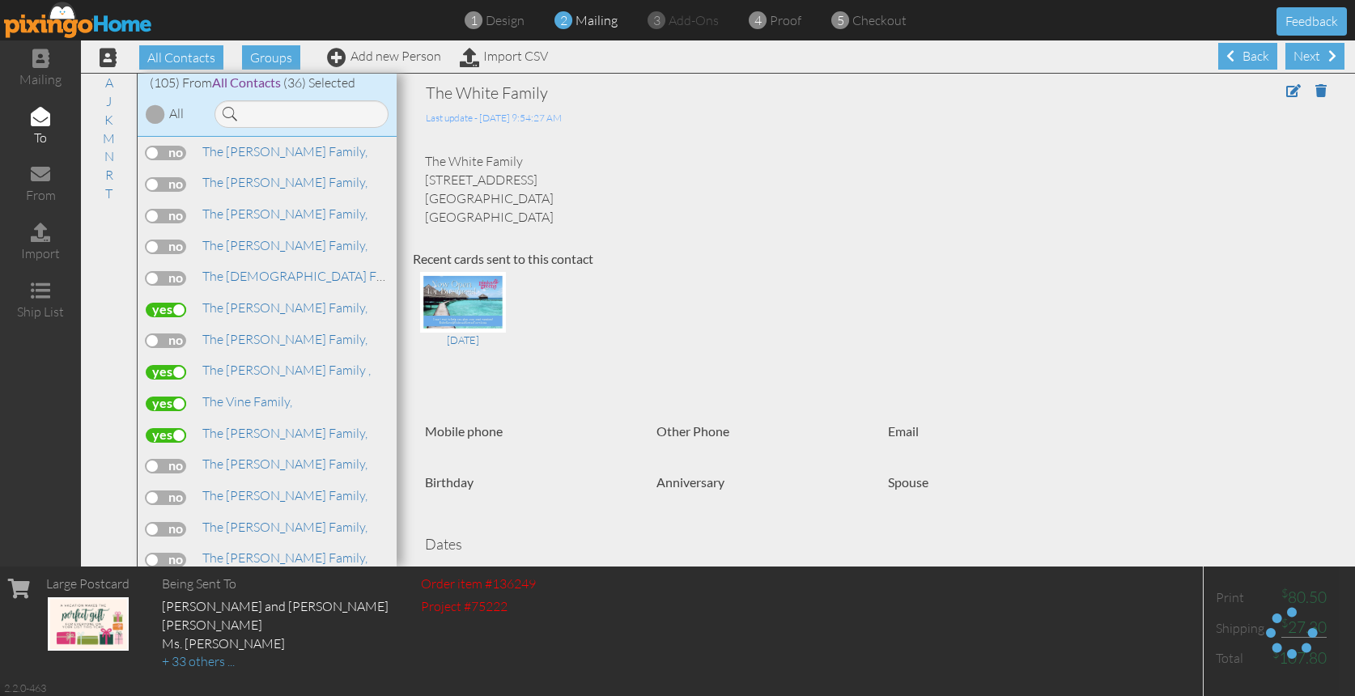
scroll to position [2857, 0]
click at [175, 644] on label at bounding box center [166, 651] width 40 height 15
click at [0, 0] on input "checkbox" at bounding box center [0, 0] width 0 height 0
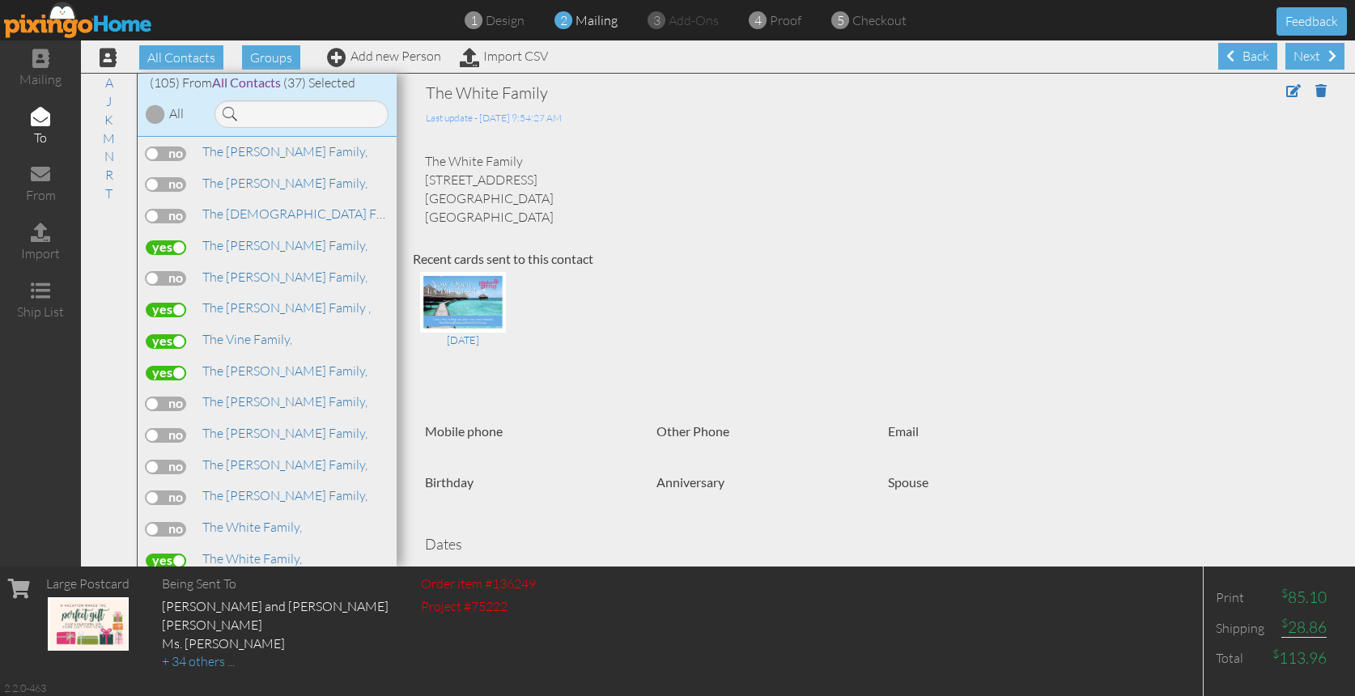
click at [250, 613] on span "The [PERSON_NAME] Family ," at bounding box center [286, 621] width 168 height 16
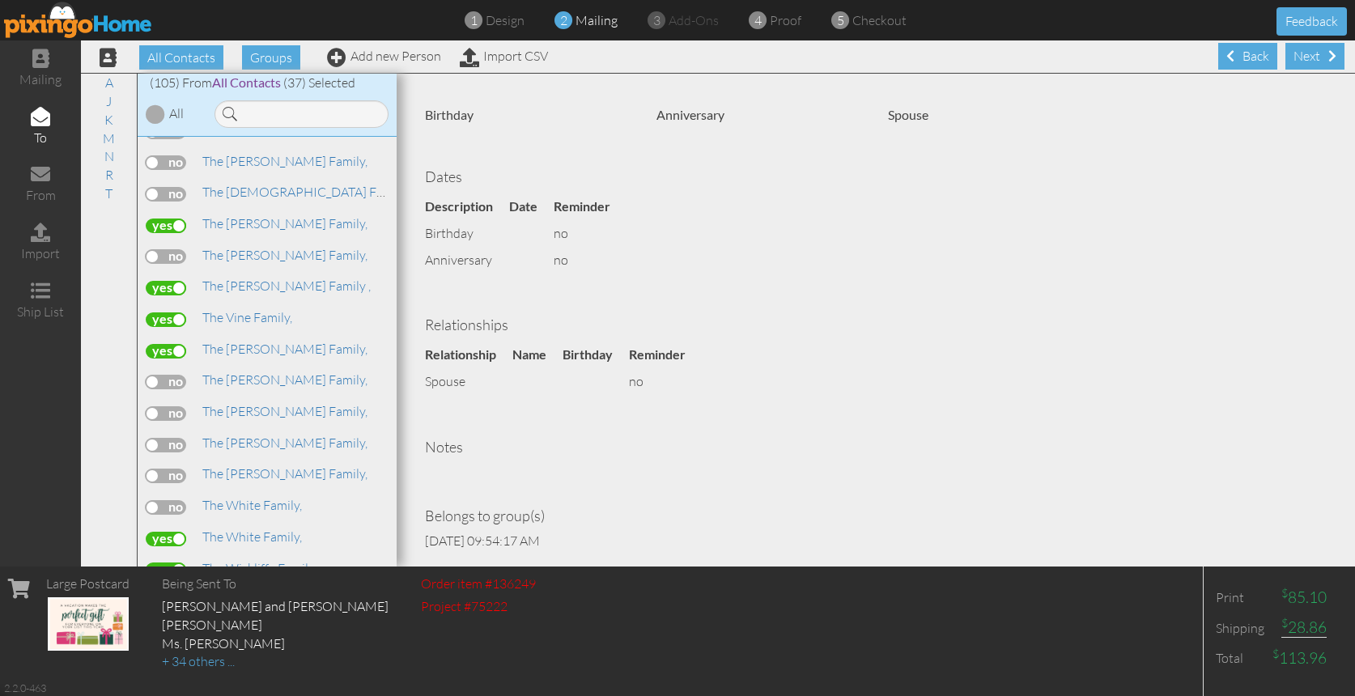
scroll to position [217, 0]
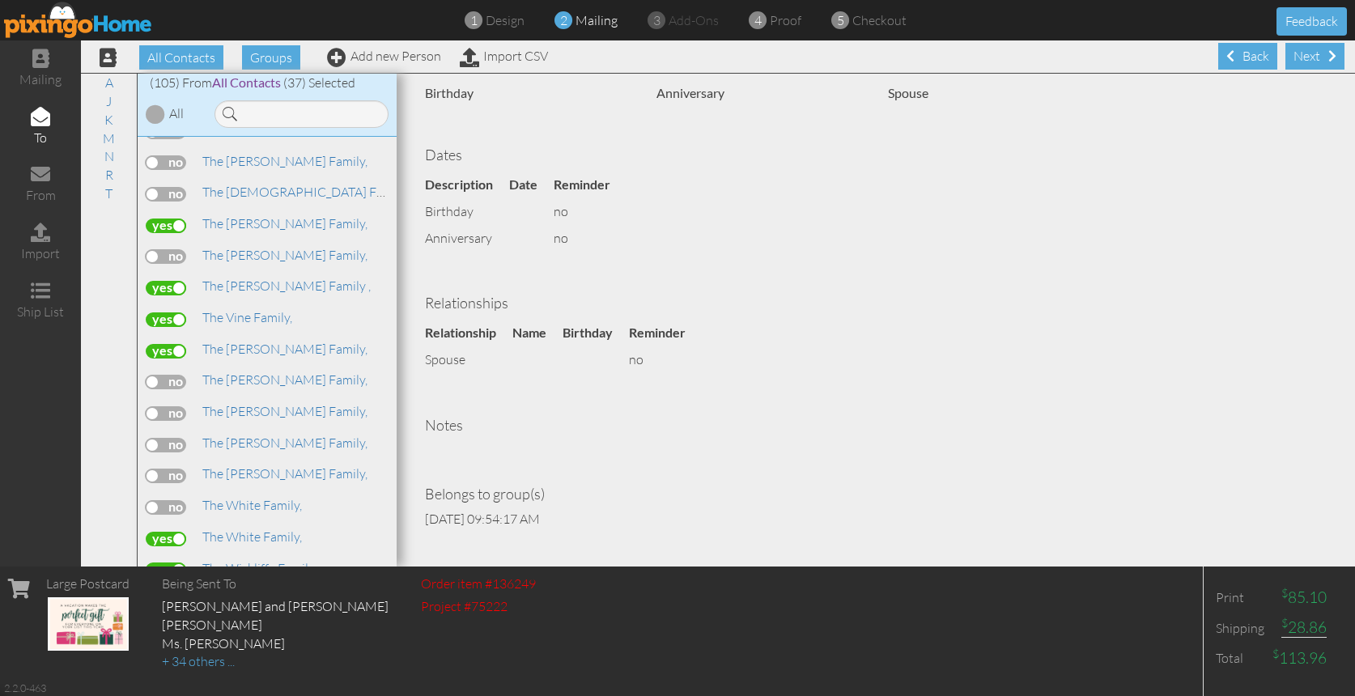
click at [1328, 53] on span at bounding box center [1332, 55] width 8 height 13
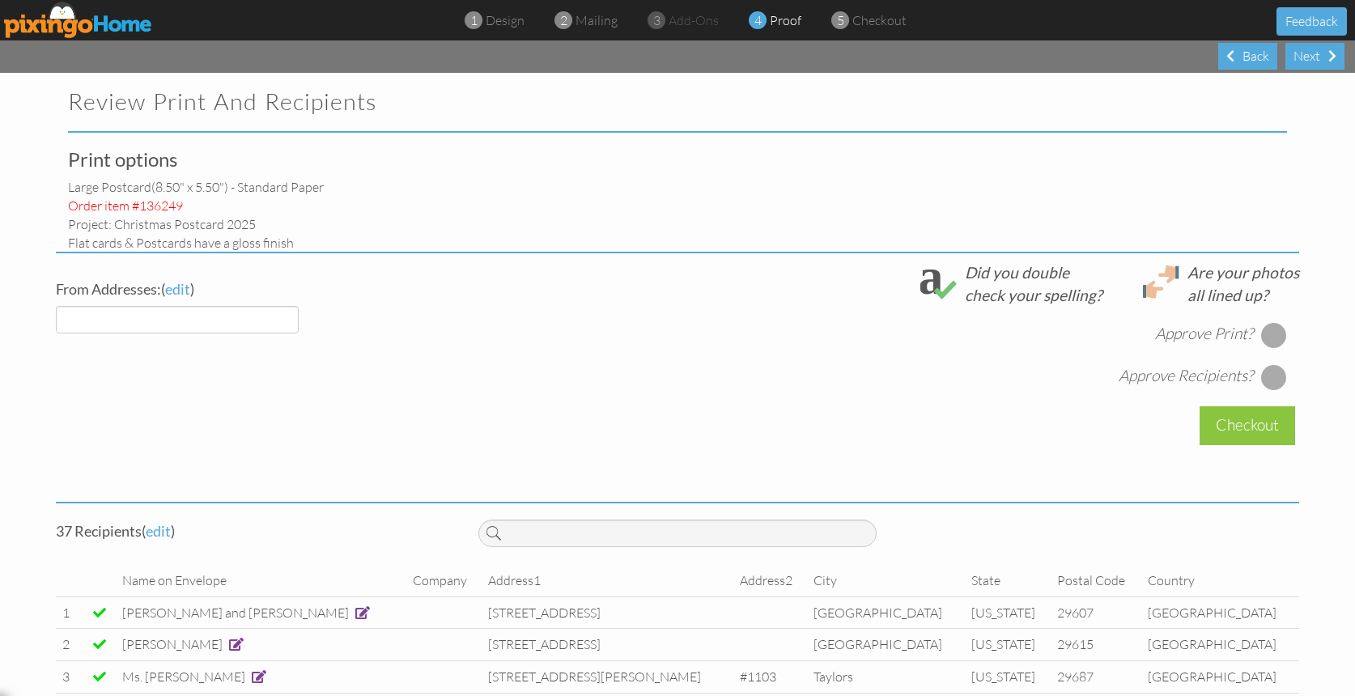
select select "object:3361"
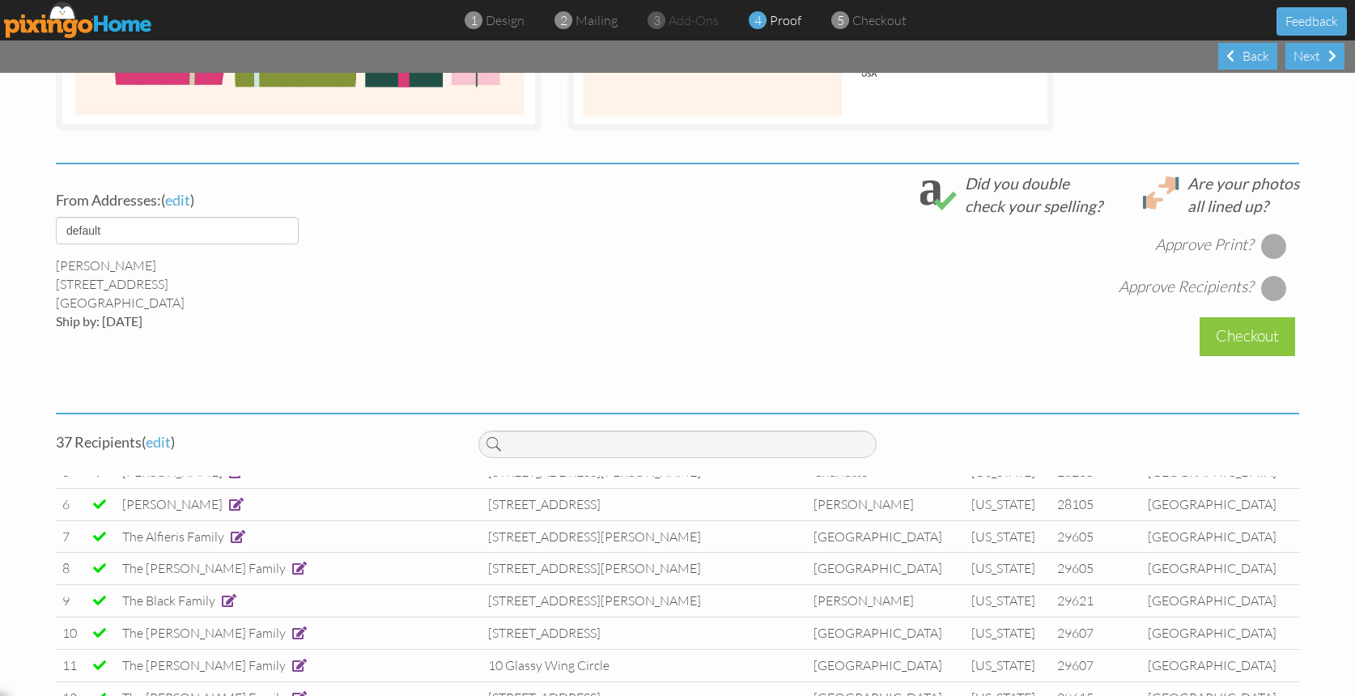
scroll to position [147, 0]
click at [104, 531] on span at bounding box center [99, 537] width 13 height 13
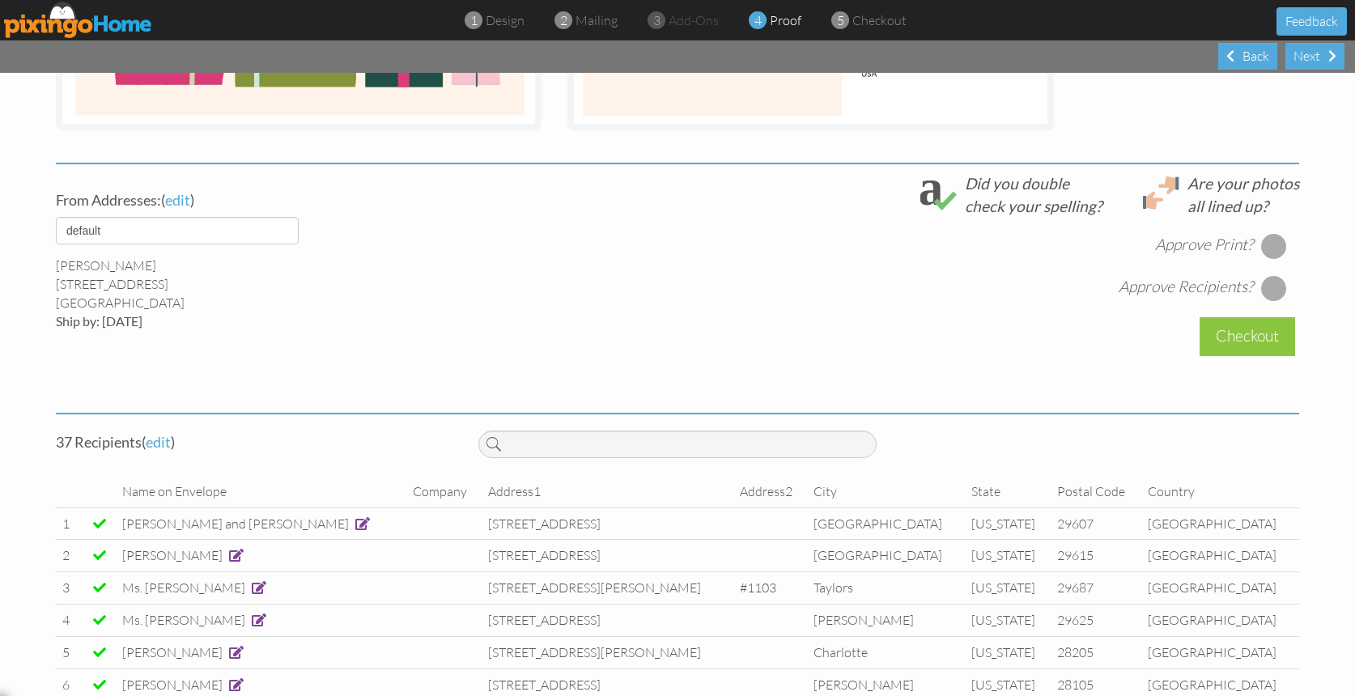
scroll to position [485, 0]
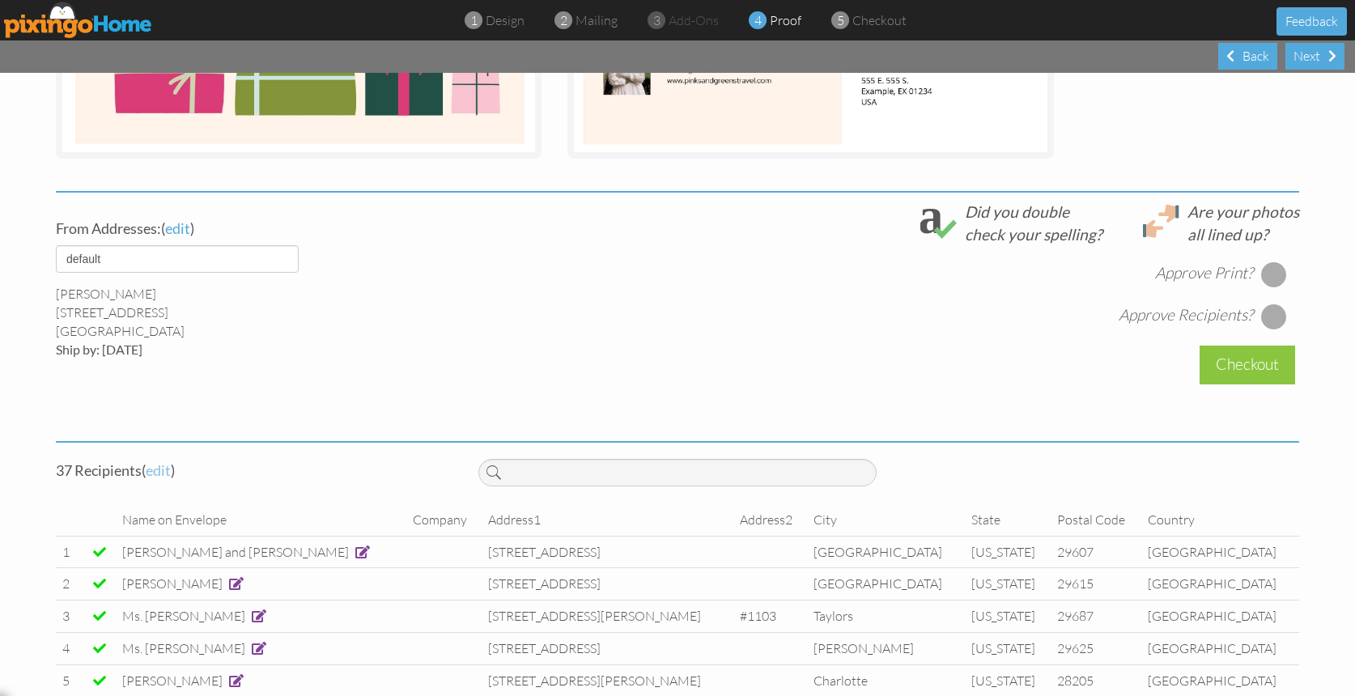
click at [151, 469] on span "edit" at bounding box center [158, 470] width 25 height 18
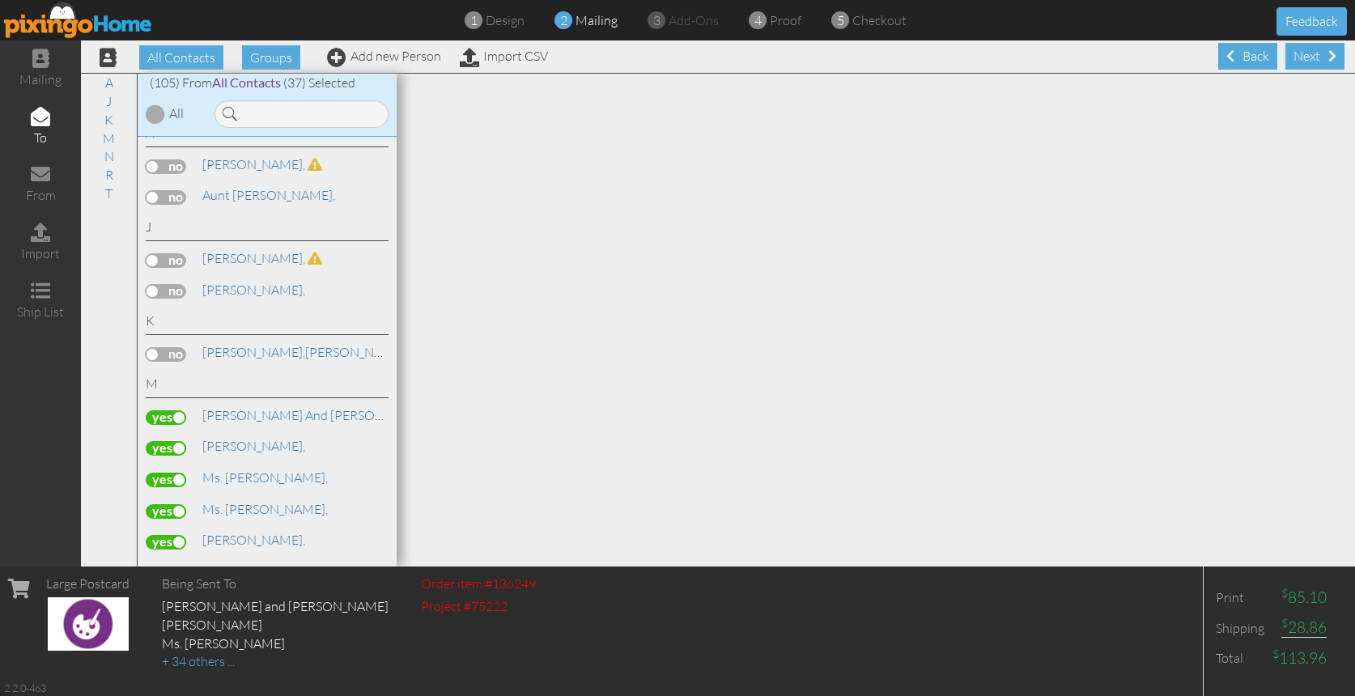
scroll to position [54, 0]
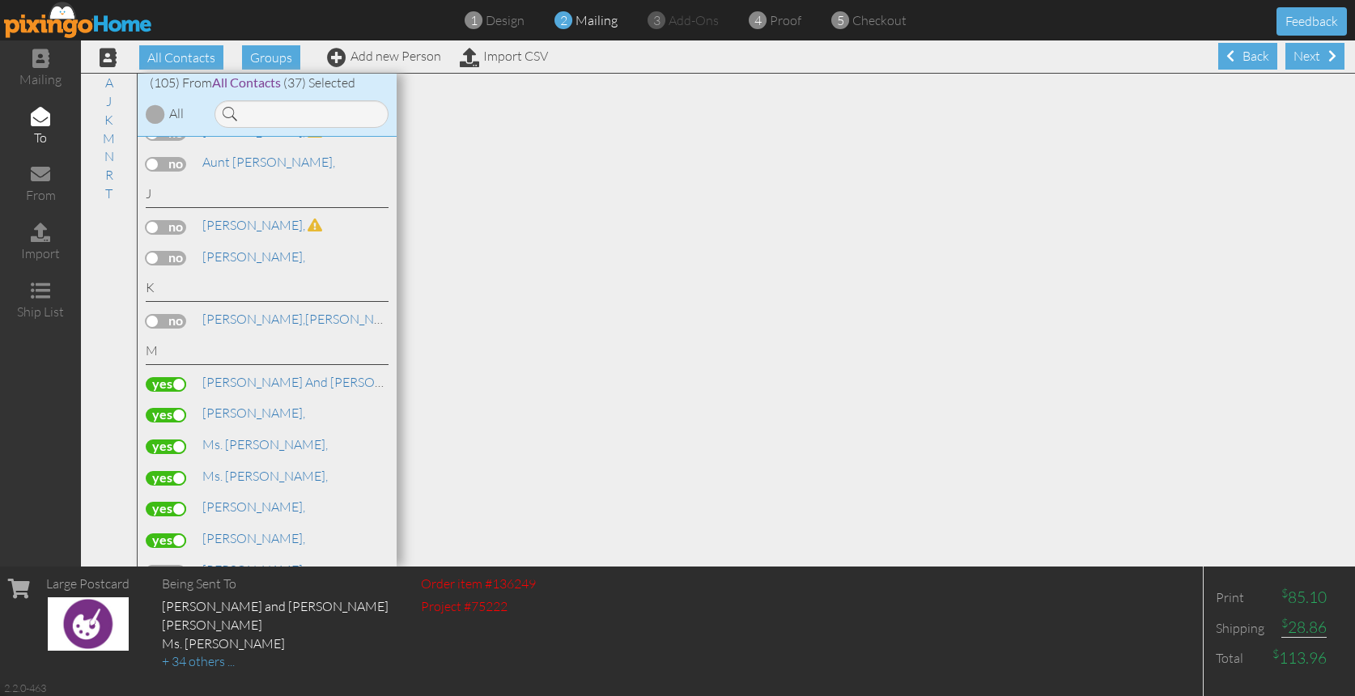
click at [167, 440] on label at bounding box center [166, 447] width 40 height 15
click at [0, 0] on input "checkbox" at bounding box center [0, 0] width 0 height 0
click at [167, 440] on label at bounding box center [166, 447] width 40 height 15
click at [0, 0] on input "checkbox" at bounding box center [0, 0] width 0 height 0
click at [166, 471] on div "Ms. [PERSON_NAME]," at bounding box center [267, 478] width 243 height 23
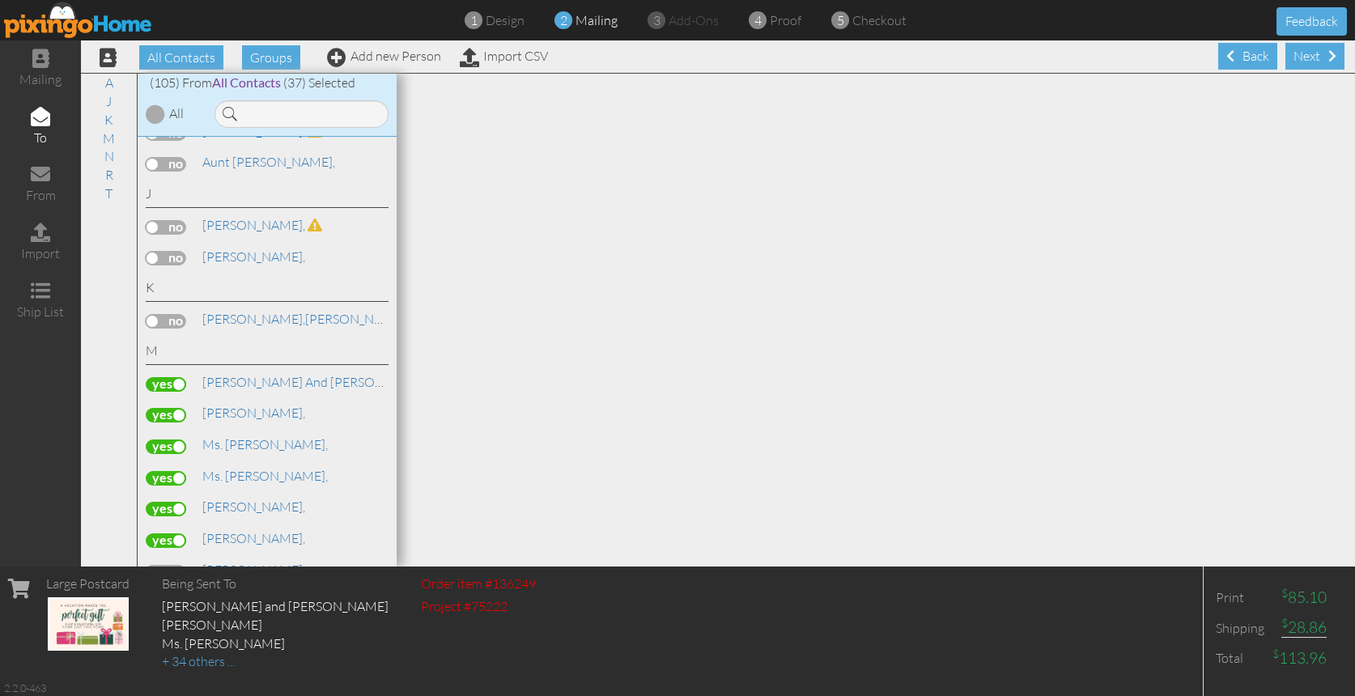
click at [162, 471] on label at bounding box center [166, 478] width 40 height 15
click at [0, 0] on input "checkbox" at bounding box center [0, 0] width 0 height 0
click at [164, 502] on label at bounding box center [166, 509] width 40 height 15
click at [0, 0] on input "checkbox" at bounding box center [0, 0] width 0 height 0
click at [155, 533] on label at bounding box center [166, 540] width 40 height 15
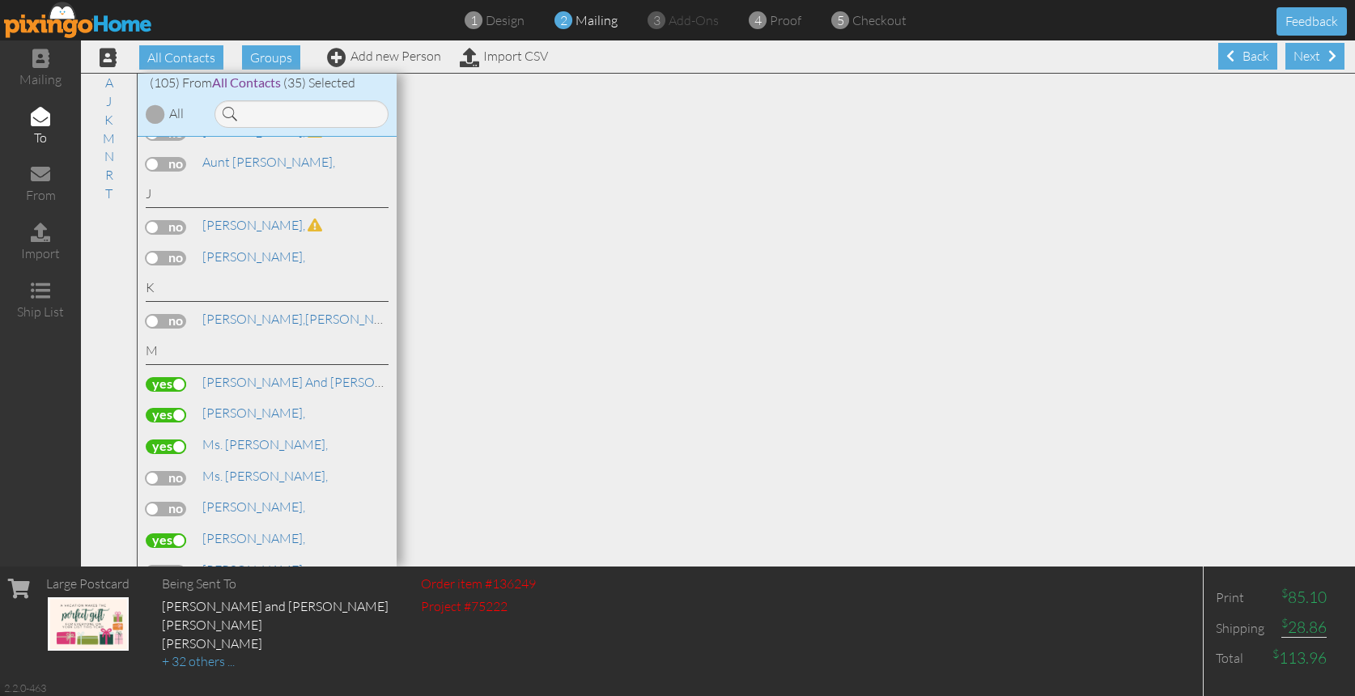
click at [0, 0] on input "checkbox" at bounding box center [0, 0] width 0 height 0
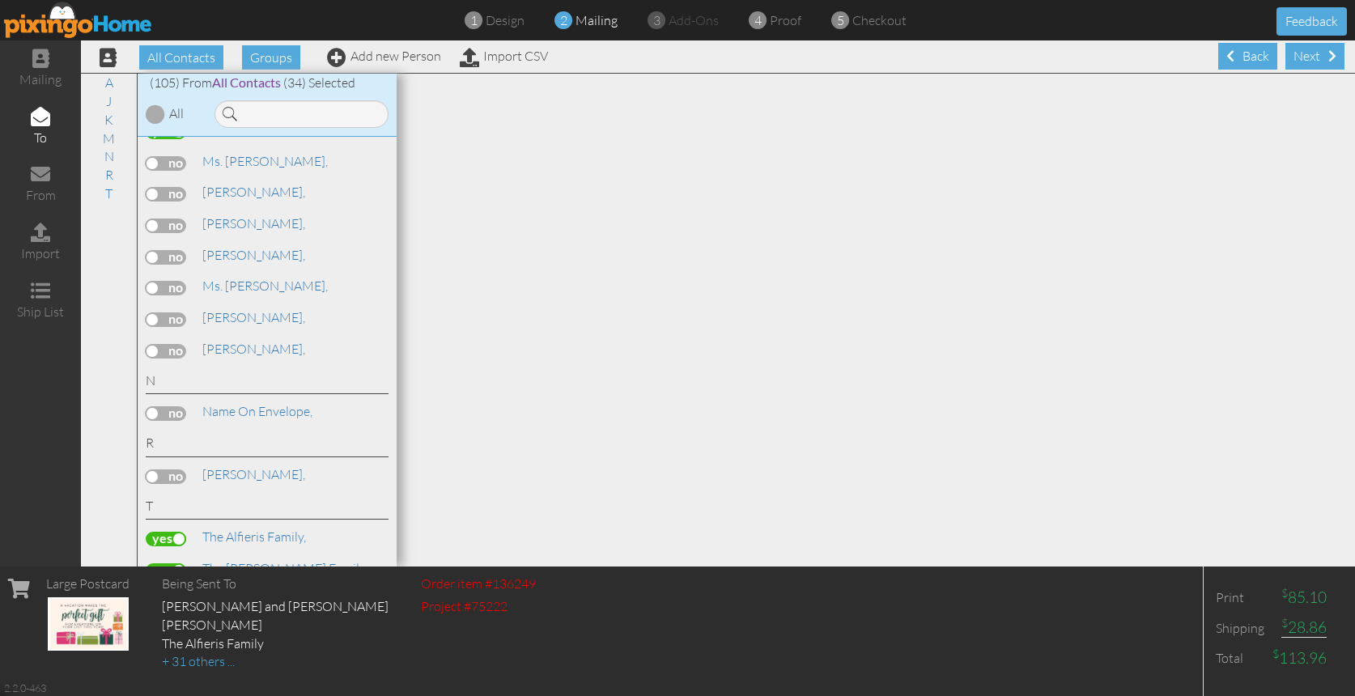
scroll to position [122, 0]
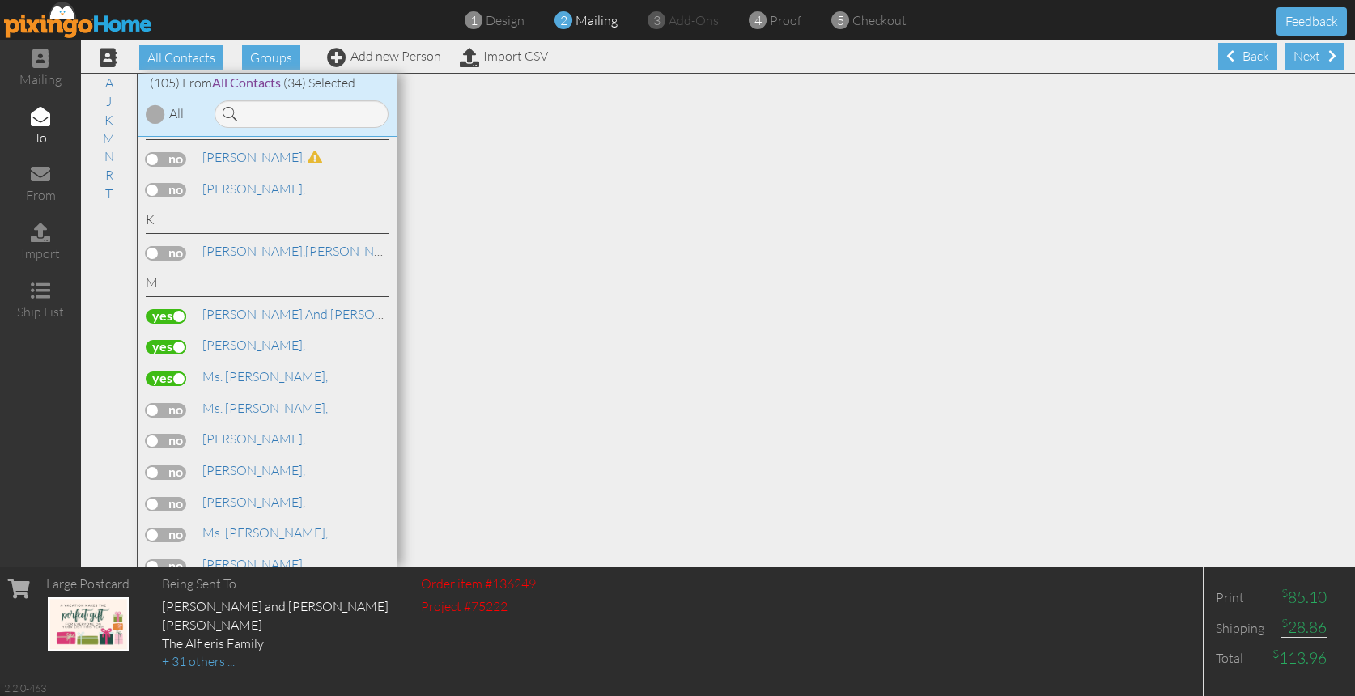
click at [181, 465] on label at bounding box center [166, 472] width 40 height 15
click at [0, 0] on input "checkbox" at bounding box center [0, 0] width 0 height 0
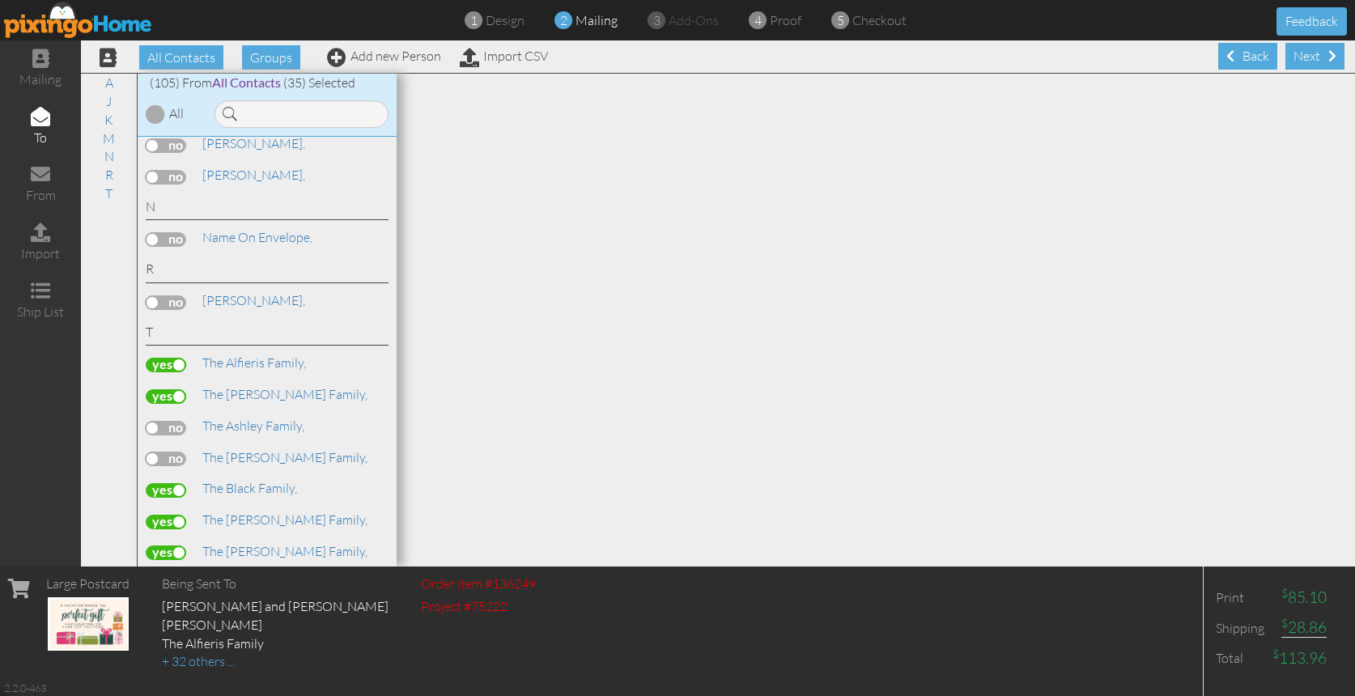
scroll to position [546, 0]
click at [251, 477] on span "The Black Family," at bounding box center [249, 485] width 95 height 16
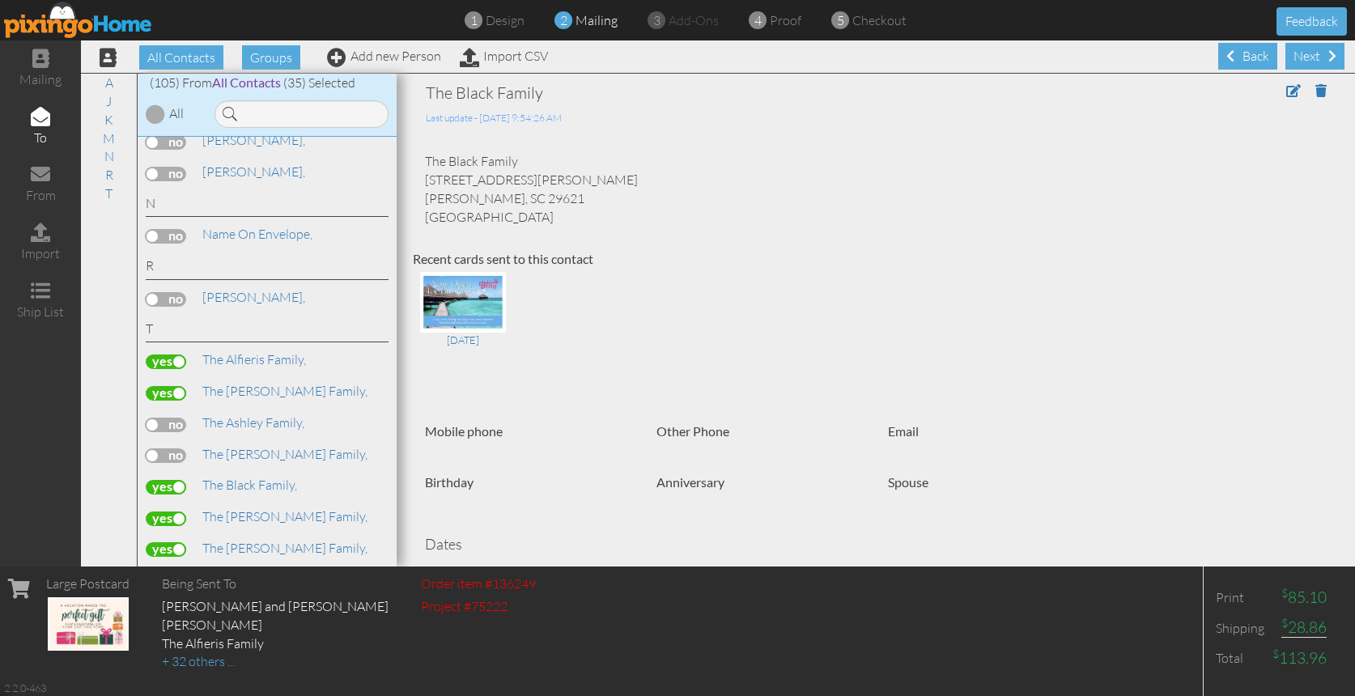
click at [156, 480] on label at bounding box center [166, 487] width 40 height 15
click at [0, 0] on input "checkbox" at bounding box center [0, 0] width 0 height 0
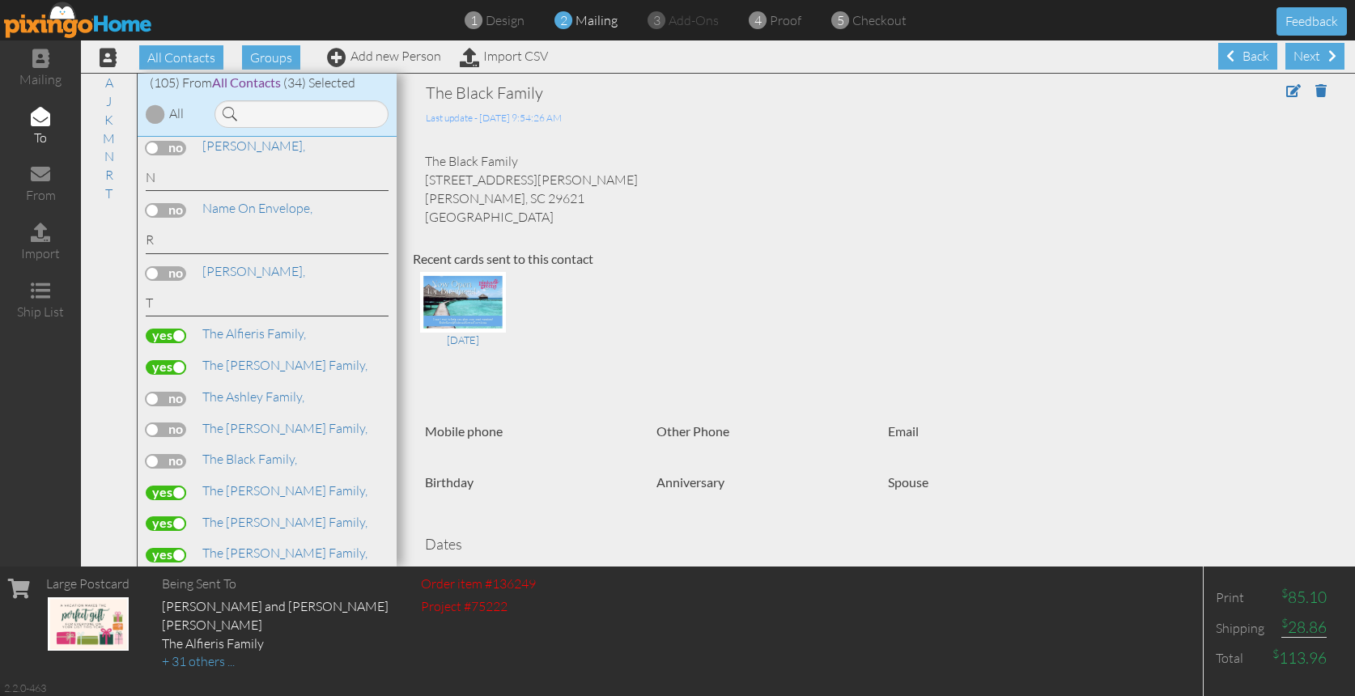
scroll to position [628, 0]
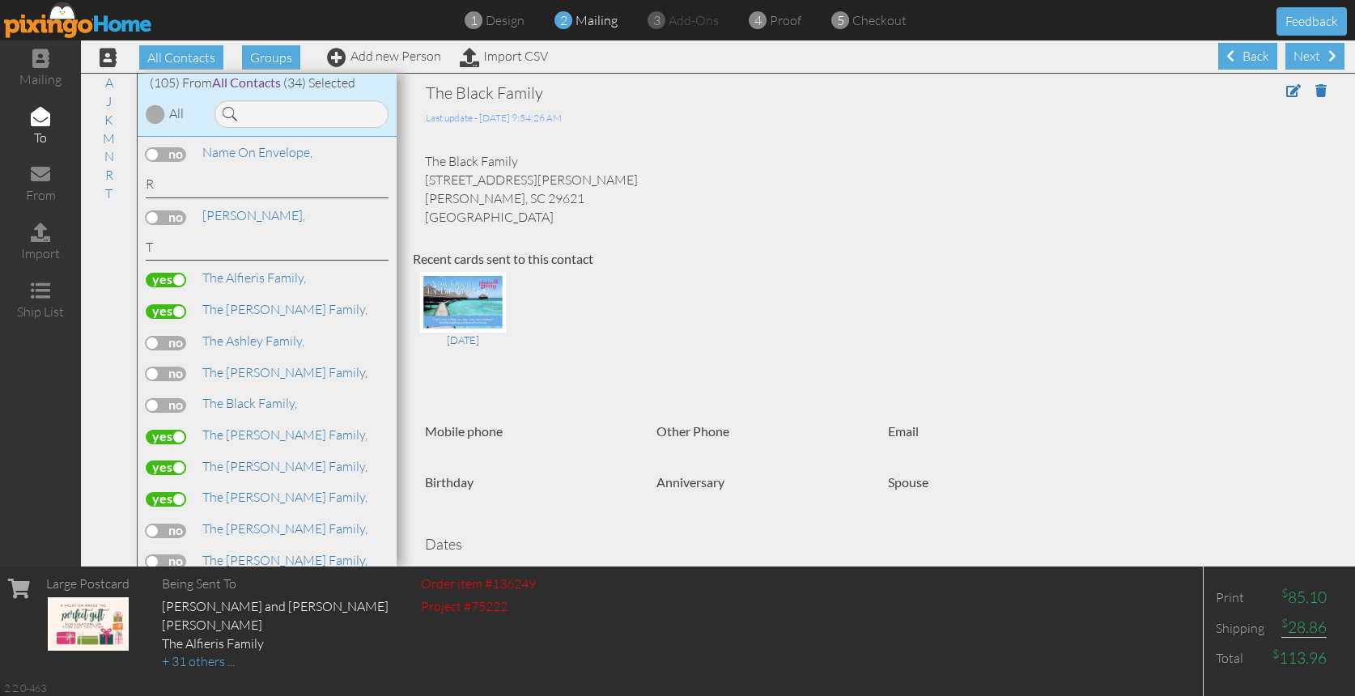
click at [161, 492] on label at bounding box center [166, 499] width 40 height 15
click at [0, 0] on input "checkbox" at bounding box center [0, 0] width 0 height 0
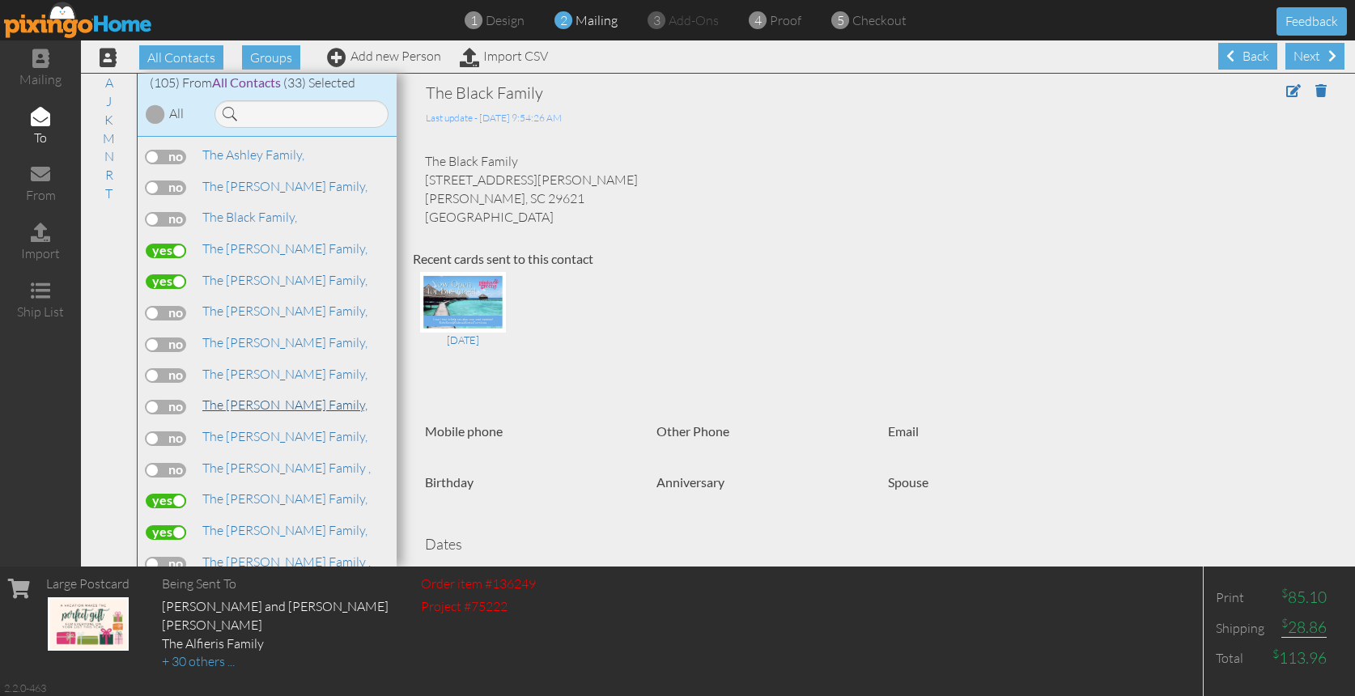
scroll to position [888, 0]
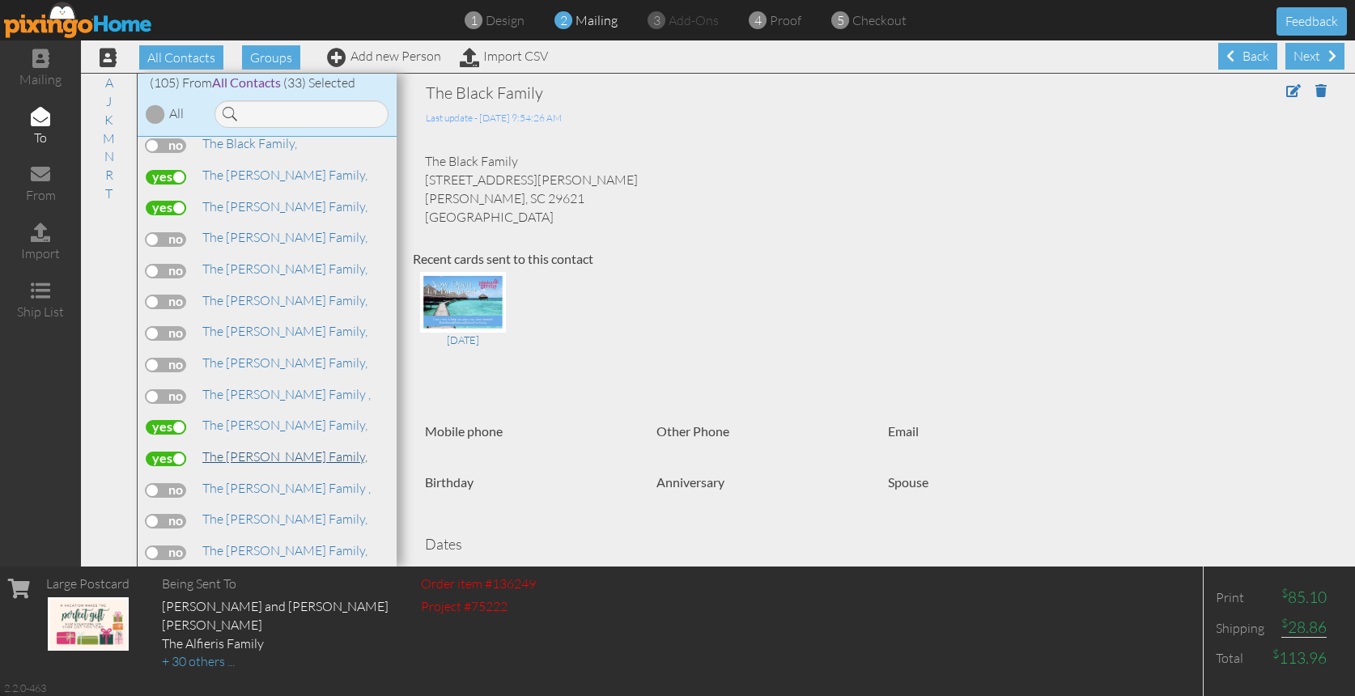
click at [243, 448] on span "The [PERSON_NAME] Family," at bounding box center [284, 456] width 165 height 16
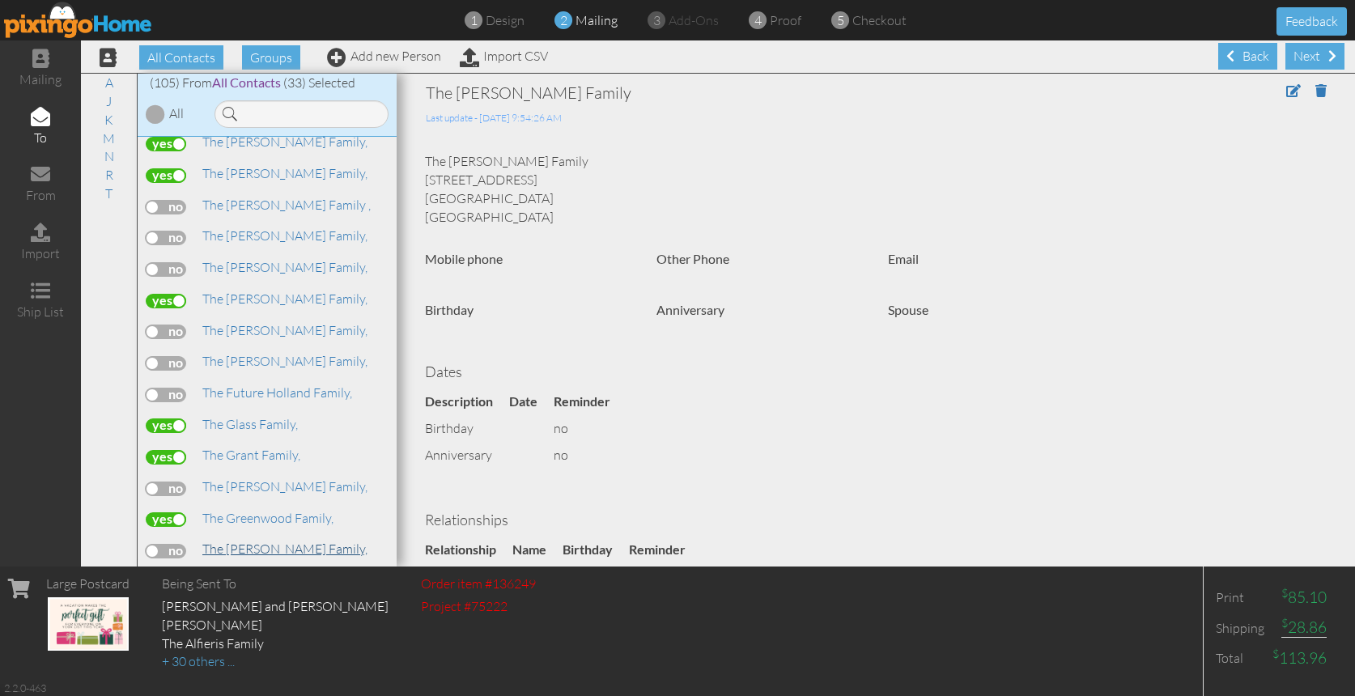
scroll to position [1202, 0]
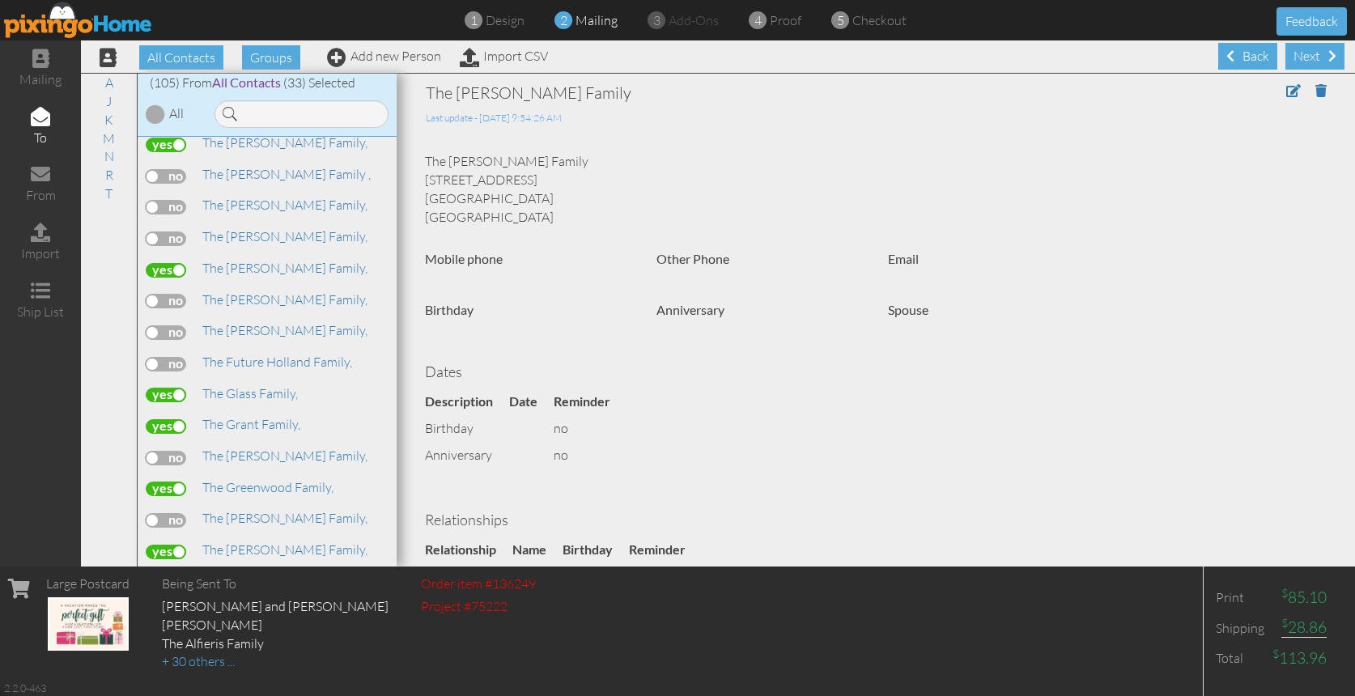
click at [168, 576] on label at bounding box center [166, 583] width 40 height 15
click at [0, 0] on input "checkbox" at bounding box center [0, 0] width 0 height 0
click at [169, 576] on label at bounding box center [166, 583] width 40 height 15
click at [0, 0] on input "checkbox" at bounding box center [0, 0] width 0 height 0
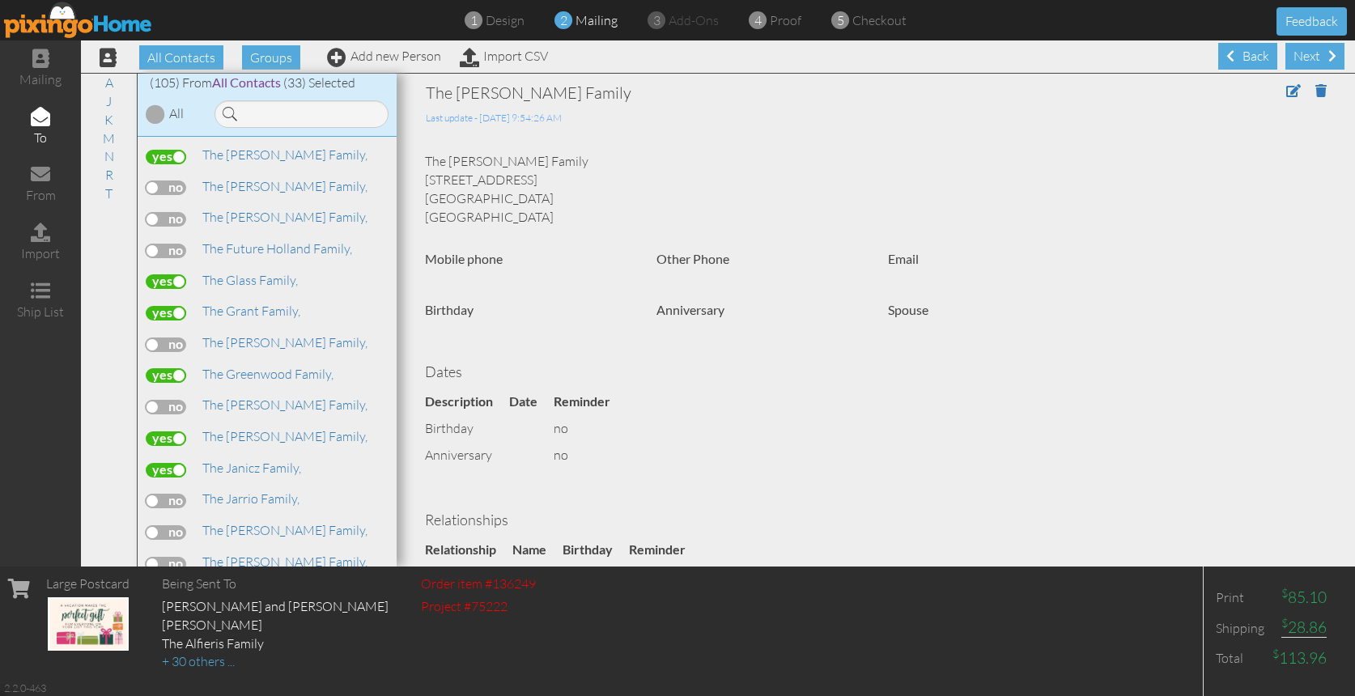
click at [168, 588] on label at bounding box center [166, 595] width 40 height 15
click at [0, 0] on input "checkbox" at bounding box center [0, 0] width 0 height 0
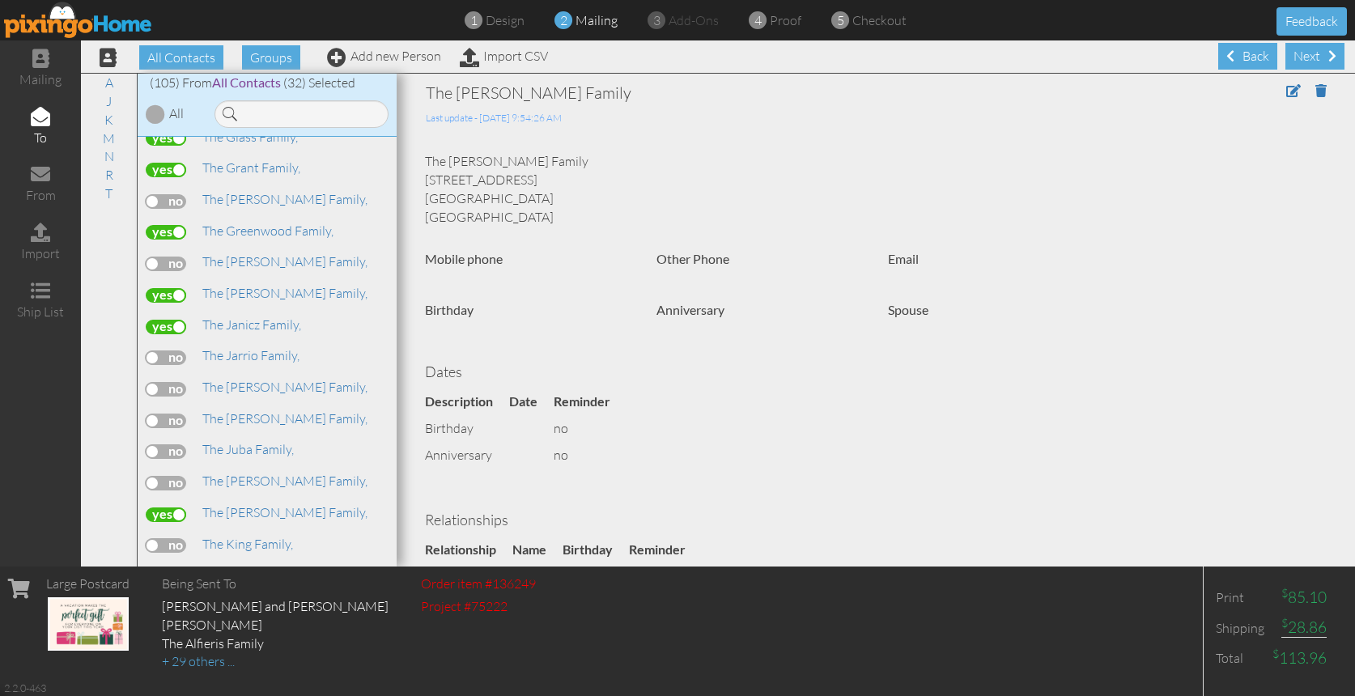
scroll to position [1498, 0]
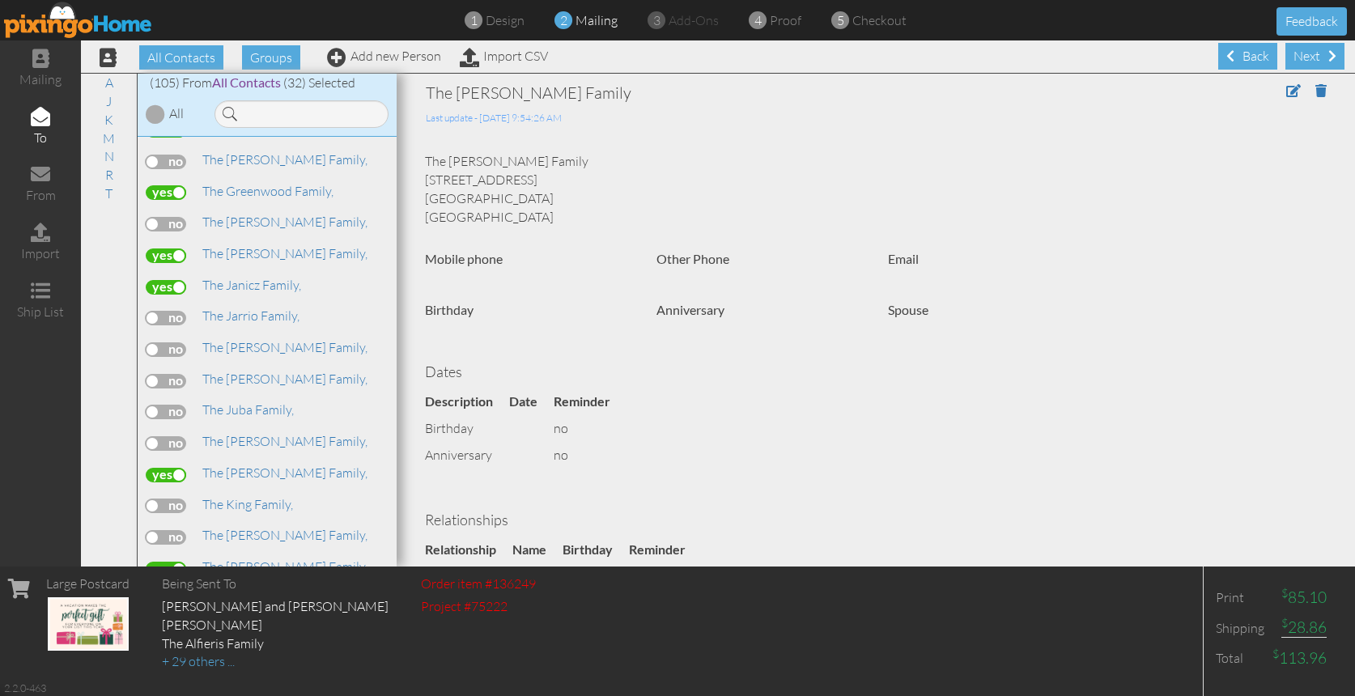
click at [168, 562] on label at bounding box center [166, 569] width 40 height 15
click at [0, 0] on input "checkbox" at bounding box center [0, 0] width 0 height 0
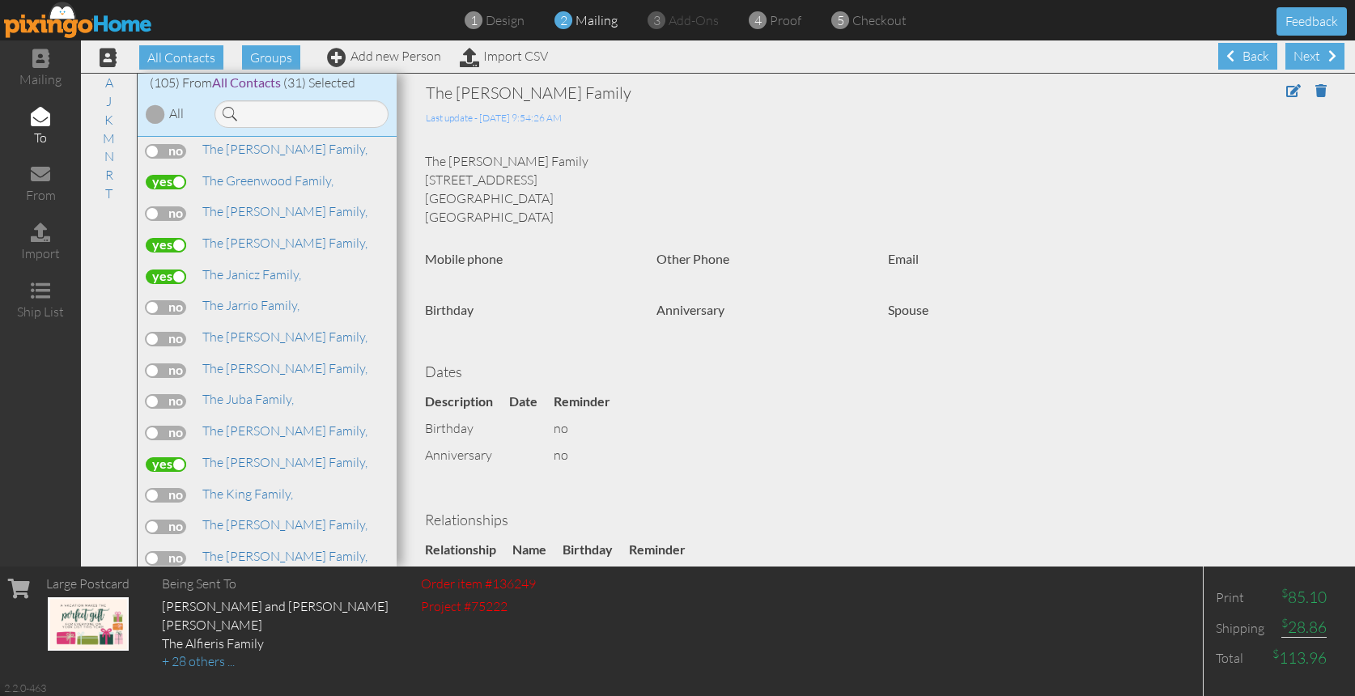
scroll to position [1530, 0]
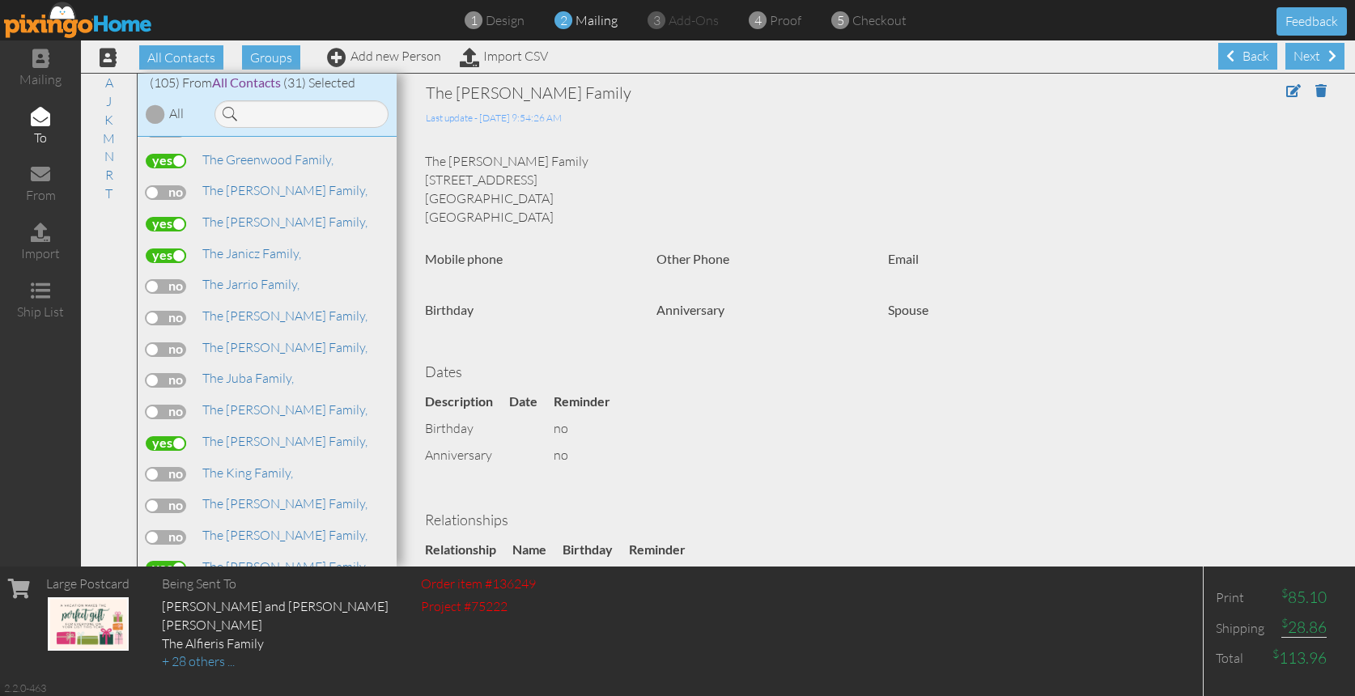
click at [171, 530] on label at bounding box center [166, 537] width 40 height 15
click at [0, 0] on input "checkbox" at bounding box center [0, 0] width 0 height 0
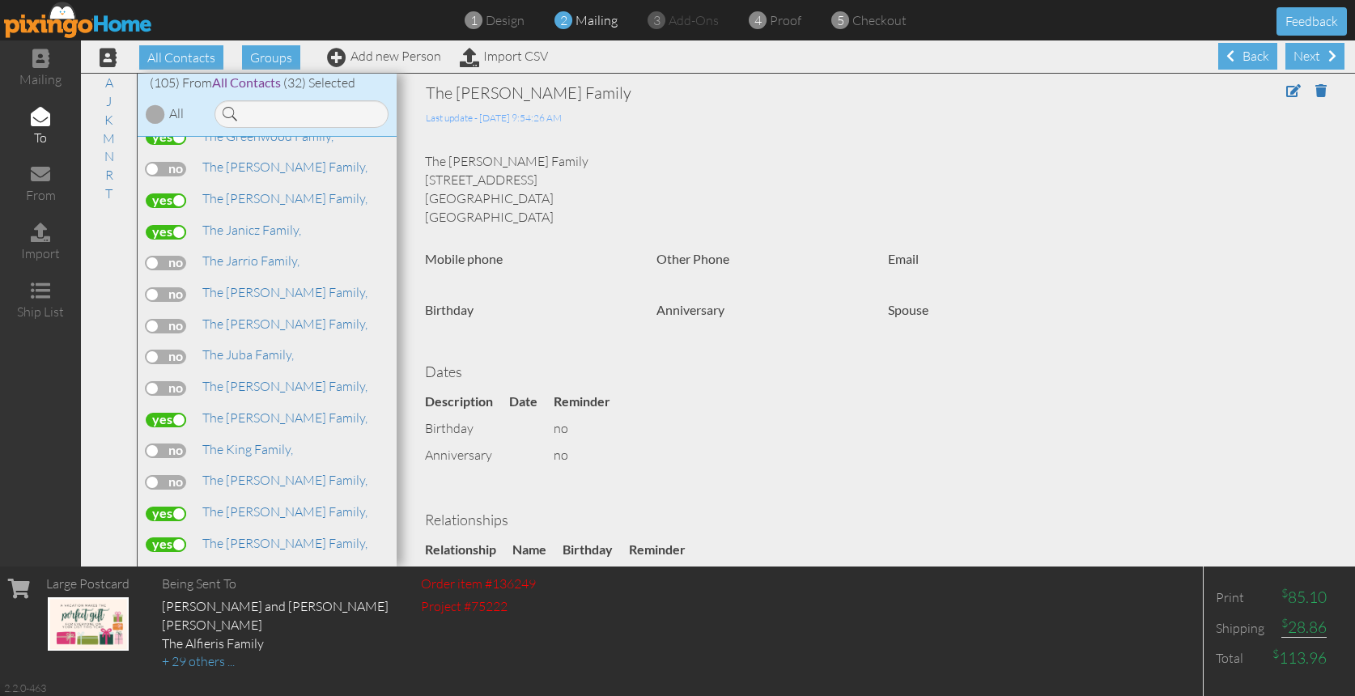
scroll to position [1590, 0]
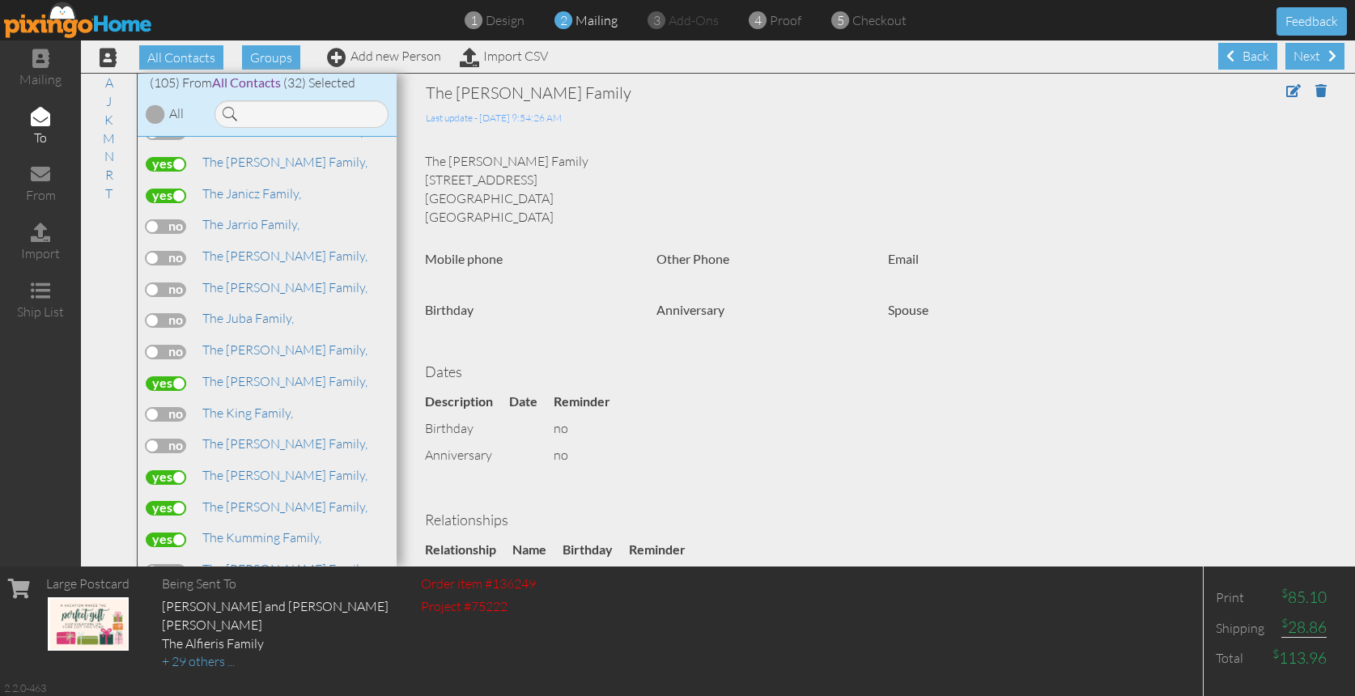
click at [169, 533] on label at bounding box center [166, 540] width 40 height 15
click at [0, 0] on input "checkbox" at bounding box center [0, 0] width 0 height 0
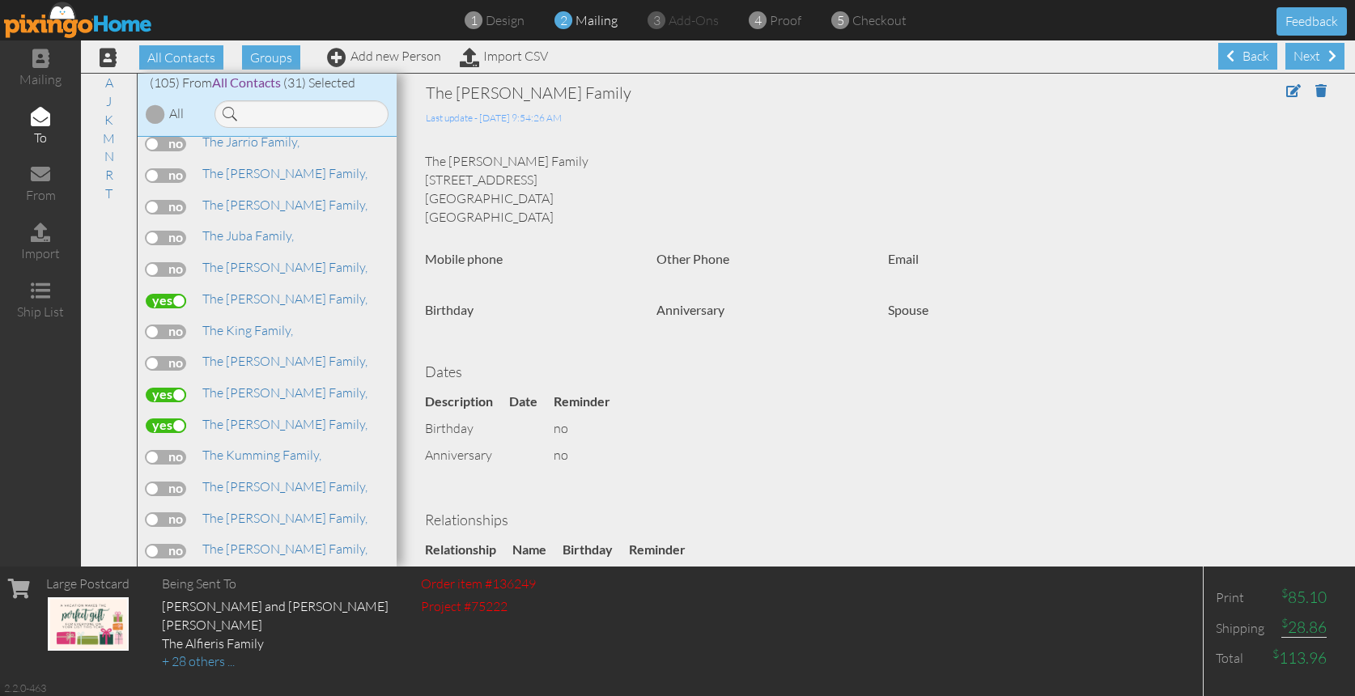
scroll to position [1689, 0]
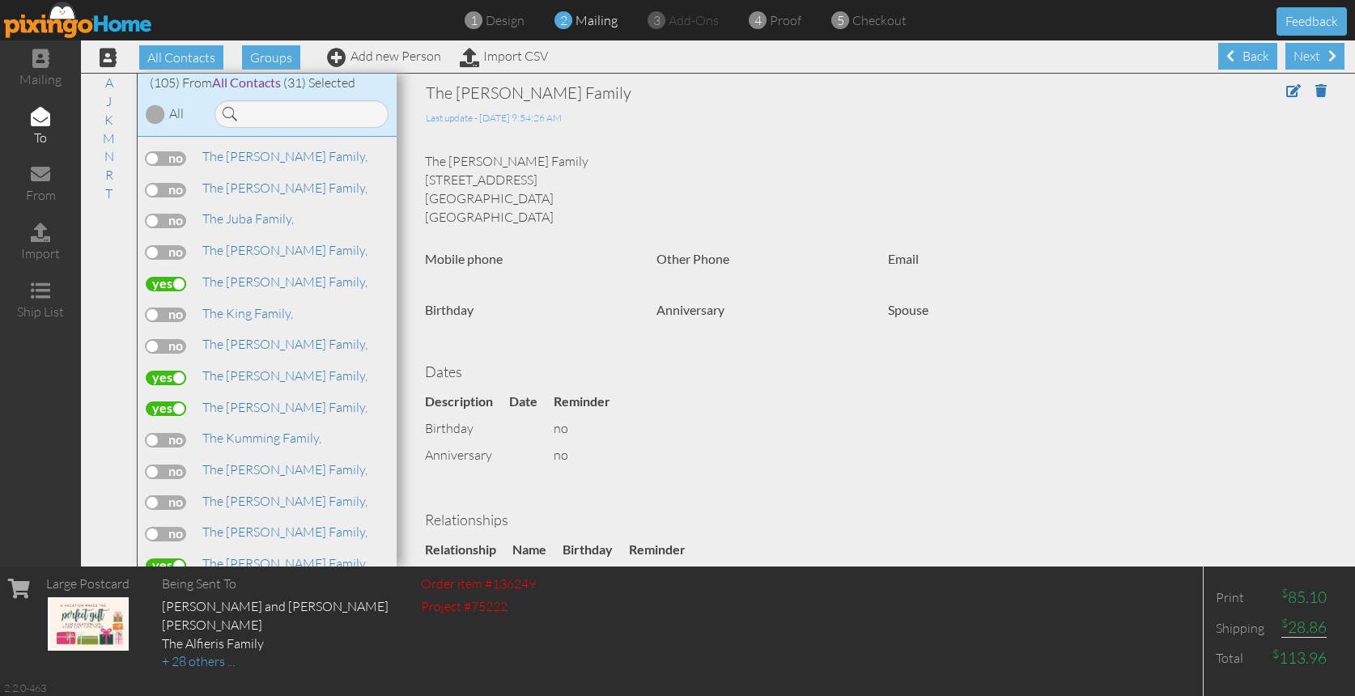
click at [170, 559] on label at bounding box center [166, 566] width 40 height 15
click at [0, 0] on input "checkbox" at bounding box center [0, 0] width 0 height 0
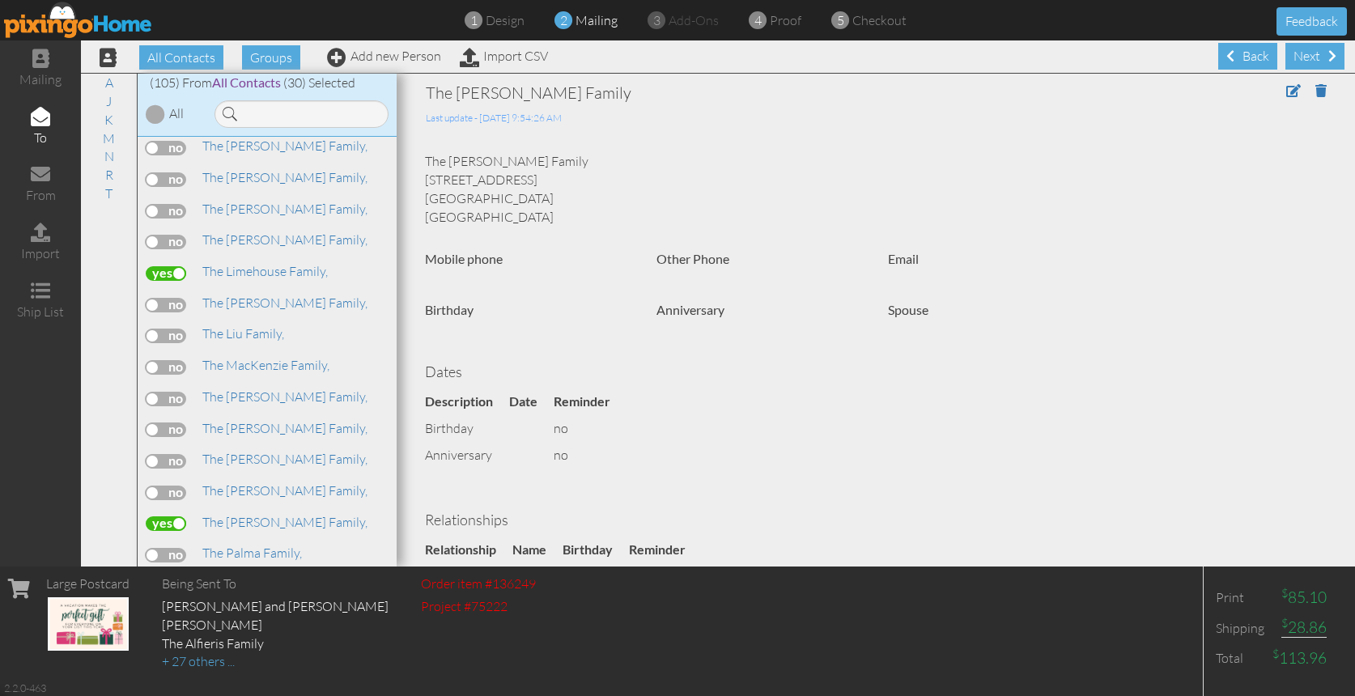
scroll to position [2079, 0]
click at [161, 576] on label at bounding box center [166, 583] width 40 height 15
click at [0, 0] on input "checkbox" at bounding box center [0, 0] width 0 height 0
click at [174, 576] on label at bounding box center [166, 583] width 40 height 15
click at [0, 0] on input "checkbox" at bounding box center [0, 0] width 0 height 0
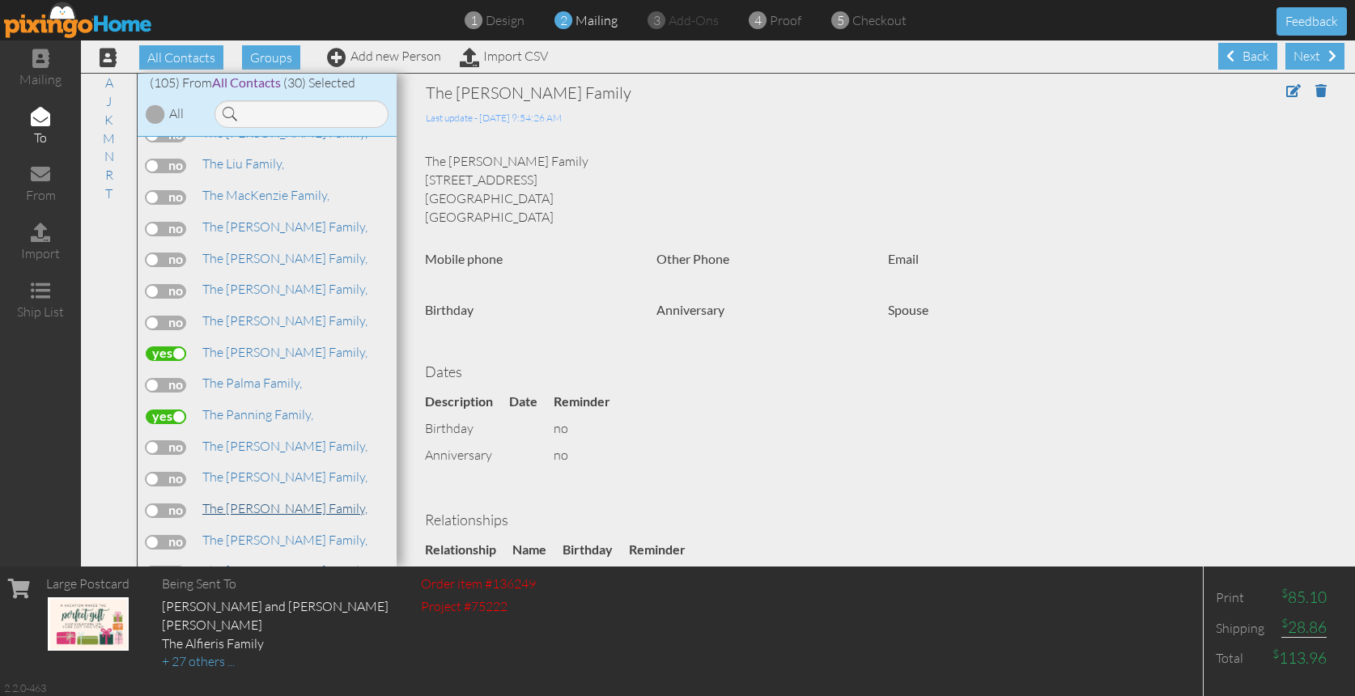
scroll to position [2305, 0]
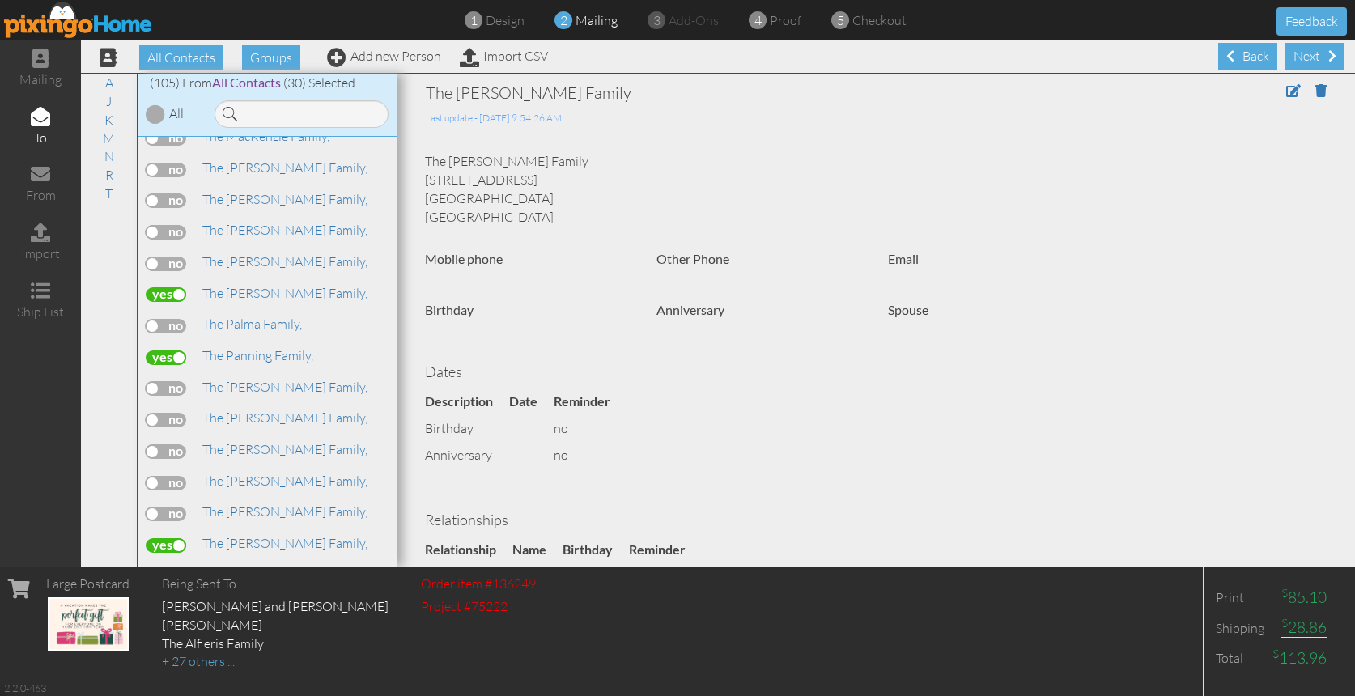
click at [172, 538] on label at bounding box center [166, 545] width 40 height 15
click at [0, 0] on input "checkbox" at bounding box center [0, 0] width 0 height 0
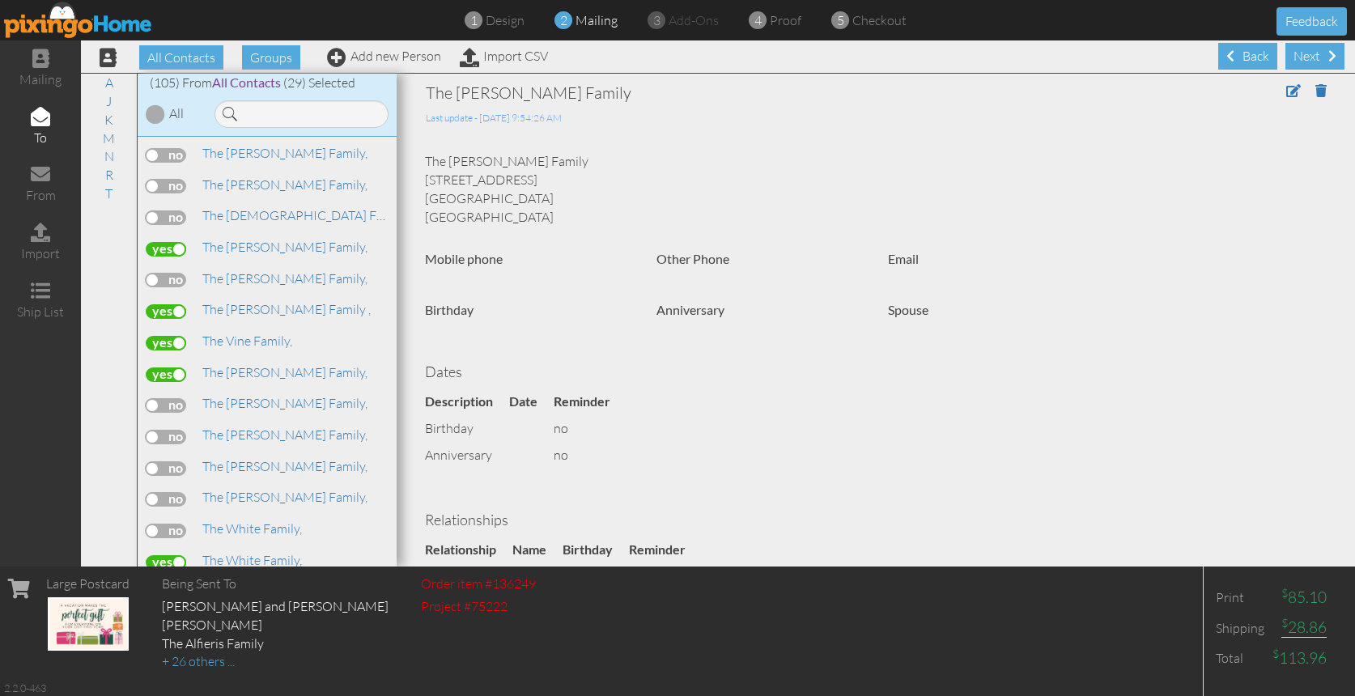
scroll to position [2938, 0]
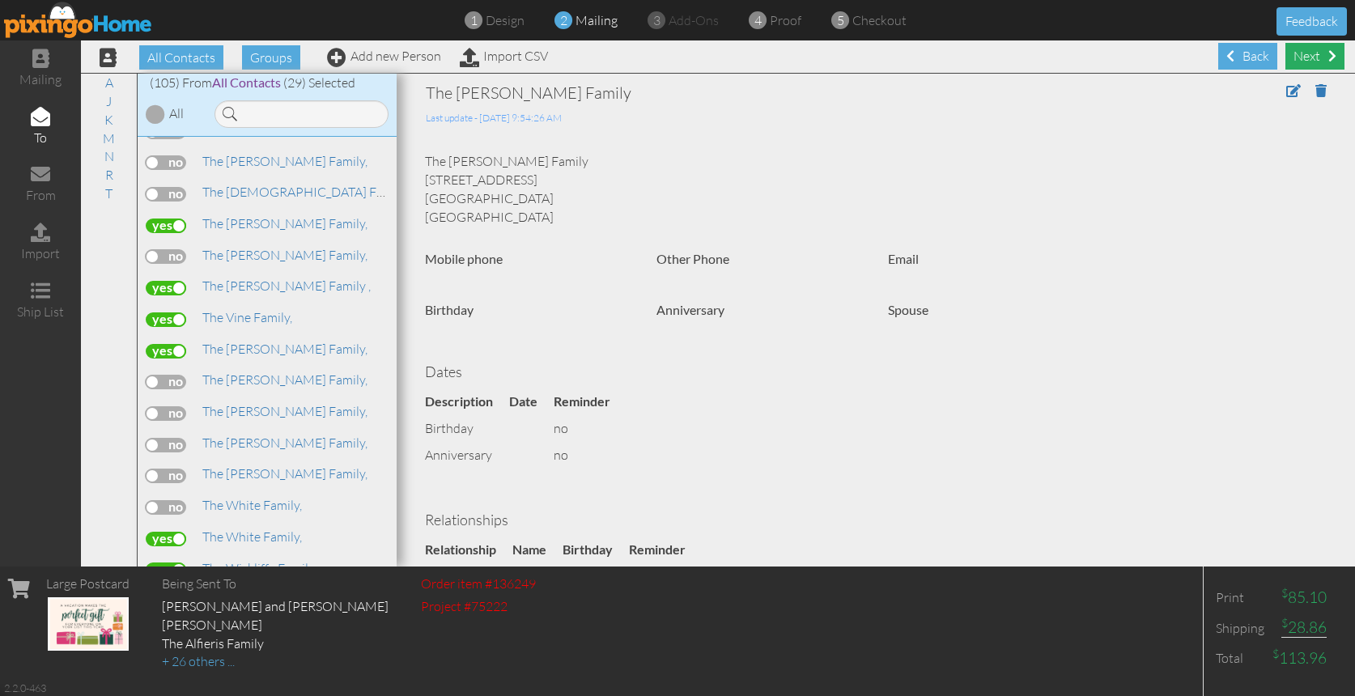
click at [1311, 61] on div "Next" at bounding box center [1314, 56] width 59 height 27
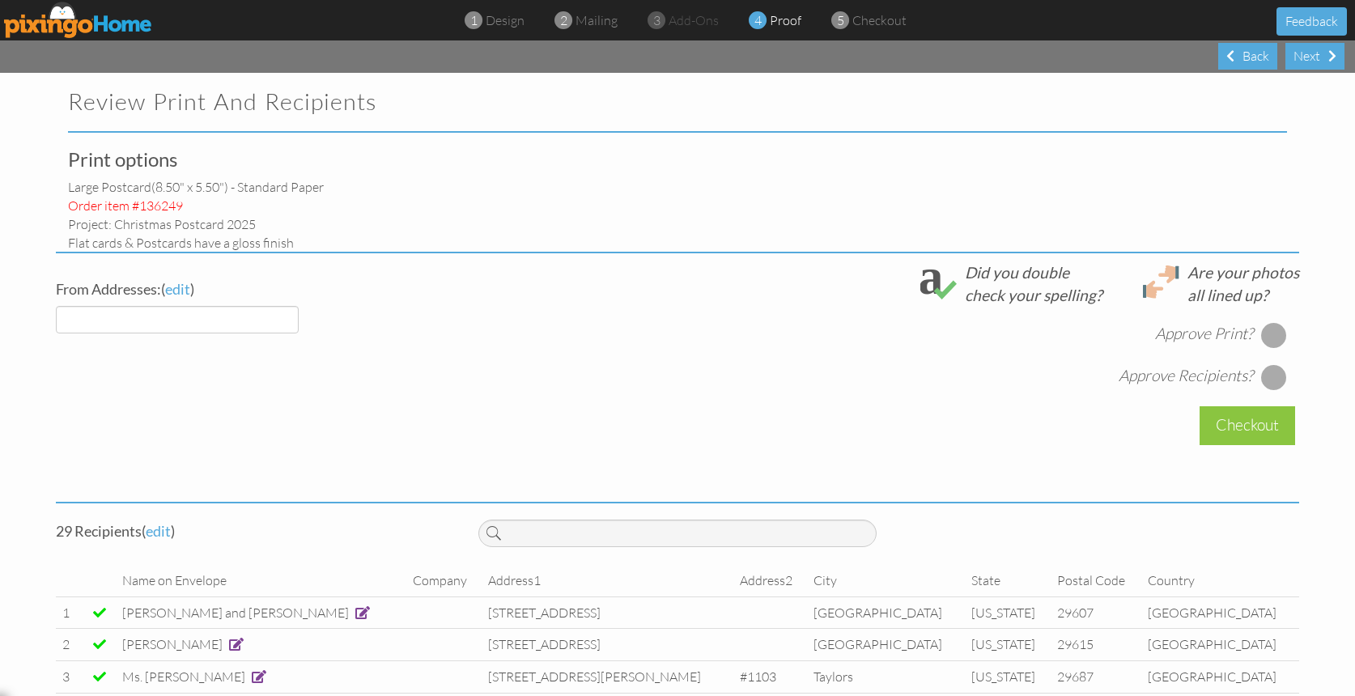
select select "object:3810"
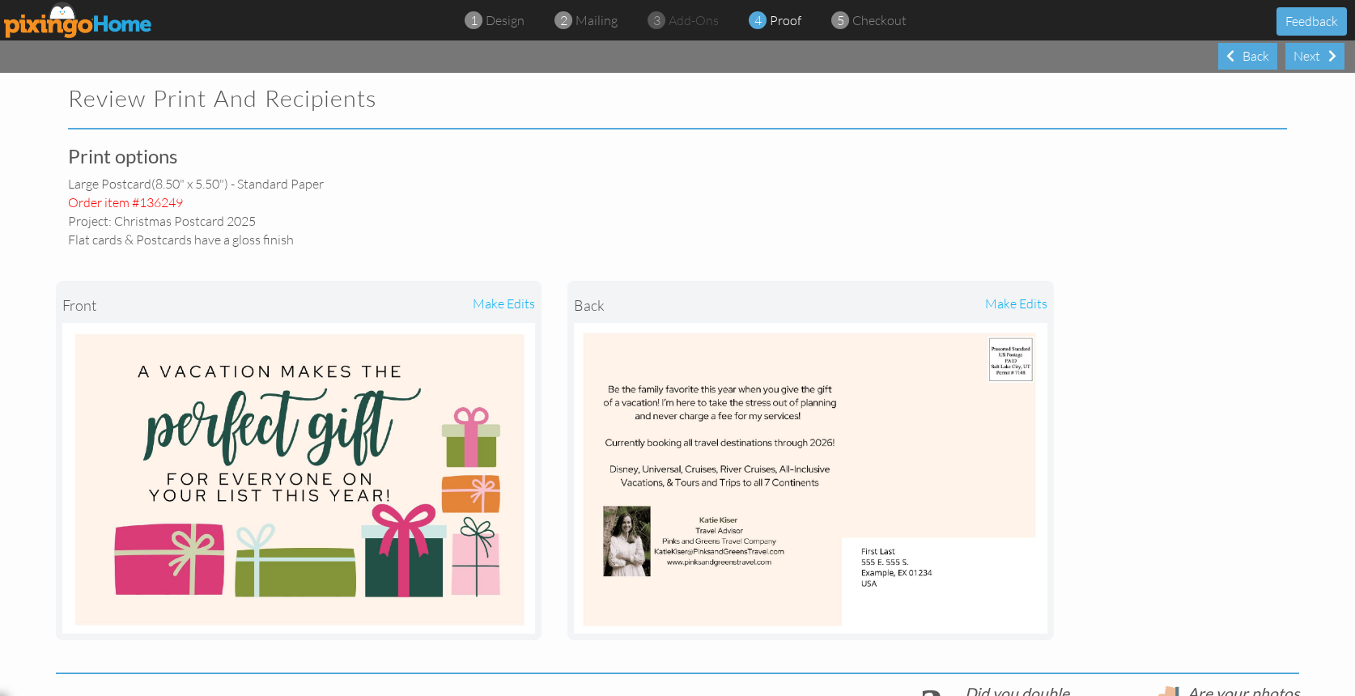
scroll to position [125, 0]
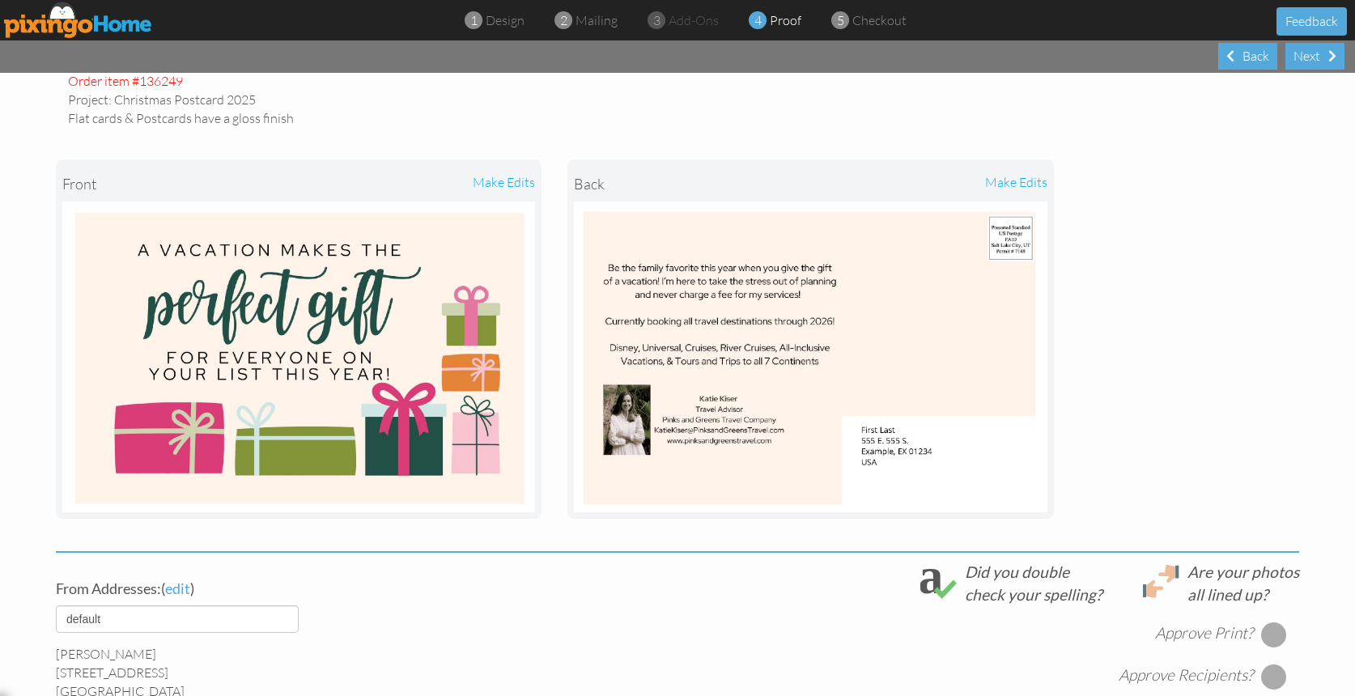
click at [625, 437] on img at bounding box center [810, 357] width 473 height 311
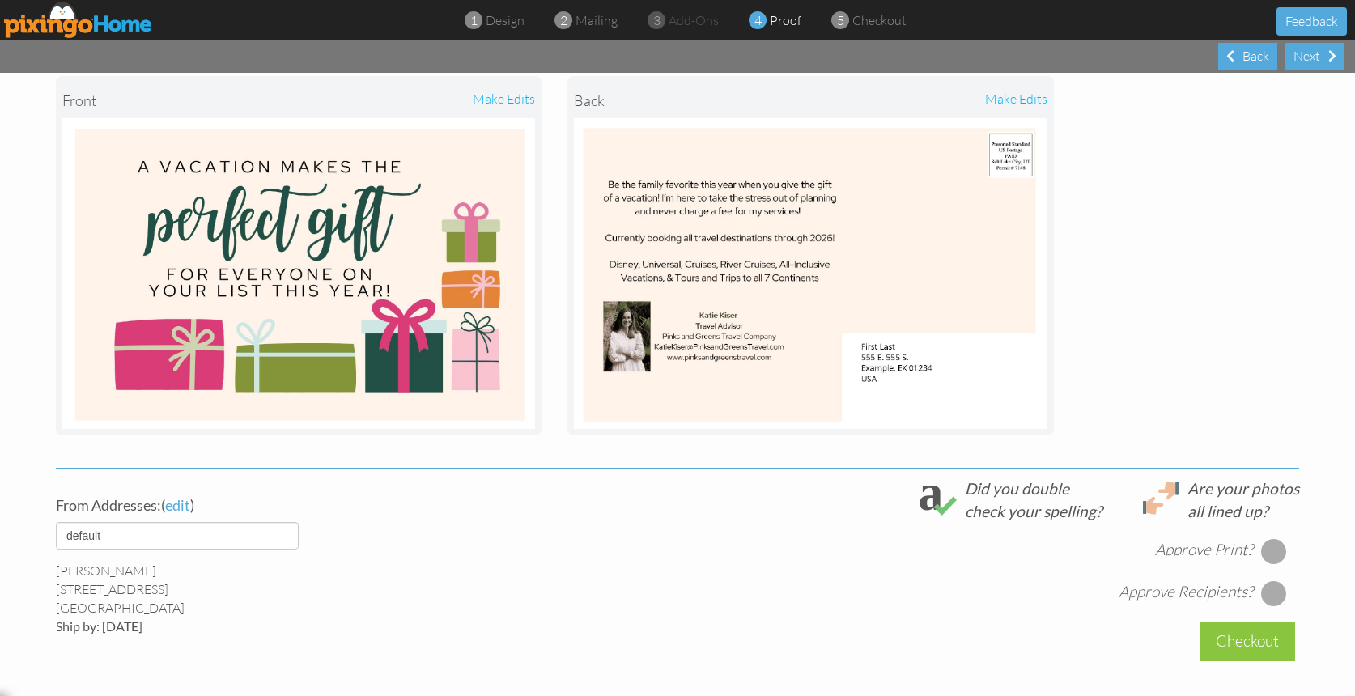
scroll to position [277, 0]
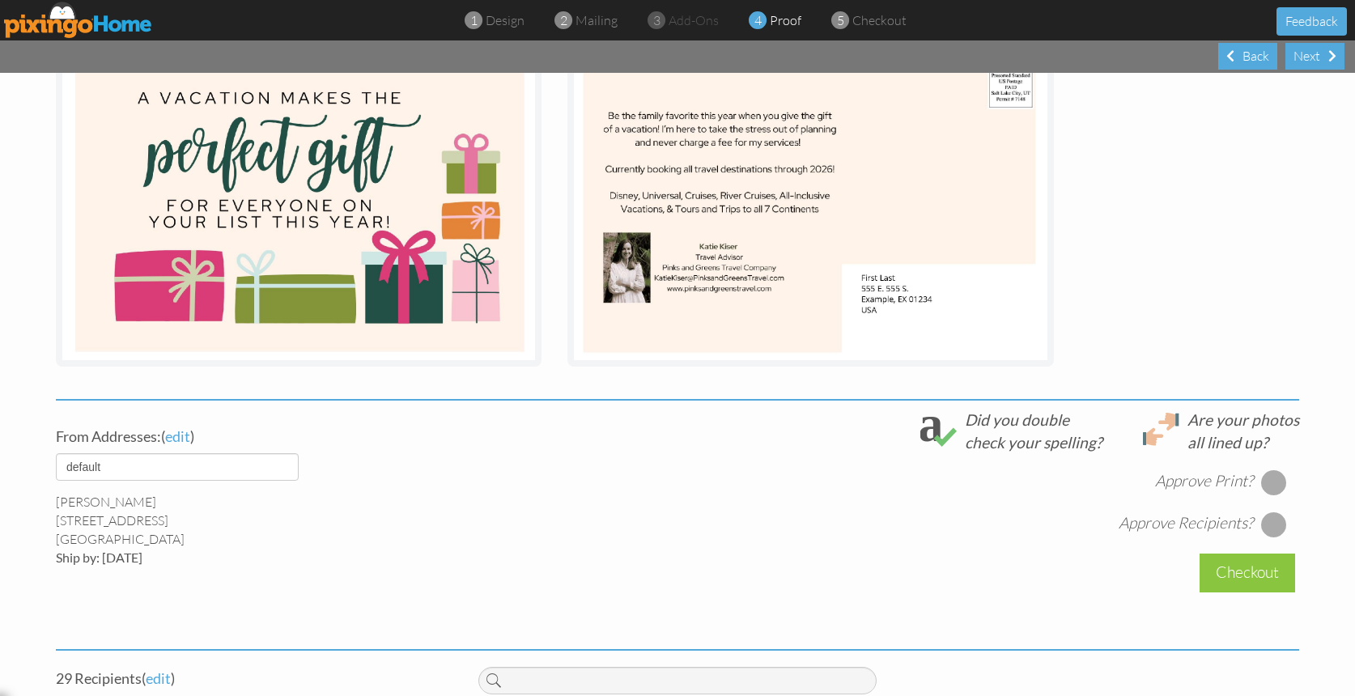
click at [1273, 481] on div at bounding box center [1274, 483] width 26 height 26
click at [1273, 512] on div at bounding box center [1274, 525] width 26 height 26
click at [1243, 576] on div "Checkout" at bounding box center [1248, 573] width 96 height 38
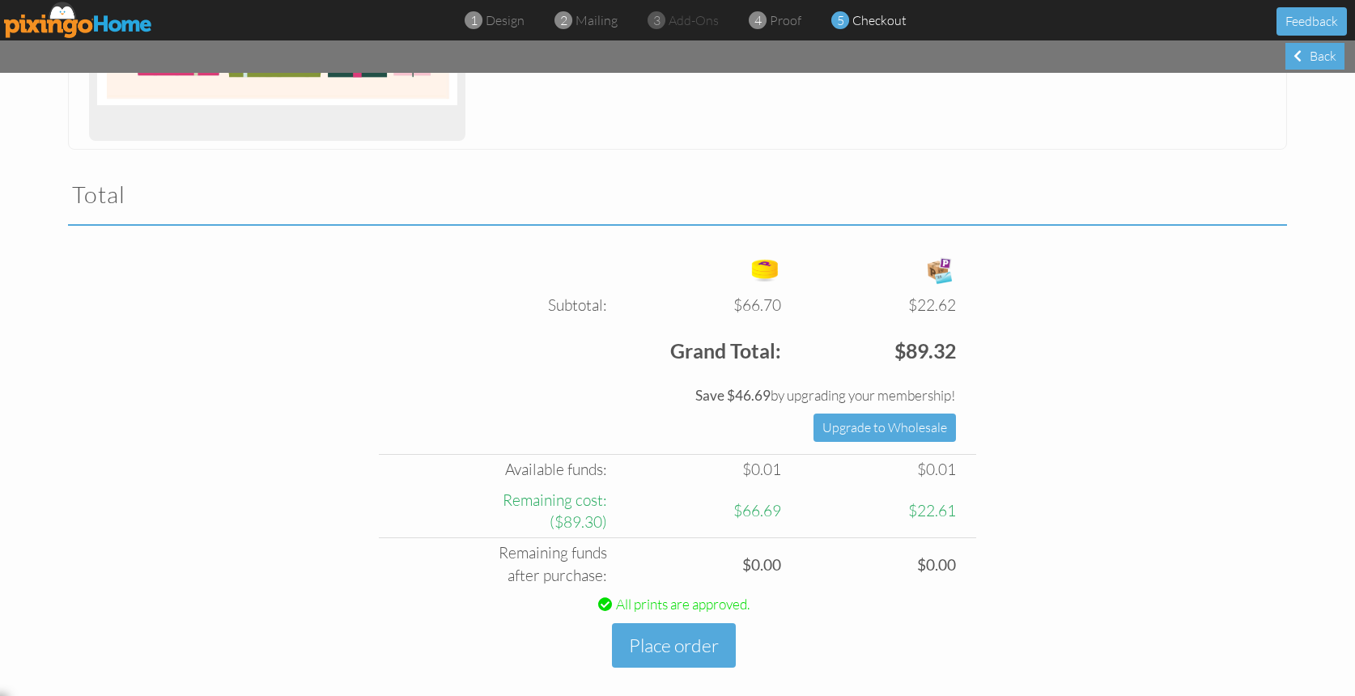
scroll to position [448, 0]
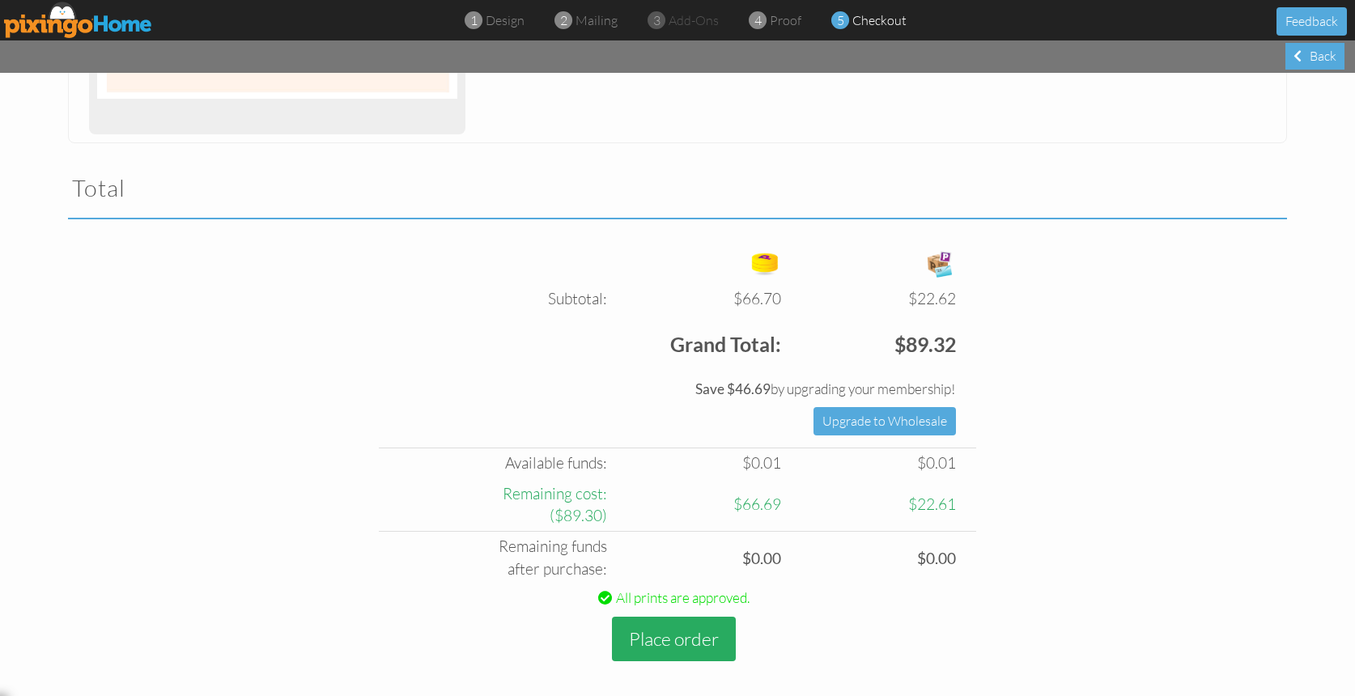
click at [698, 627] on button "Place order" at bounding box center [674, 639] width 124 height 45
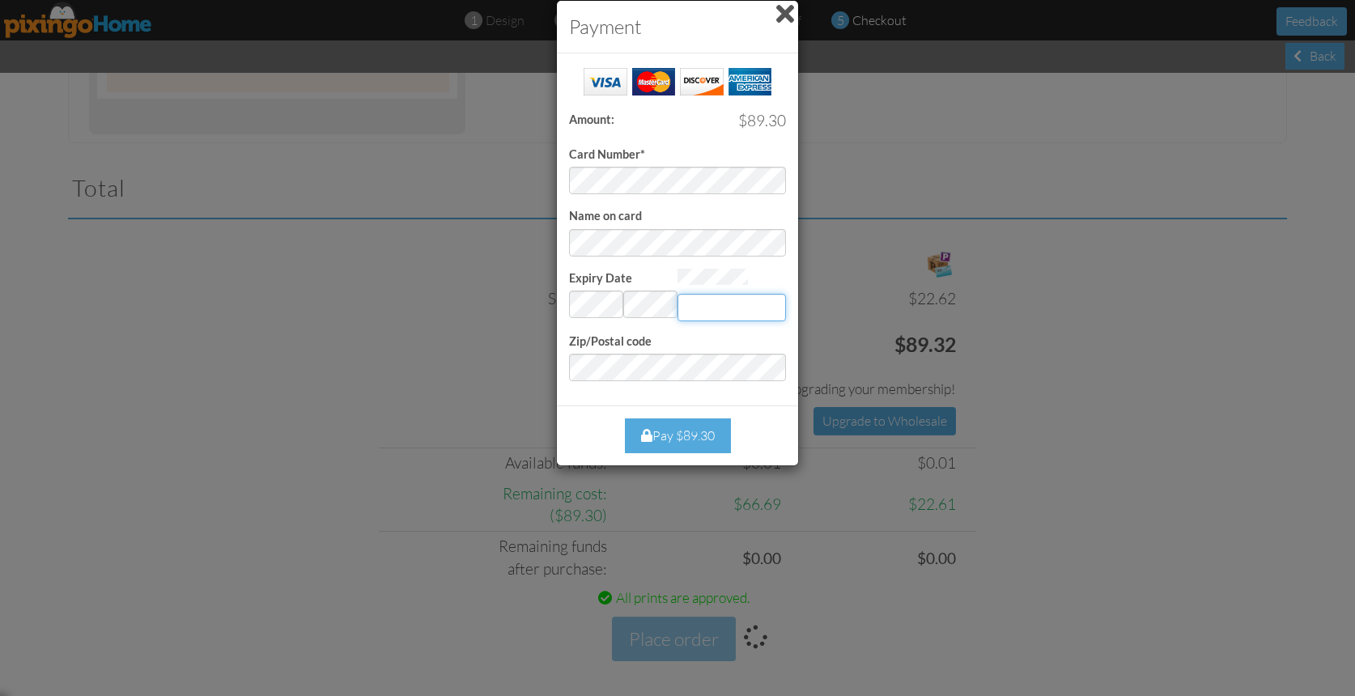
type input "758"
click at [699, 420] on div "Pay $89.30" at bounding box center [678, 436] width 106 height 35
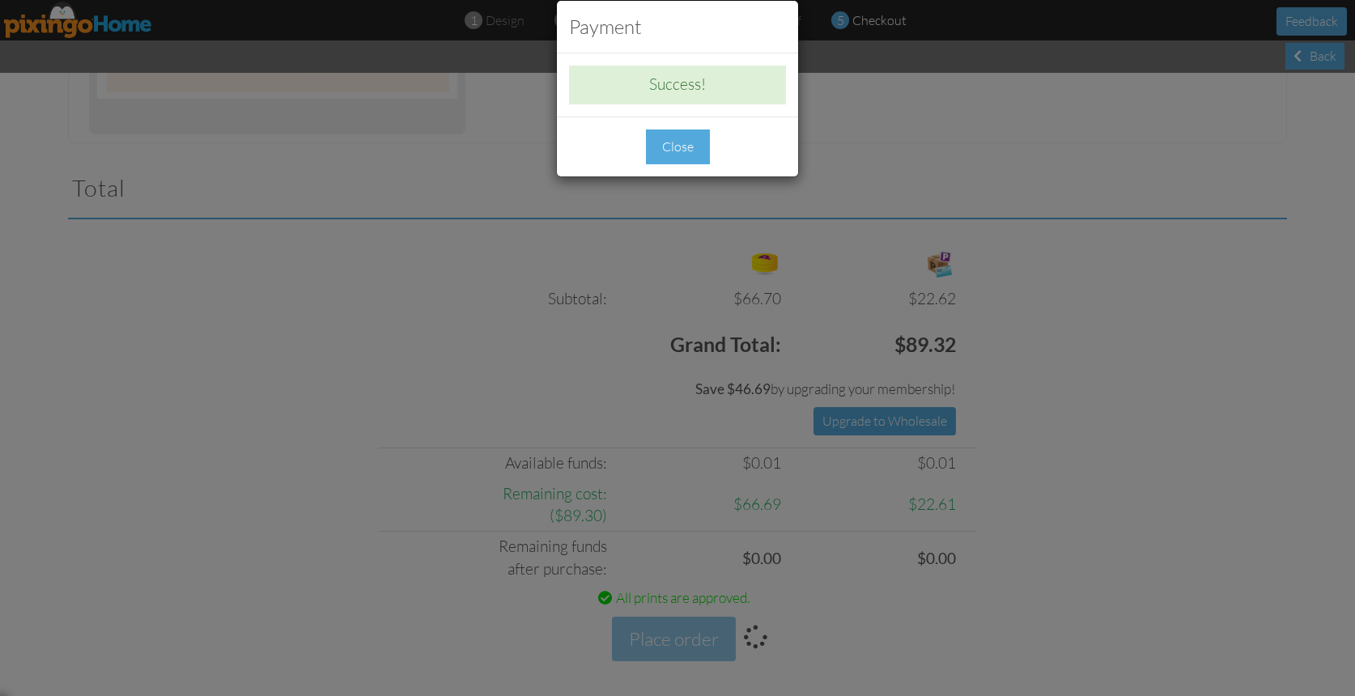
click at [676, 130] on div "Close" at bounding box center [678, 147] width 64 height 35
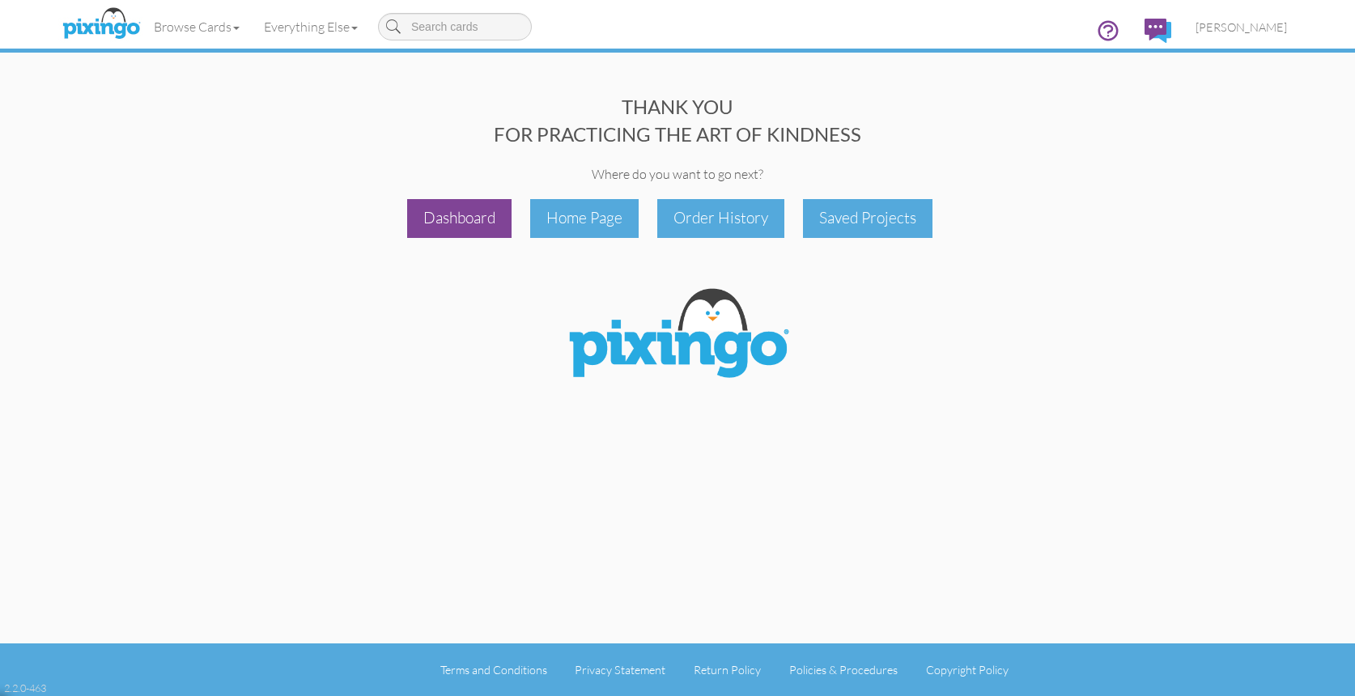
click at [478, 219] on div "Dashboard" at bounding box center [459, 218] width 104 height 38
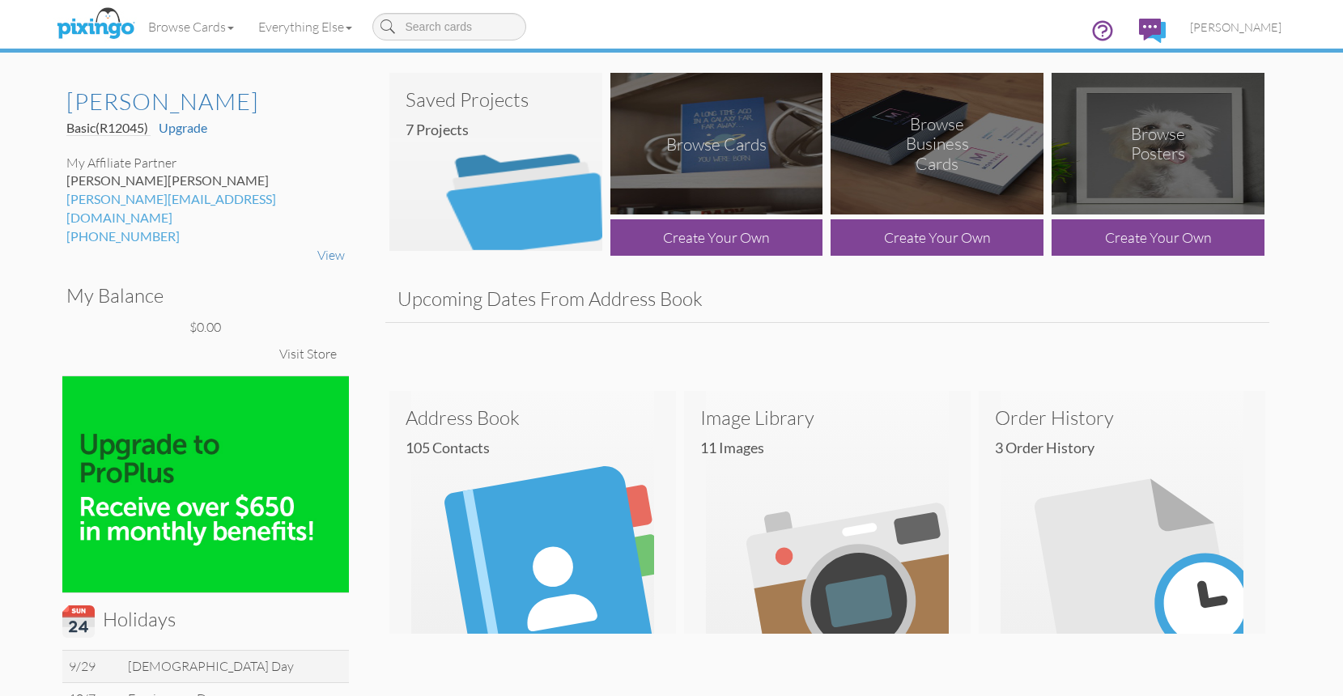
click at [549, 173] on img at bounding box center [495, 162] width 213 height 178
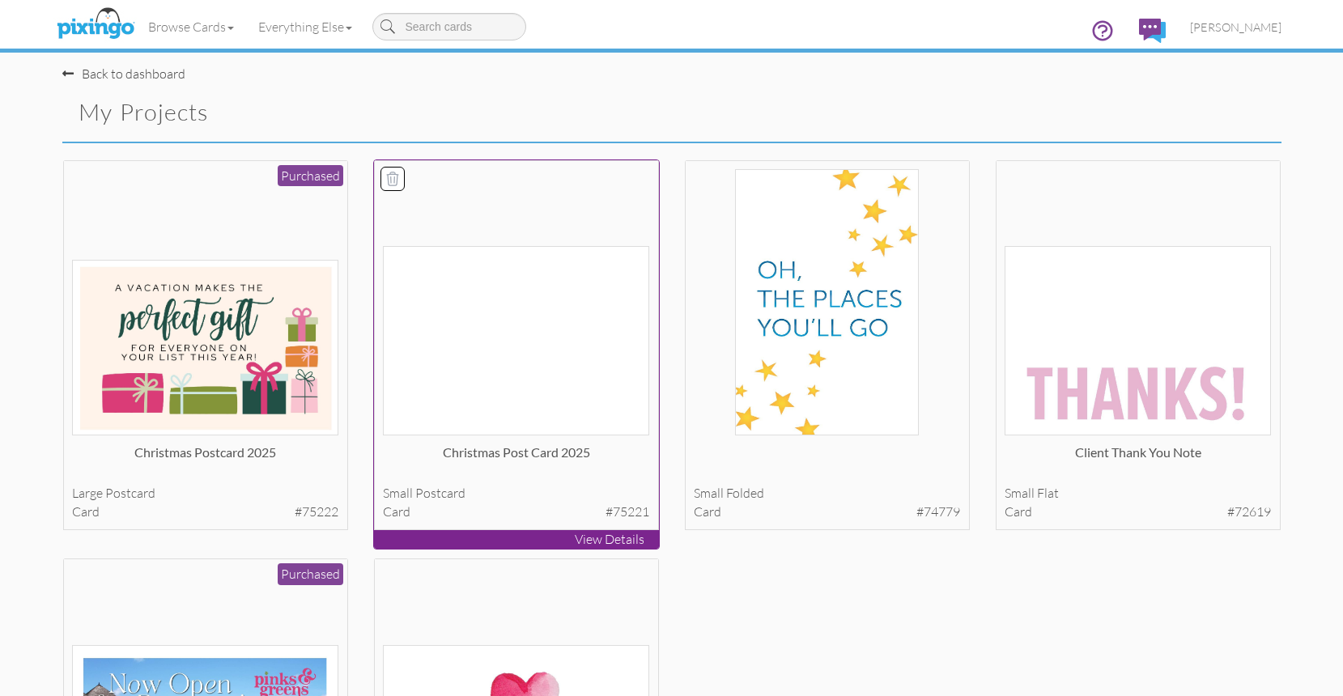
click at [402, 179] on div at bounding box center [392, 179] width 23 height 23
click at [393, 180] on icon at bounding box center [393, 179] width 16 height 16
click at [398, 181] on icon at bounding box center [393, 179] width 16 height 16
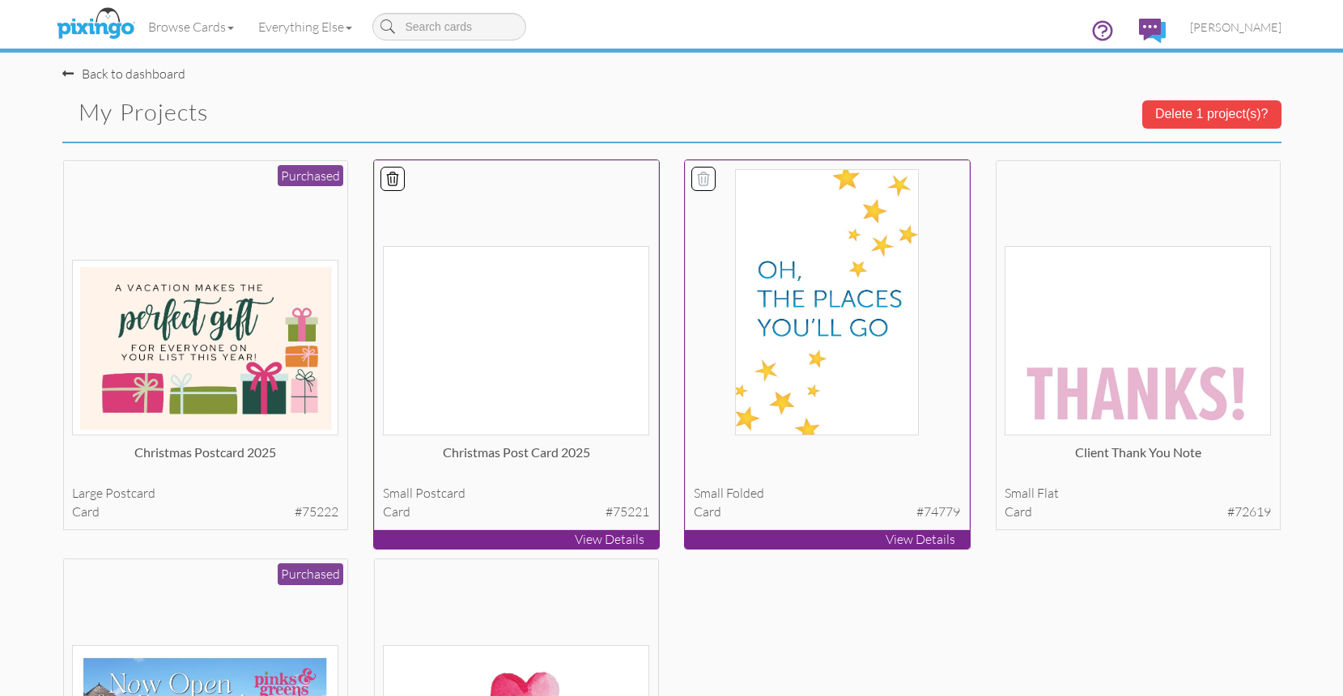
click at [708, 181] on icon at bounding box center [703, 179] width 16 height 16
click at [1204, 107] on button "Delete 2 project(s)?" at bounding box center [1211, 114] width 139 height 28
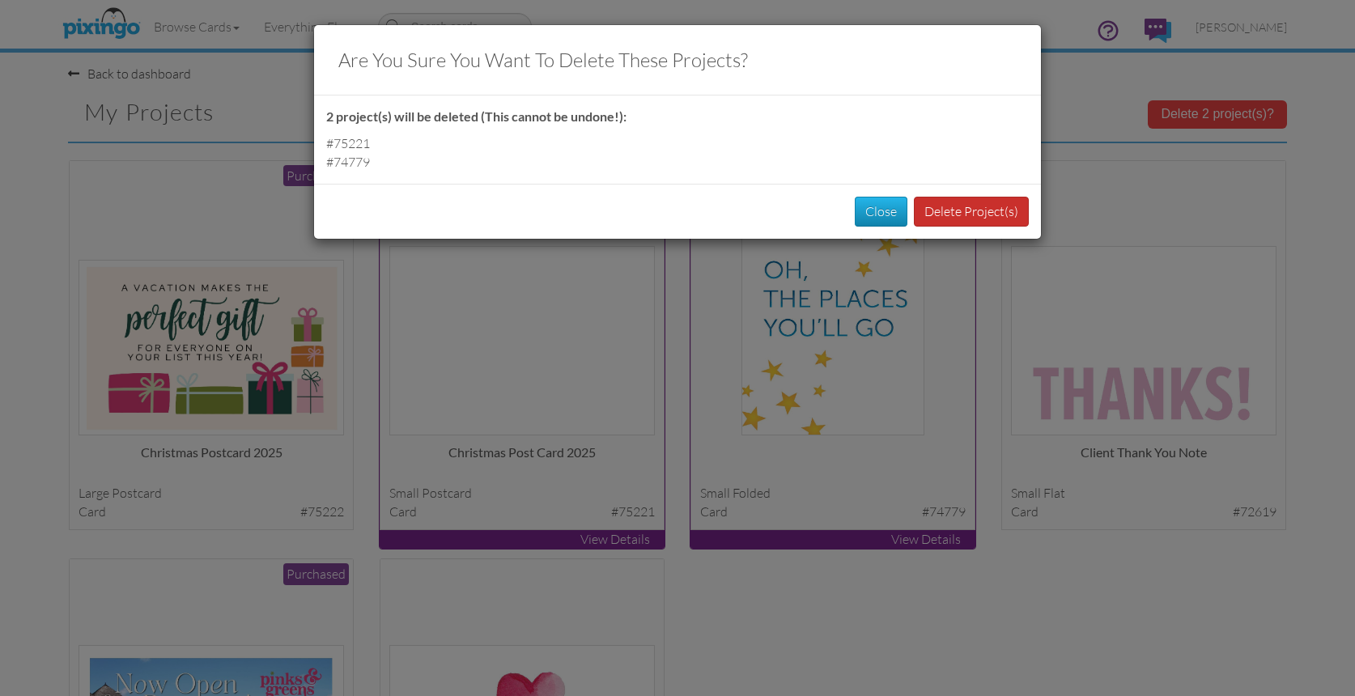
click at [976, 206] on button "Delete Project(s)" at bounding box center [971, 212] width 115 height 30
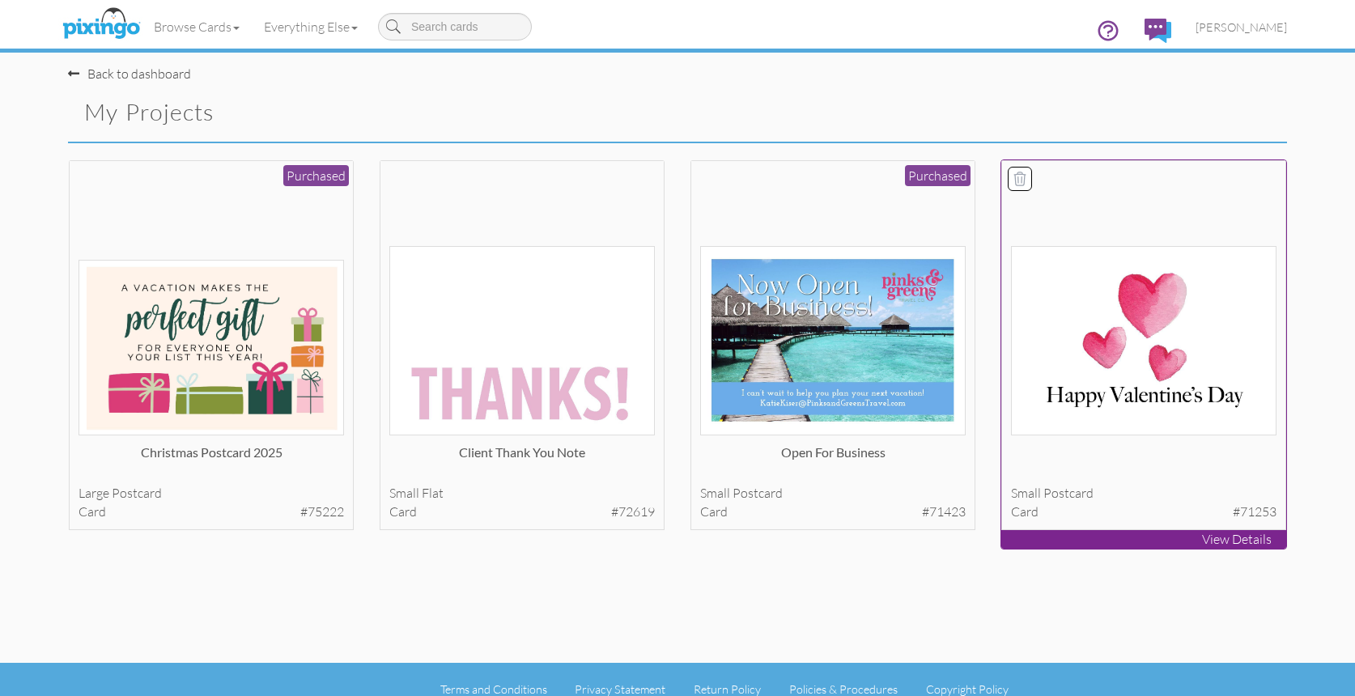
click at [1018, 176] on icon at bounding box center [1020, 179] width 16 height 16
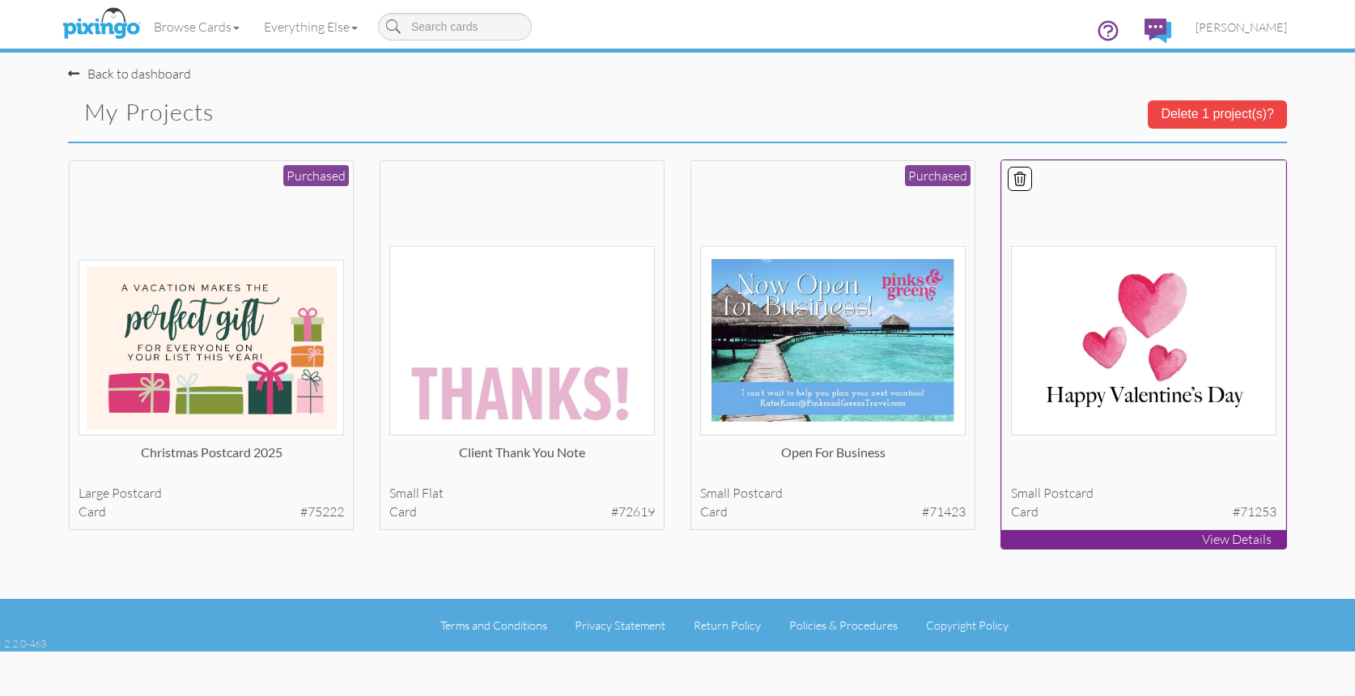
click at [1185, 121] on button "Delete 1 project(s)?" at bounding box center [1217, 114] width 139 height 28
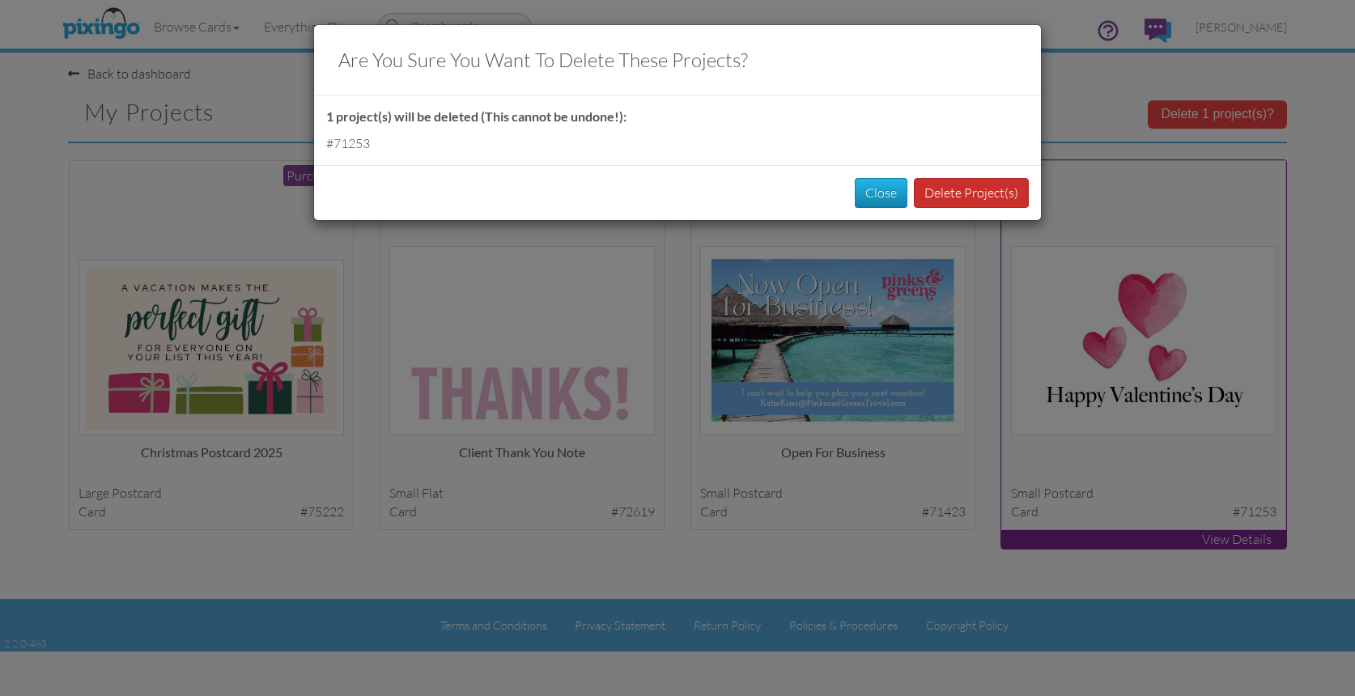
click at [973, 196] on button "Delete Project(s)" at bounding box center [971, 193] width 115 height 30
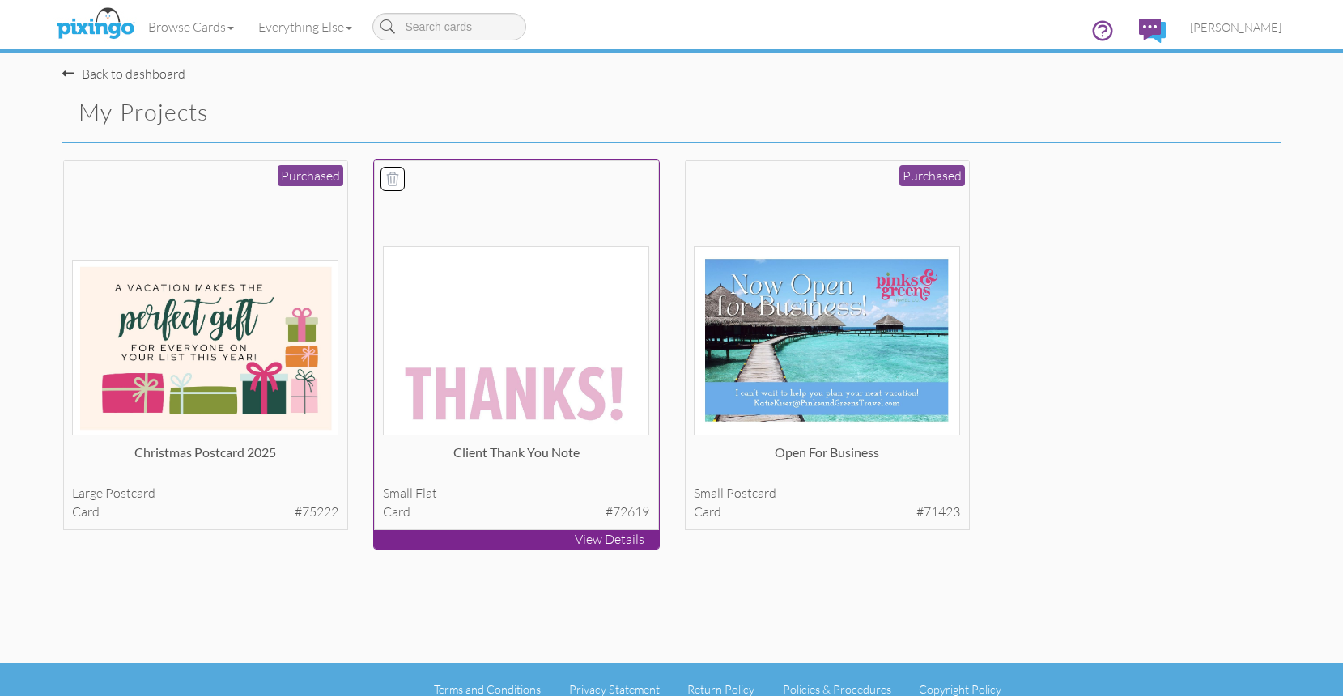
click at [513, 278] on img at bounding box center [516, 340] width 266 height 189
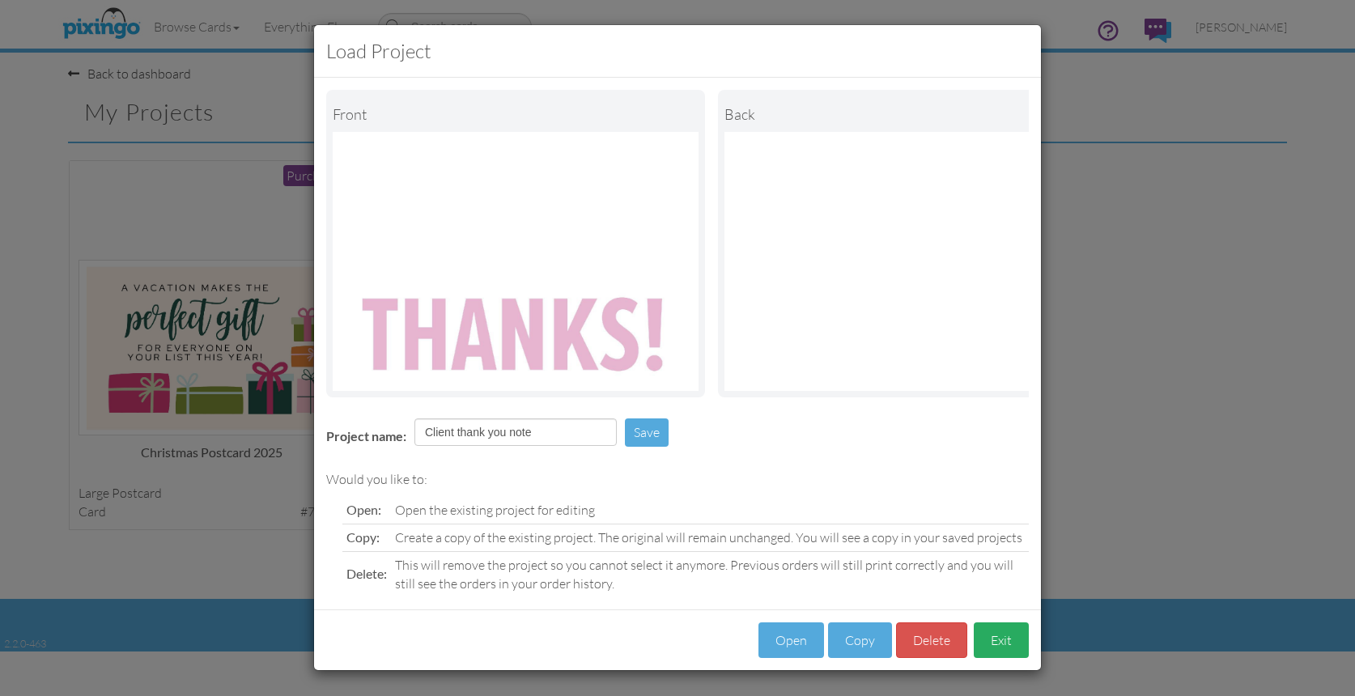
click at [997, 656] on button "Exit" at bounding box center [1001, 640] width 55 height 36
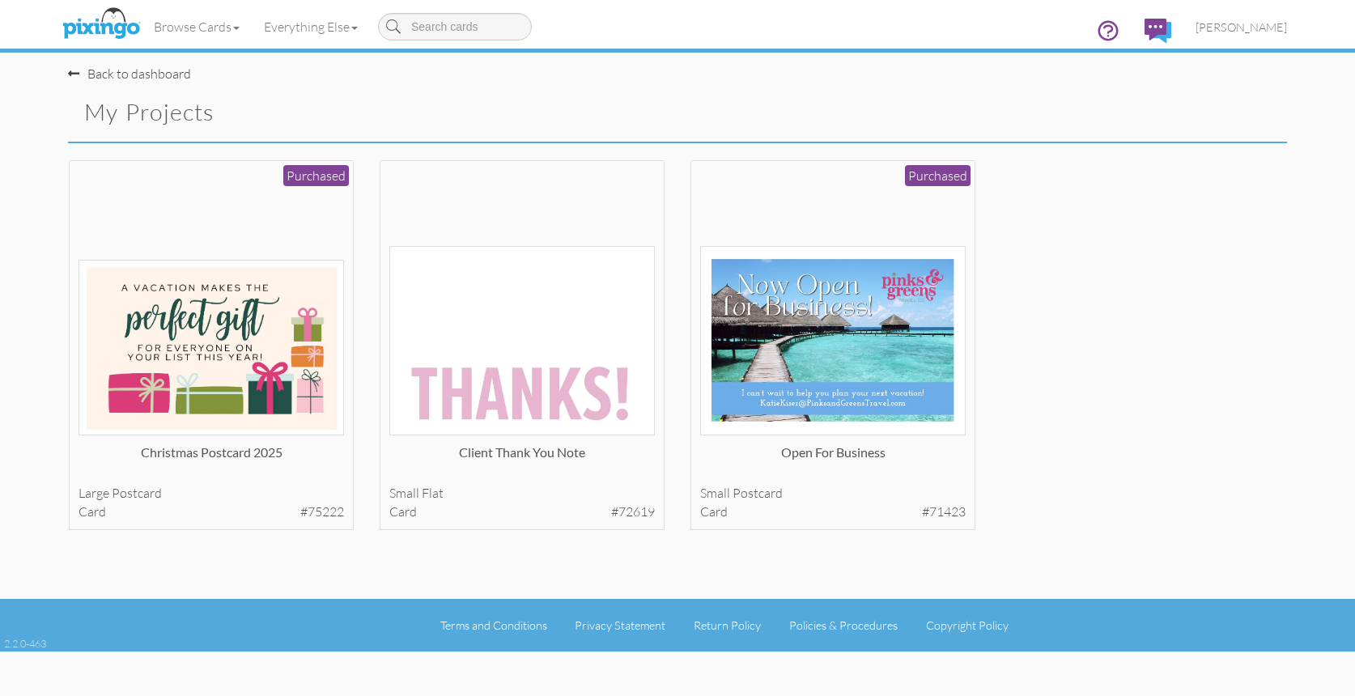
click at [378, 180] on div "Client thank you note small flat card #72619 View Details" at bounding box center [522, 358] width 311 height 399
click at [401, 181] on icon at bounding box center [398, 179] width 16 height 16
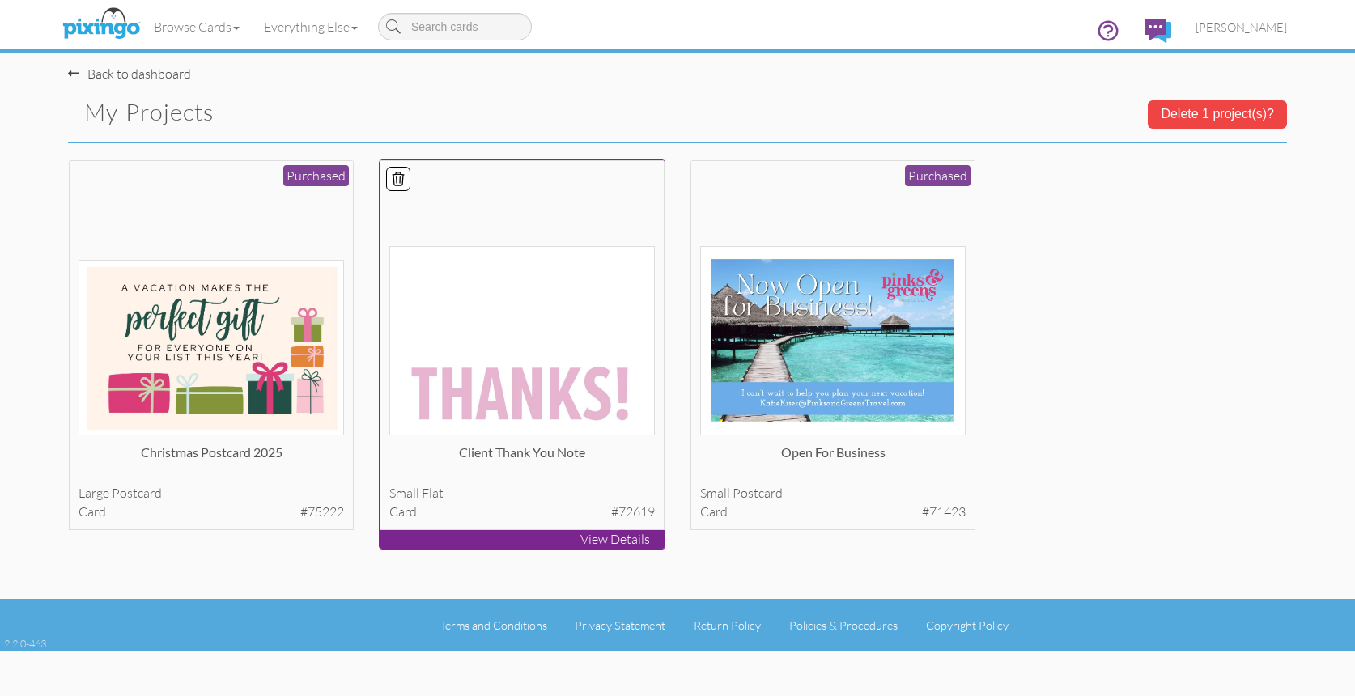
click at [1210, 123] on button "Delete 1 project(s)?" at bounding box center [1217, 114] width 139 height 28
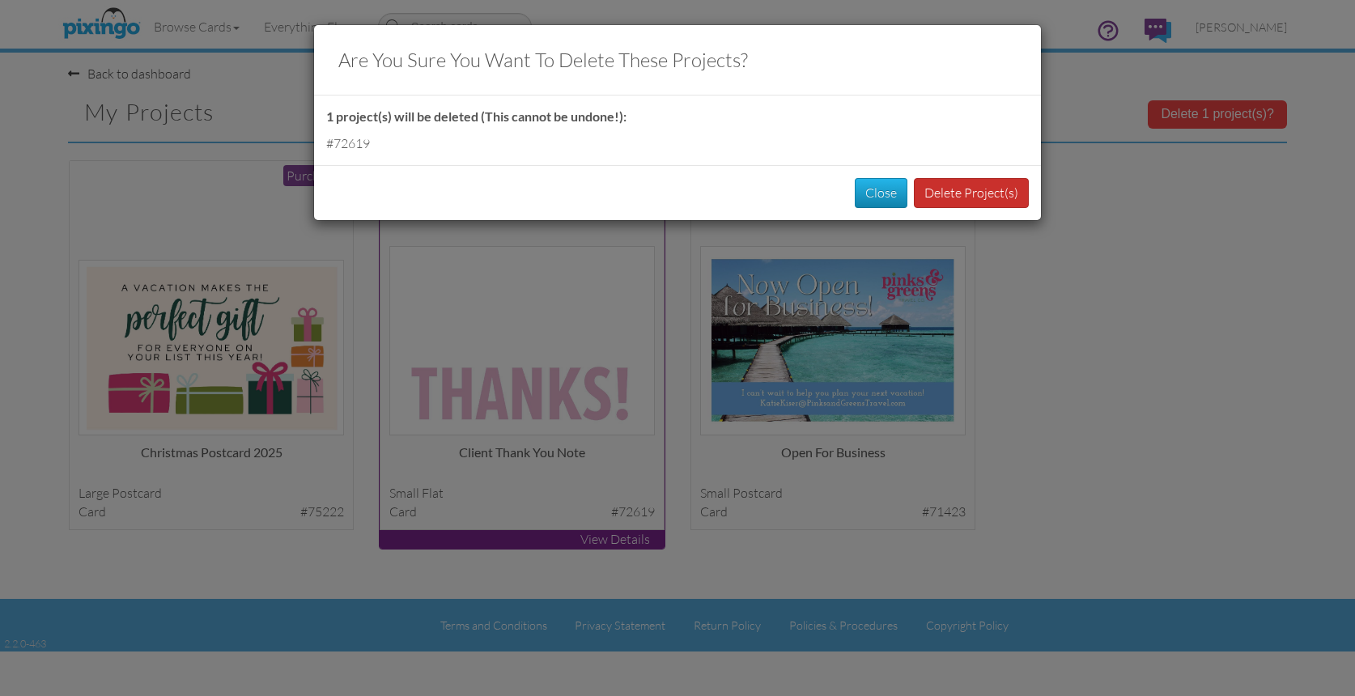
click at [978, 188] on button "Delete Project(s)" at bounding box center [971, 193] width 115 height 30
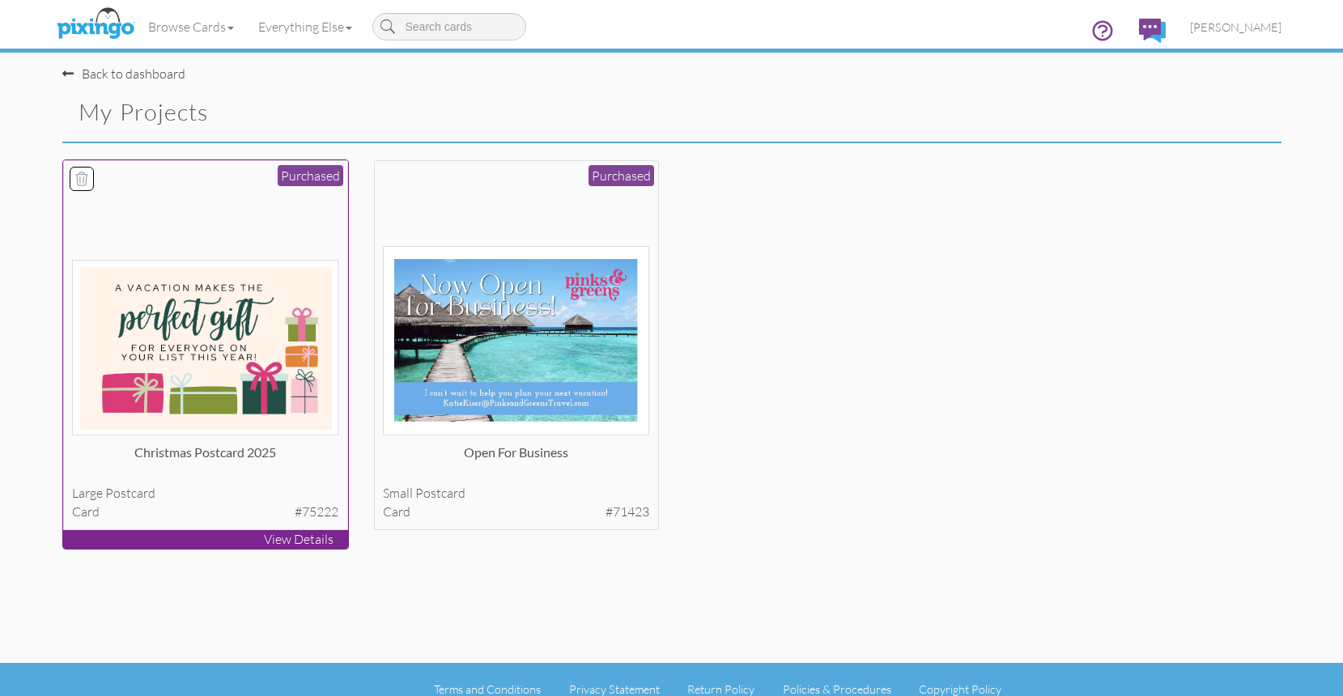
click at [302, 237] on div at bounding box center [205, 302] width 266 height 266
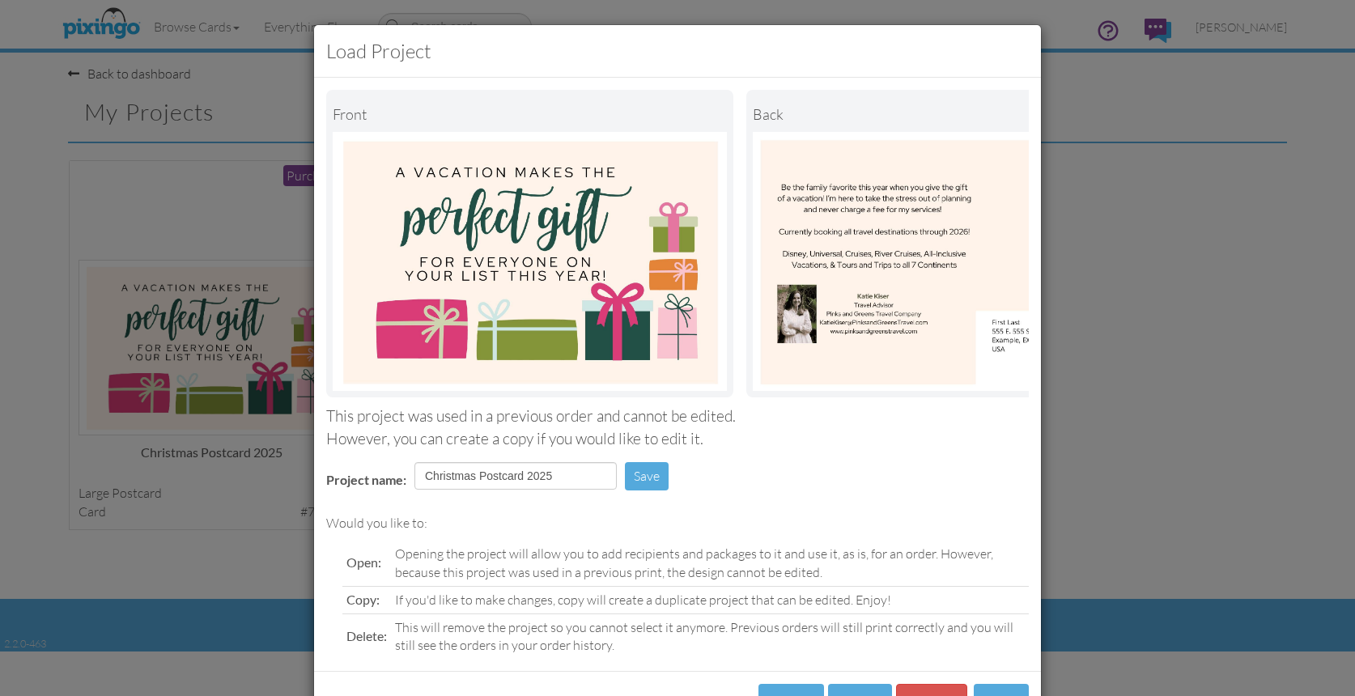
scroll to position [68, 0]
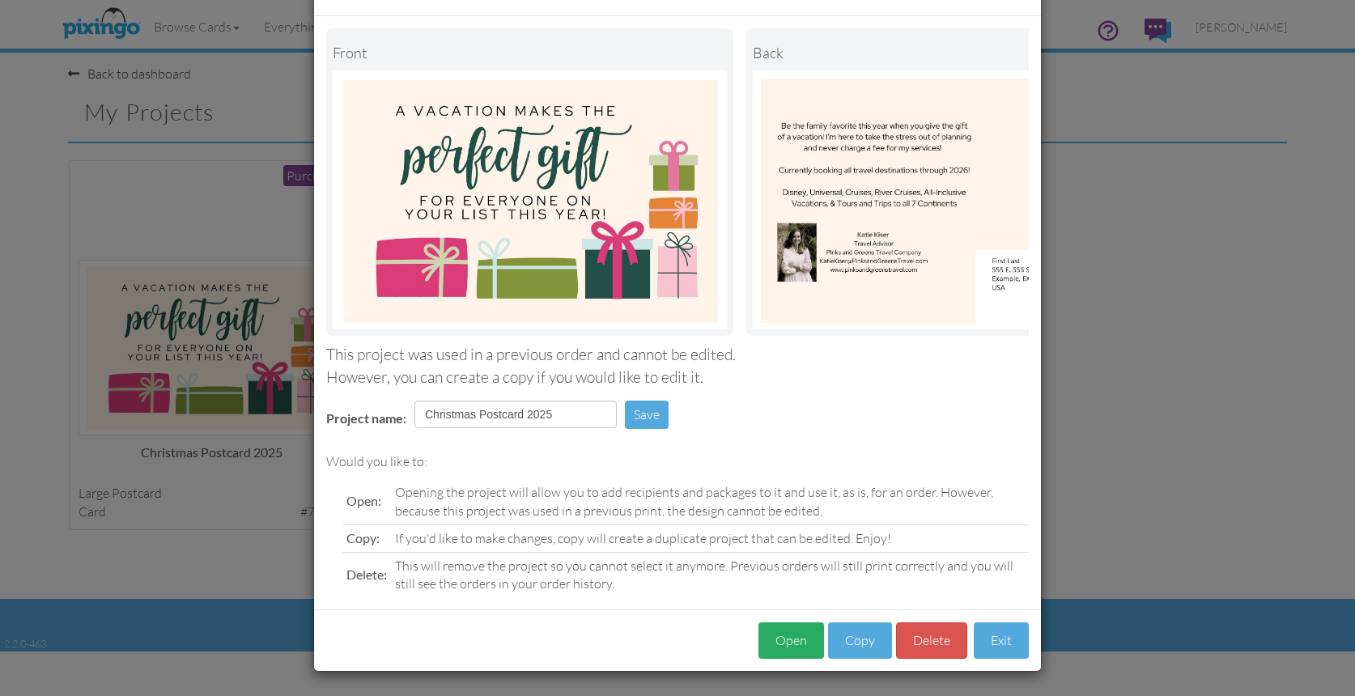
click at [779, 639] on button "Open" at bounding box center [791, 640] width 66 height 36
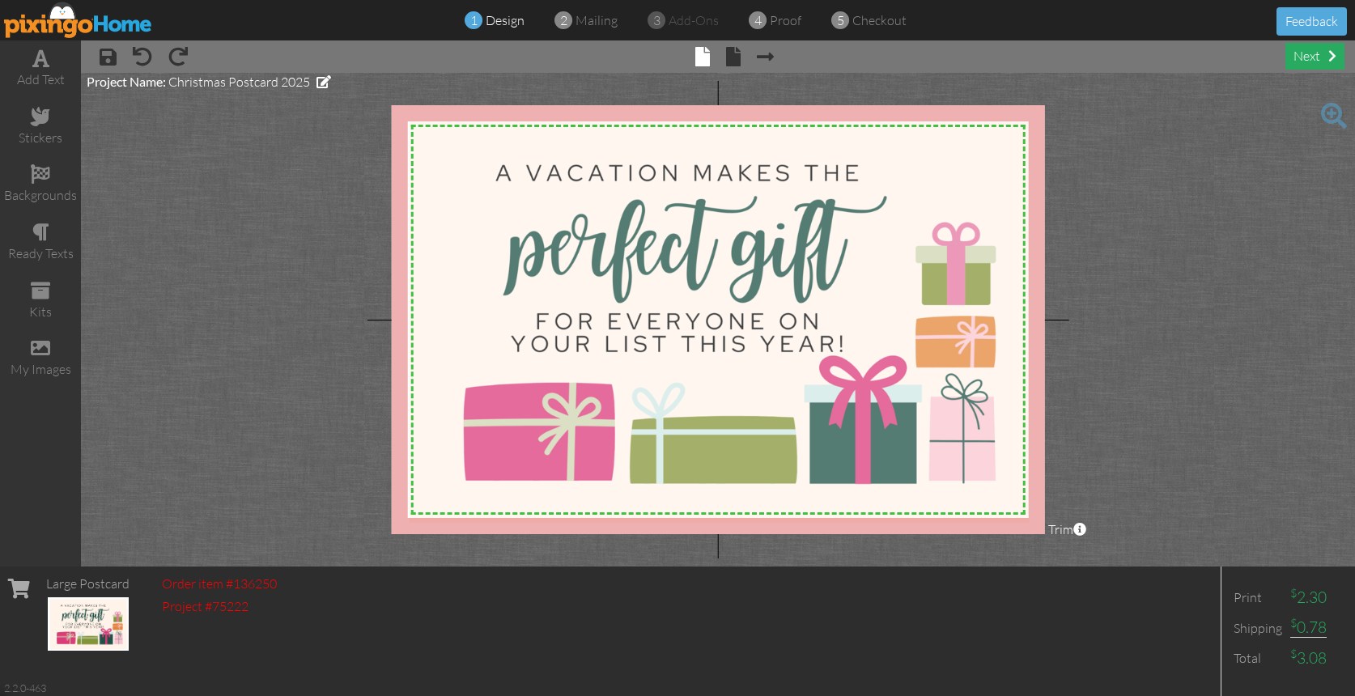
click at [1329, 45] on div "next" at bounding box center [1314, 56] width 59 height 27
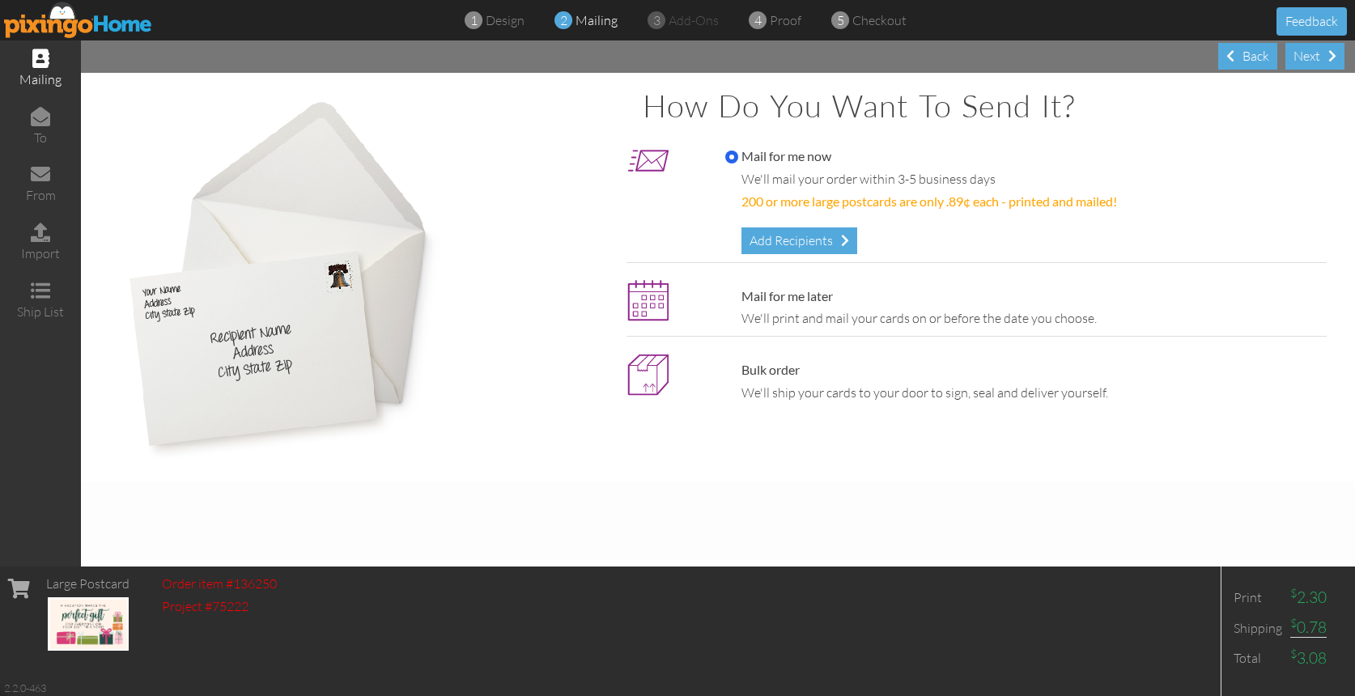
click at [778, 376] on div "Bulk order We'll ship your cards to your door to sign, seal and deliver yoursel…" at bounding box center [1022, 381] width 618 height 41
click at [778, 369] on label "Bulk order" at bounding box center [762, 370] width 74 height 19
click at [738, 369] on input "Bulk order" at bounding box center [731, 370] width 13 height 13
radio input "true"
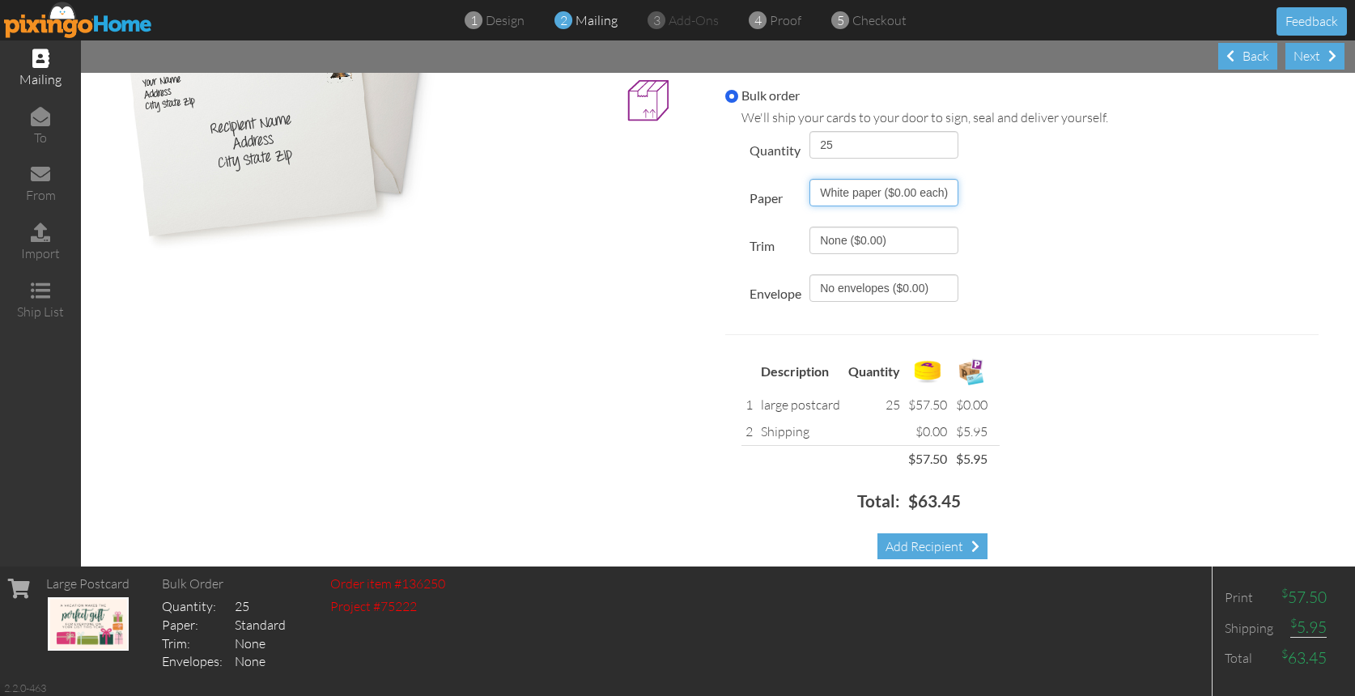
scroll to position [186, 0]
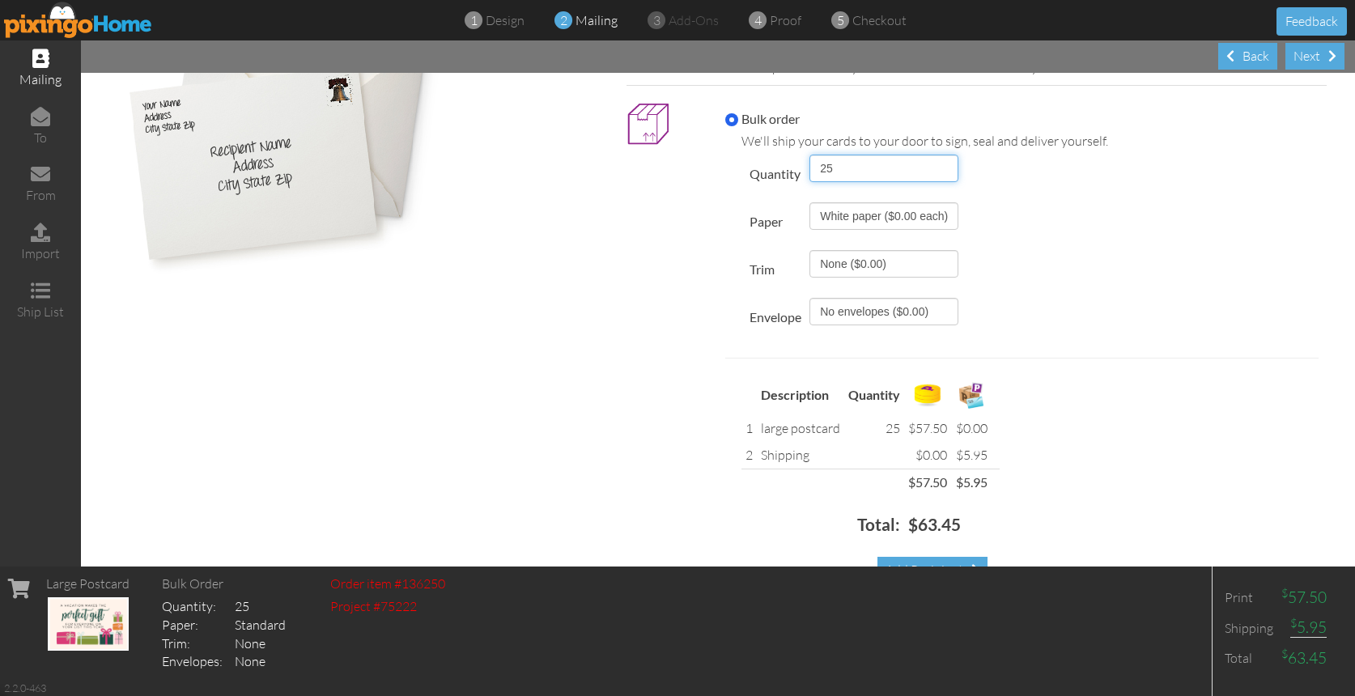
select select "number:10"
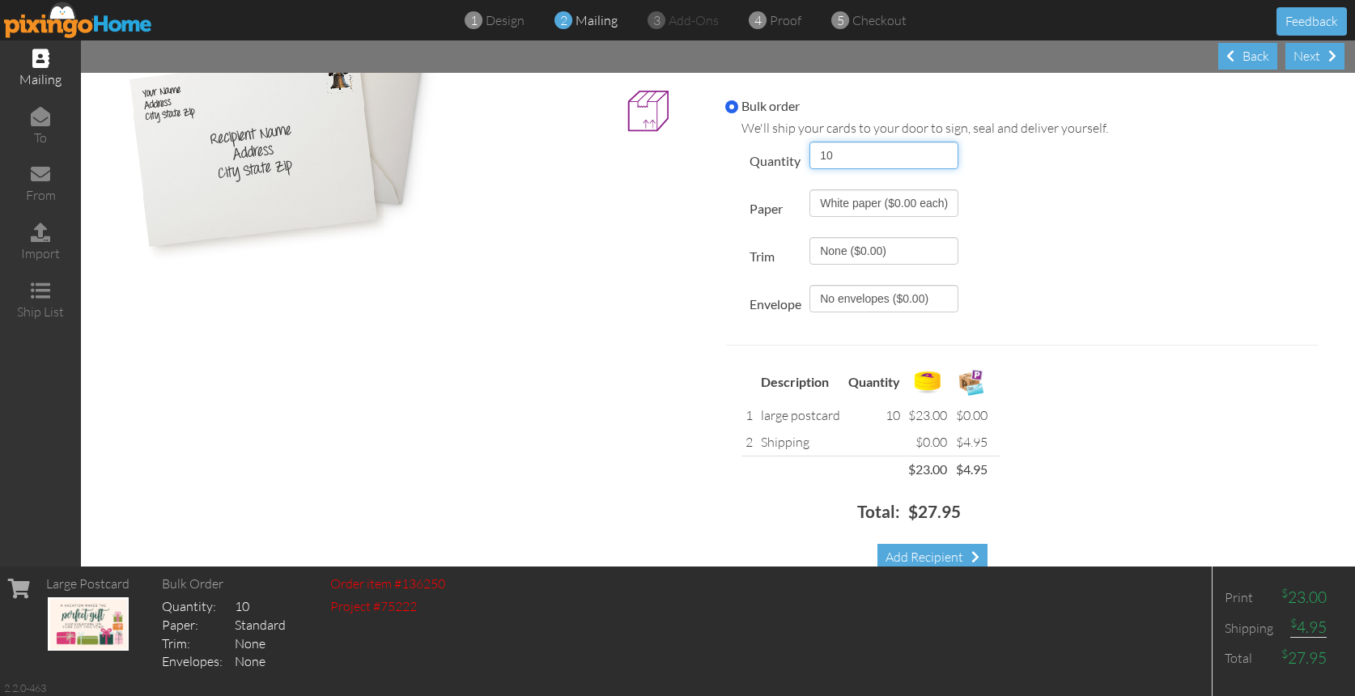
scroll to position [223, 0]
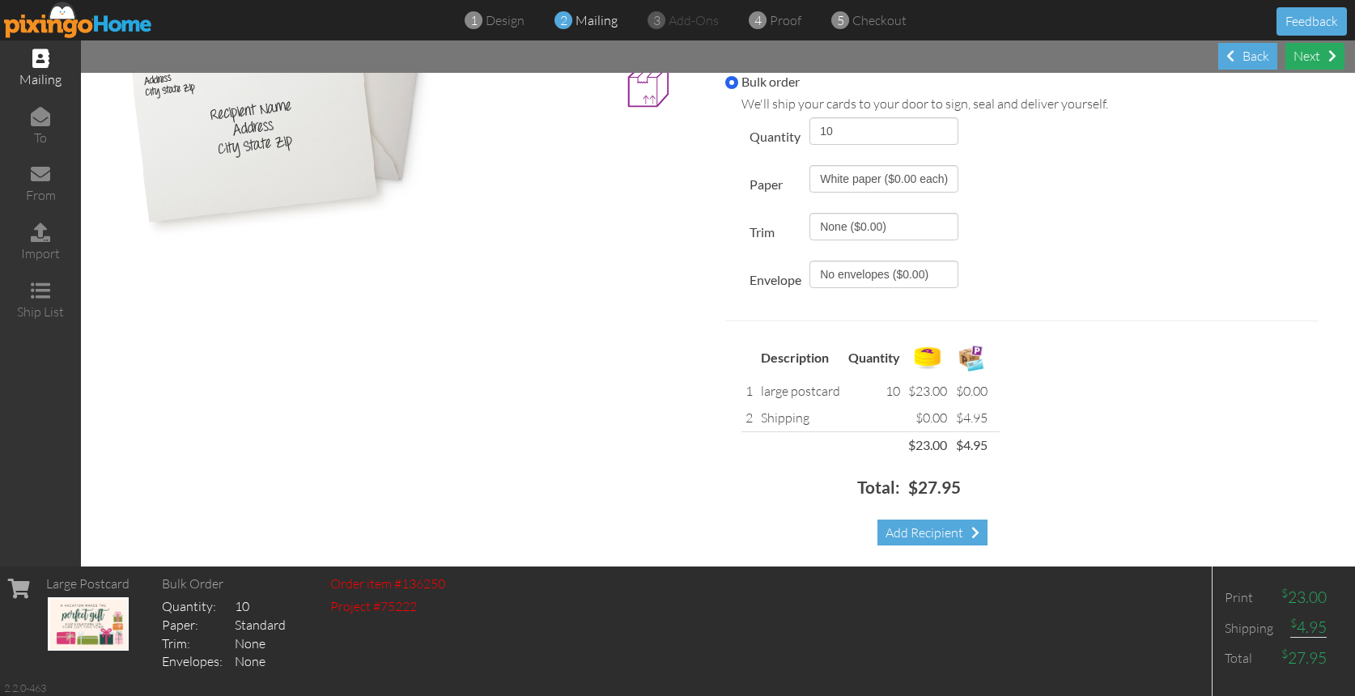
click at [1307, 53] on div "Next" at bounding box center [1314, 56] width 59 height 27
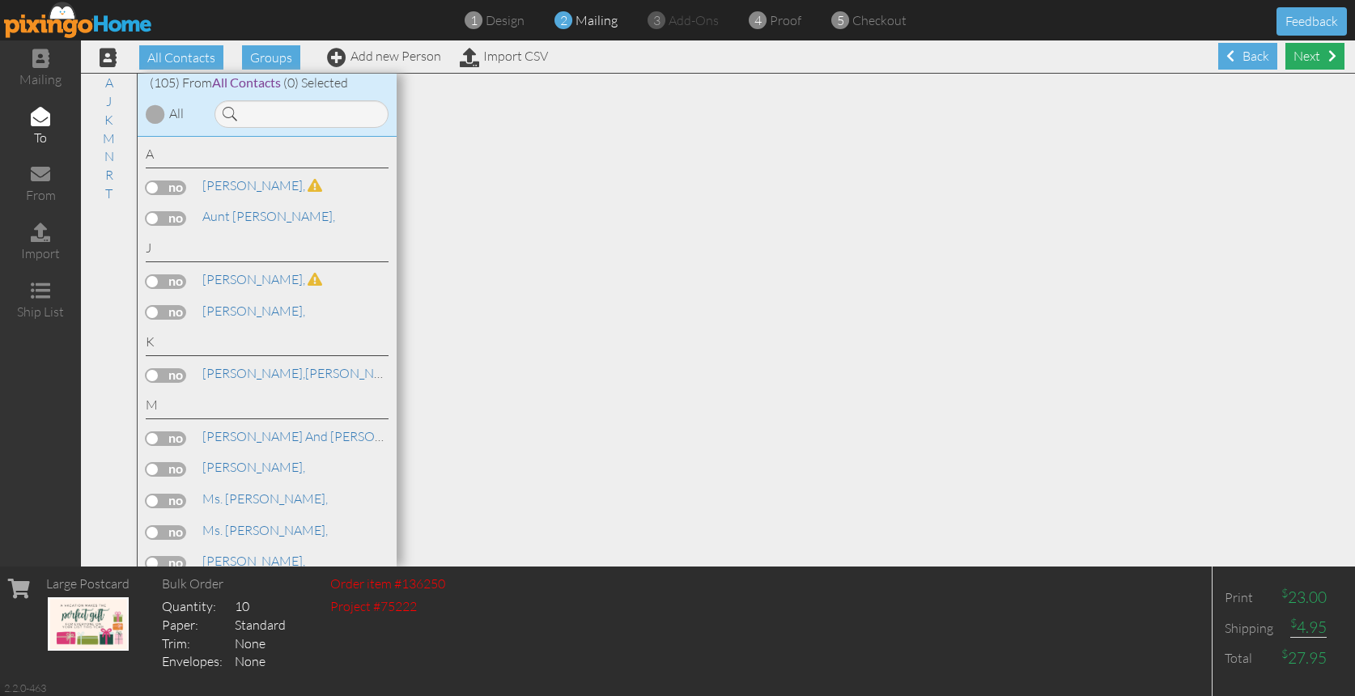
click at [1314, 57] on div "Next" at bounding box center [1314, 56] width 59 height 27
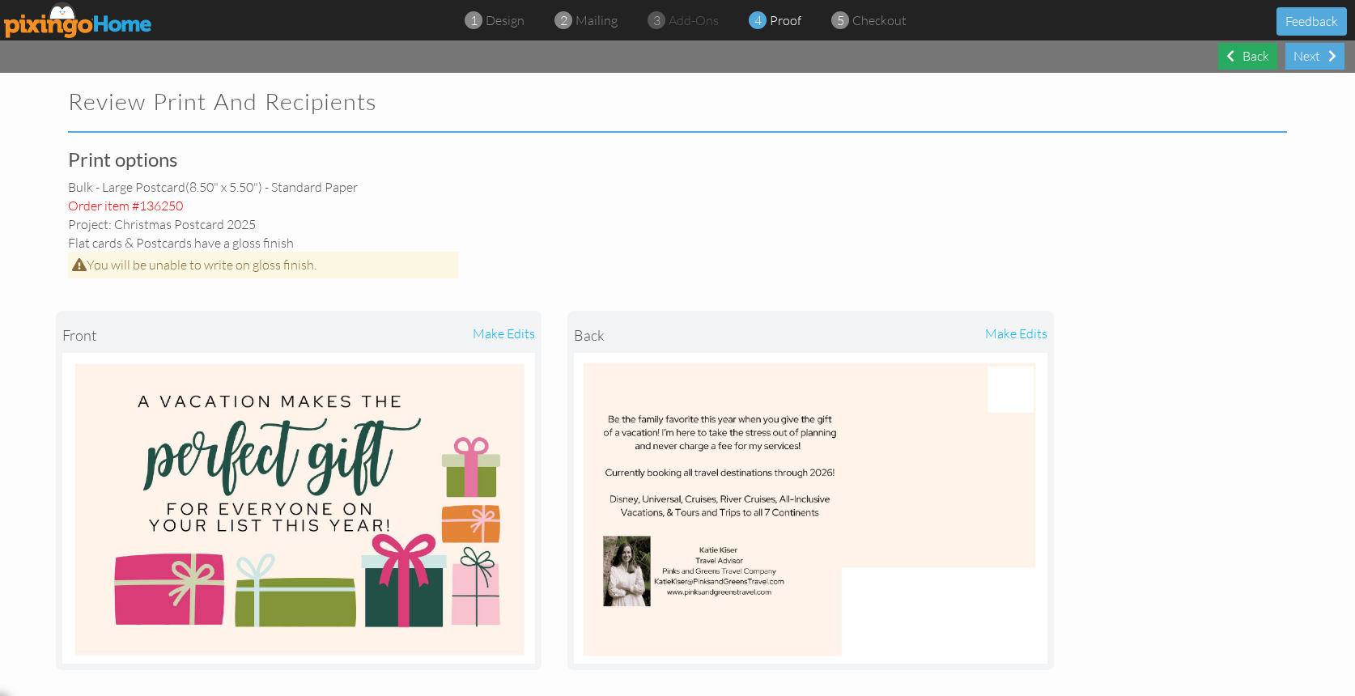
click at [1222, 59] on div "Back" at bounding box center [1247, 56] width 59 height 27
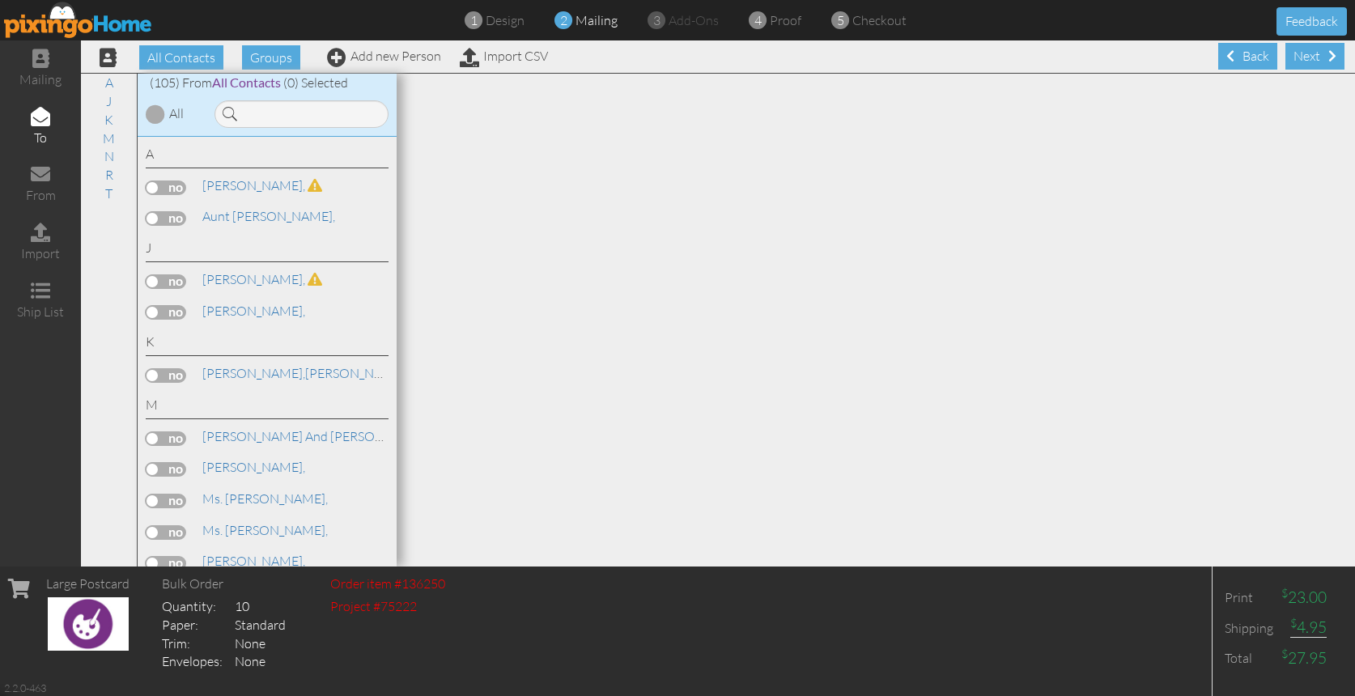
click at [1238, 61] on div "Back" at bounding box center [1247, 56] width 59 height 27
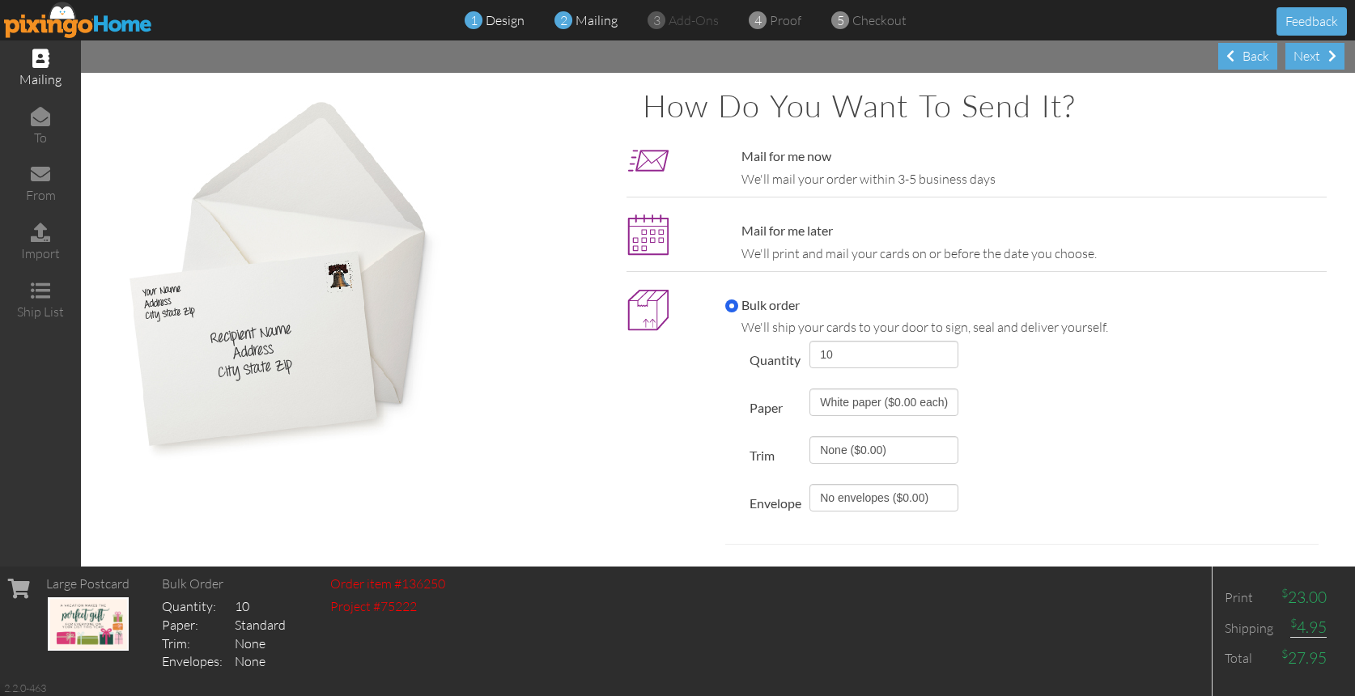
click at [480, 16] on span at bounding box center [474, 21] width 18 height 32
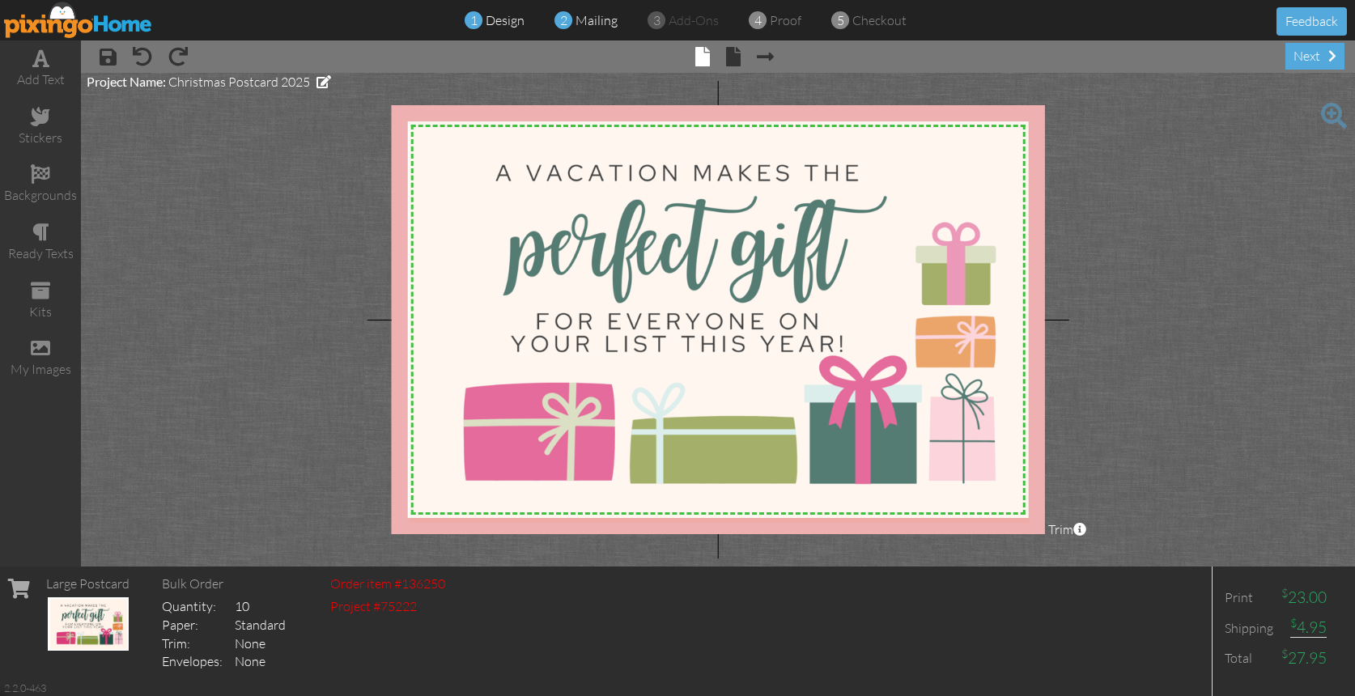
click at [593, 23] on span "mailing" at bounding box center [597, 20] width 42 height 16
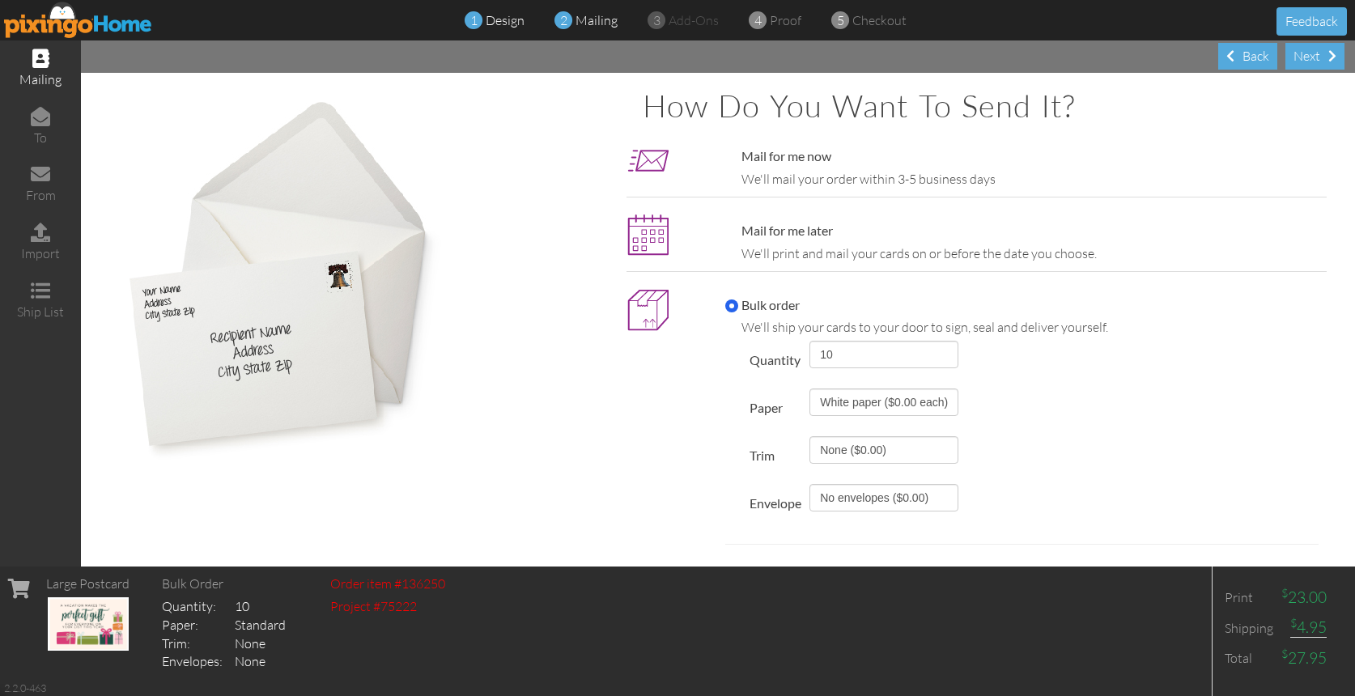
click at [513, 23] on span "design" at bounding box center [505, 20] width 39 height 16
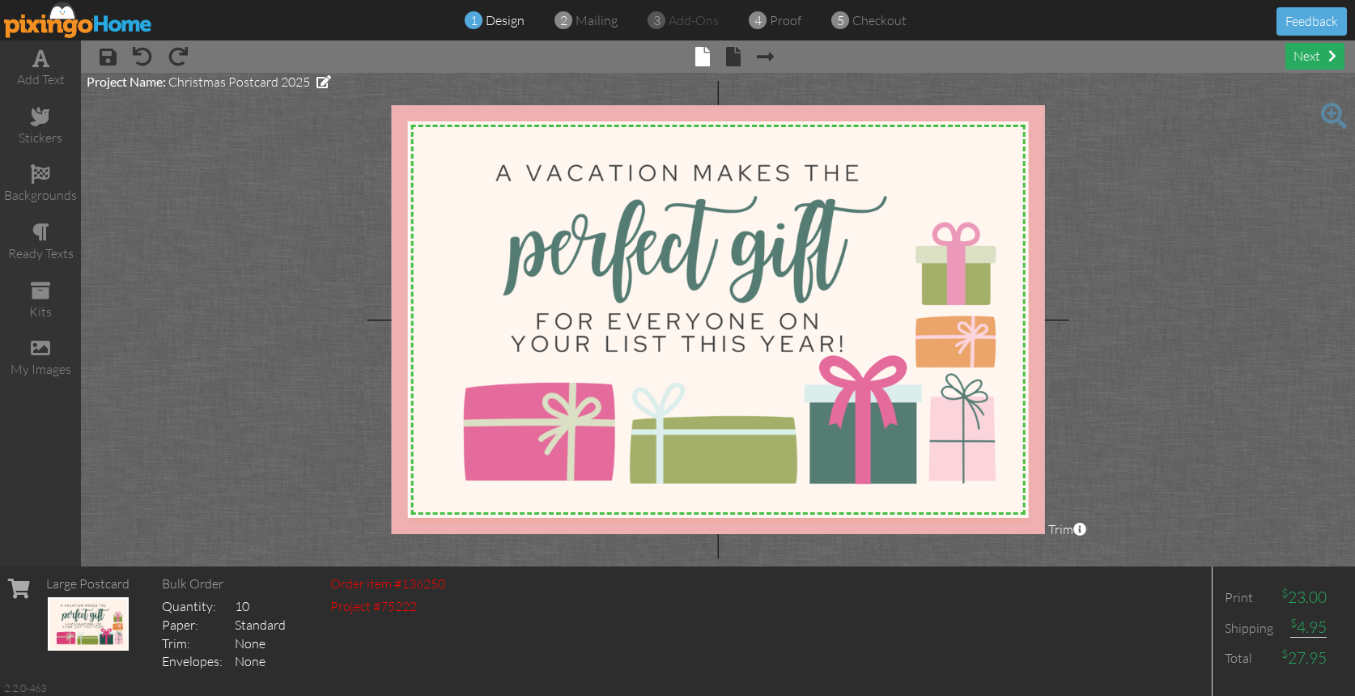
click at [1315, 67] on div "next" at bounding box center [1314, 56] width 59 height 27
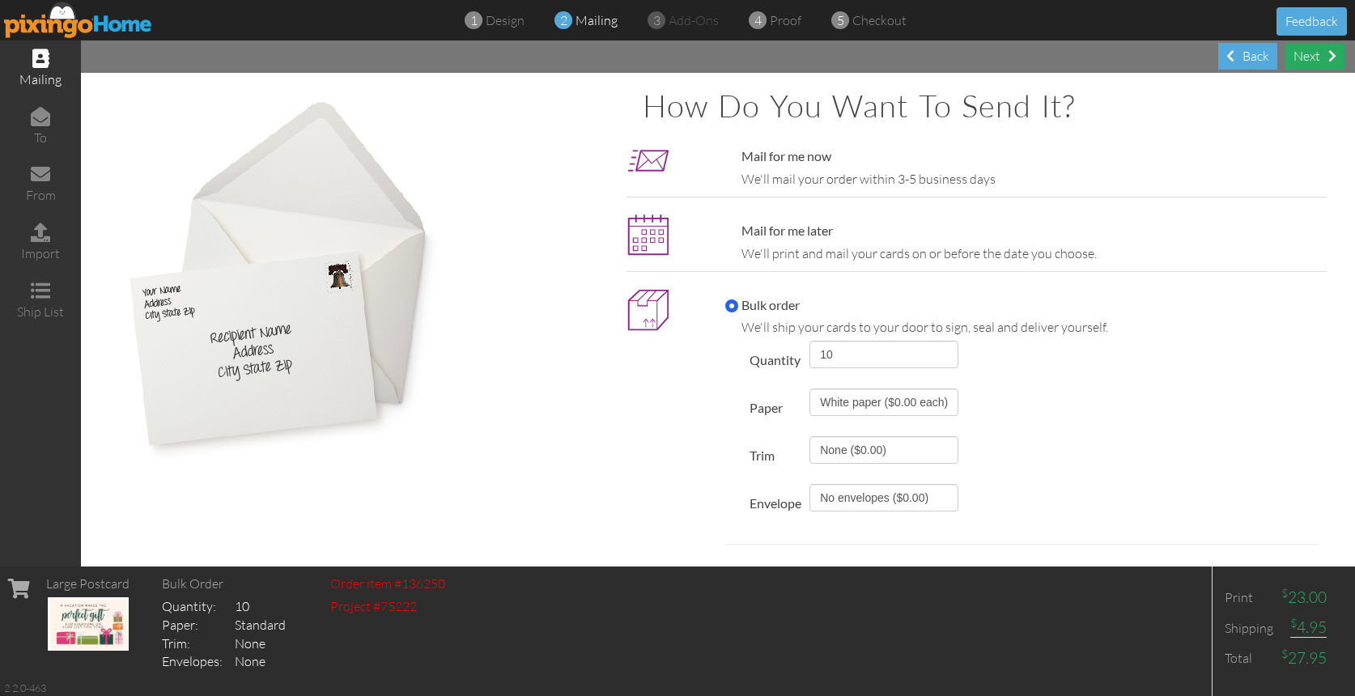
click at [1315, 60] on div "Next" at bounding box center [1314, 56] width 59 height 27
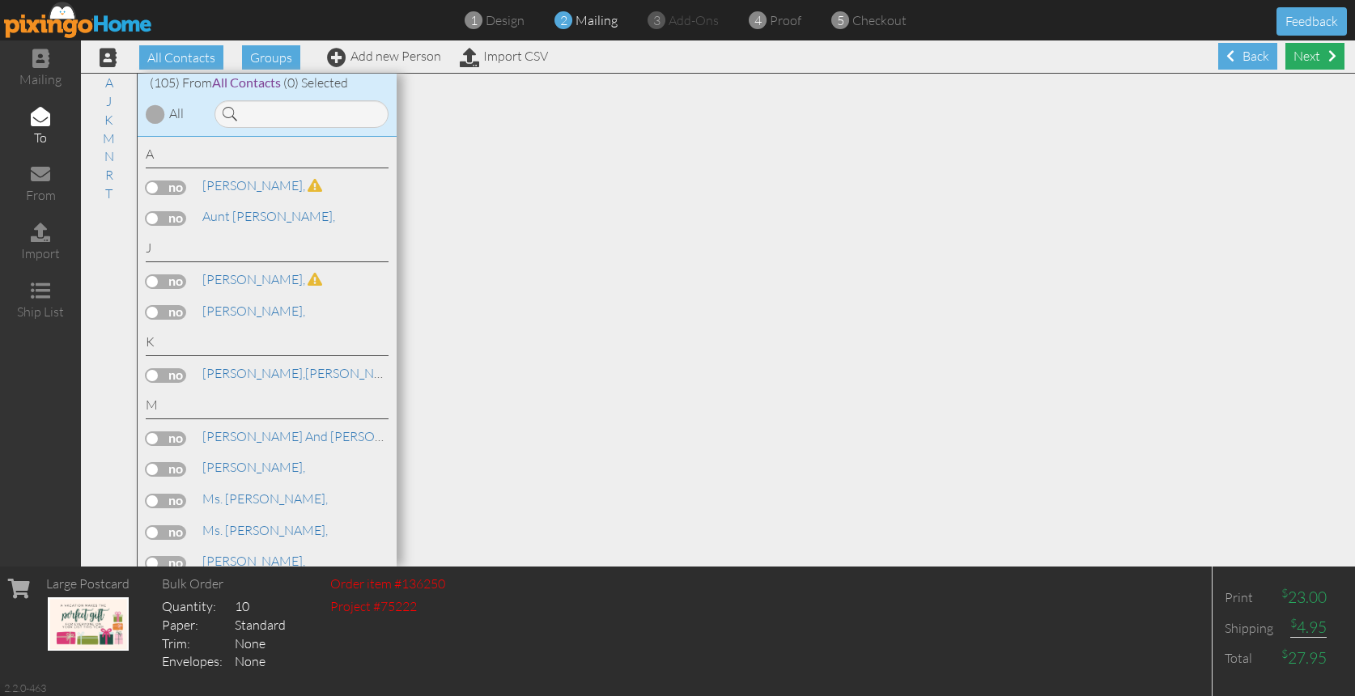
click at [1315, 60] on div "Next" at bounding box center [1314, 56] width 59 height 27
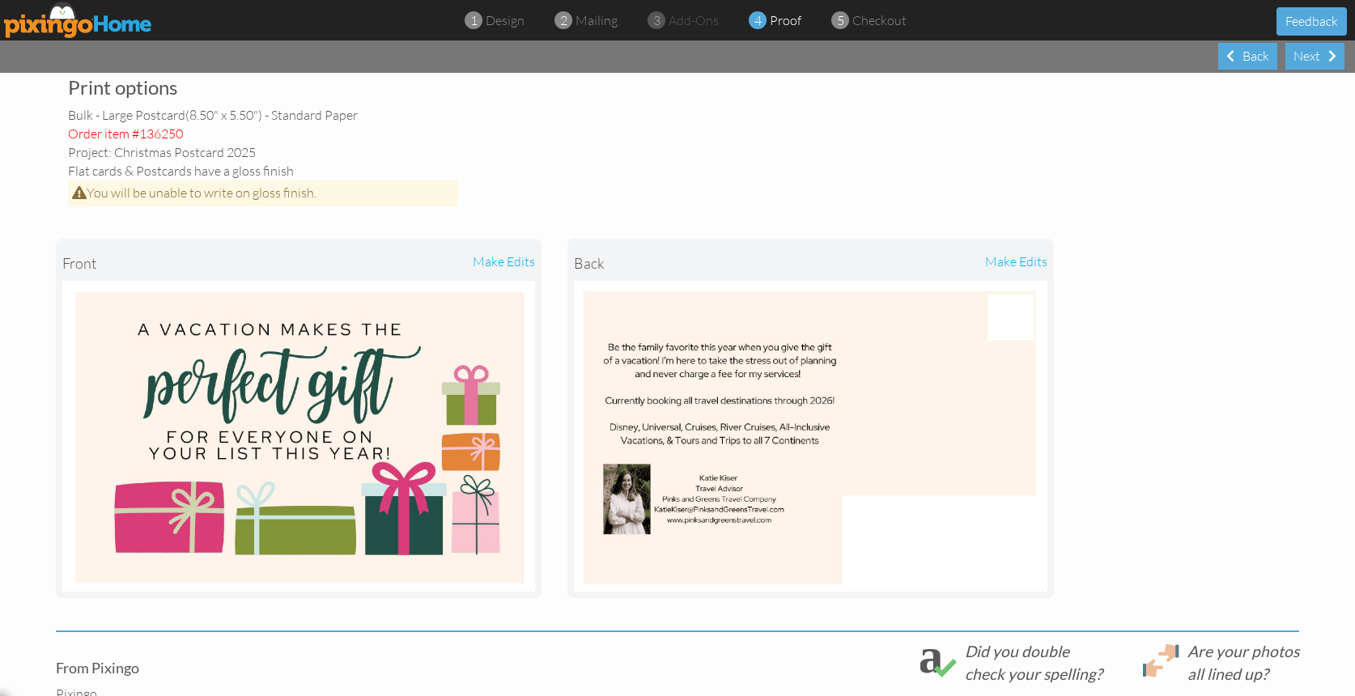
scroll to position [365, 0]
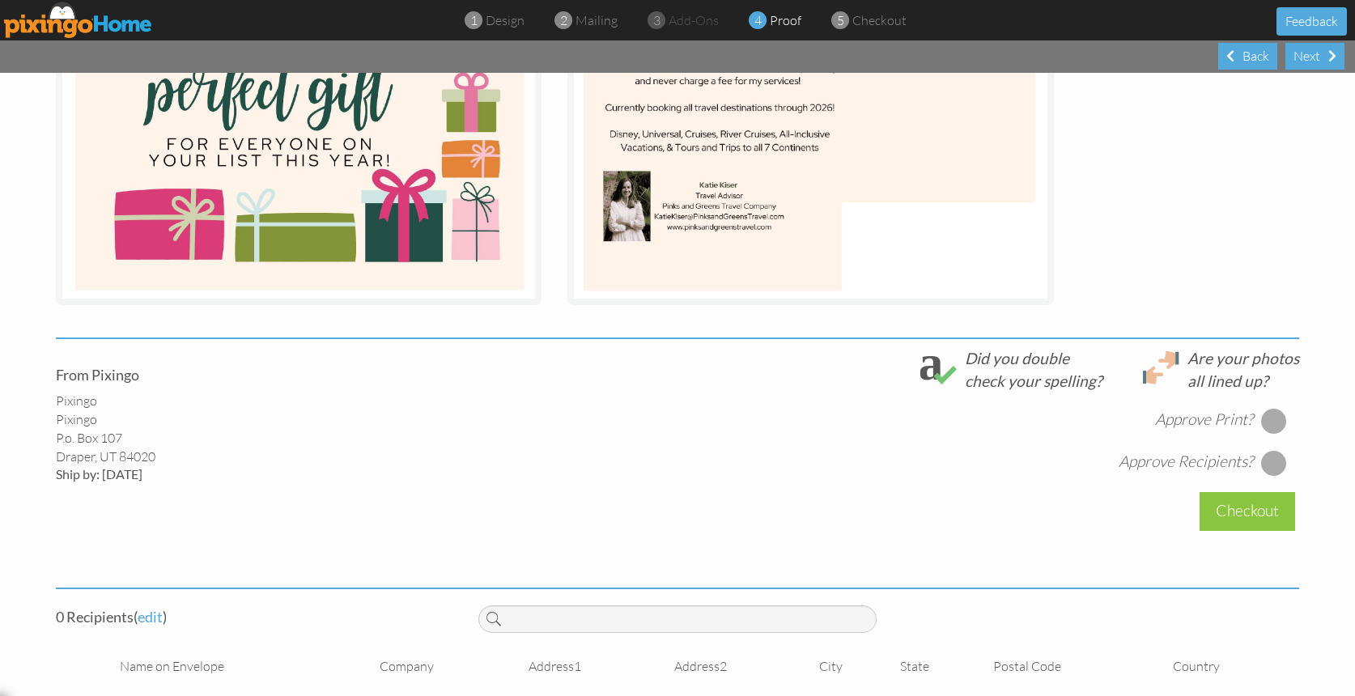
click at [1268, 419] on div at bounding box center [1274, 421] width 26 height 26
click at [1269, 413] on div at bounding box center [1274, 421] width 18 height 18
click at [134, 419] on div "Pixingo Pixingo P.o. Box 107 Draper, UT 84020 Ship by: 10/04/2025" at bounding box center [255, 438] width 398 height 92
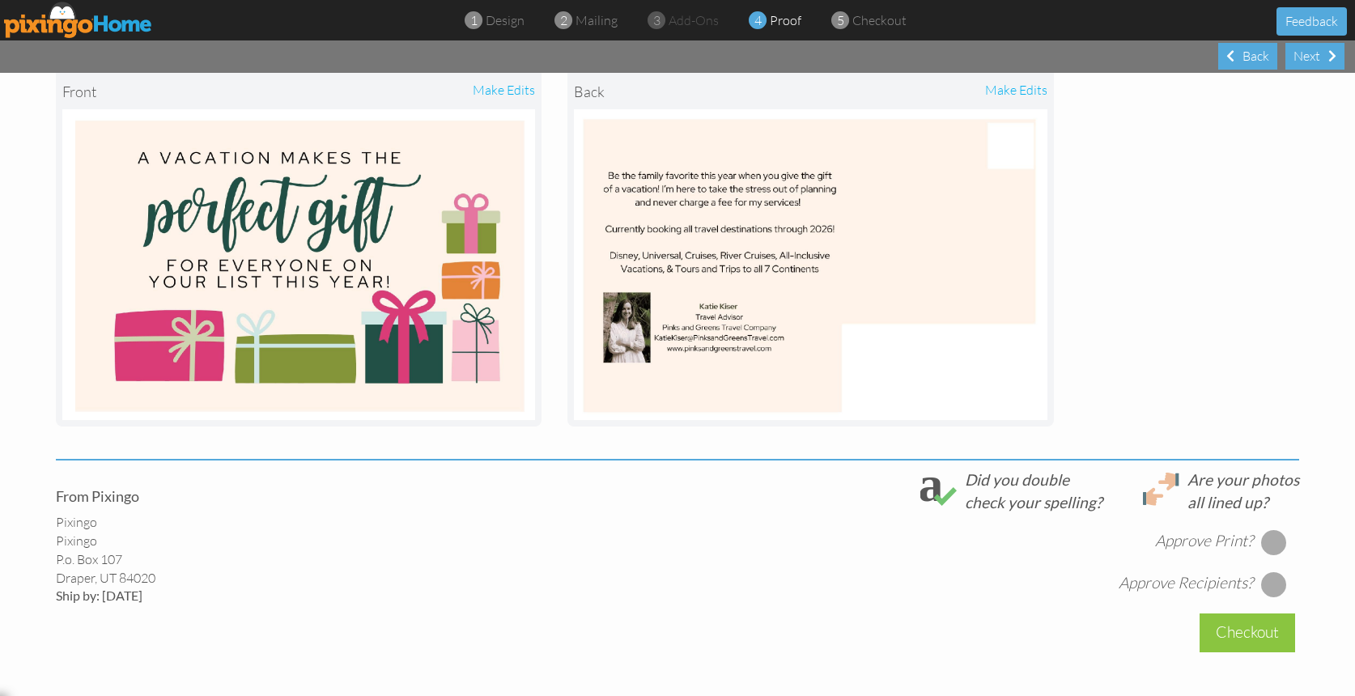
scroll to position [299, 0]
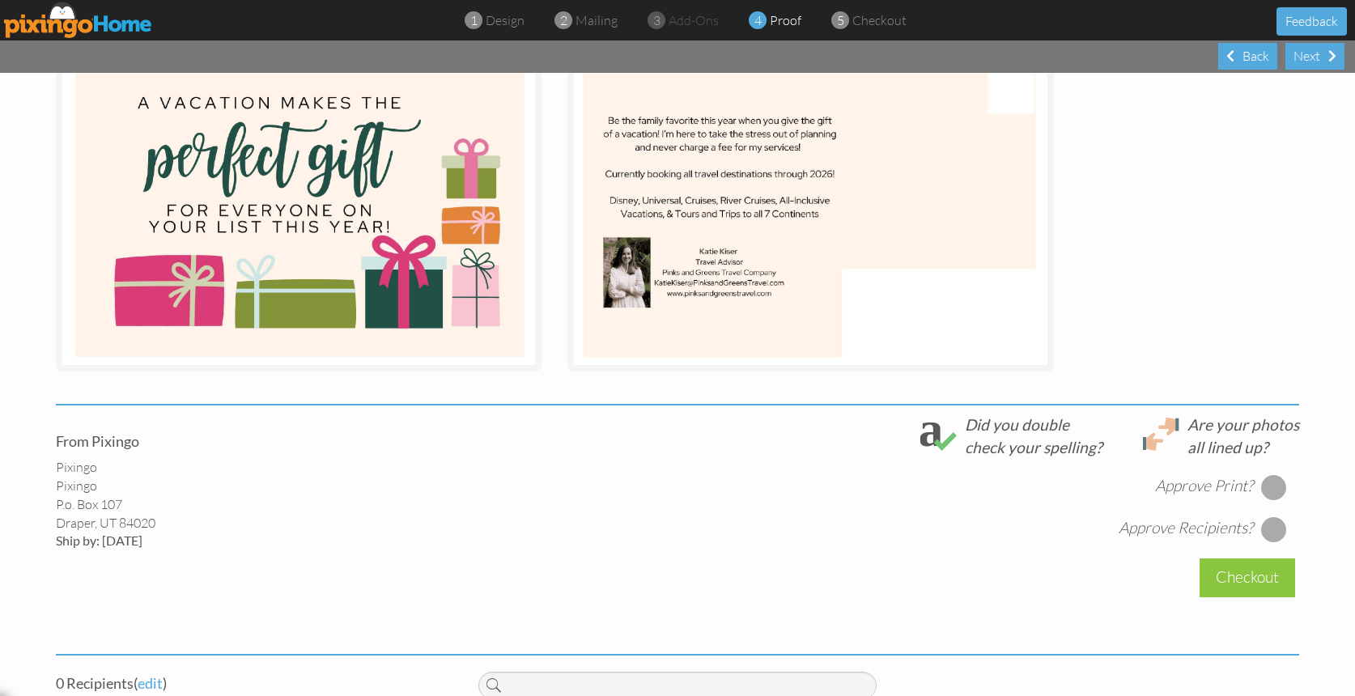
click at [1270, 491] on div at bounding box center [1274, 487] width 26 height 26
click at [1270, 525] on div at bounding box center [1274, 529] width 26 height 26
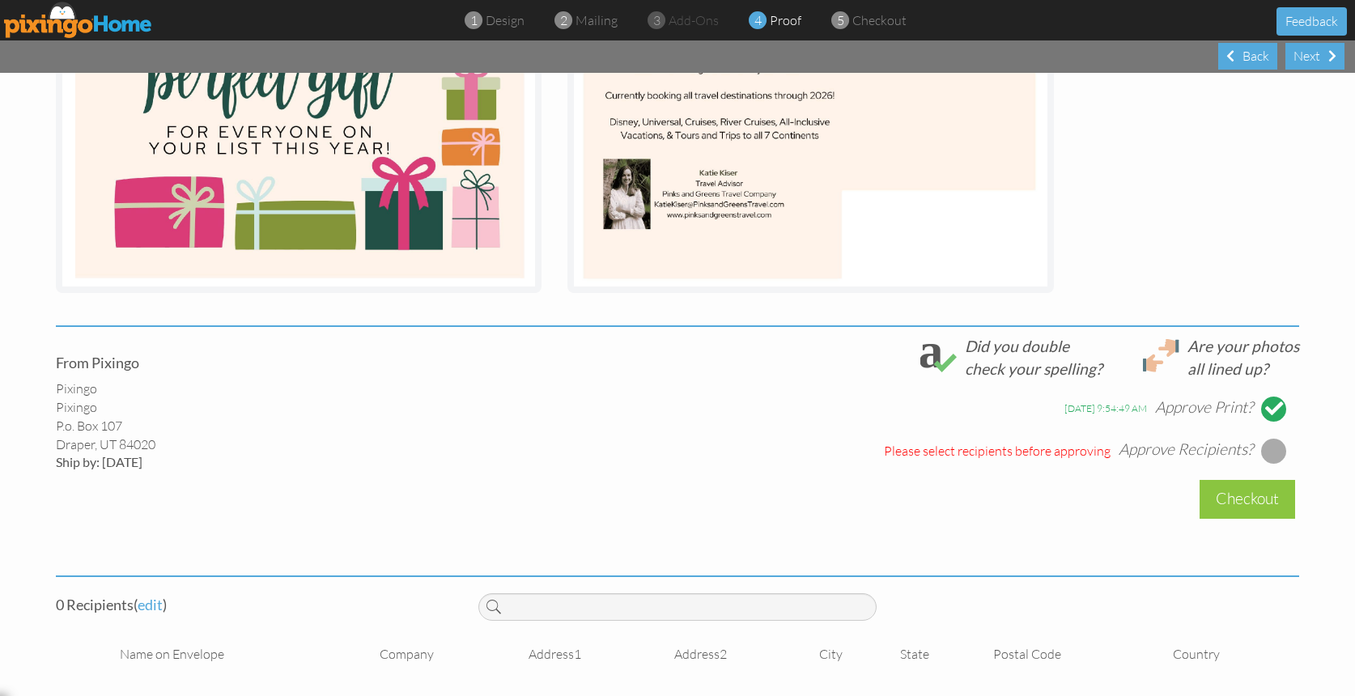
click at [1267, 444] on div at bounding box center [1274, 451] width 26 height 26
click at [1270, 446] on div at bounding box center [1274, 451] width 26 height 26
click at [1092, 448] on div "Please select recipients before approving" at bounding box center [997, 451] width 227 height 19
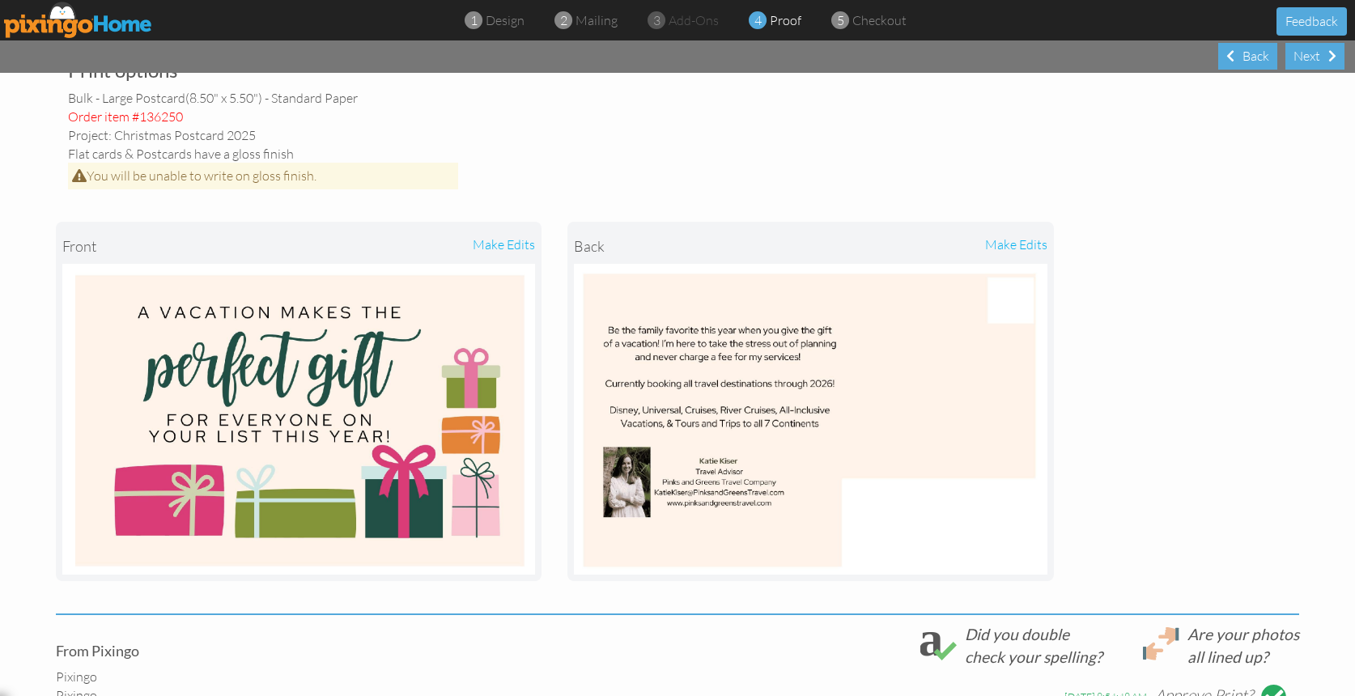
scroll to position [0, 0]
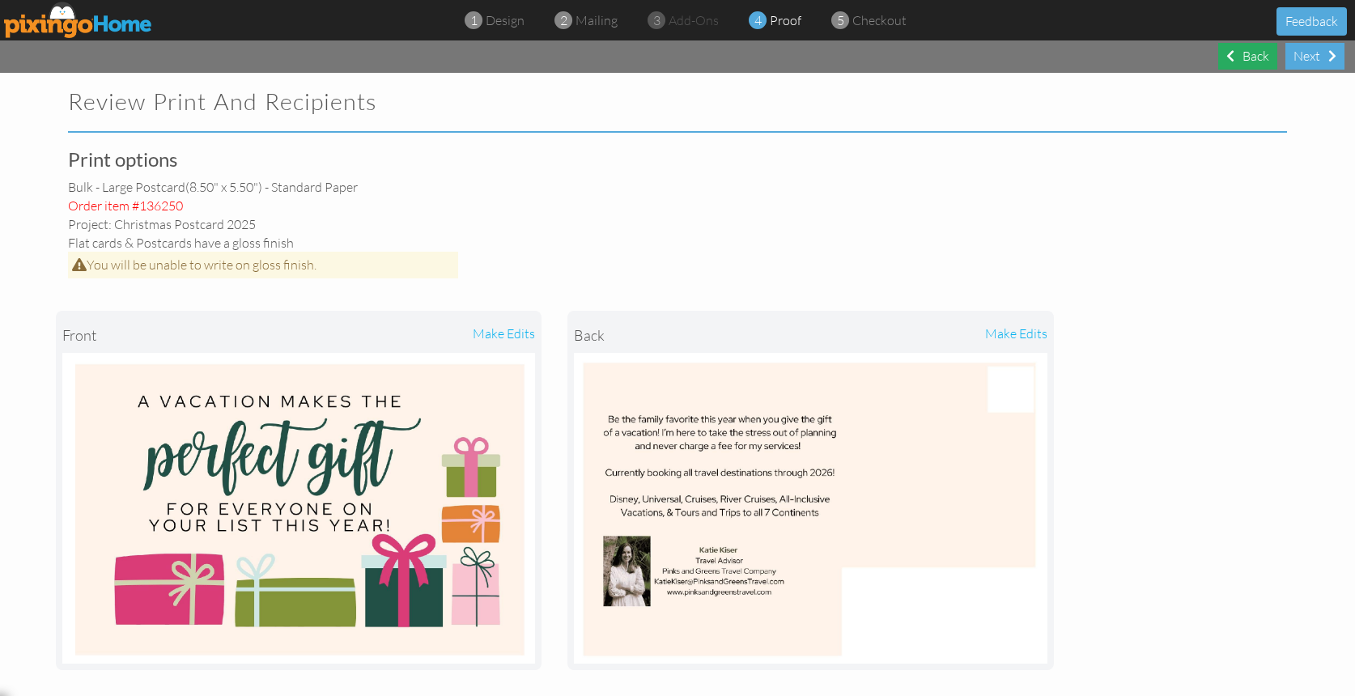
click at [1242, 57] on div "Back" at bounding box center [1247, 56] width 59 height 27
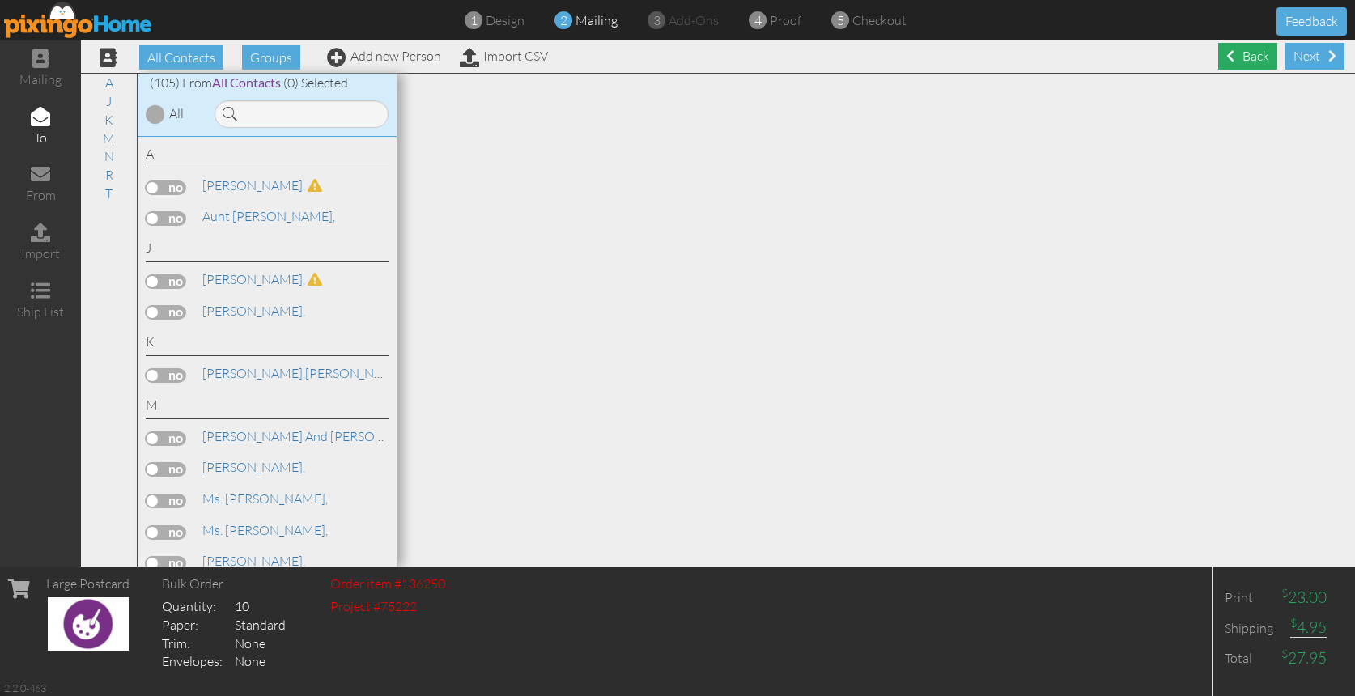
click at [1260, 60] on div "Back" at bounding box center [1247, 56] width 59 height 27
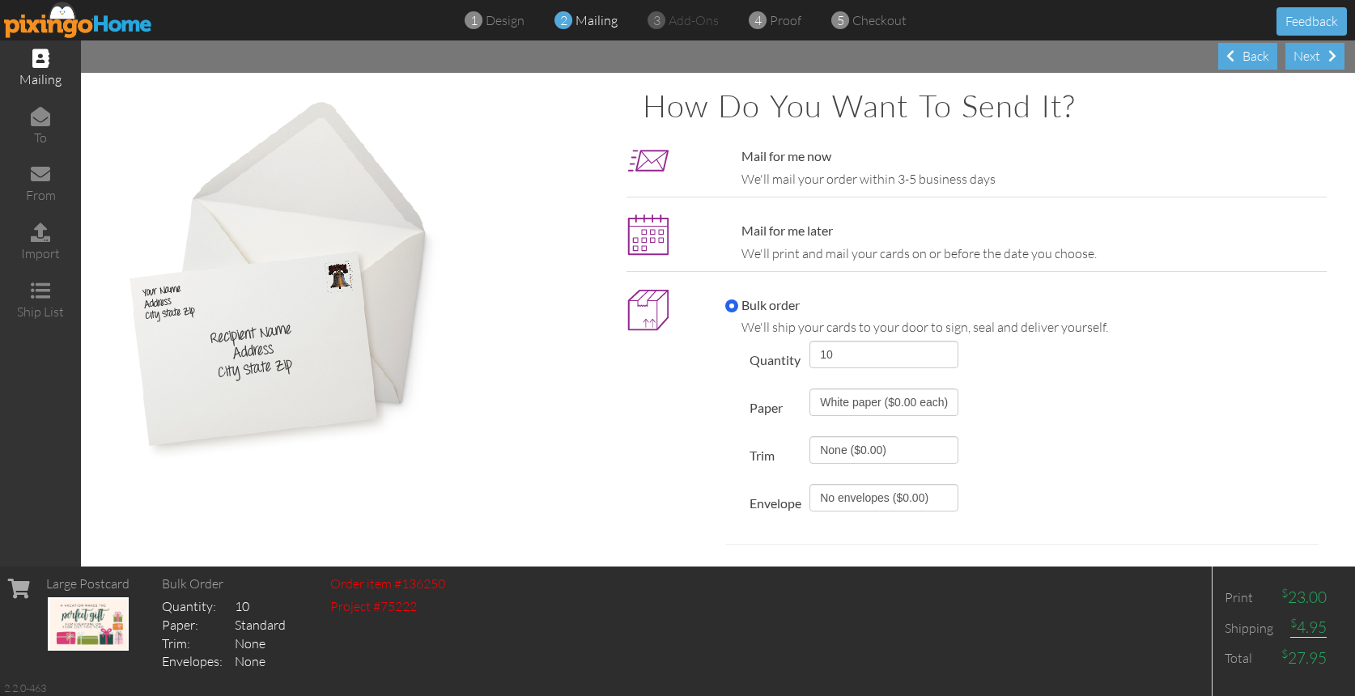
click at [779, 301] on label "Bulk order" at bounding box center [762, 305] width 74 height 19
click at [738, 301] on input "Bulk order" at bounding box center [731, 306] width 13 height 13
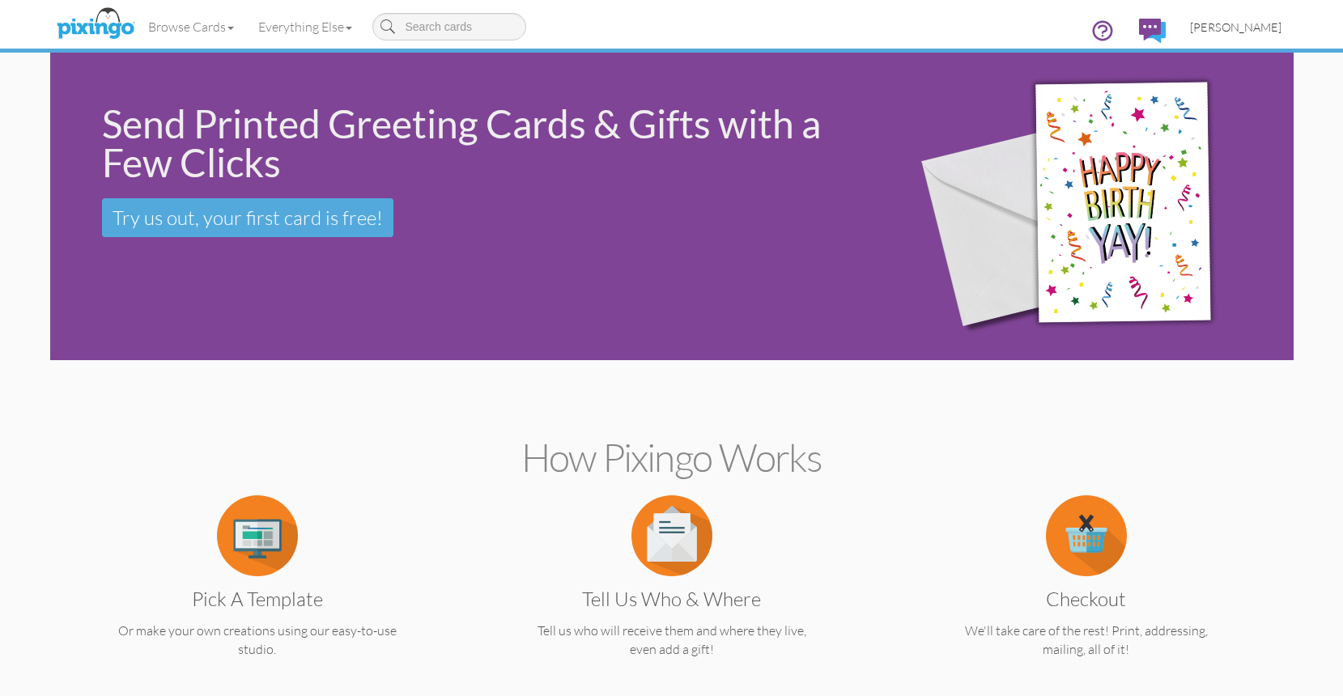
click at [1249, 20] on span "[PERSON_NAME]" at bounding box center [1235, 27] width 91 height 14
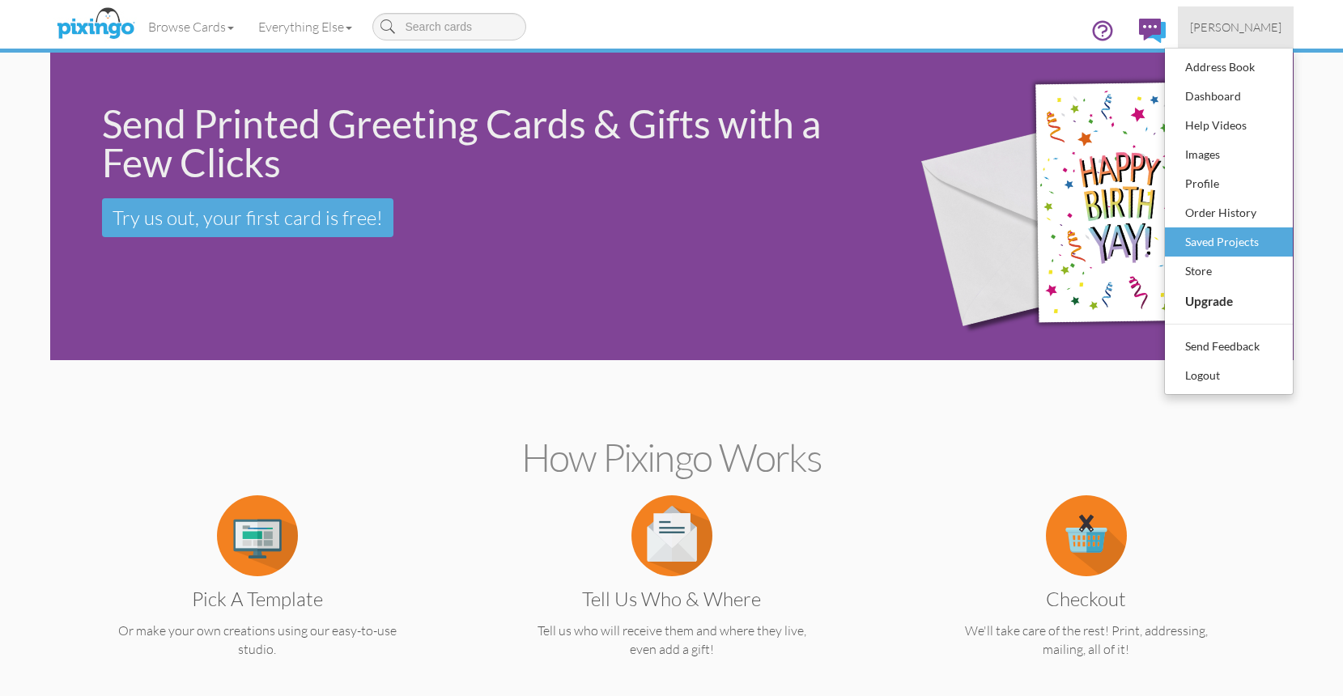
click at [1233, 244] on div "Saved Projects" at bounding box center [1229, 242] width 96 height 24
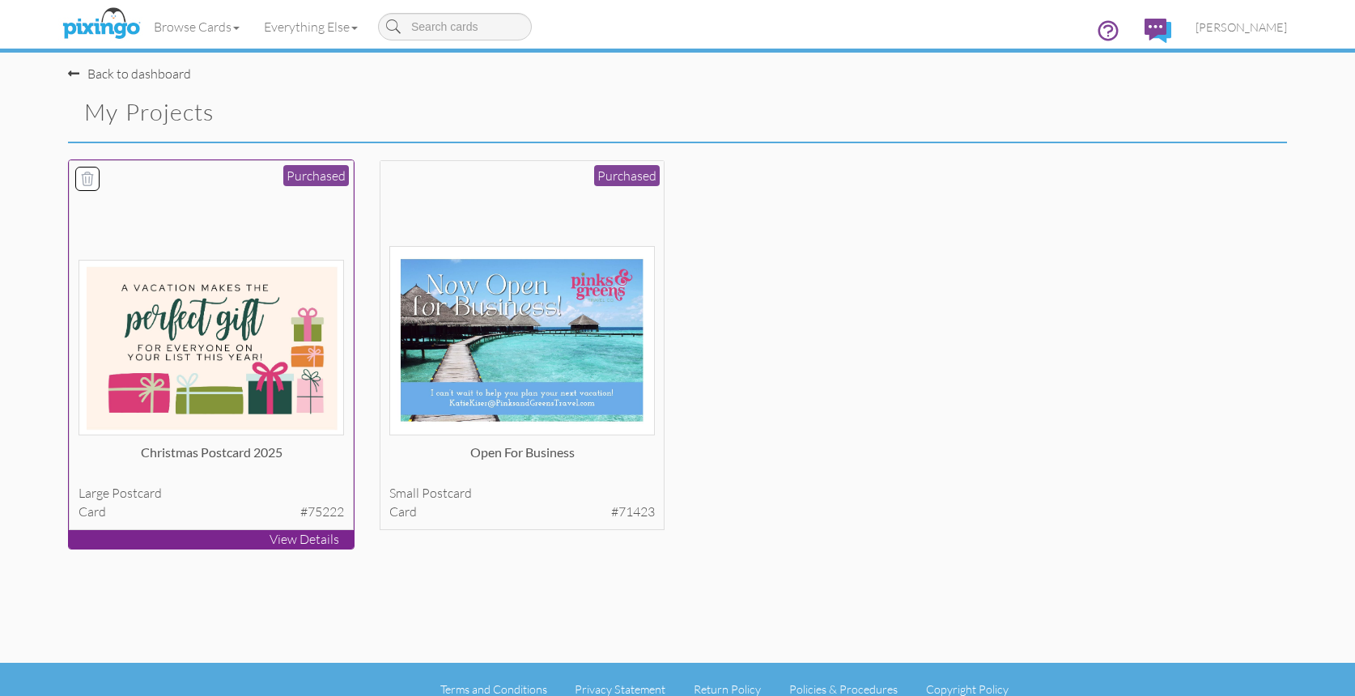
click at [161, 350] on img at bounding box center [212, 348] width 266 height 176
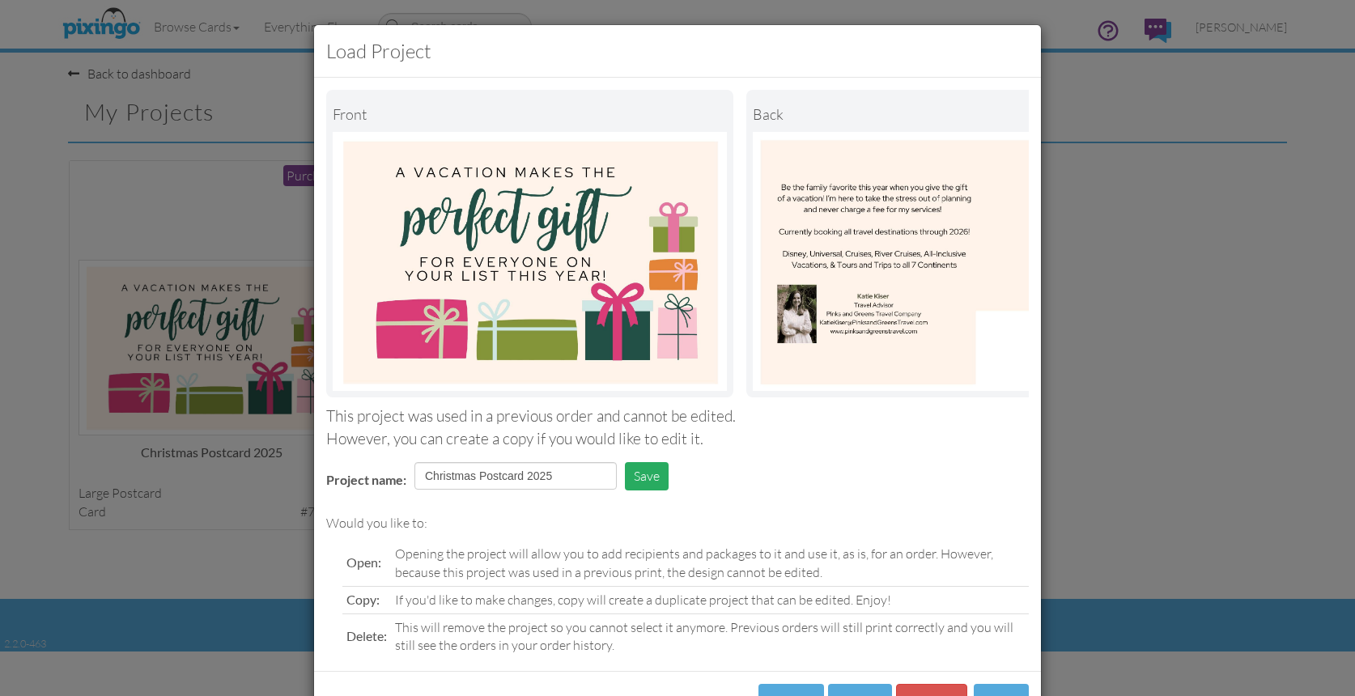
scroll to position [68, 0]
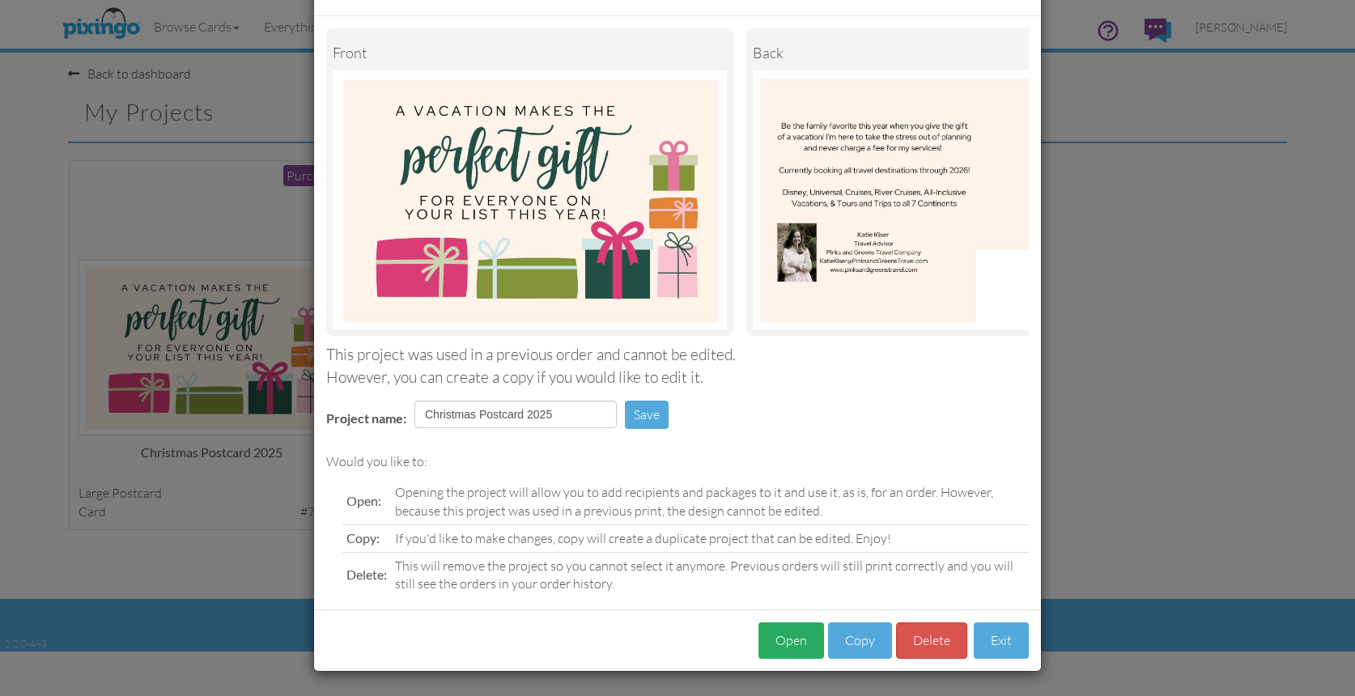
click at [787, 635] on button "Open" at bounding box center [791, 640] width 66 height 36
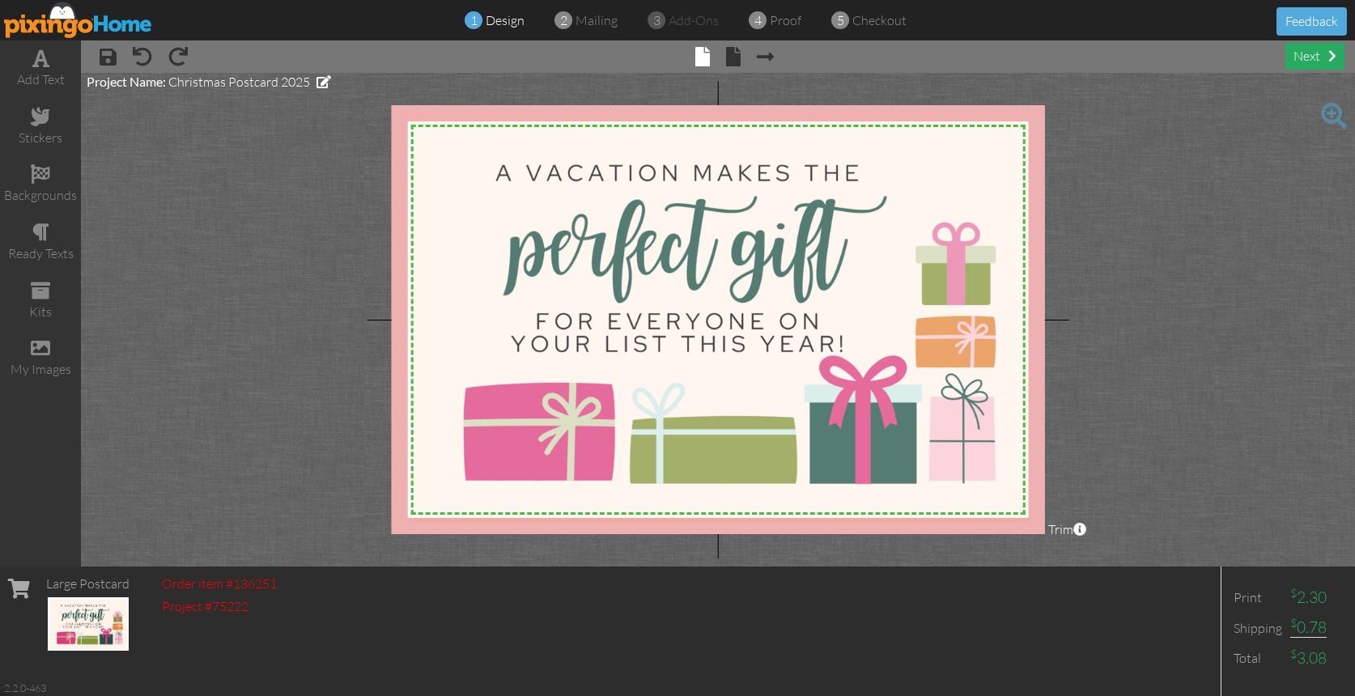
click at [1302, 61] on div "next" at bounding box center [1314, 56] width 59 height 27
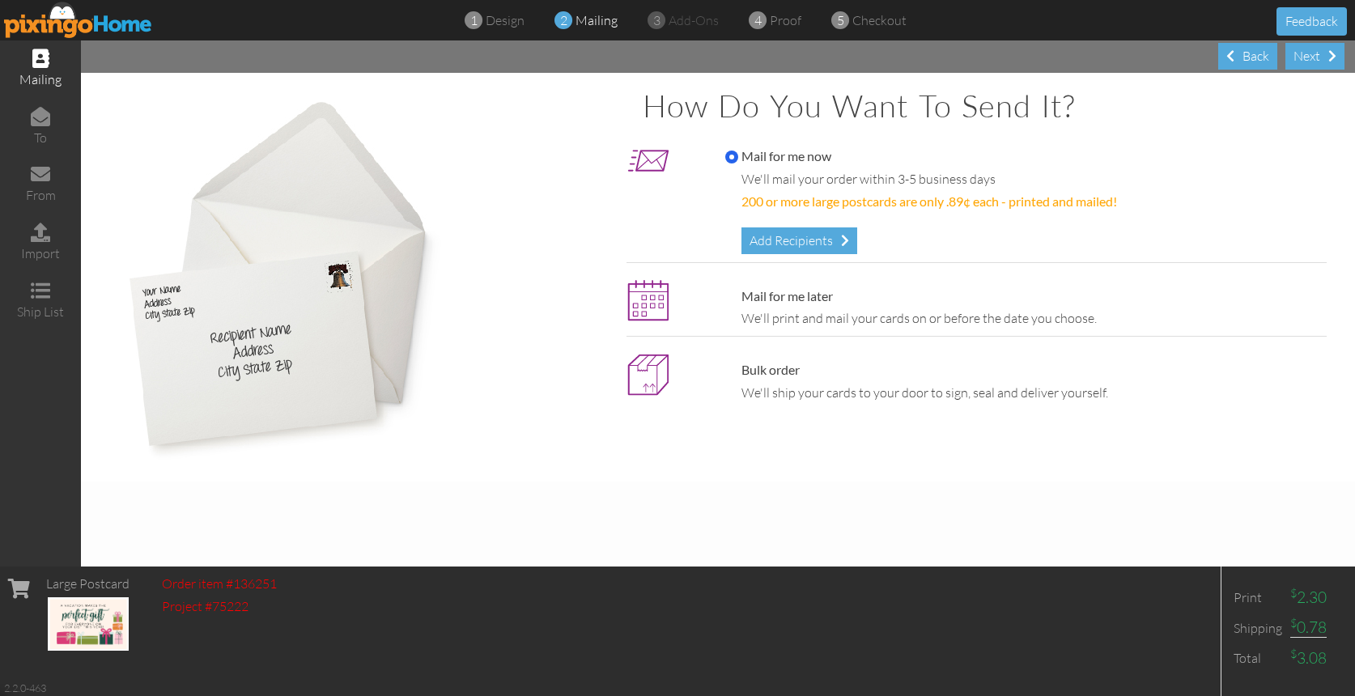
click at [757, 378] on div "Bulk order We'll ship your cards to your door to sign, seal and deliver yoursel…" at bounding box center [1022, 381] width 618 height 41
click at [762, 361] on label "Bulk order" at bounding box center [762, 370] width 74 height 19
click at [738, 364] on input "Bulk order" at bounding box center [731, 370] width 13 height 13
radio input "true"
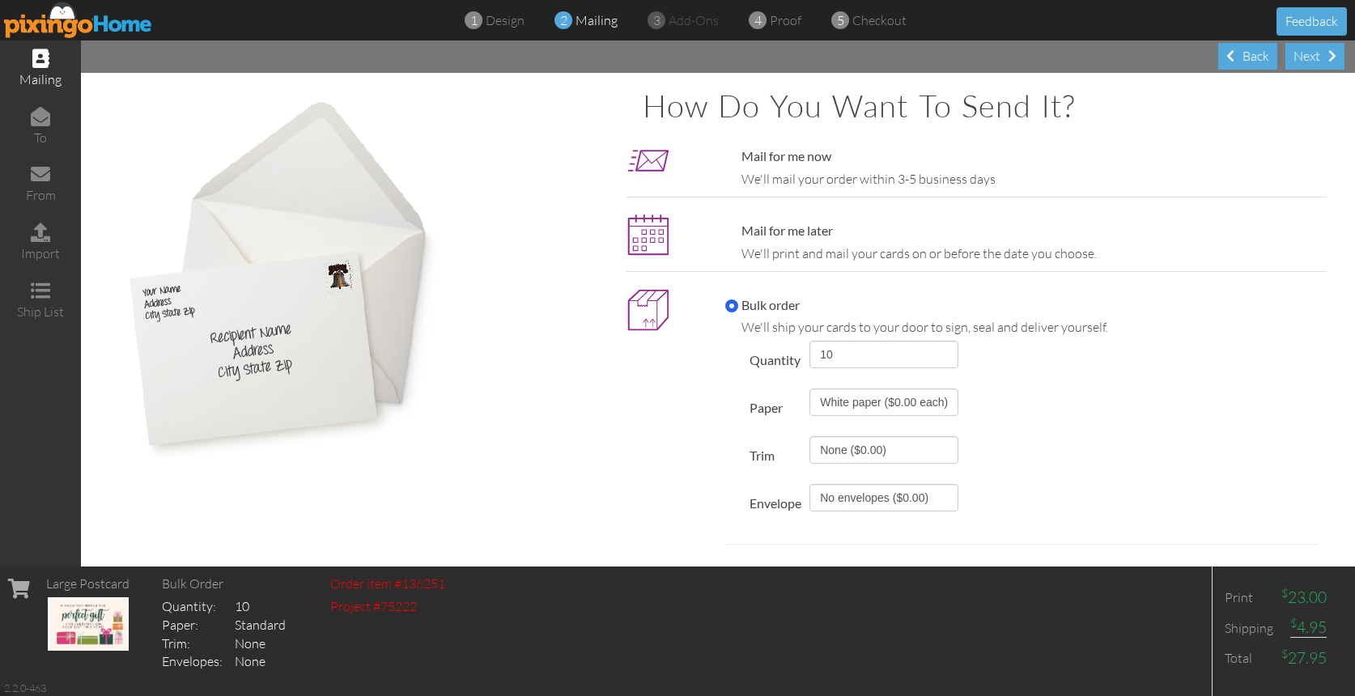
click at [1285, 66] on div "Next Back" at bounding box center [718, 56] width 1274 height 32
click at [1297, 62] on div "Next" at bounding box center [1314, 56] width 59 height 27
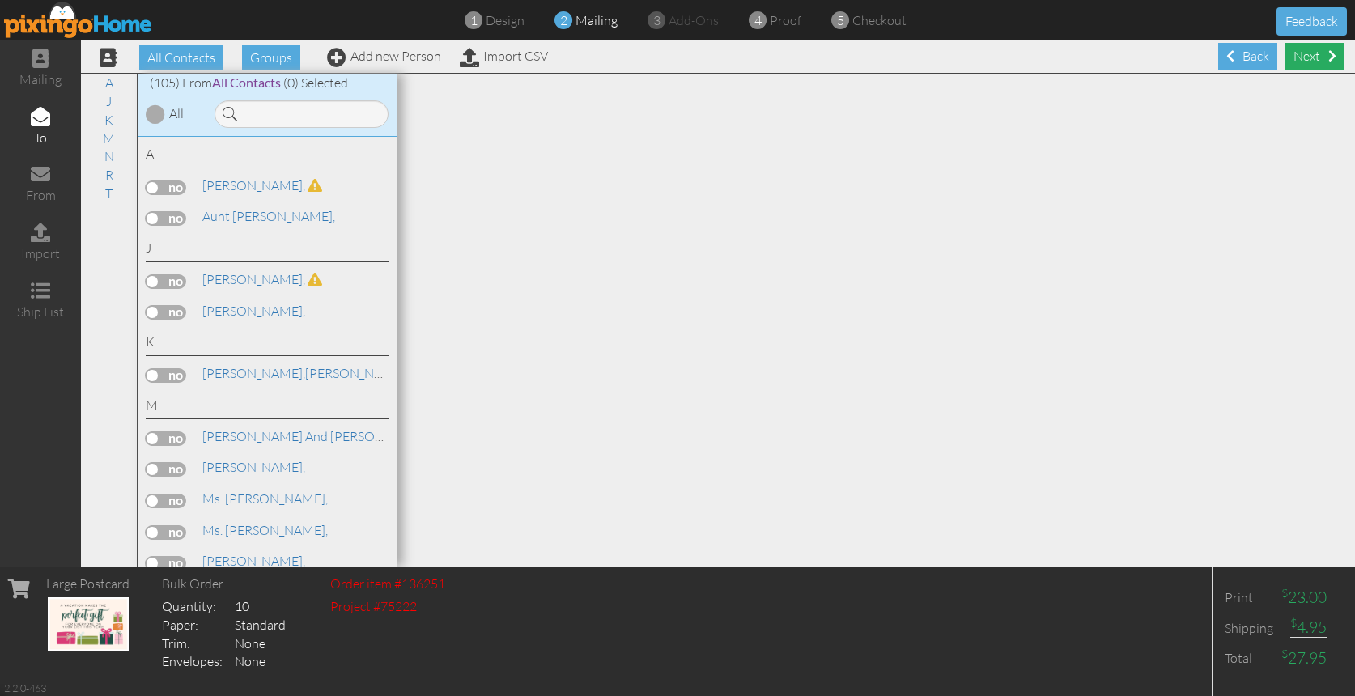
click at [1341, 63] on div "Next" at bounding box center [1314, 56] width 59 height 27
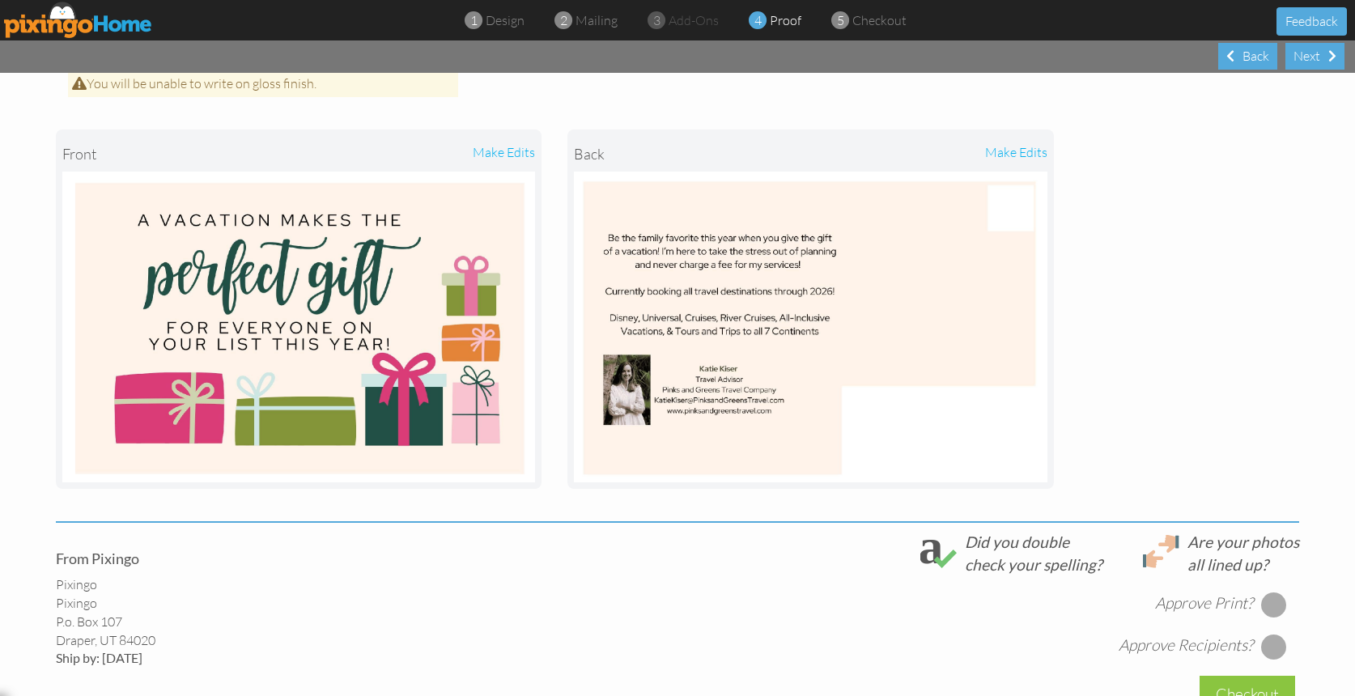
scroll to position [285, 0]
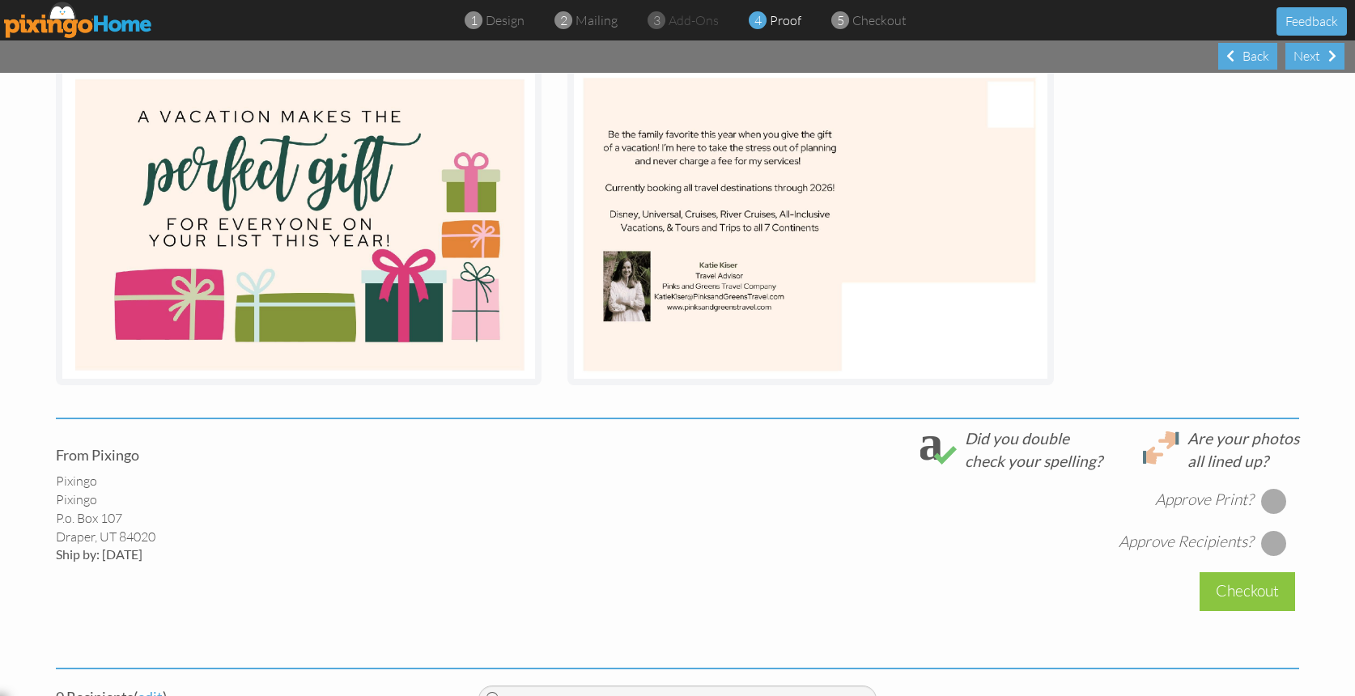
click at [1267, 530] on div at bounding box center [1274, 543] width 26 height 26
click at [1264, 499] on div at bounding box center [1274, 501] width 26 height 26
click at [1265, 495] on div at bounding box center [1274, 501] width 26 height 26
click at [1280, 541] on div at bounding box center [1274, 543] width 26 height 26
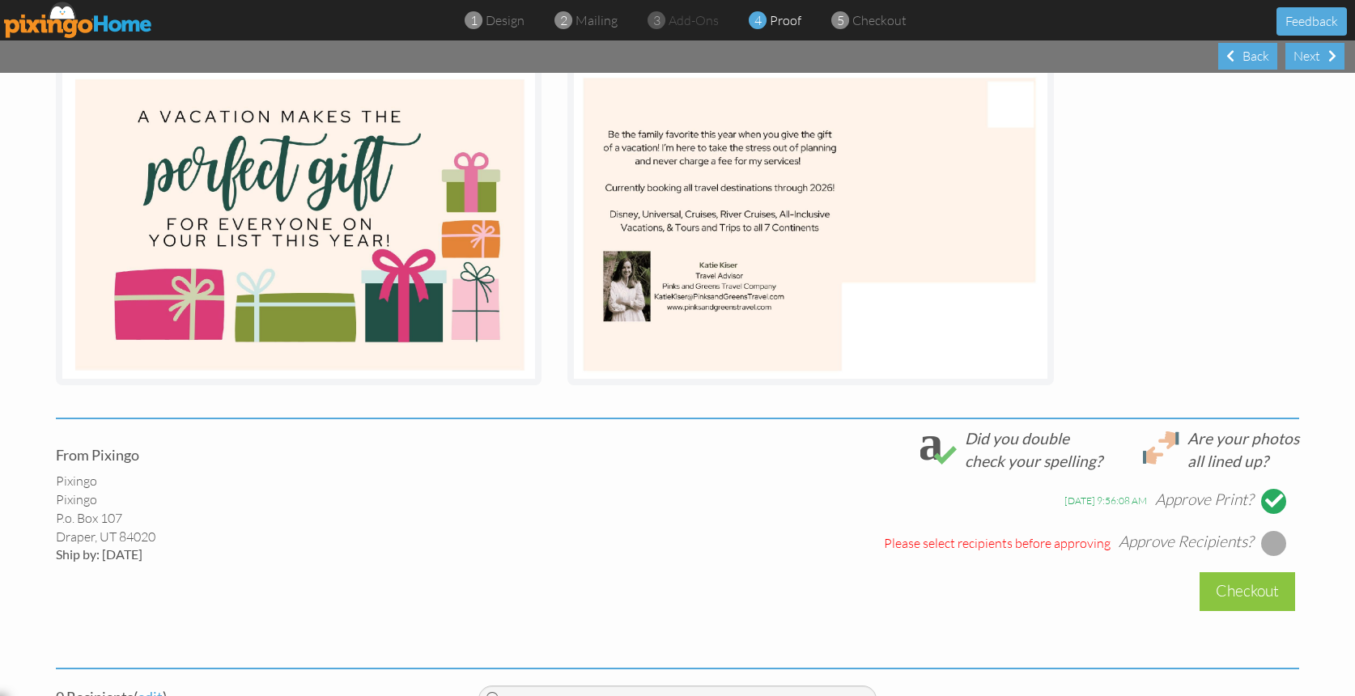
click at [1271, 543] on div at bounding box center [1274, 543] width 26 height 26
click at [1253, 575] on div "Checkout" at bounding box center [1248, 591] width 96 height 38
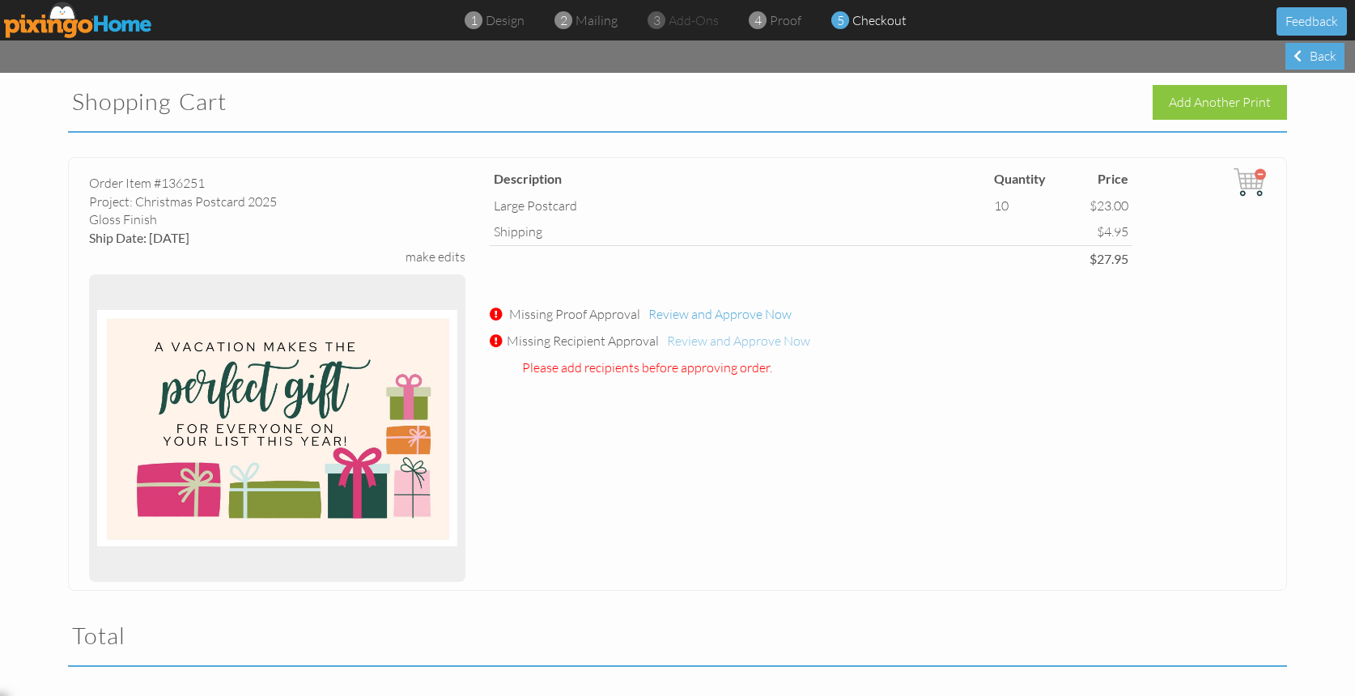
click at [712, 338] on span "Review and Approve Now" at bounding box center [738, 341] width 143 height 16
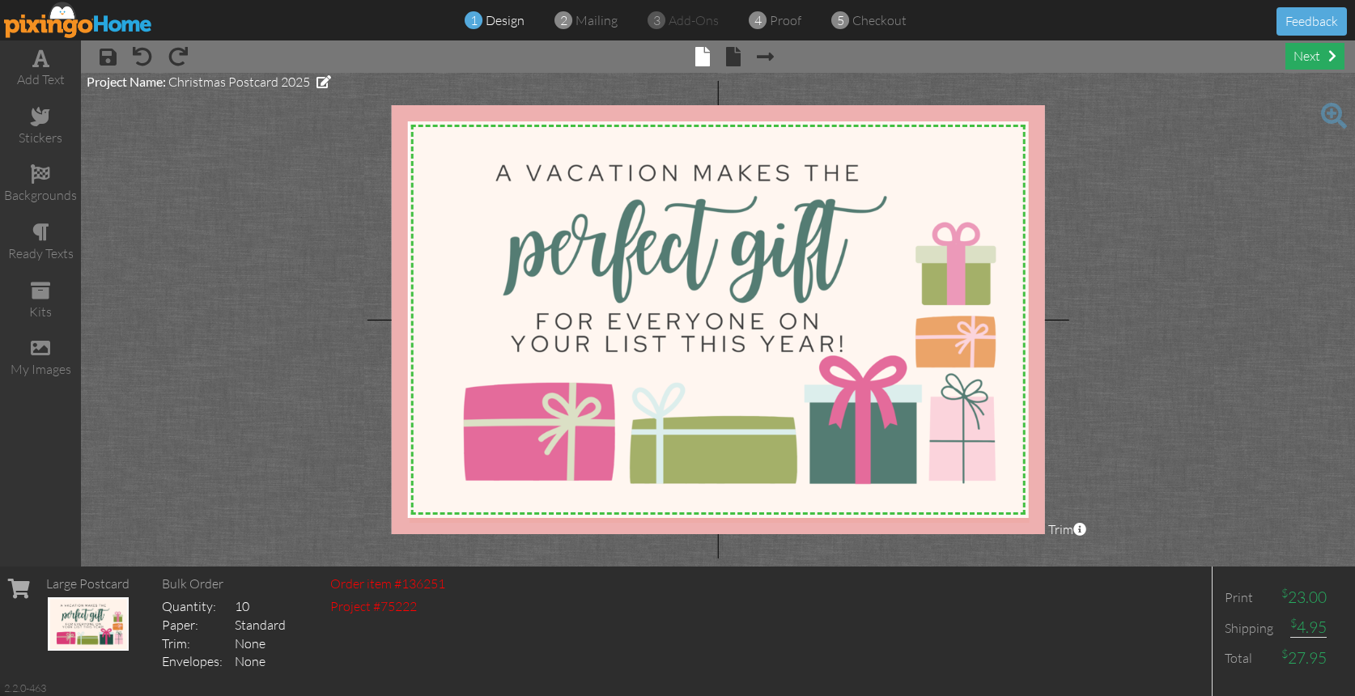
click at [1316, 62] on div "next" at bounding box center [1314, 56] width 59 height 27
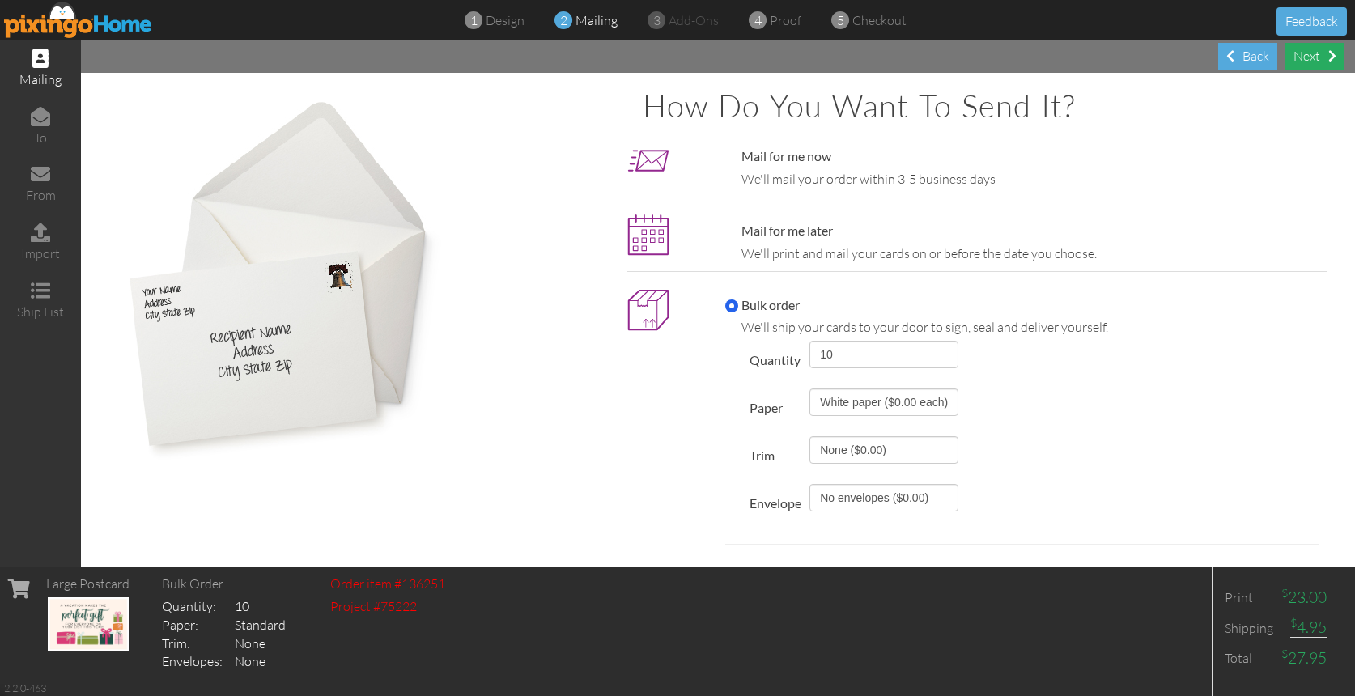
click at [1315, 62] on div "Next" at bounding box center [1314, 56] width 59 height 27
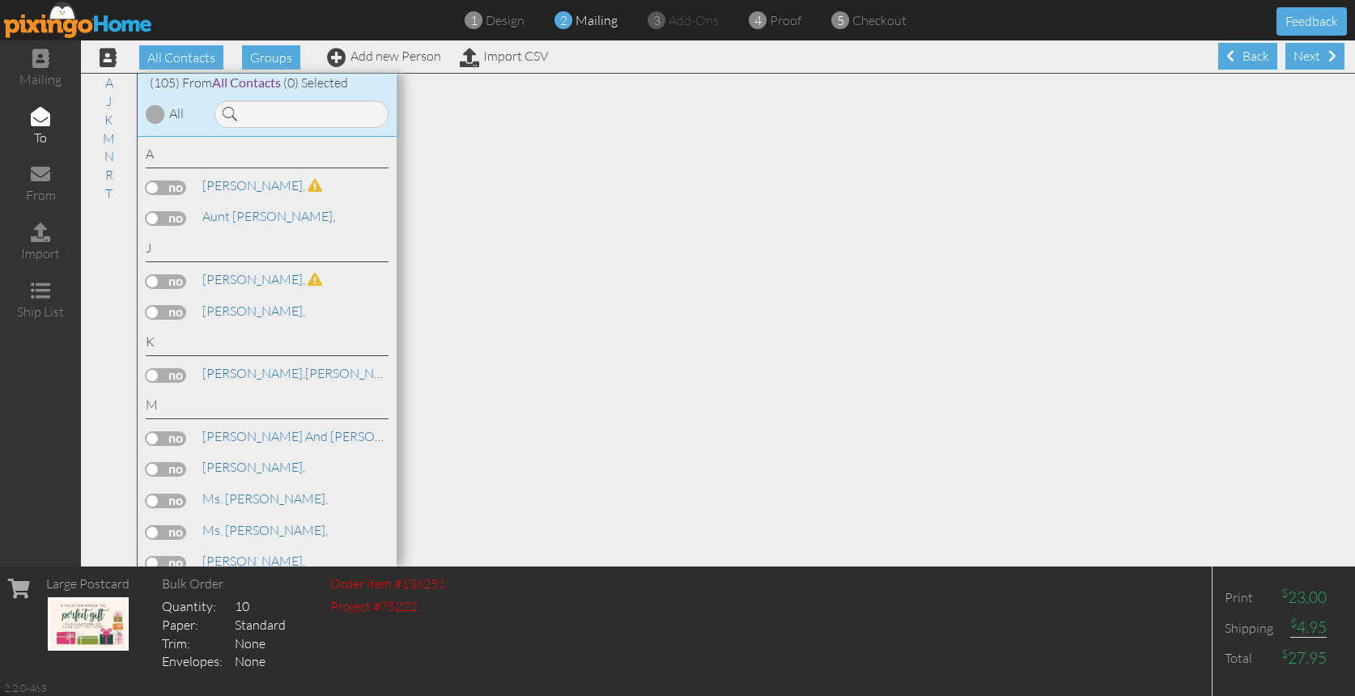
click at [1315, 62] on div "Next" at bounding box center [1314, 56] width 59 height 27
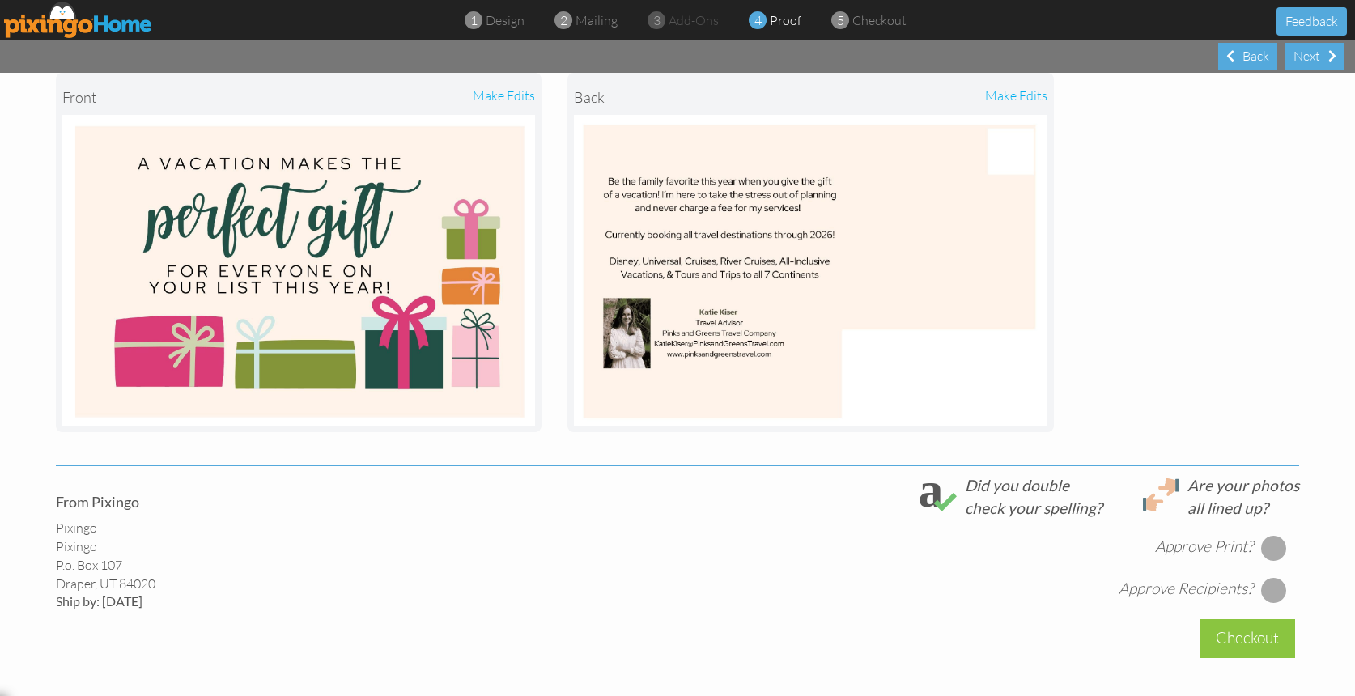
scroll to position [346, 0]
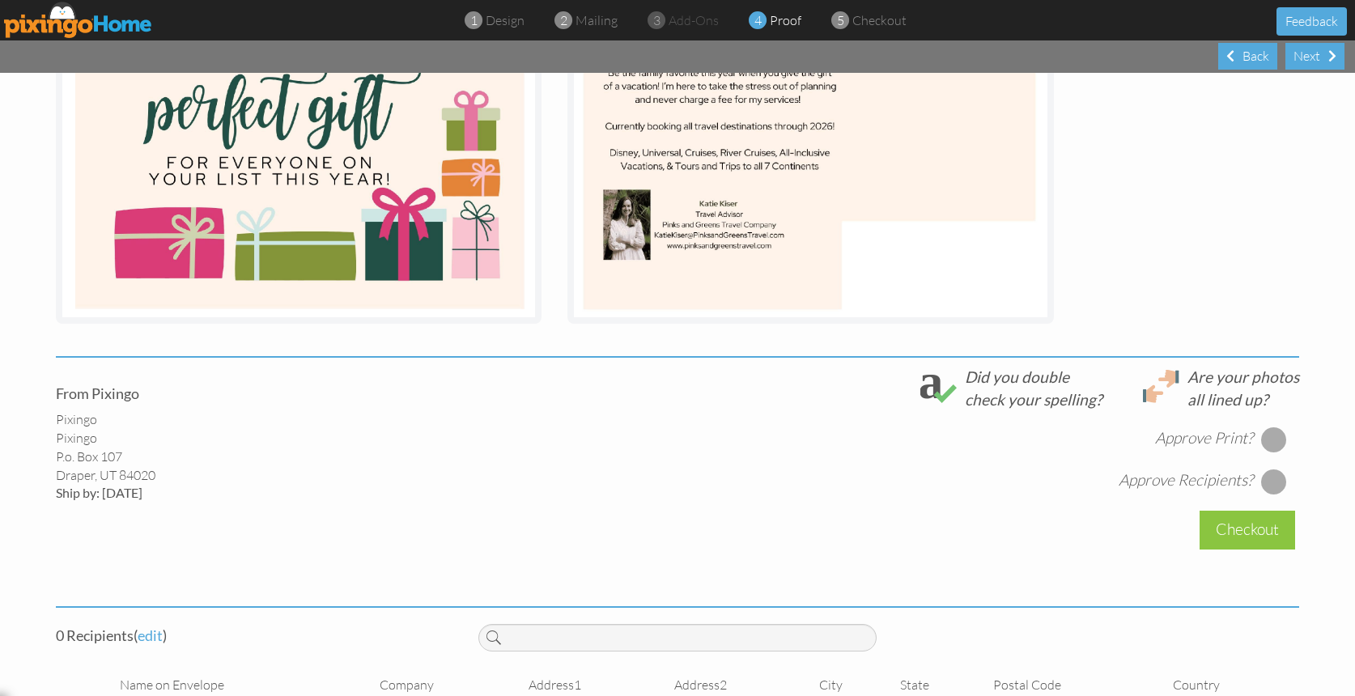
click at [1272, 427] on div at bounding box center [1274, 440] width 26 height 26
click at [1274, 471] on div at bounding box center [1274, 482] width 26 height 26
click at [1268, 481] on div at bounding box center [1274, 482] width 26 height 26
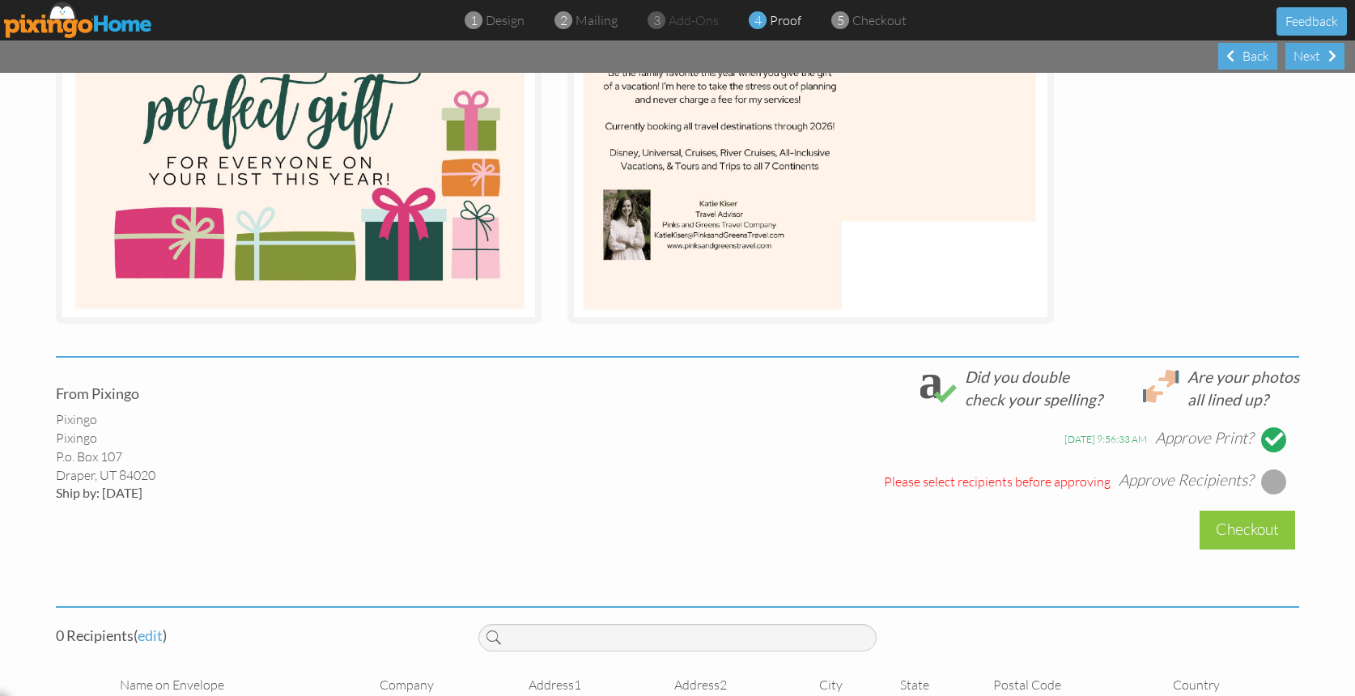
click at [1268, 481] on div at bounding box center [1274, 482] width 26 height 26
click at [1043, 494] on div "From Pixingo Pixingo Pixingo P.o. Box 107 [PERSON_NAME], UT 84020 Ship by: [DAT…" at bounding box center [678, 477] width 1268 height 223
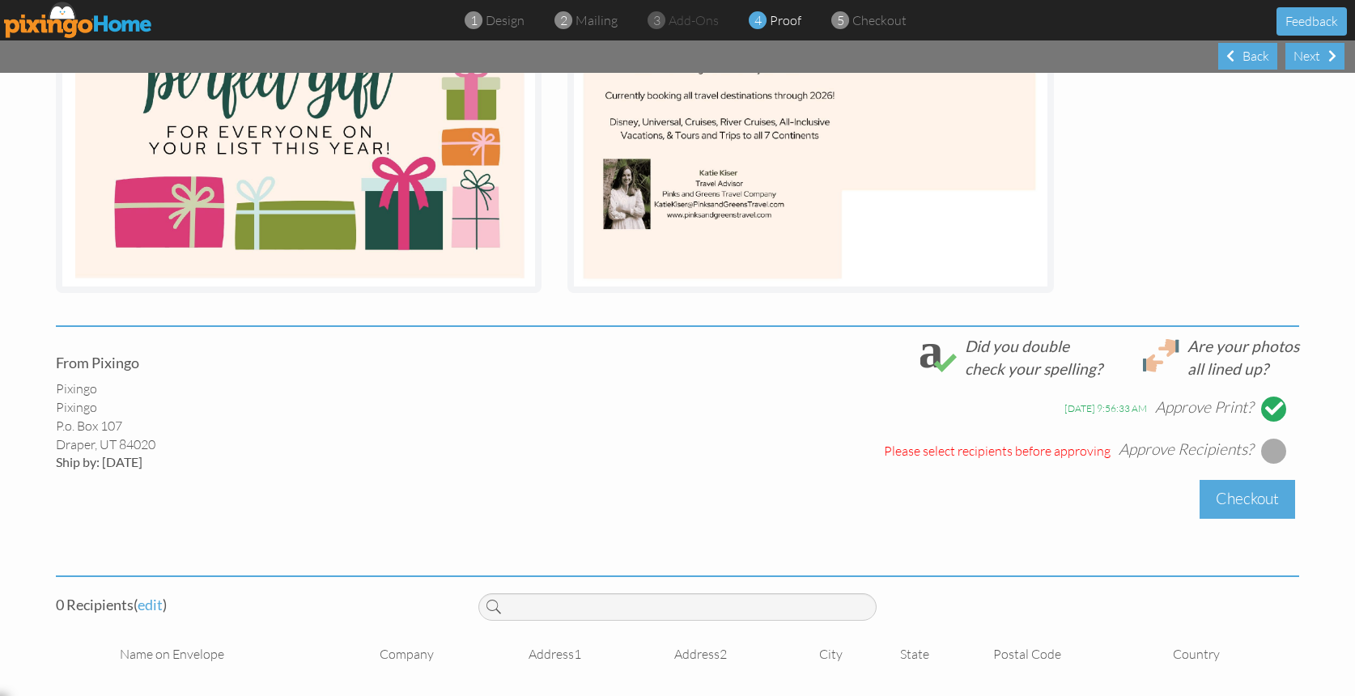
click at [1211, 504] on div "Checkout" at bounding box center [1248, 499] width 96 height 38
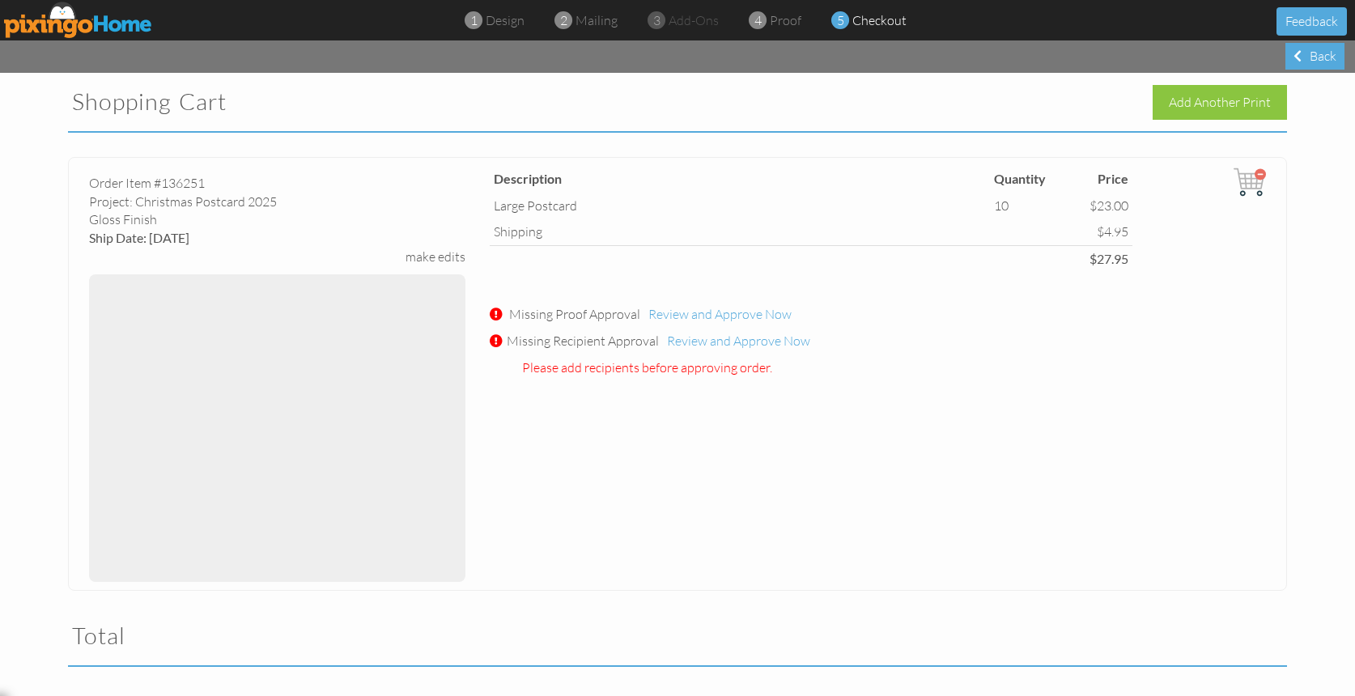
click at [513, 342] on span "Missing Recipient Approval Review and Approve Now" at bounding box center [659, 340] width 304 height 17
